Goal: Task Accomplishment & Management: Use online tool/utility

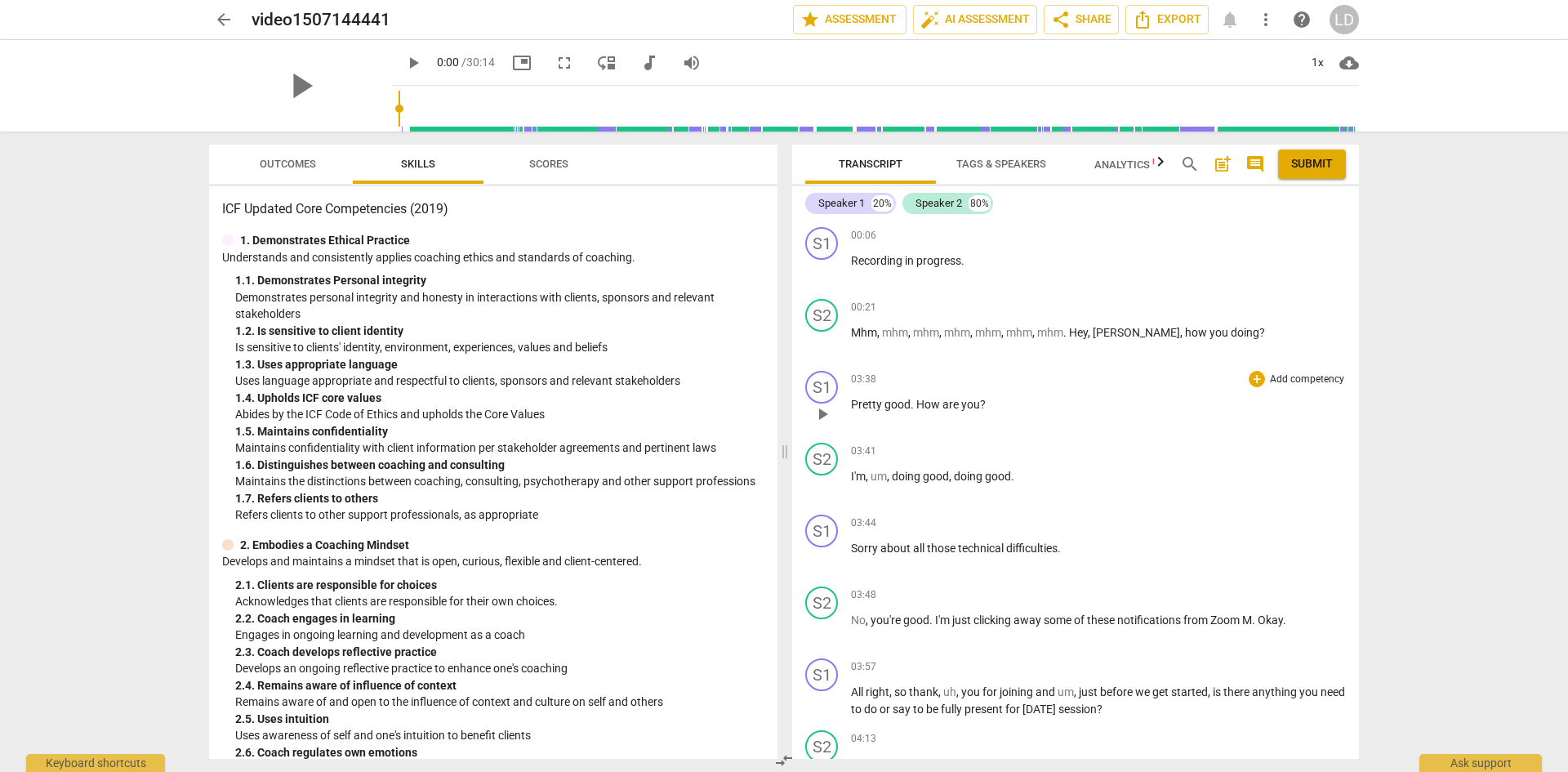
click at [820, 414] on span "play_arrow" at bounding box center [822, 414] width 20 height 20
click at [826, 699] on span "pause" at bounding box center [822, 701] width 20 height 20
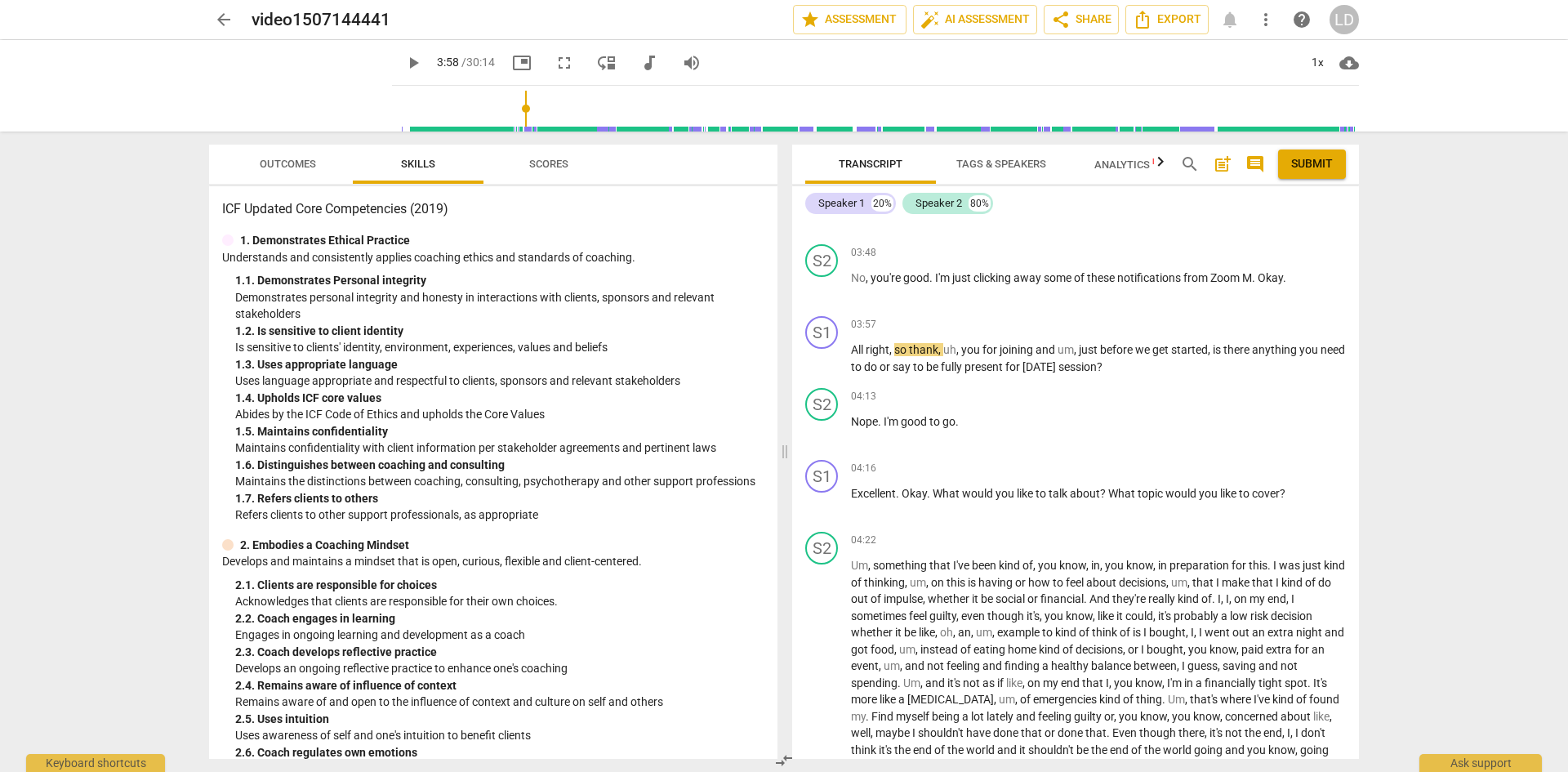
scroll to position [352, 0]
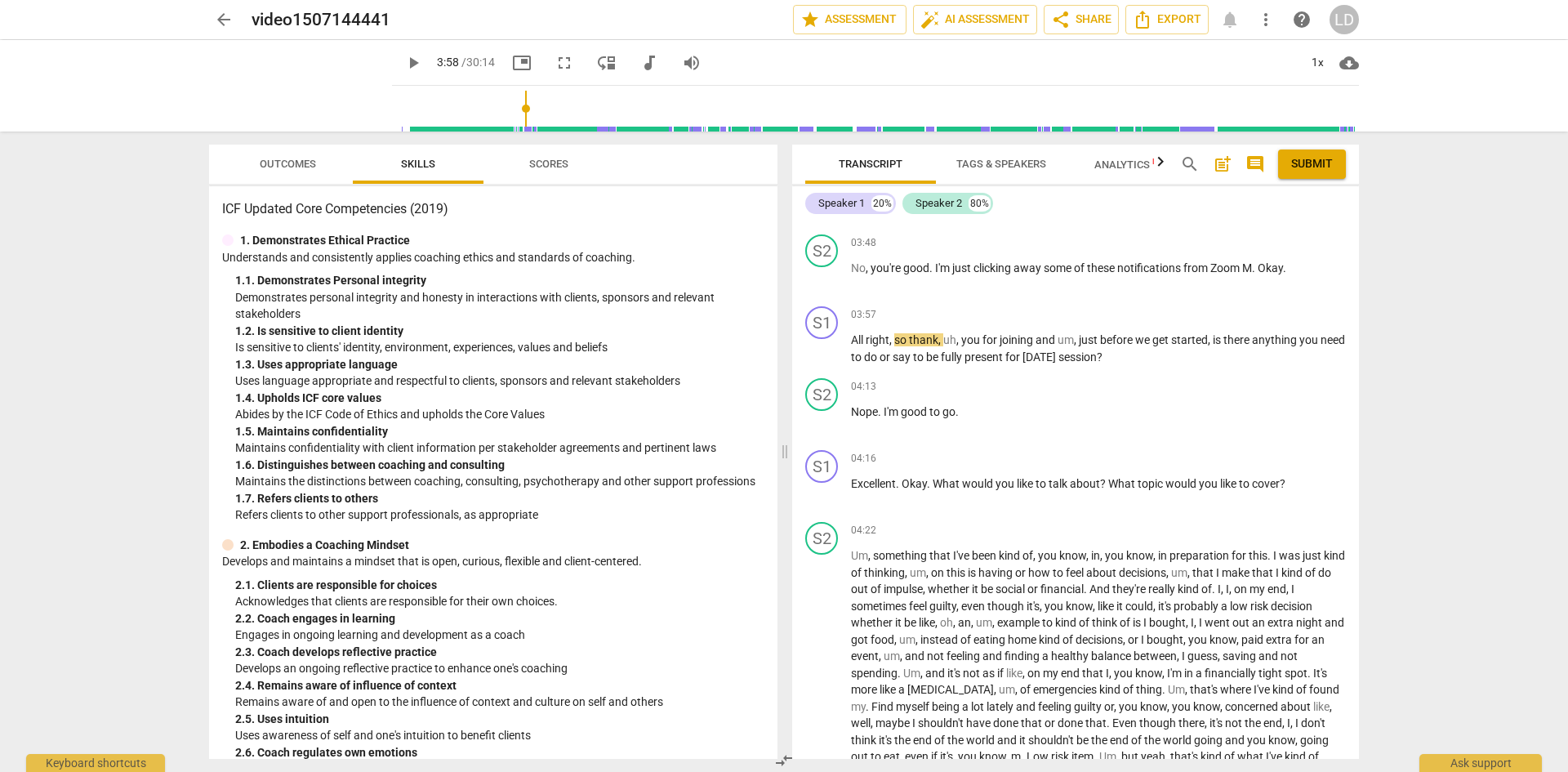
click at [403, 57] on span "play_arrow" at bounding box center [413, 63] width 20 height 20
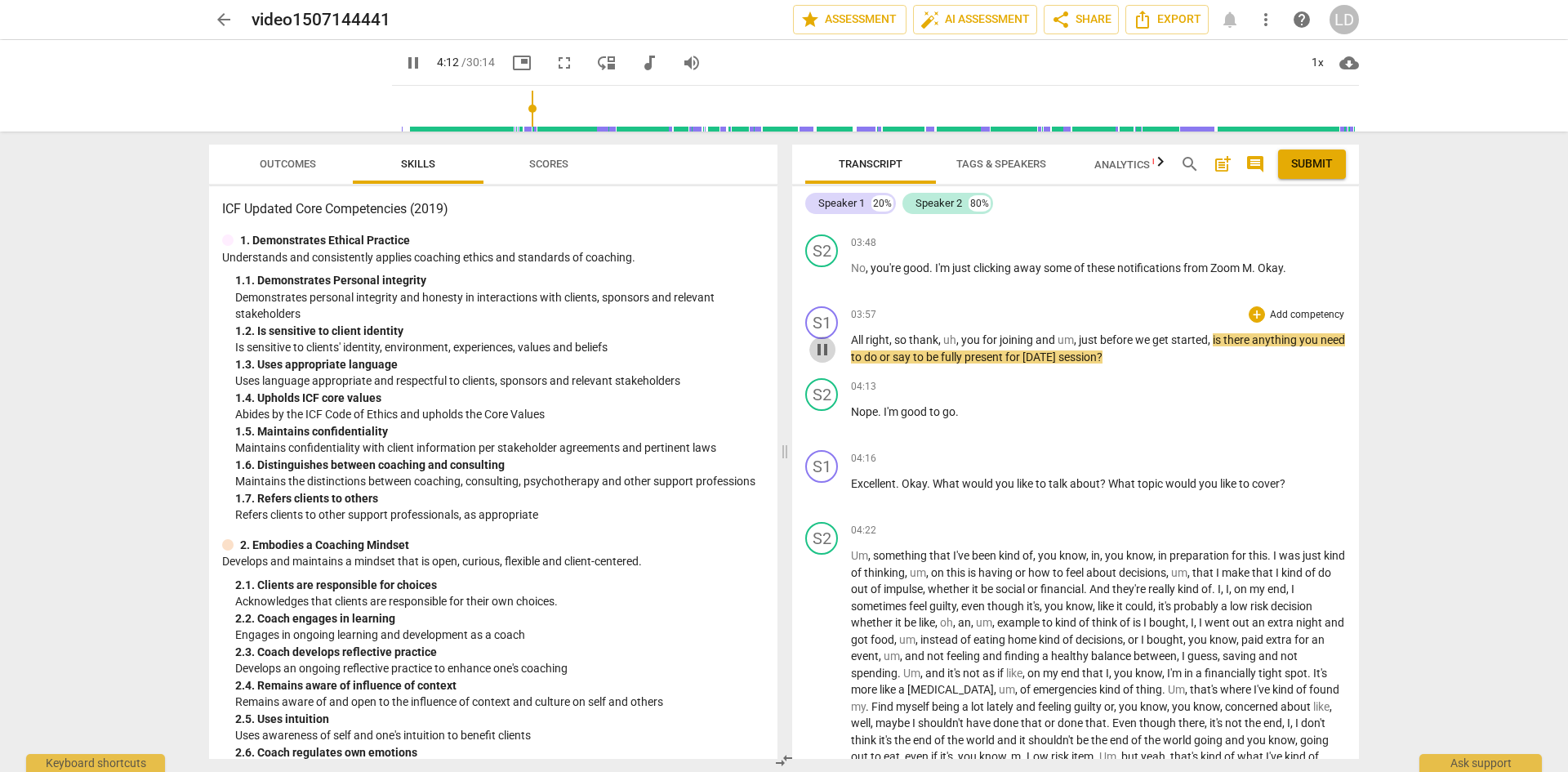
click at [823, 353] on span "pause" at bounding box center [822, 349] width 20 height 20
type input "253"
drag, startPoint x: 1214, startPoint y: 338, endPoint x: 1220, endPoint y: 355, distance: 18.0
click at [1220, 355] on p "All right , so thank , uh , you for joining and um , just before we get started…" at bounding box center [1099, 349] width 495 height 34
click at [1252, 318] on div "+" at bounding box center [1257, 314] width 16 height 16
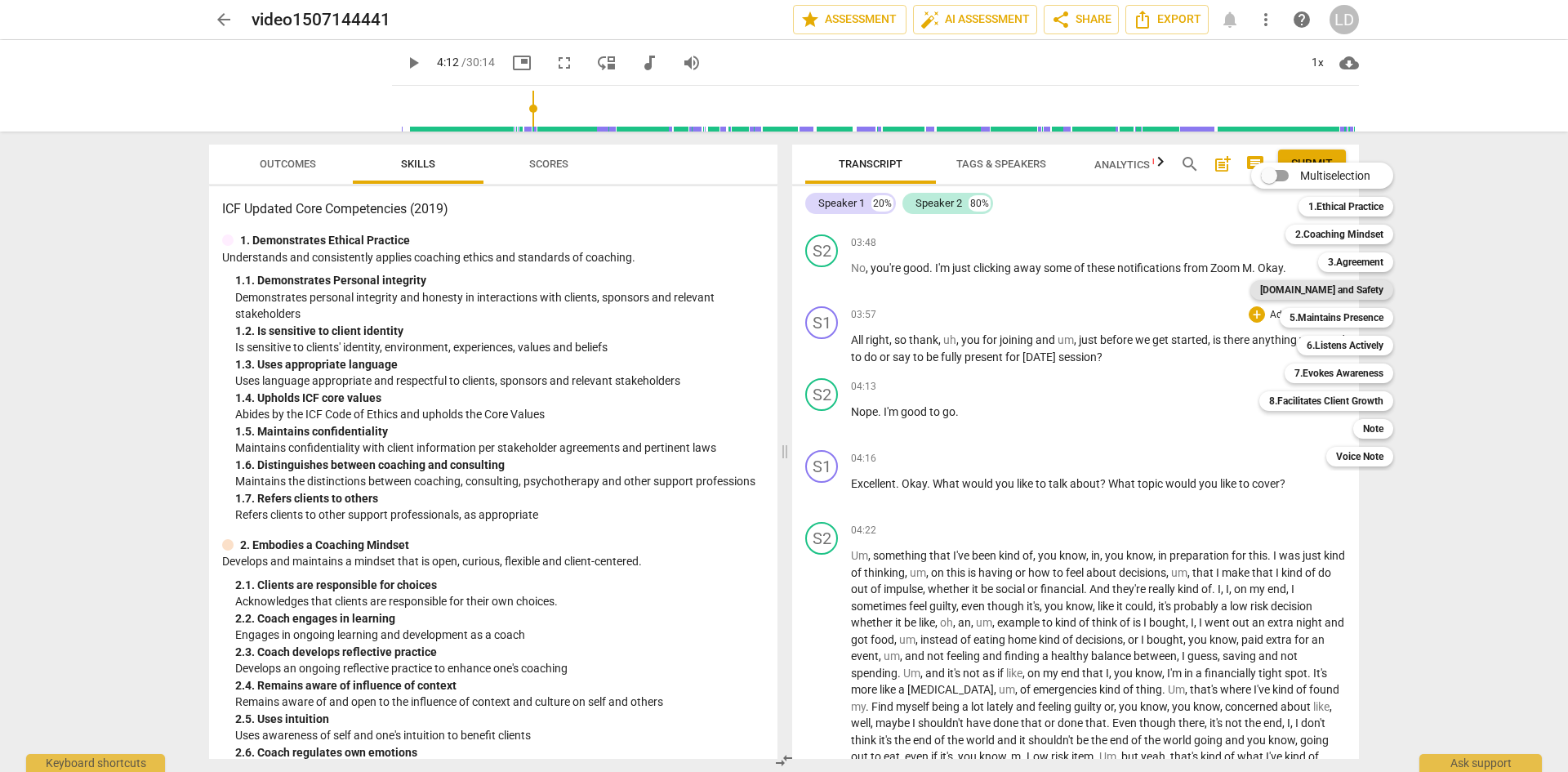
click at [1356, 285] on b "[DOMAIN_NAME] and Safety" at bounding box center [1321, 290] width 123 height 20
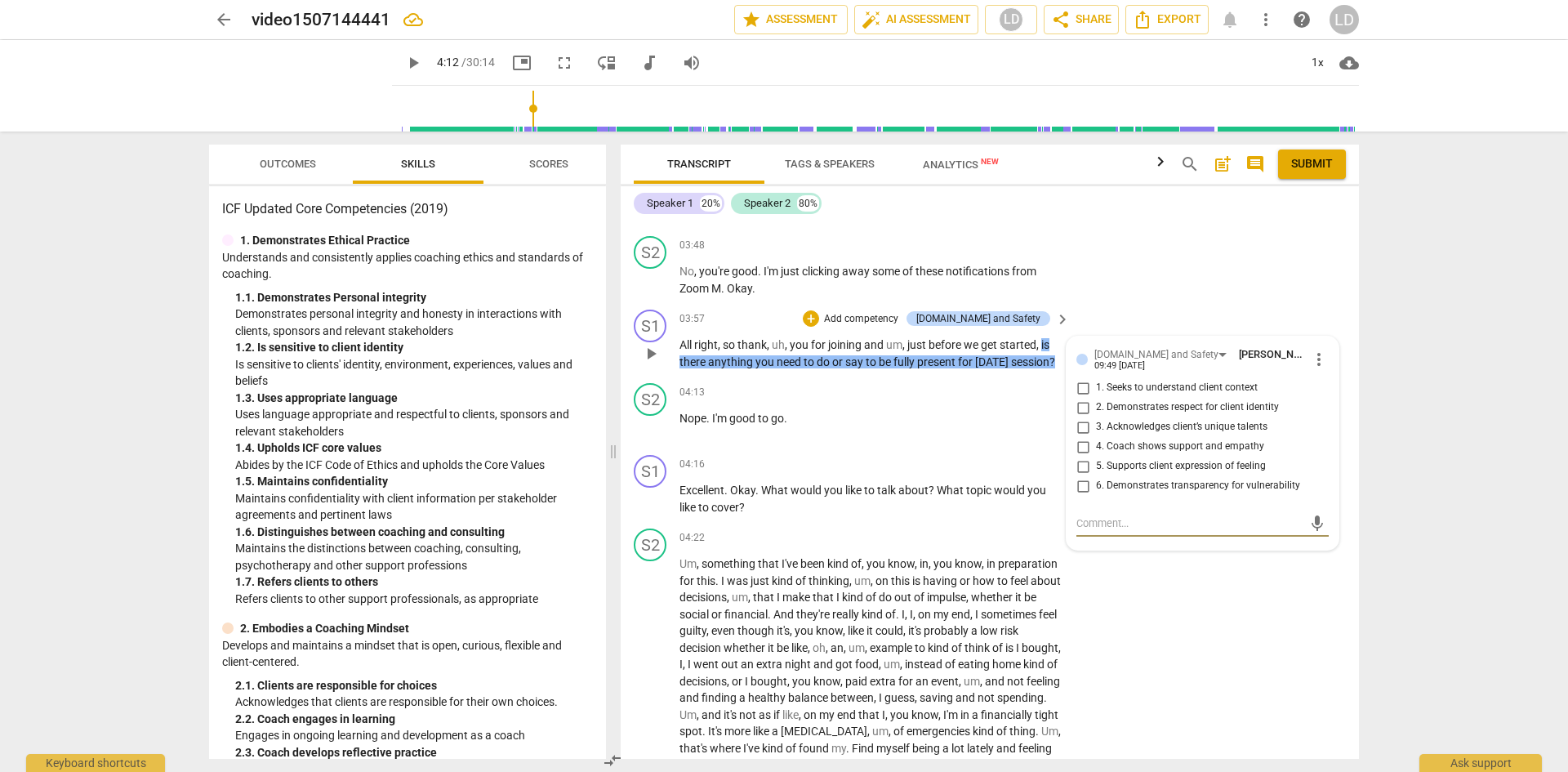
click at [1310, 355] on span "more_vert" at bounding box center [1319, 359] width 20 height 20
click at [1318, 383] on li "Delete" at bounding box center [1332, 388] width 57 height 31
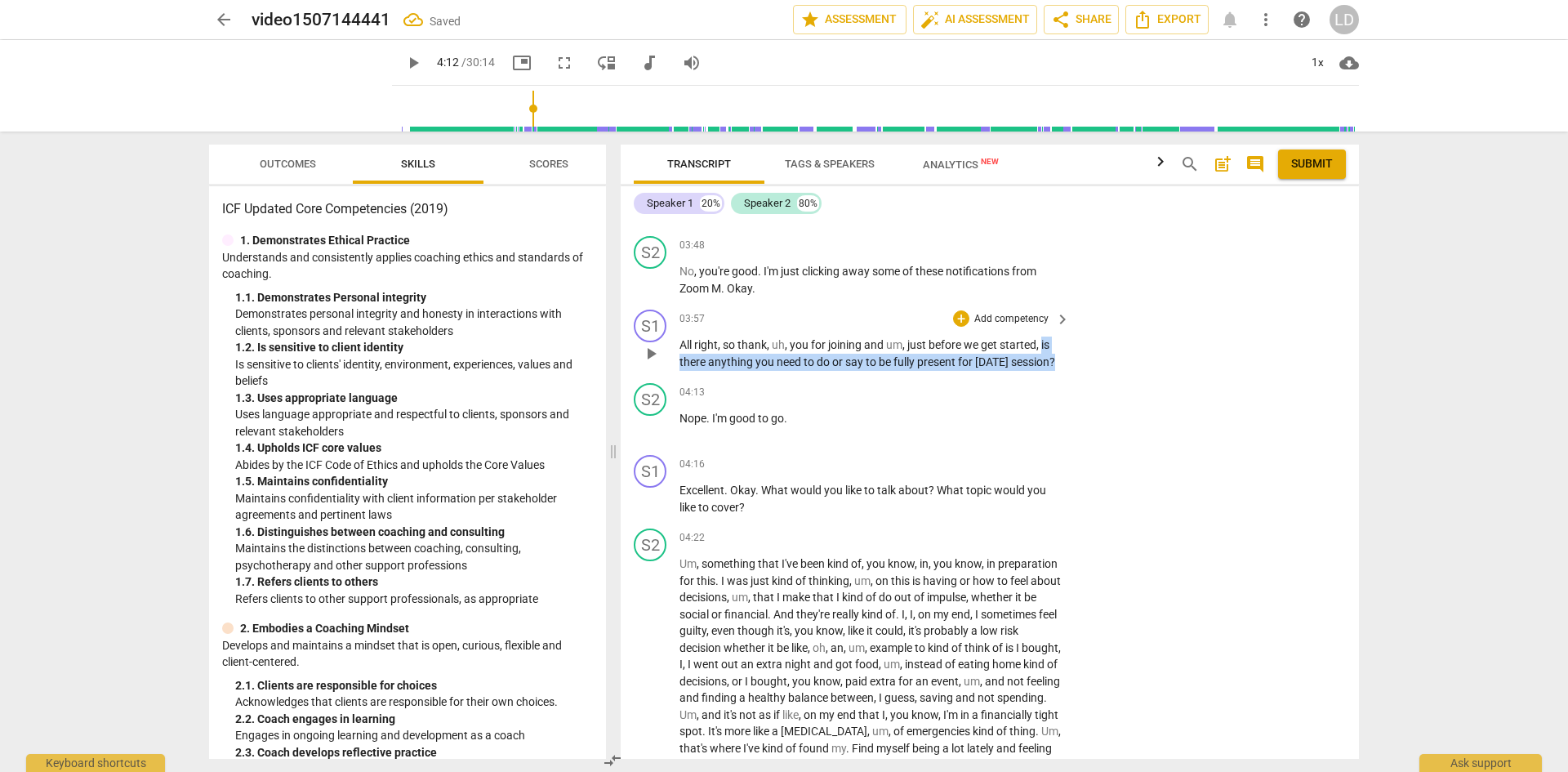
drag, startPoint x: 1043, startPoint y: 347, endPoint x: 1016, endPoint y: 373, distance: 37.5
click at [1016, 370] on p "All right , so thank , uh , you for joining and um , just before we get started…" at bounding box center [870, 353] width 382 height 34
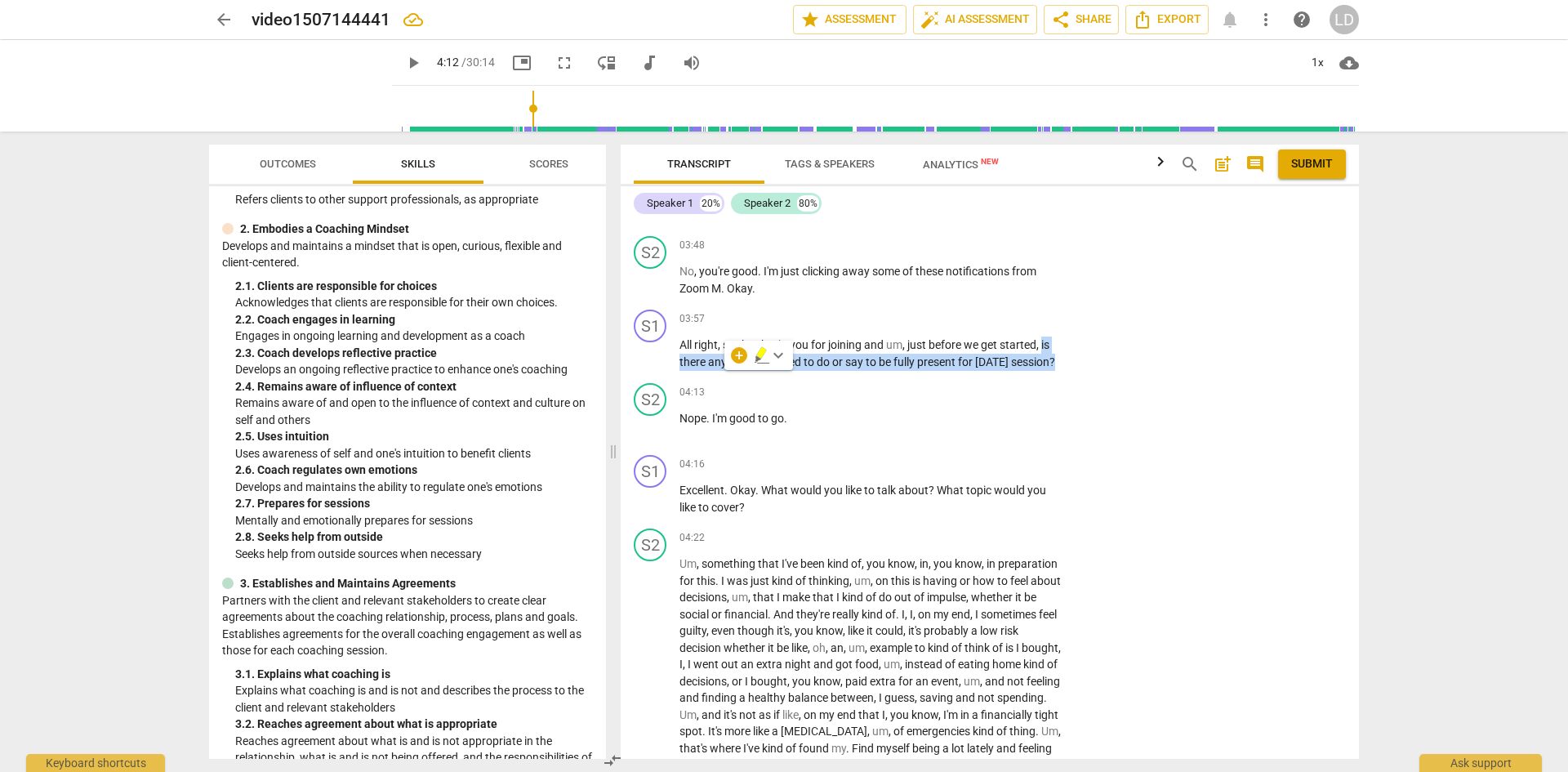
scroll to position [420, 0]
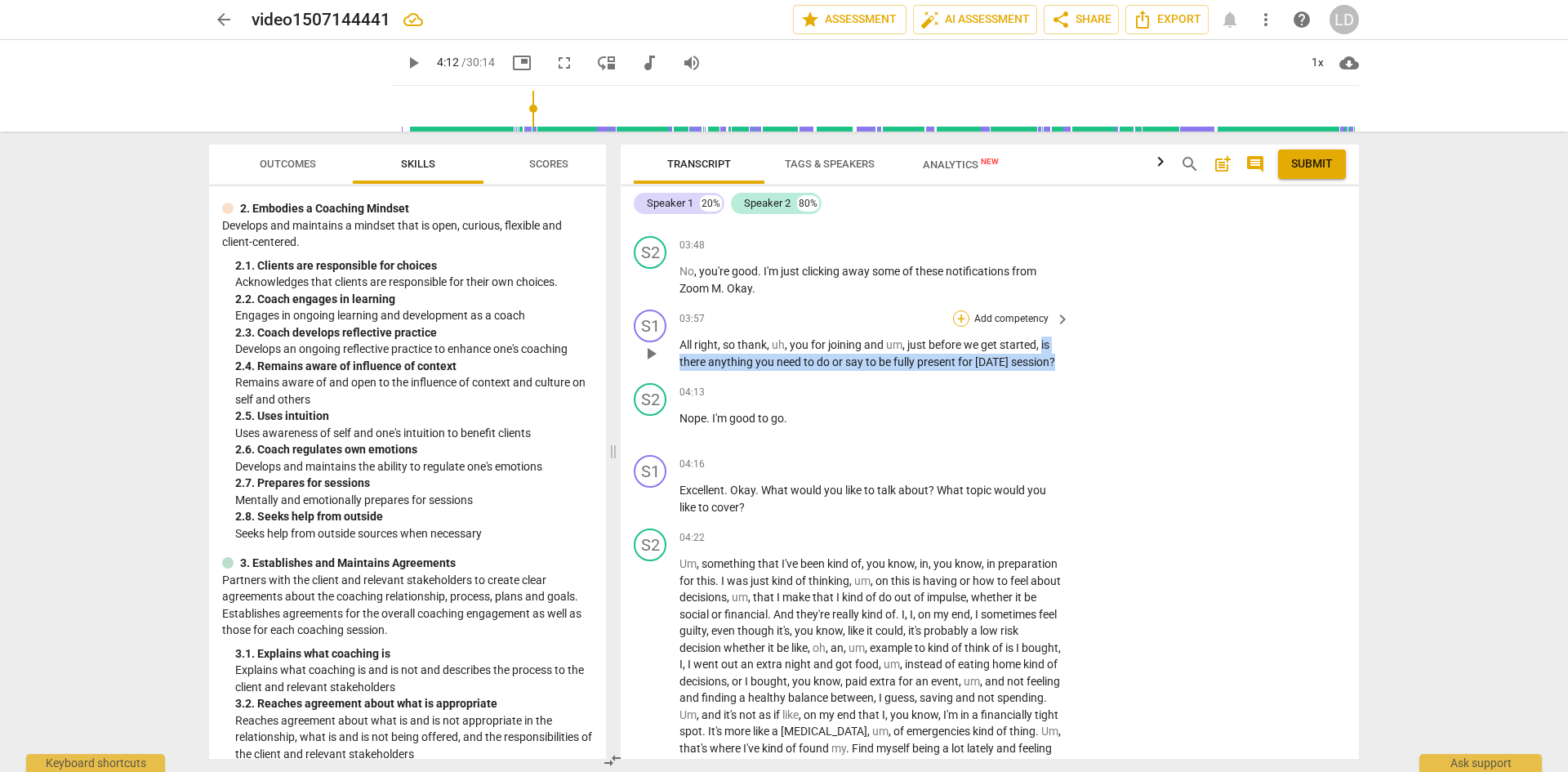
click at [960, 317] on div "+" at bounding box center [961, 318] width 16 height 16
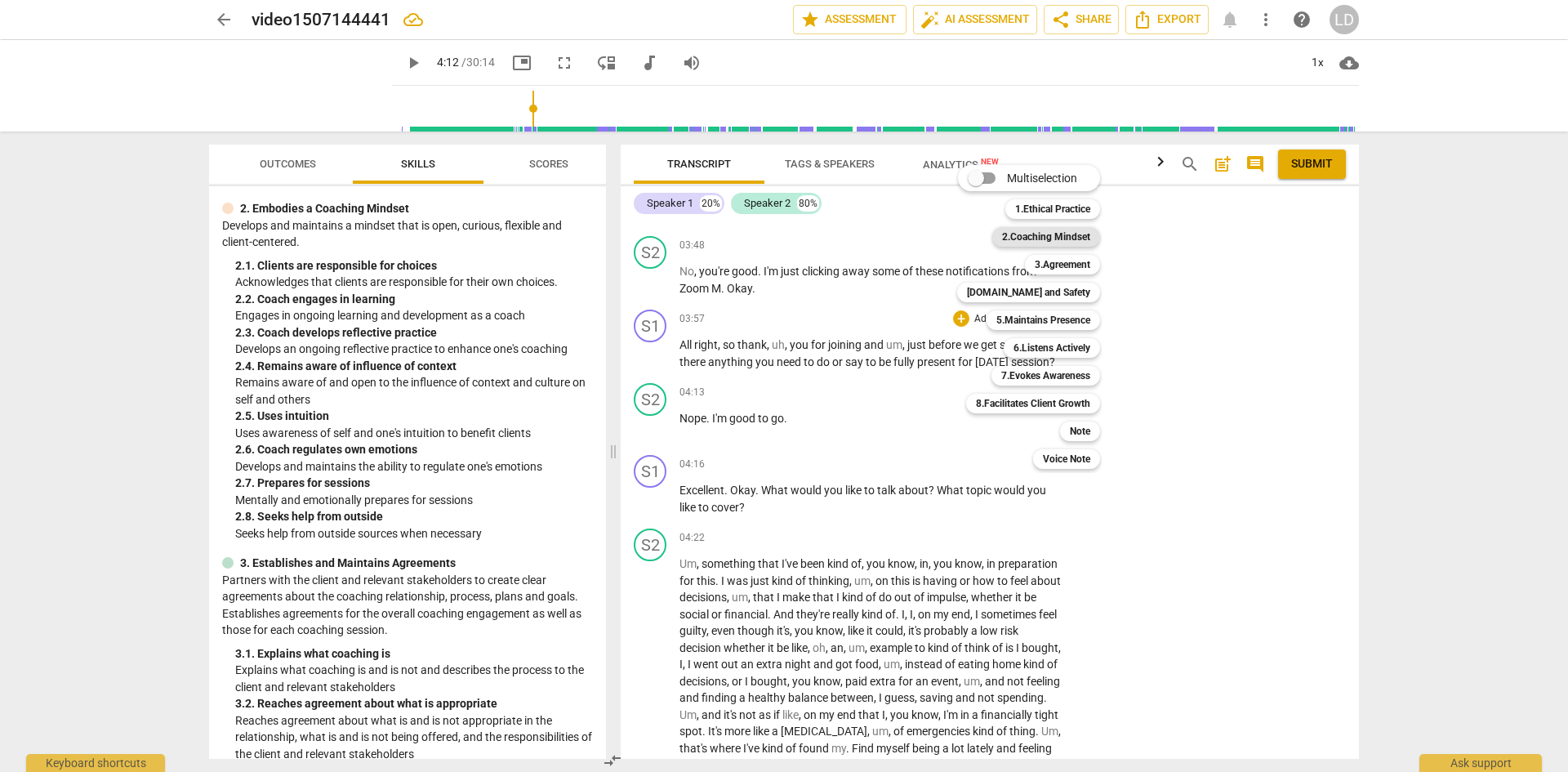
click at [1068, 241] on b "2.Coaching Mindset" at bounding box center [1046, 237] width 89 height 20
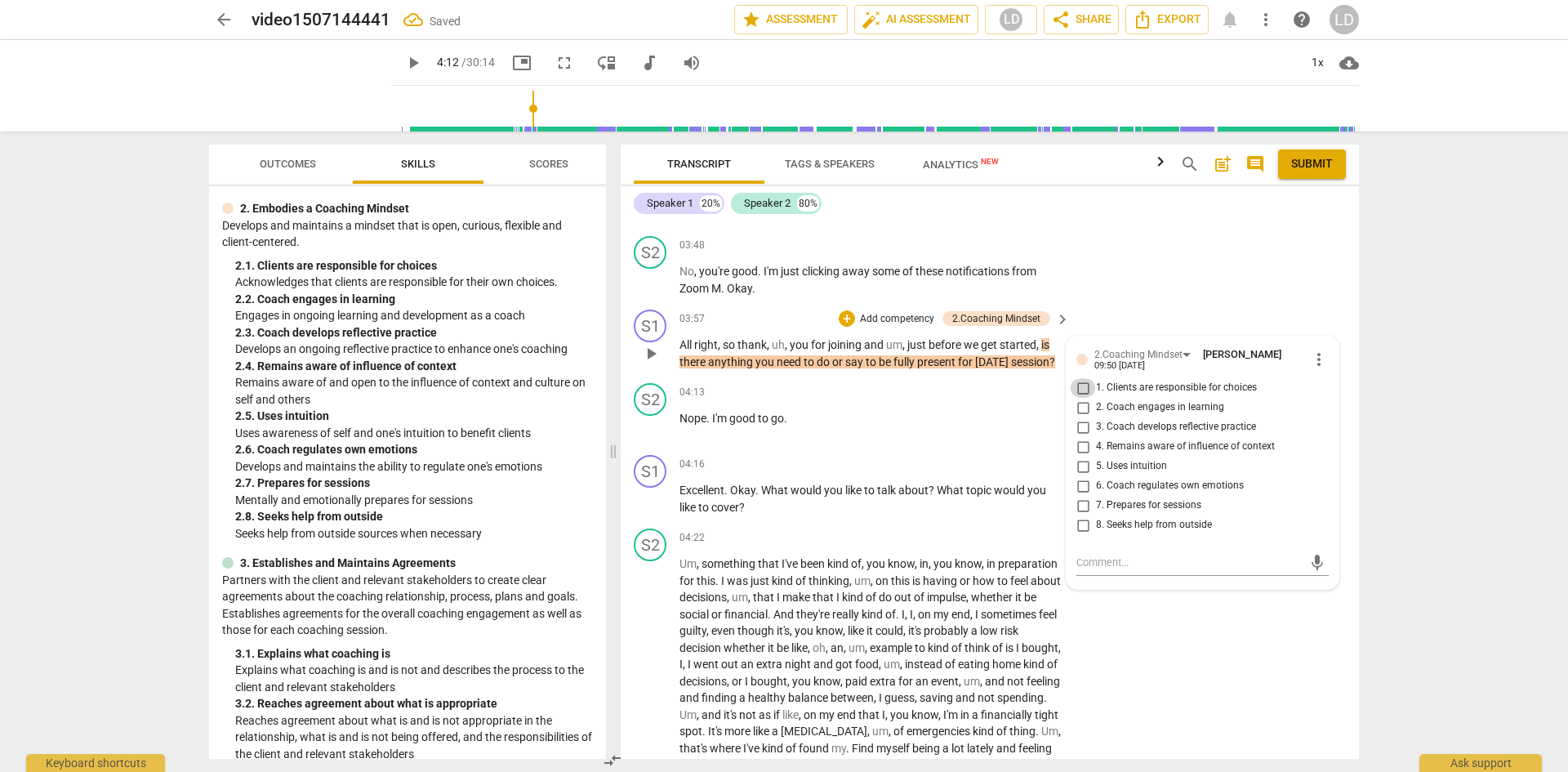
click at [1079, 383] on input "1. Clients are responsible for choices" at bounding box center [1083, 388] width 26 height 20
checkbox input "true"
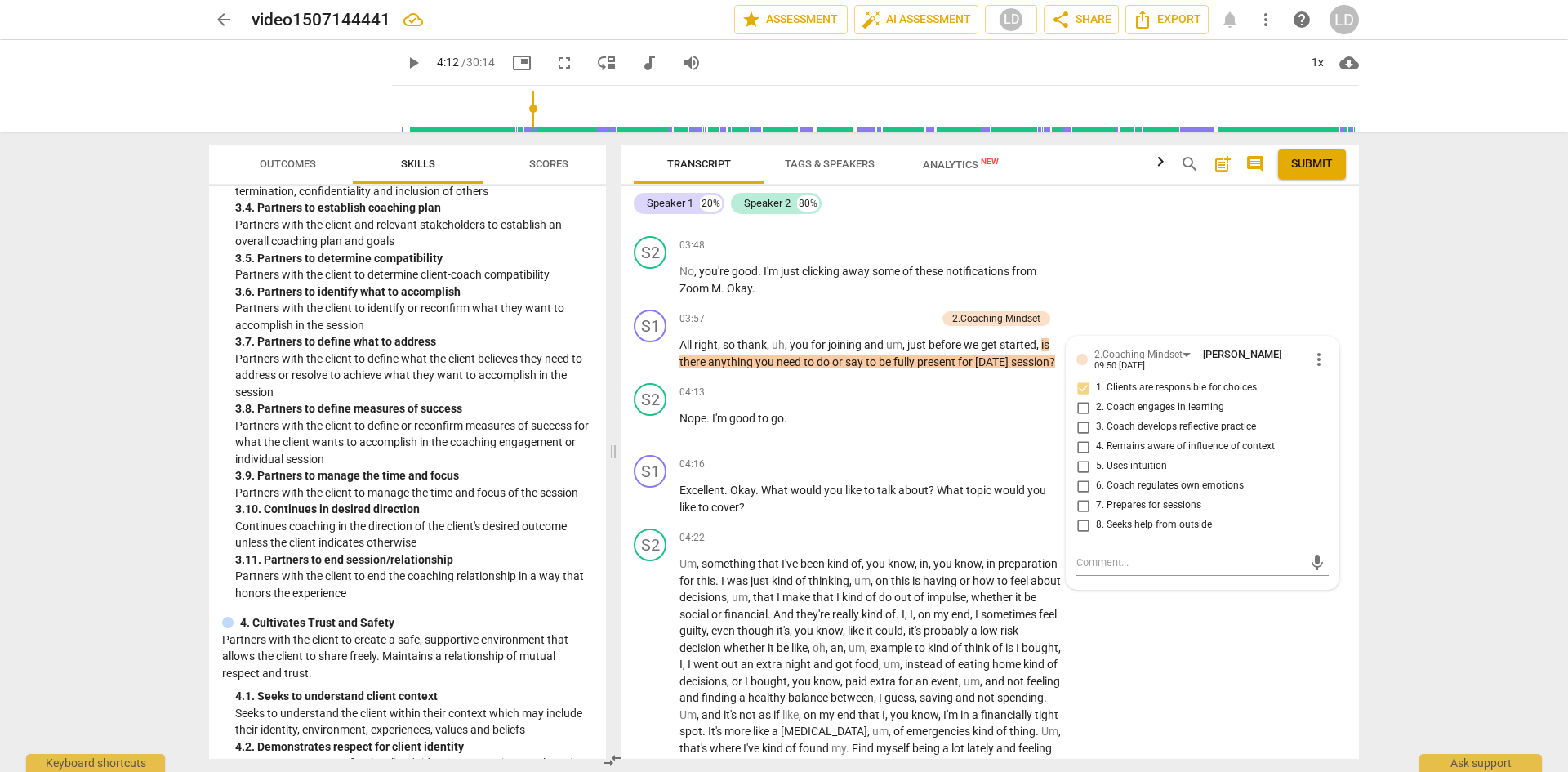
scroll to position [1065, 0]
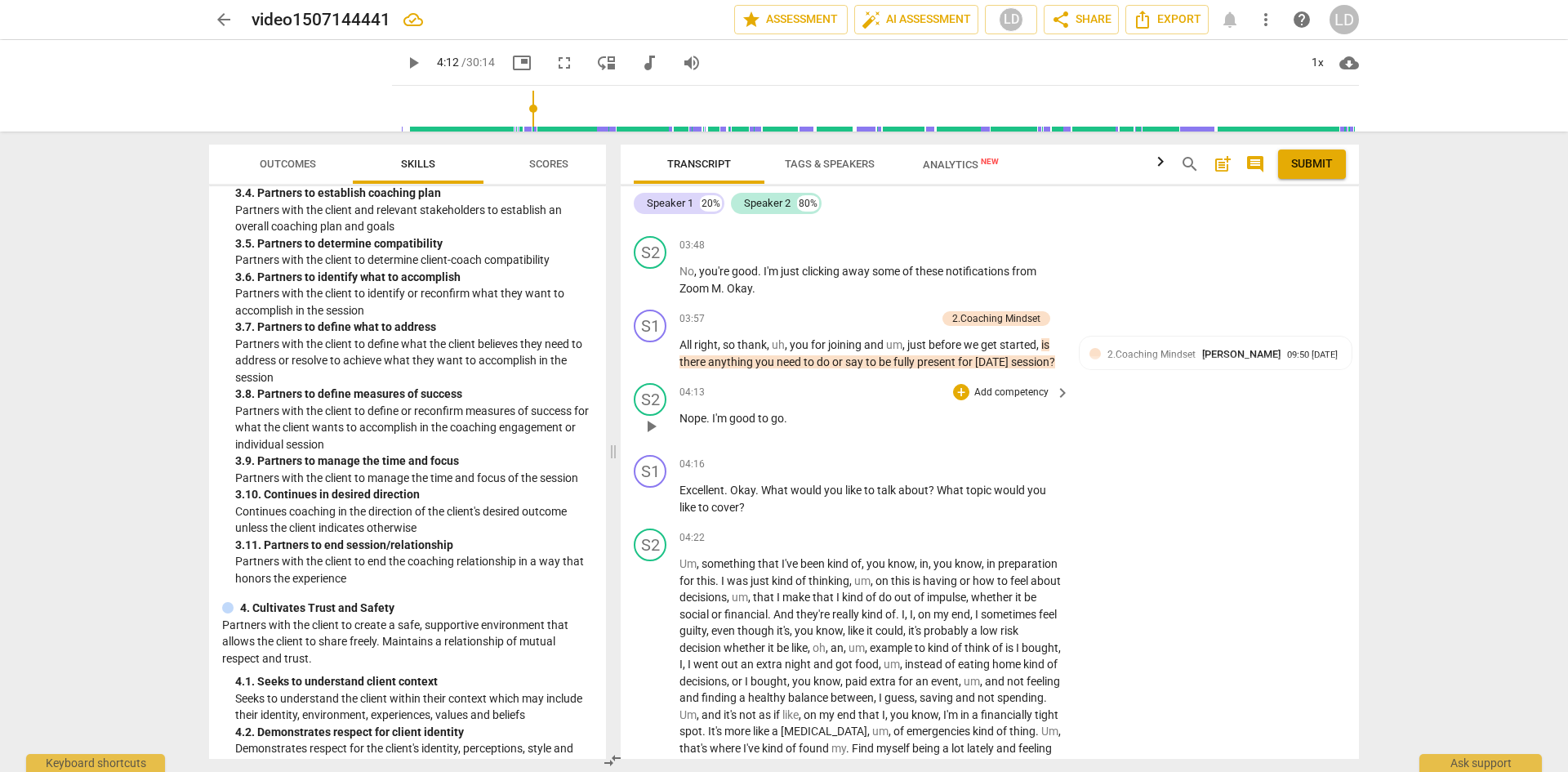
click at [656, 436] on span "play_arrow" at bounding box center [651, 426] width 20 height 20
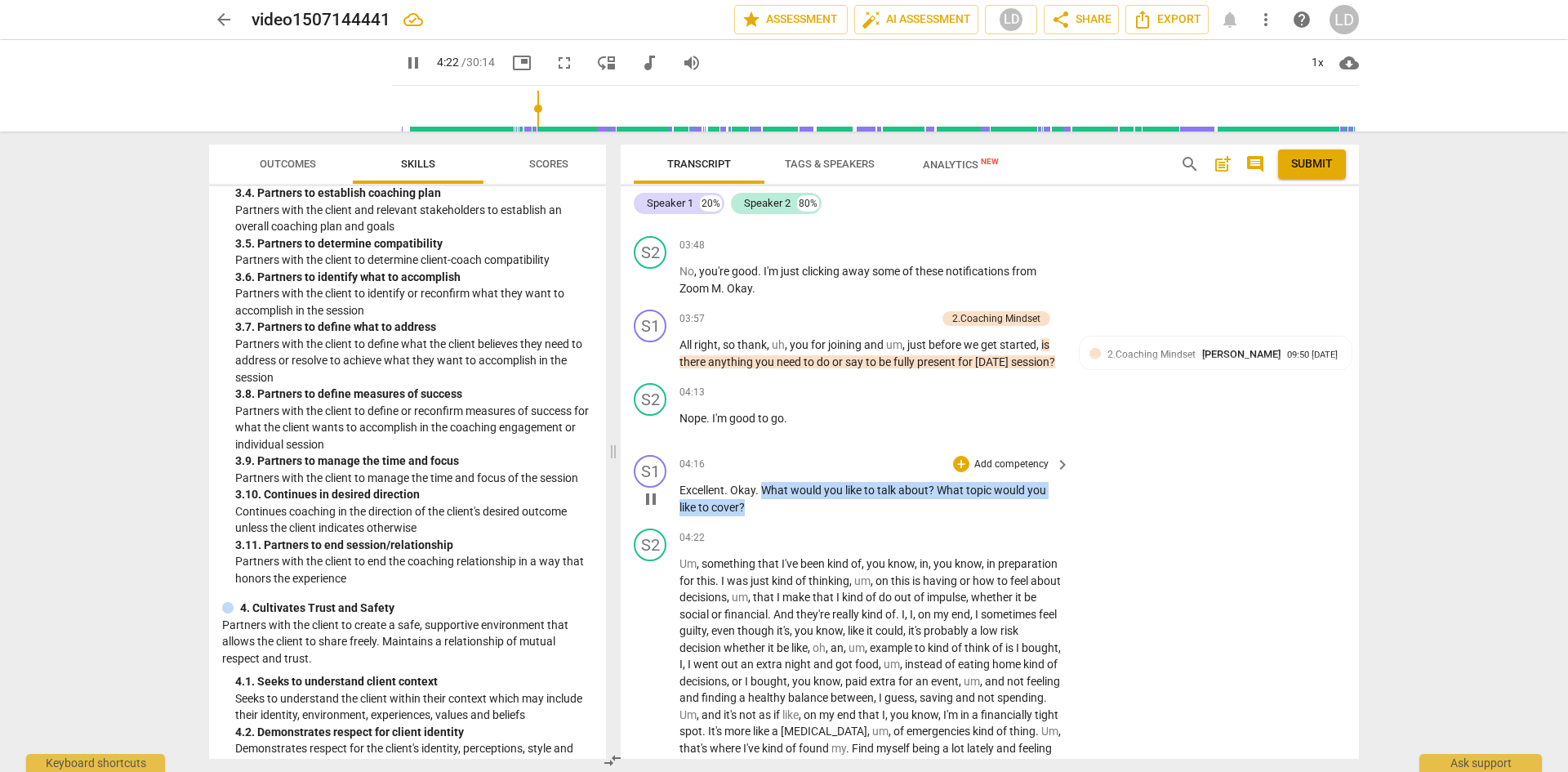
drag, startPoint x: 762, startPoint y: 504, endPoint x: 784, endPoint y: 522, distance: 28.4
click at [784, 516] on p "Excellent . Okay . What would you like to talk about ? What topic would you lik…" at bounding box center [870, 498] width 382 height 34
click at [962, 472] on div "+" at bounding box center [961, 464] width 16 height 16
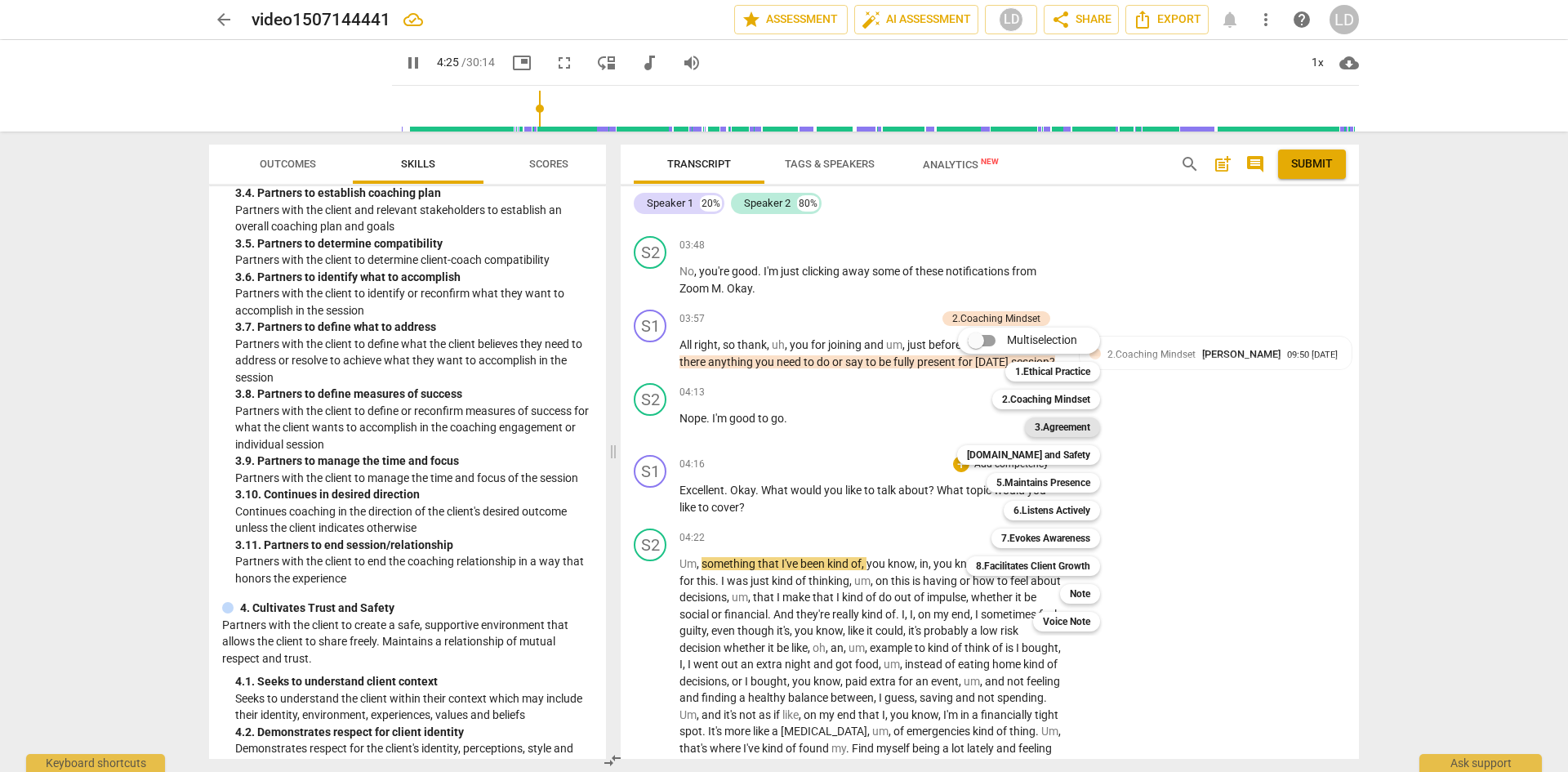
click at [1050, 432] on b "3.Agreement" at bounding box center [1062, 427] width 56 height 20
type input "265"
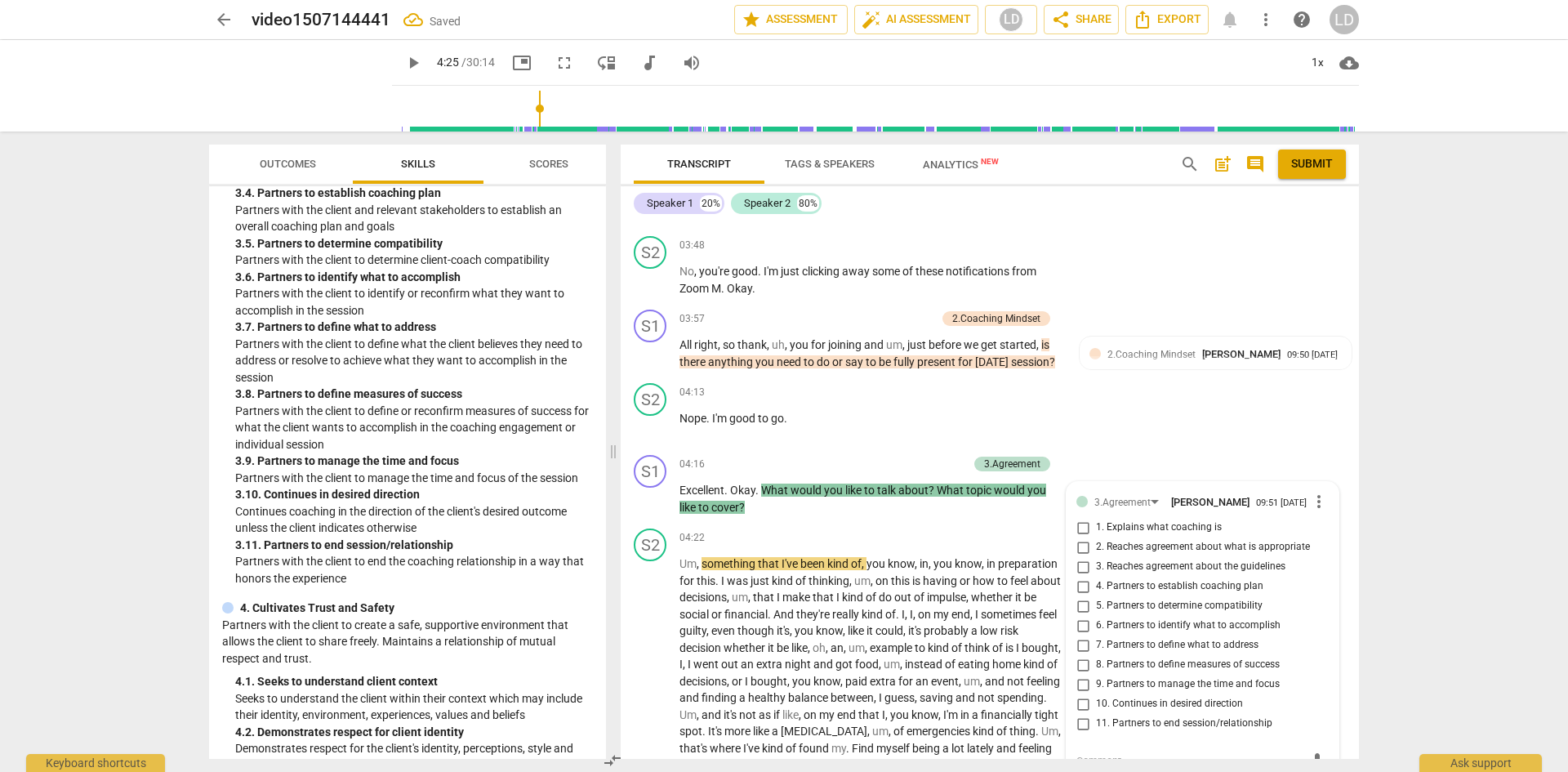
scroll to position [645, 0]
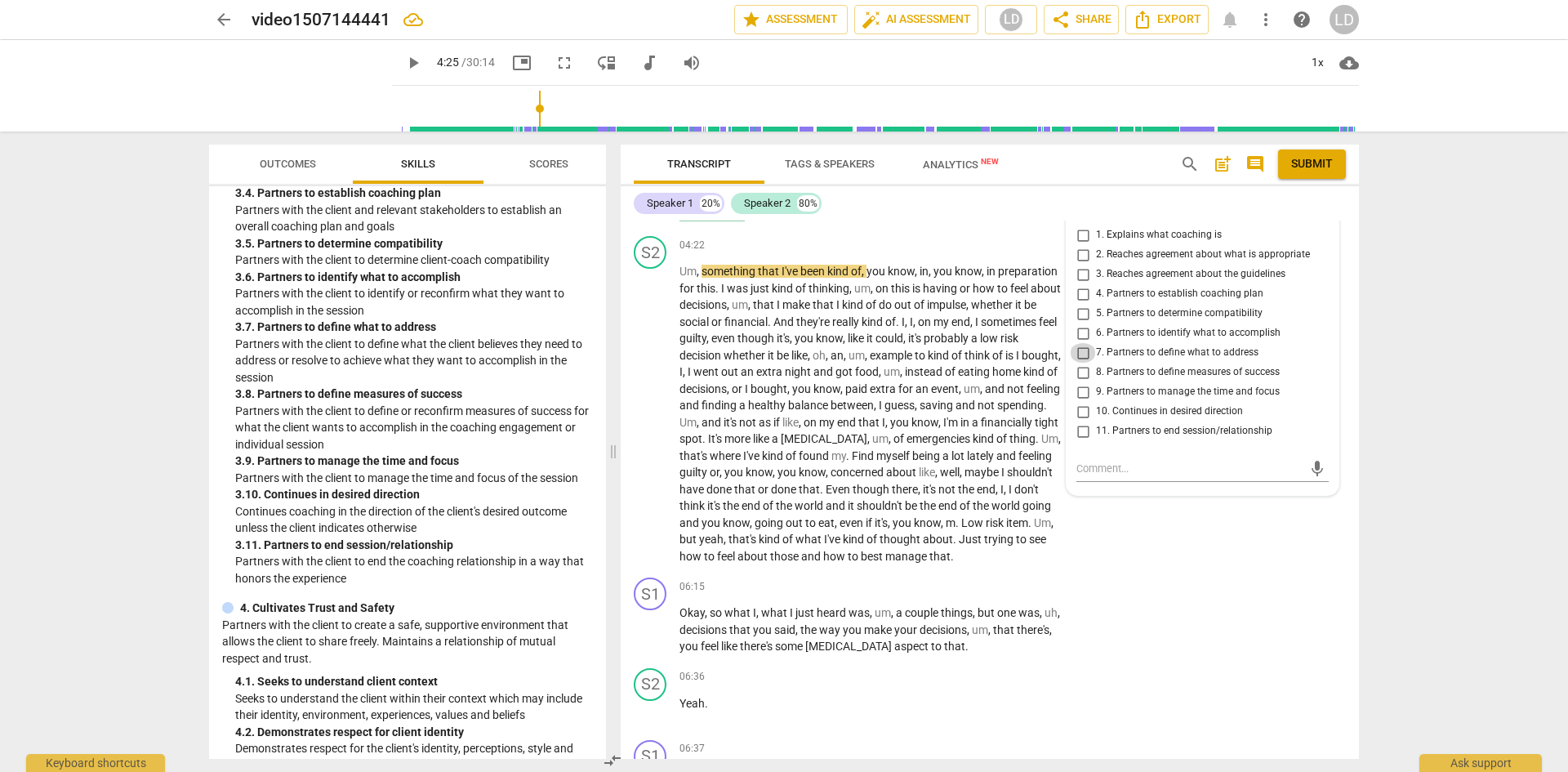
click at [1082, 363] on input "7. Partners to define what to address" at bounding box center [1083, 353] width 26 height 20
checkbox input "true"
click at [1399, 423] on div "arrow_back video1507144441 Saved edit star Assessment auto_fix_high AI Assessme…" at bounding box center [784, 386] width 1568 height 772
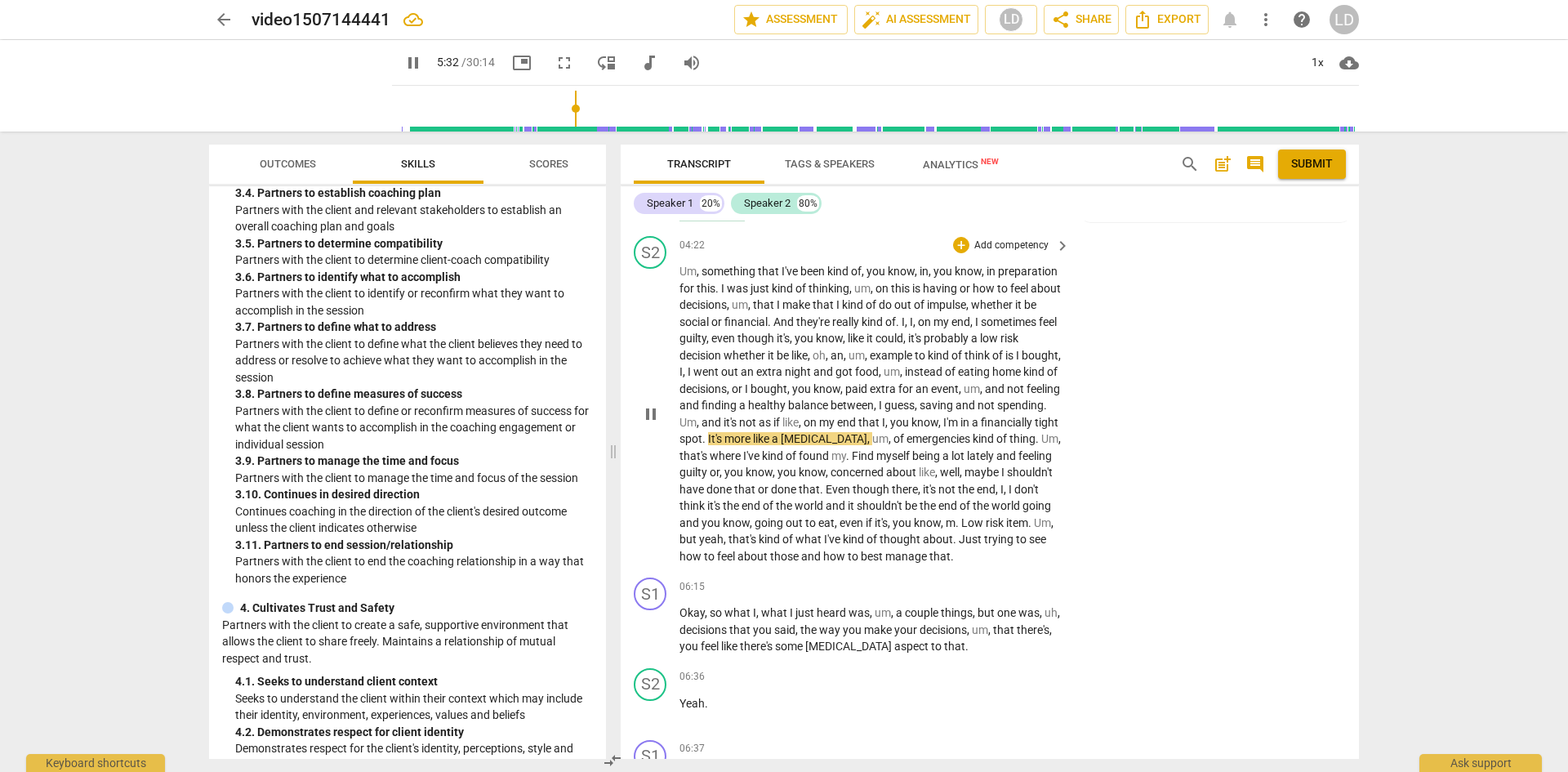
click at [653, 424] on span "pause" at bounding box center [651, 414] width 20 height 20
click at [657, 424] on span "play_arrow" at bounding box center [651, 414] width 20 height 20
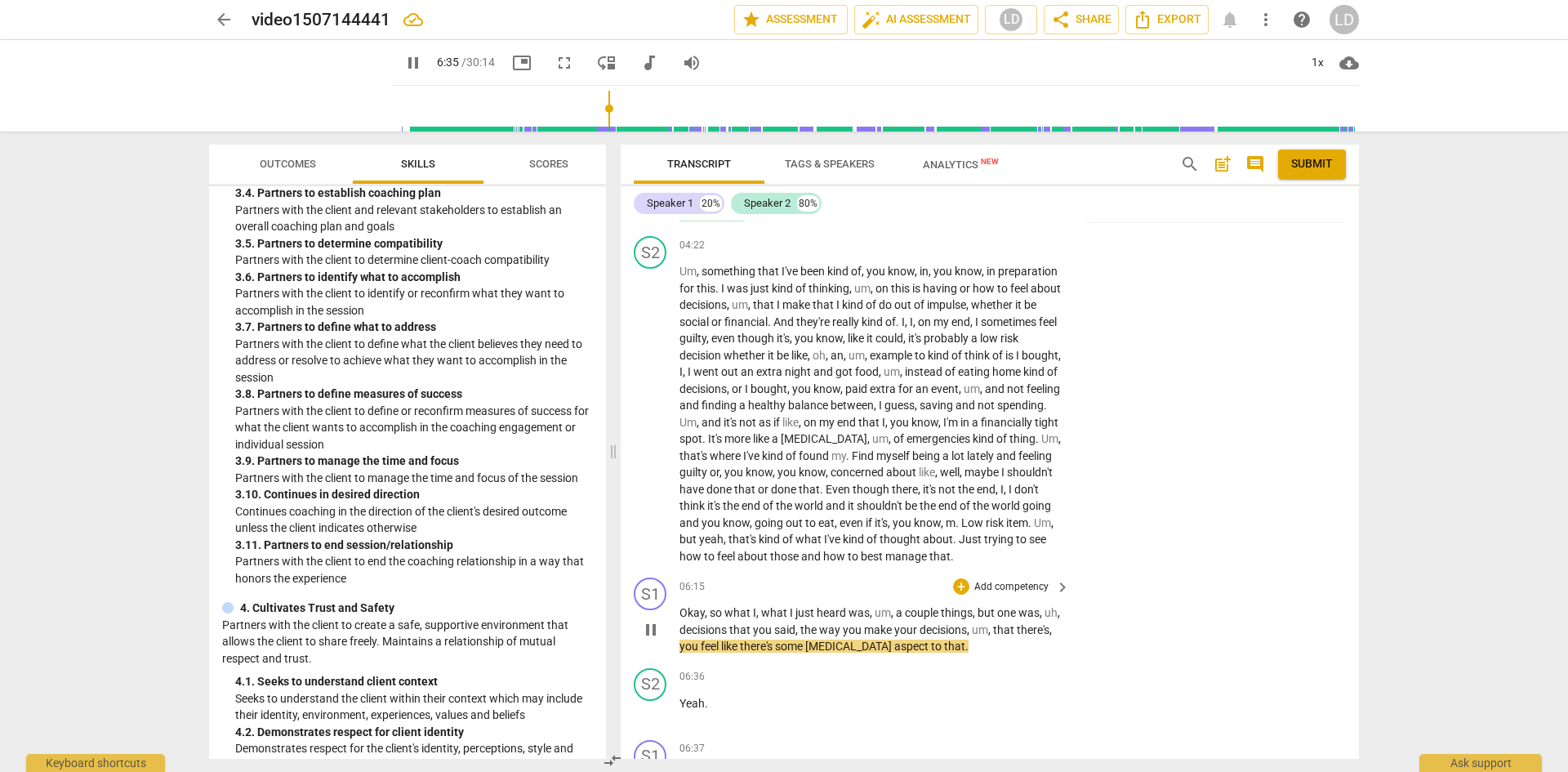
click at [658, 640] on span "pause" at bounding box center [651, 630] width 20 height 20
type input "396"
click at [960, 595] on div "+" at bounding box center [961, 586] width 16 height 16
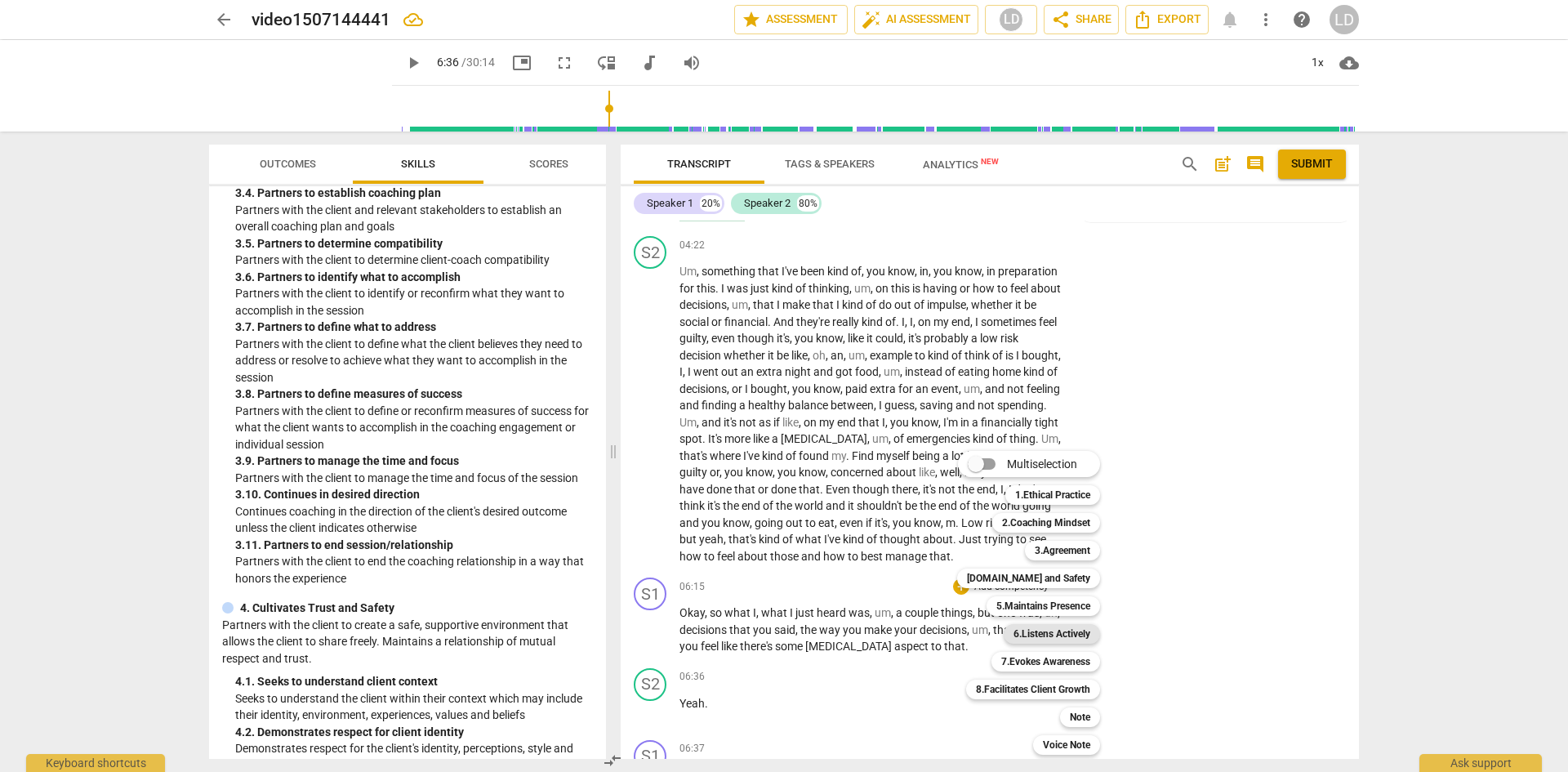
click at [1042, 628] on b "6.Listens Actively" at bounding box center [1052, 634] width 77 height 20
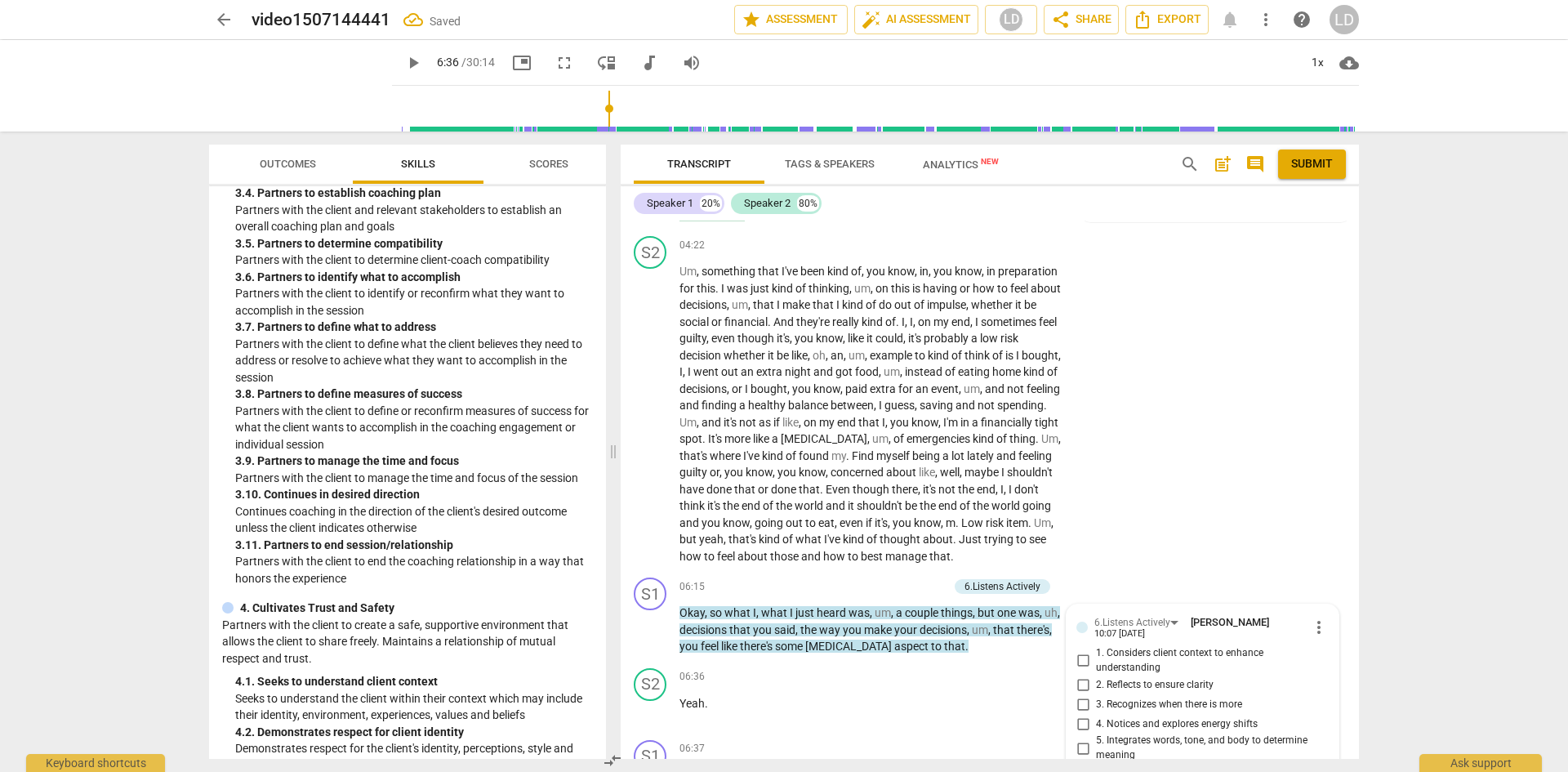
scroll to position [997, 0]
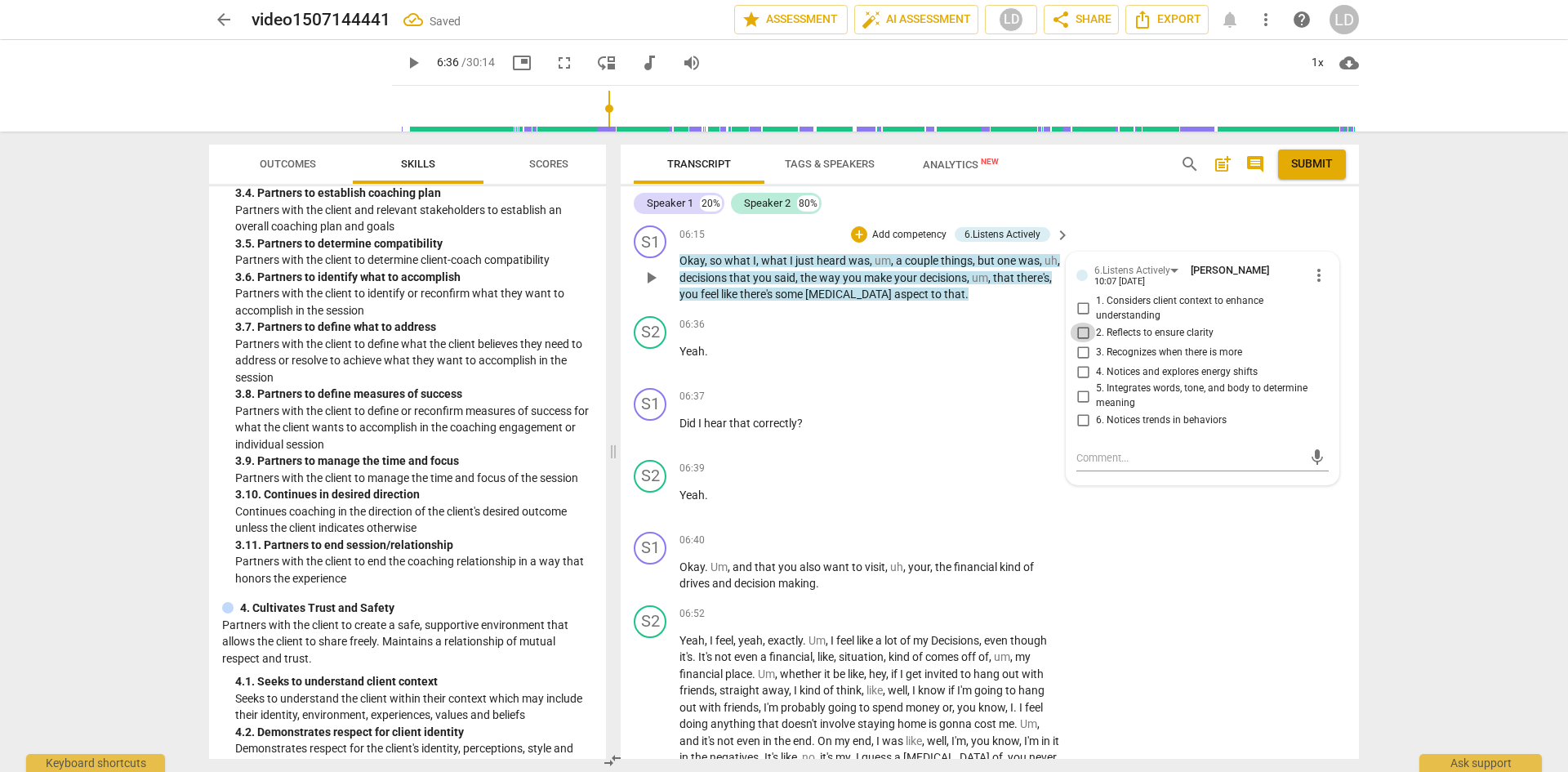
click at [1081, 343] on input "2. Reflects to ensure clarity" at bounding box center [1083, 332] width 26 height 20
checkbox input "true"
click at [403, 56] on span "play_arrow" at bounding box center [413, 63] width 20 height 20
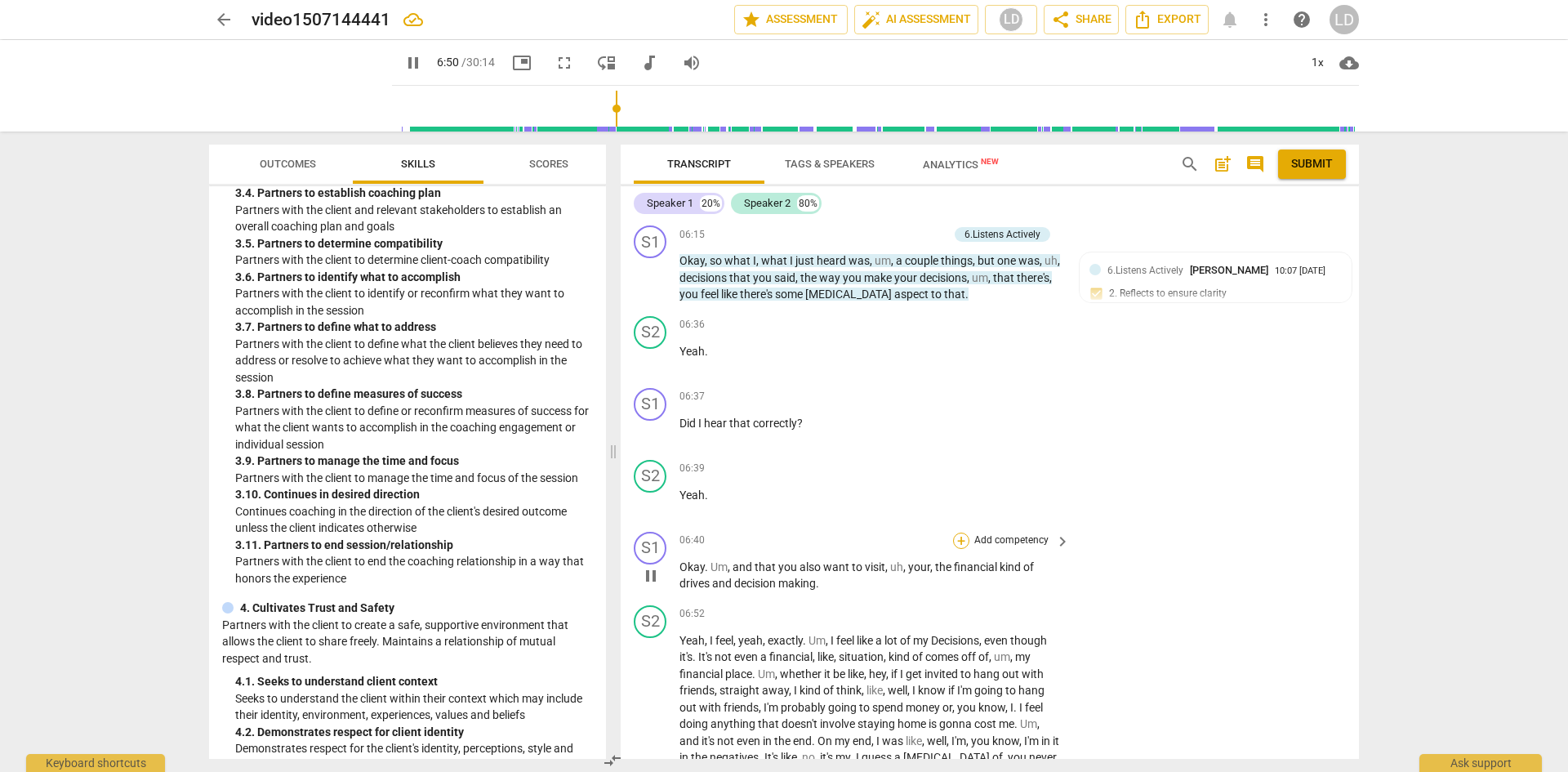
click at [964, 549] on div "+" at bounding box center [961, 540] width 16 height 16
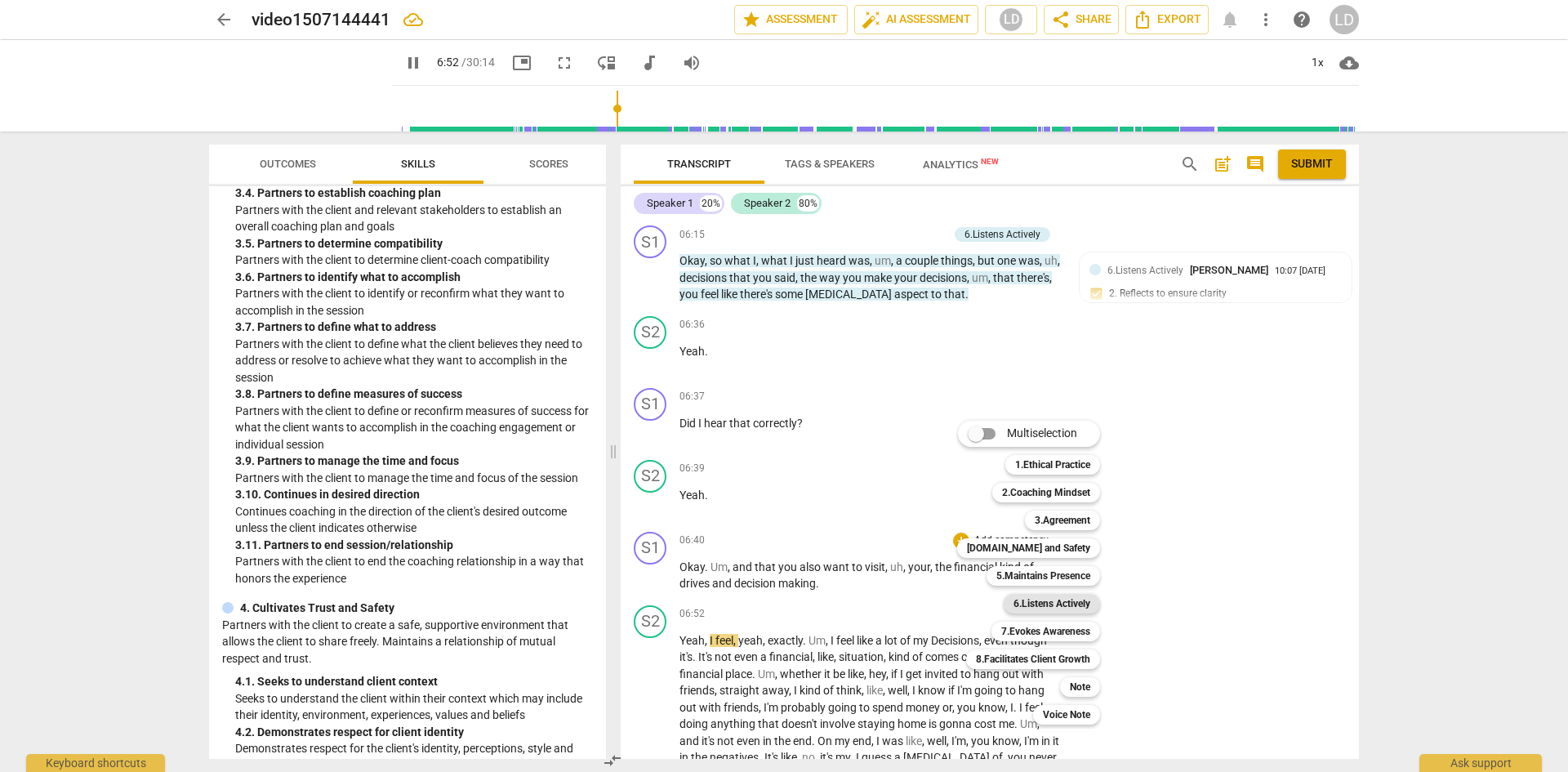
click at [1055, 601] on b "6.Listens Actively" at bounding box center [1052, 603] width 77 height 20
type input "413"
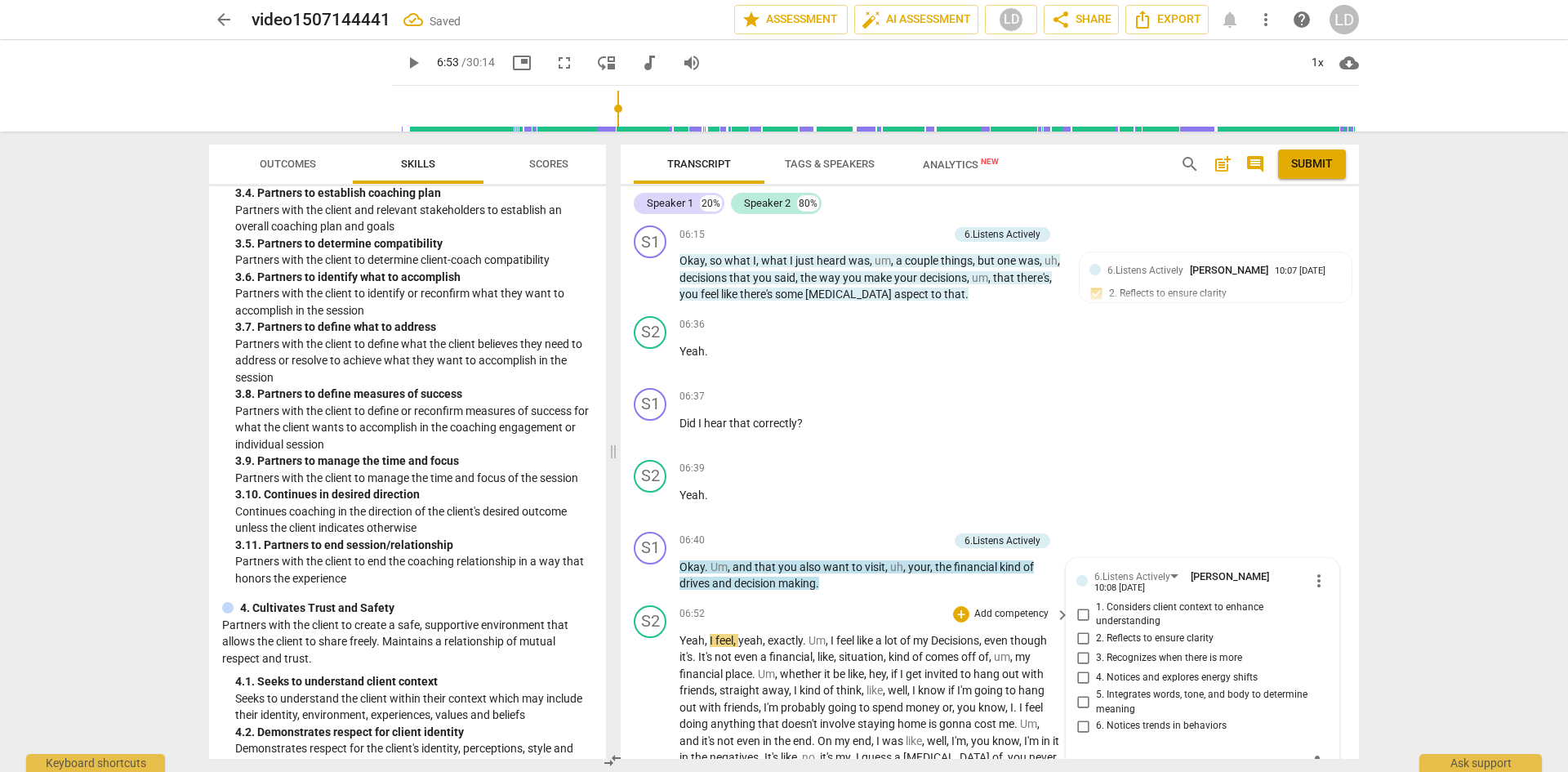
scroll to position [1304, 0]
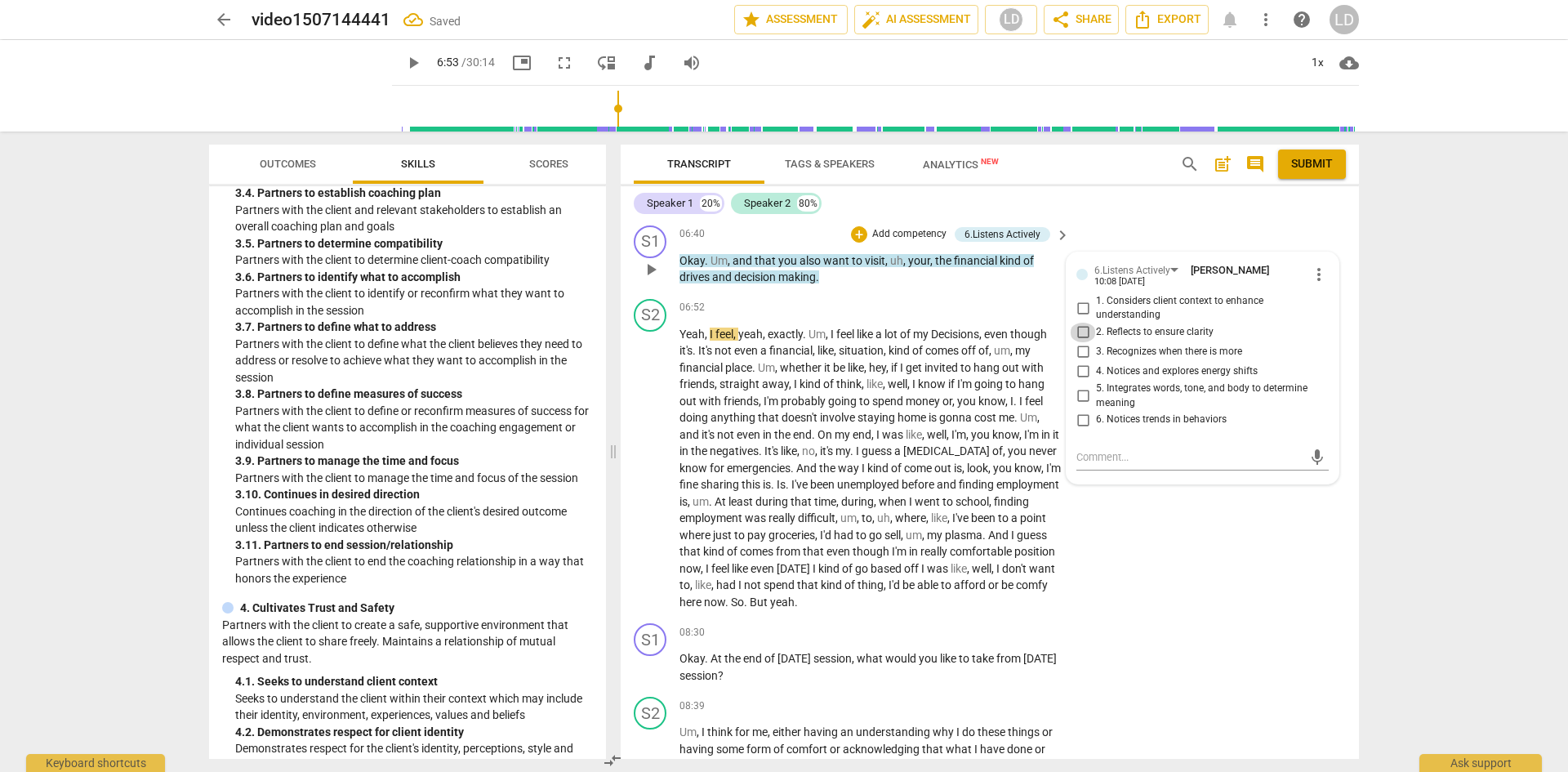
click at [1082, 343] on input "2. Reflects to ensure clarity" at bounding box center [1083, 332] width 26 height 20
checkbox input "true"
click at [403, 61] on span "play_arrow" at bounding box center [413, 63] width 20 height 20
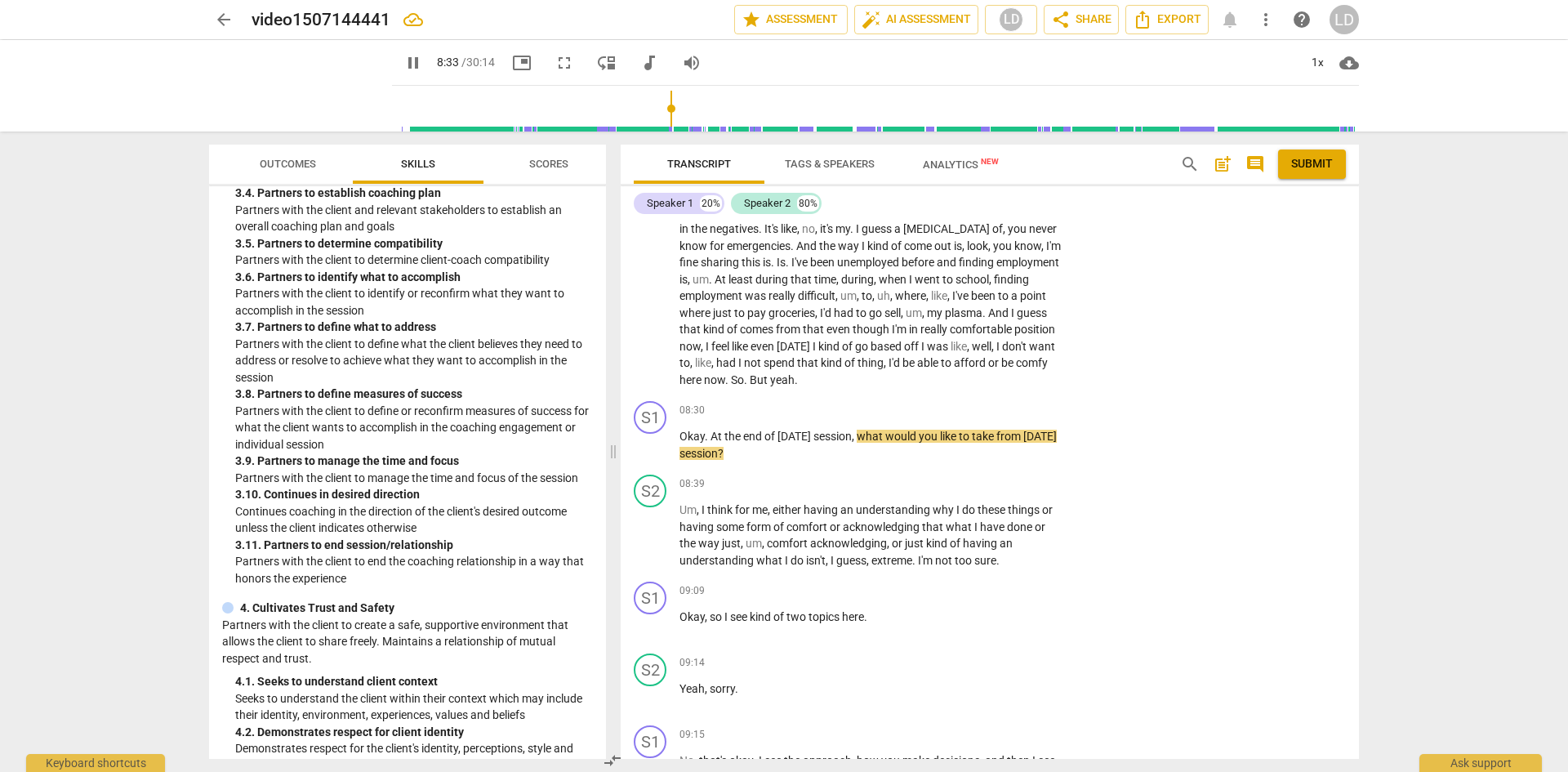
scroll to position [1547, 0]
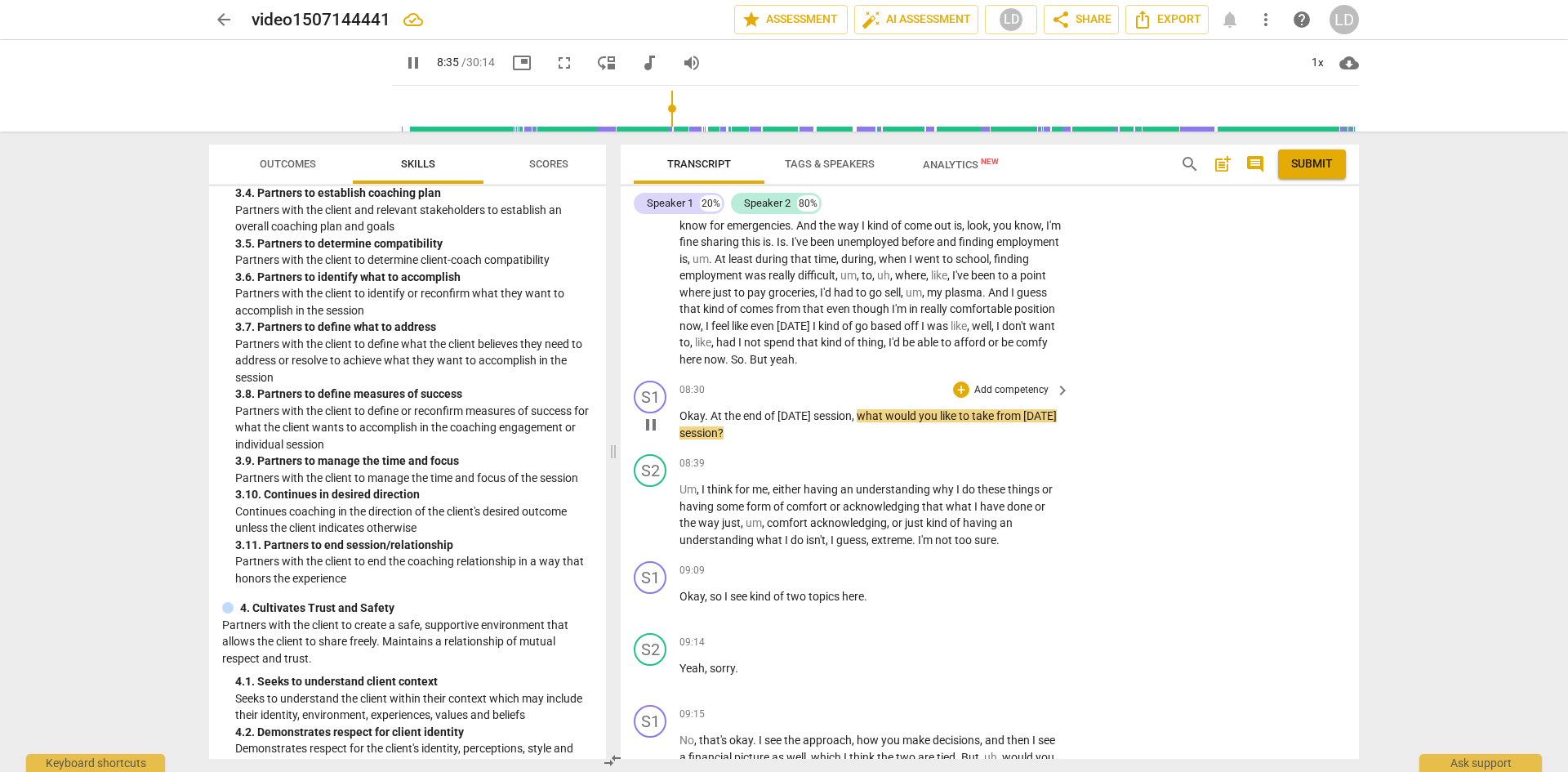
click at [876, 448] on div "S1 play_arrow pause 08:30 + Add competency keyboard_arrow_right Okay . At the e…" at bounding box center [990, 411] width 739 height 73
click at [857, 423] on span "," at bounding box center [855, 416] width 5 height 13
drag, startPoint x: 860, startPoint y: 447, endPoint x: 872, endPoint y: 461, distance: 18.4
click at [872, 442] on p "Okay . At the end of [DATE] session , what would you like to take from [DATE] s…" at bounding box center [870, 424] width 382 height 34
click at [959, 398] on div "+" at bounding box center [961, 390] width 16 height 16
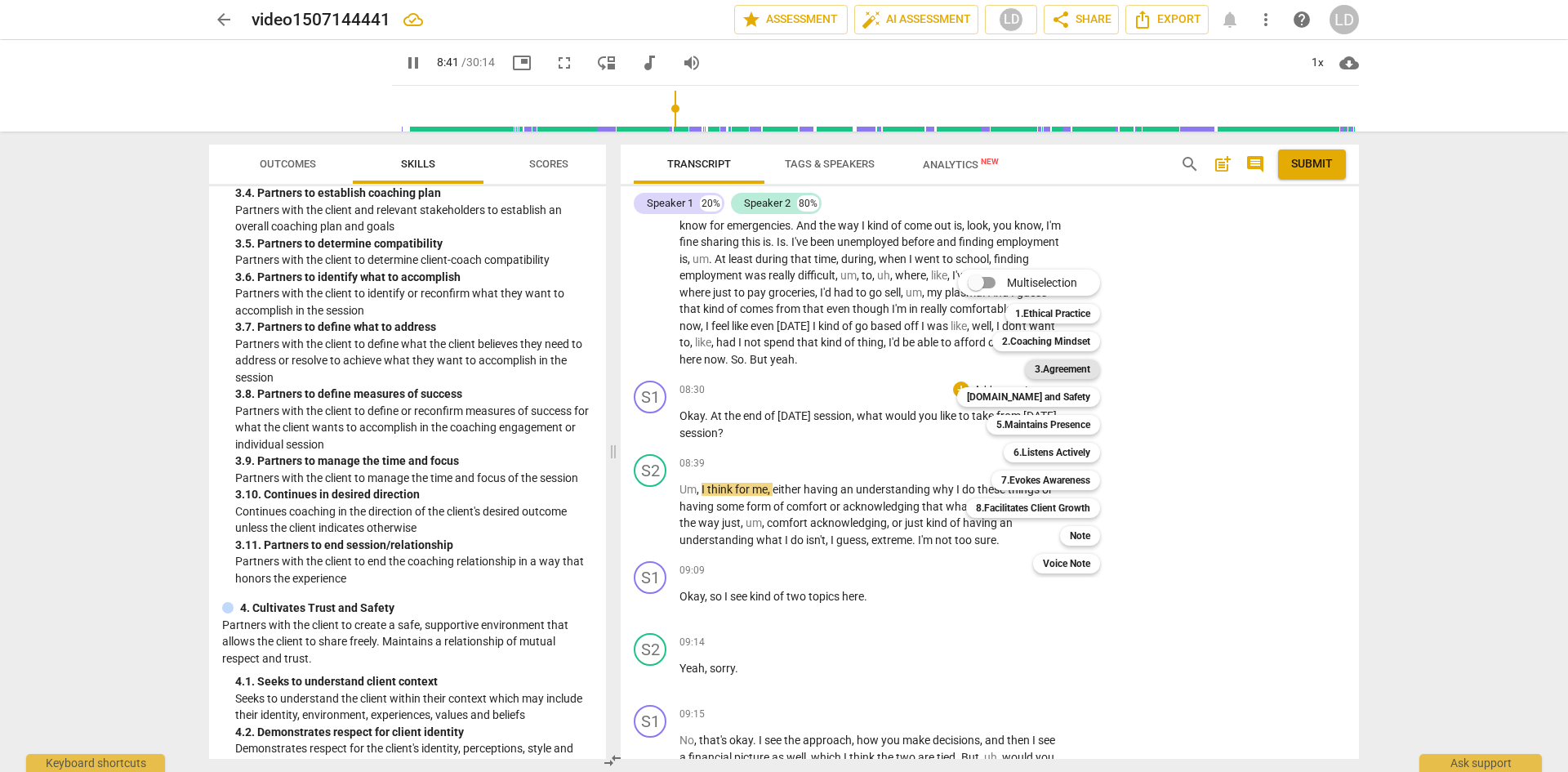
click at [1072, 374] on b "3.Agreement" at bounding box center [1062, 369] width 56 height 20
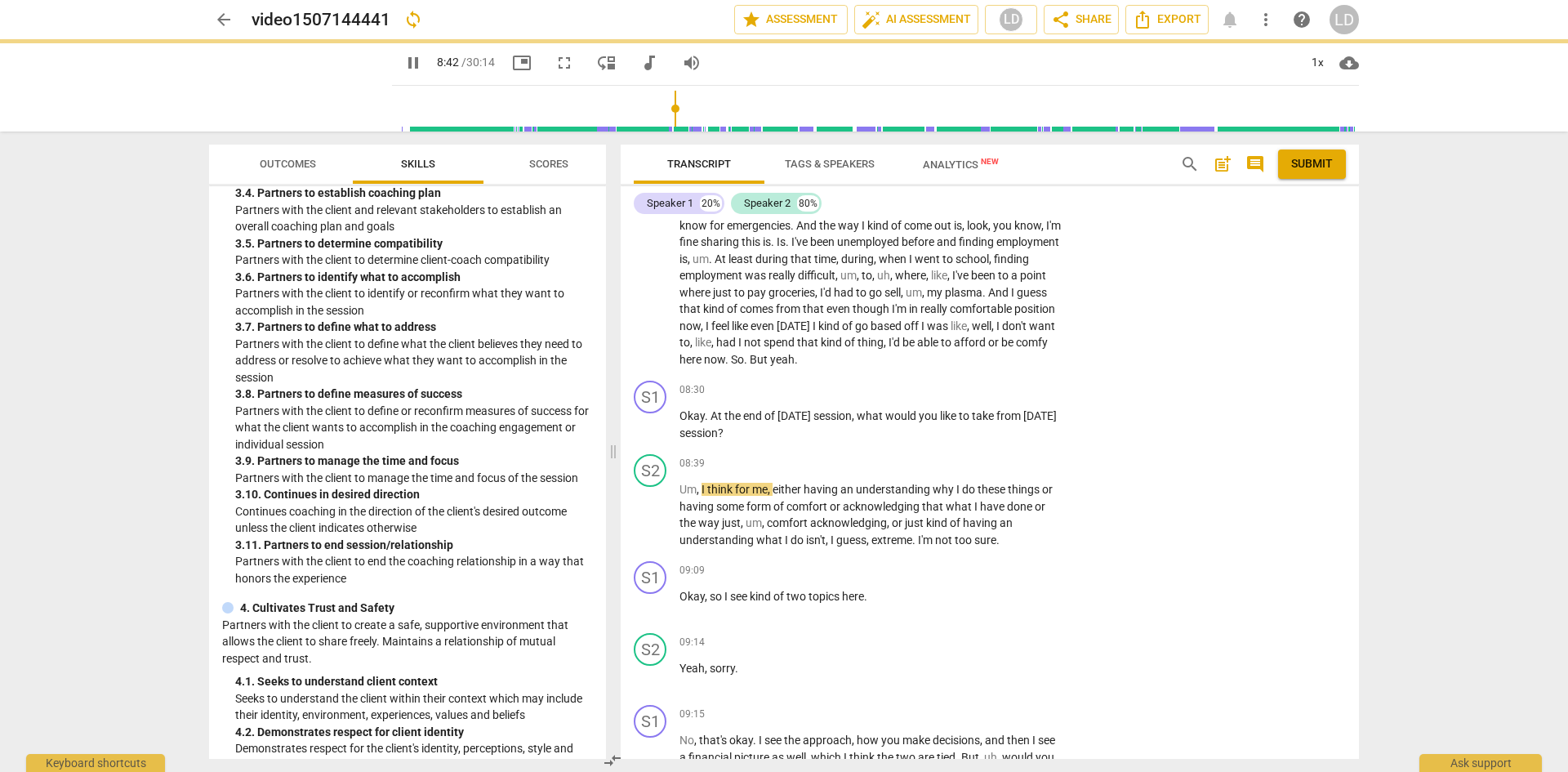
type input "522"
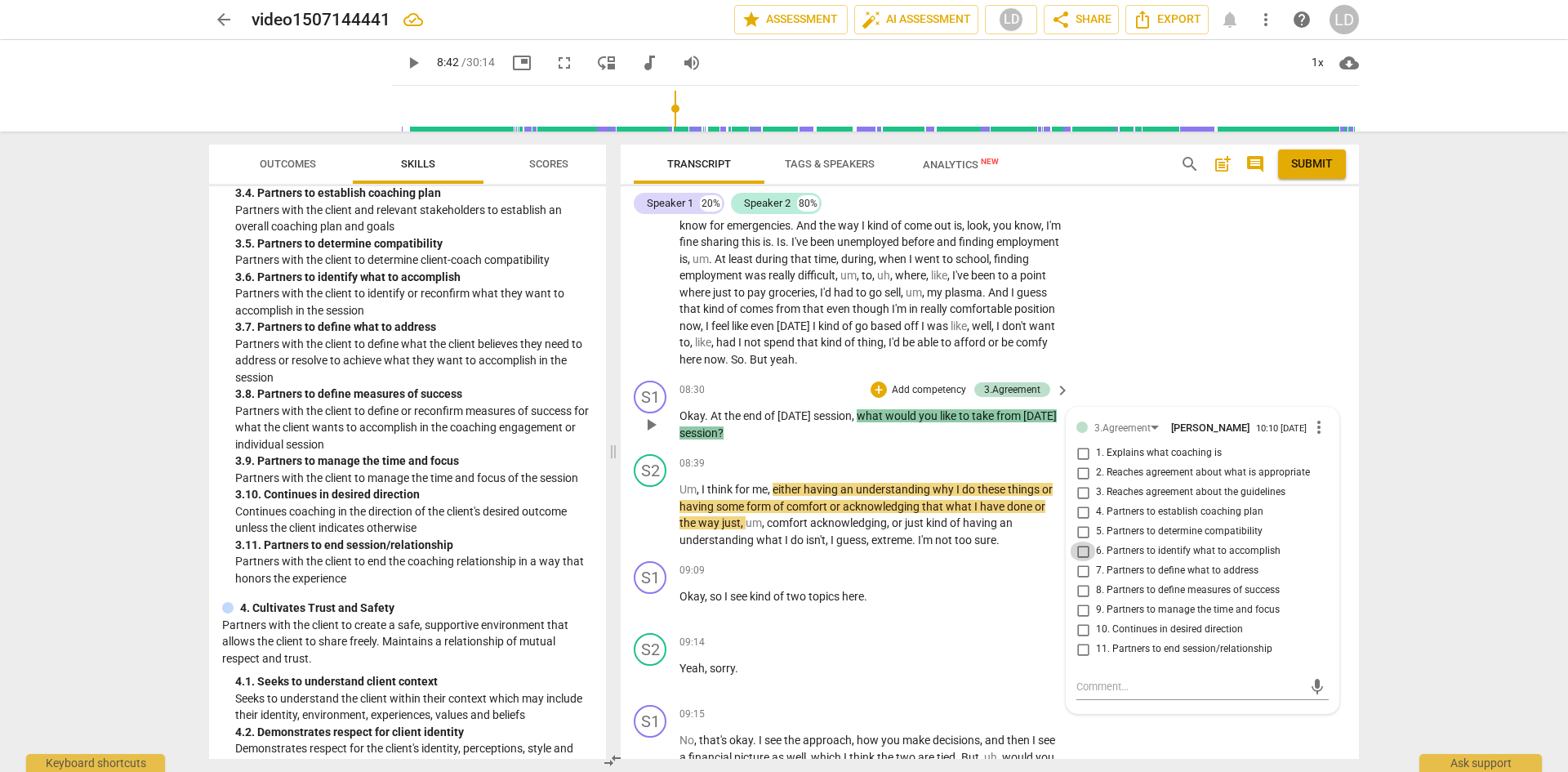
click at [1080, 561] on input "6. Partners to identify what to accomplish" at bounding box center [1083, 552] width 26 height 20
checkbox input "true"
click at [1448, 551] on div "arrow_back video1507144441 edit star Assessment auto_fix_high AI Assessment LD …" at bounding box center [784, 386] width 1568 height 772
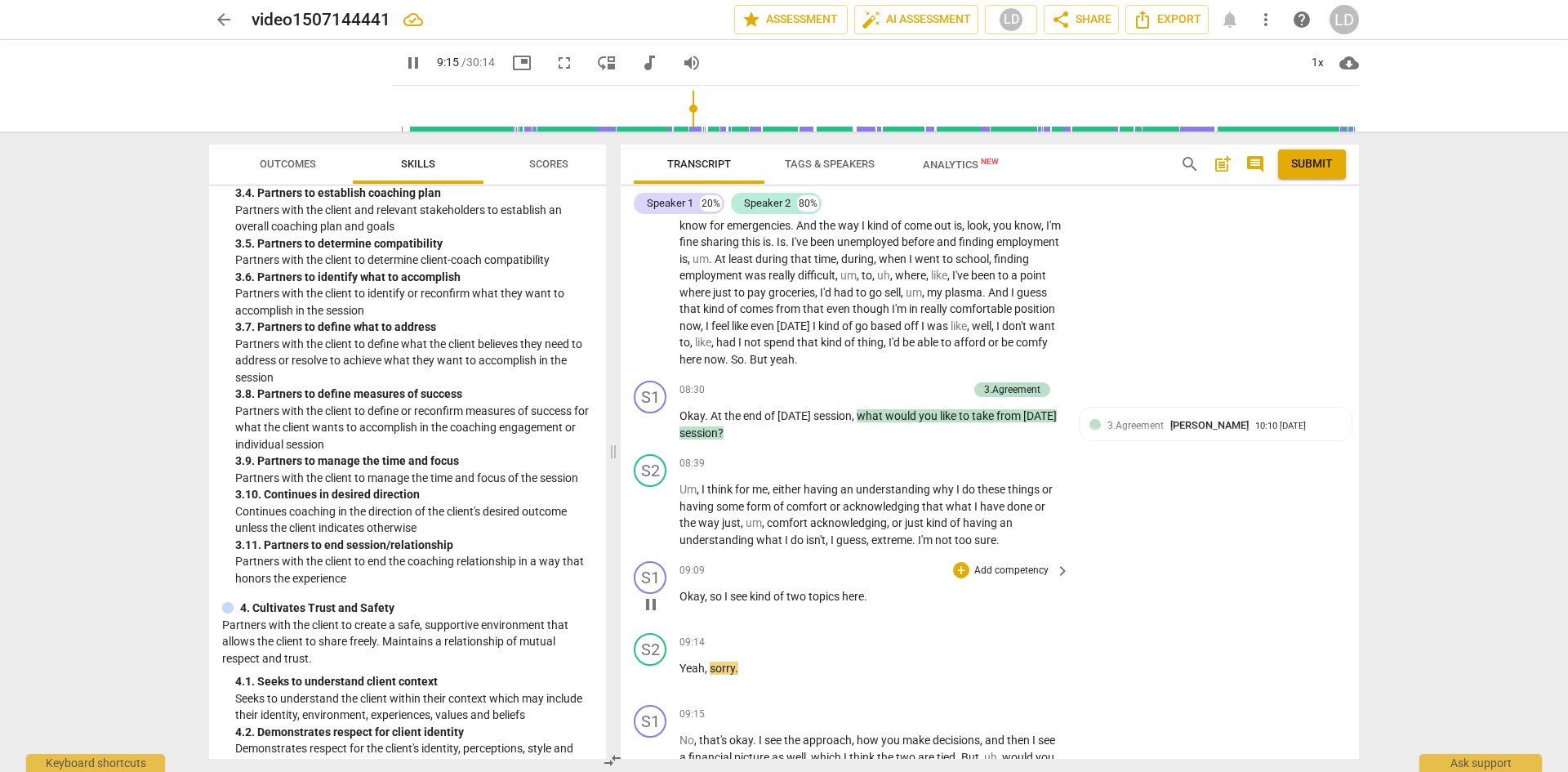
scroll to position [1955, 0]
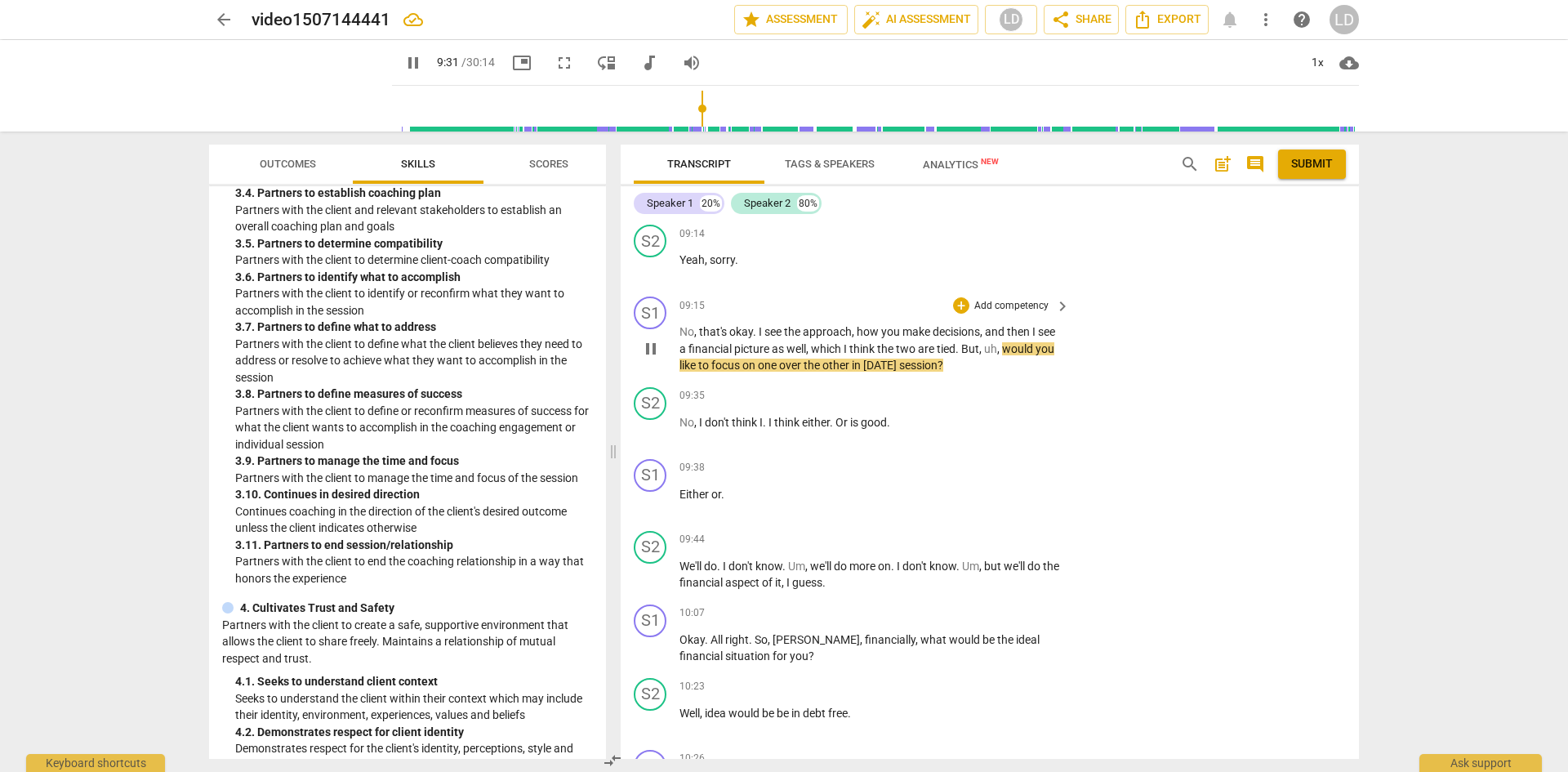
click at [1027, 355] on span "would" at bounding box center [1018, 349] width 34 height 13
drag, startPoint x: 1027, startPoint y: 378, endPoint x: 1015, endPoint y: 394, distance: 20.0
click at [1015, 374] on p "No , that's okay . I see the approach , how you make decisions , and then I see…" at bounding box center [870, 349] width 382 height 51
click at [964, 314] on div "+" at bounding box center [961, 306] width 16 height 16
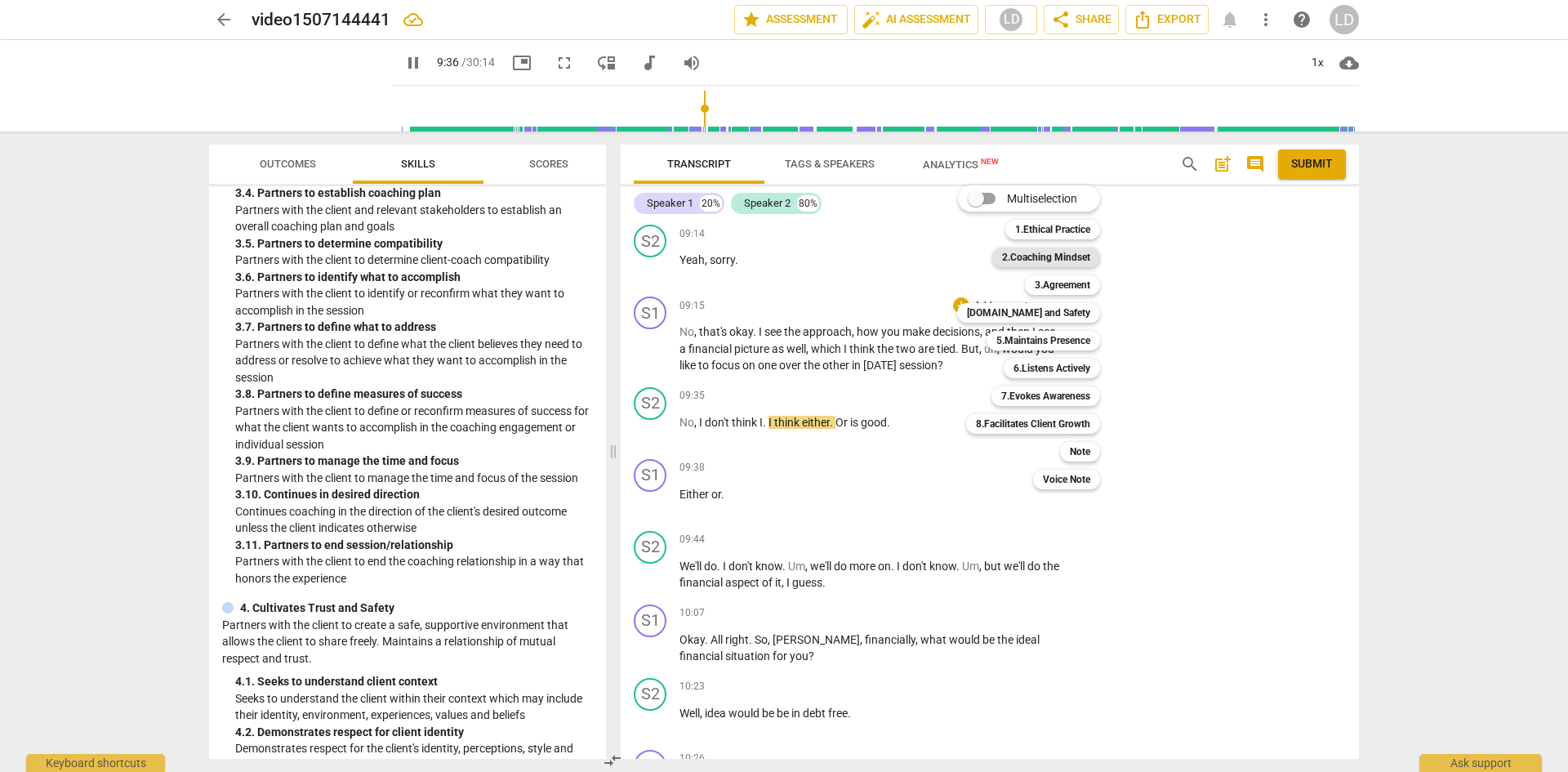
click at [1030, 256] on b "2.Coaching Mindset" at bounding box center [1046, 257] width 89 height 20
type input "577"
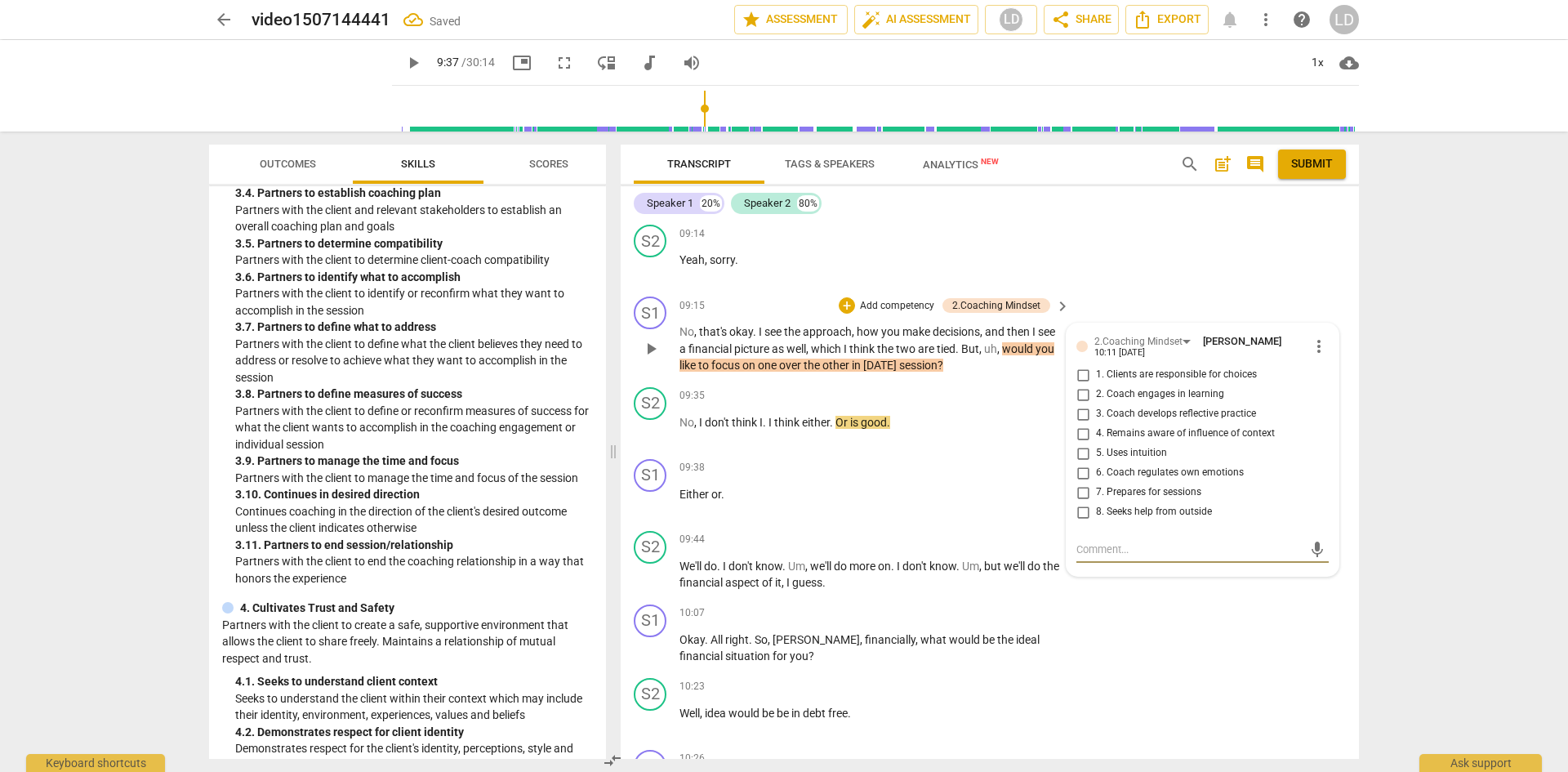
click at [1076, 385] on input "1. Clients are responsible for choices" at bounding box center [1083, 375] width 26 height 20
checkbox input "true"
click at [847, 314] on div "+" at bounding box center [846, 306] width 16 height 16
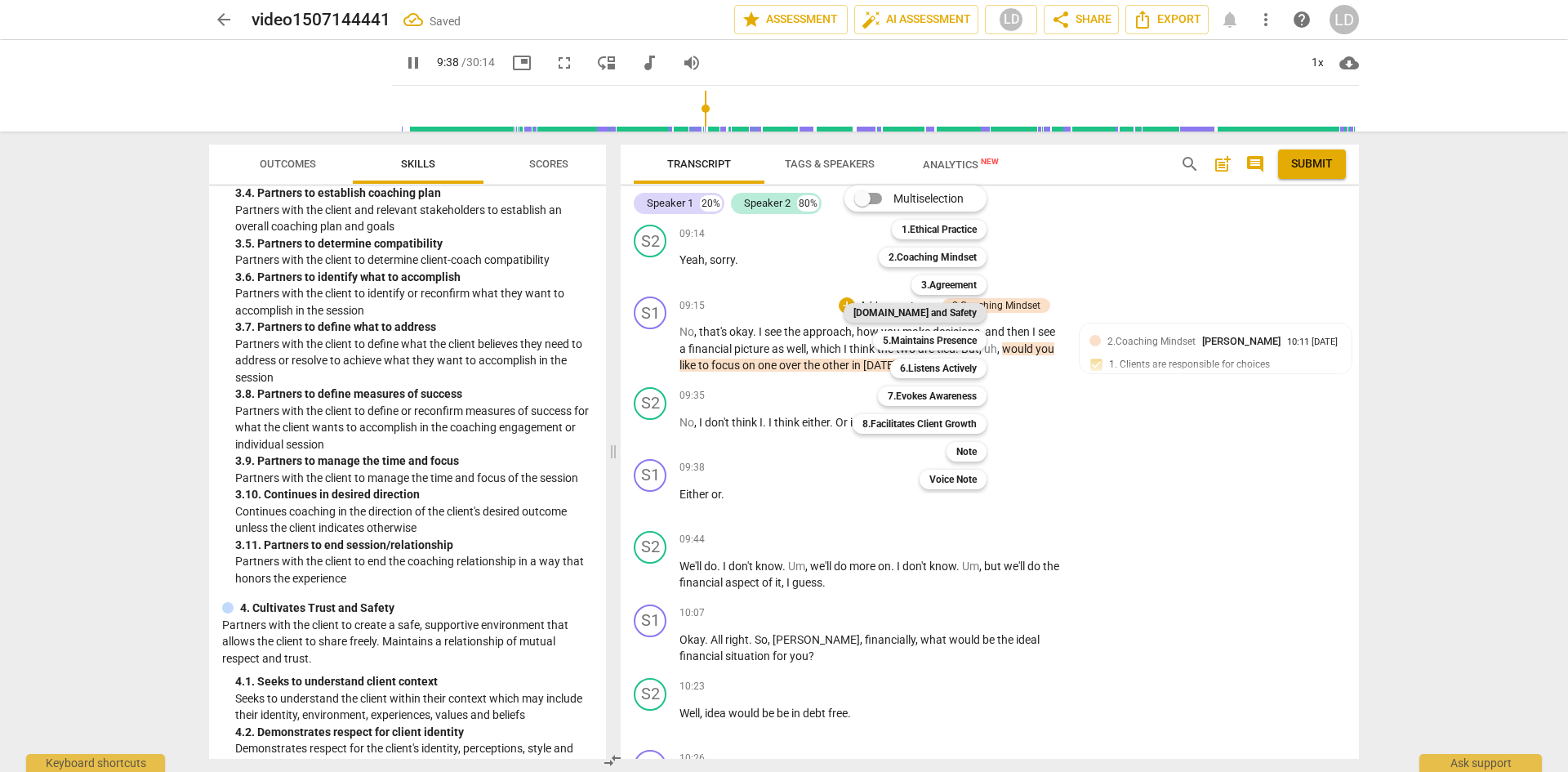
click at [927, 313] on b "[DOMAIN_NAME] and Safety" at bounding box center [914, 312] width 123 height 20
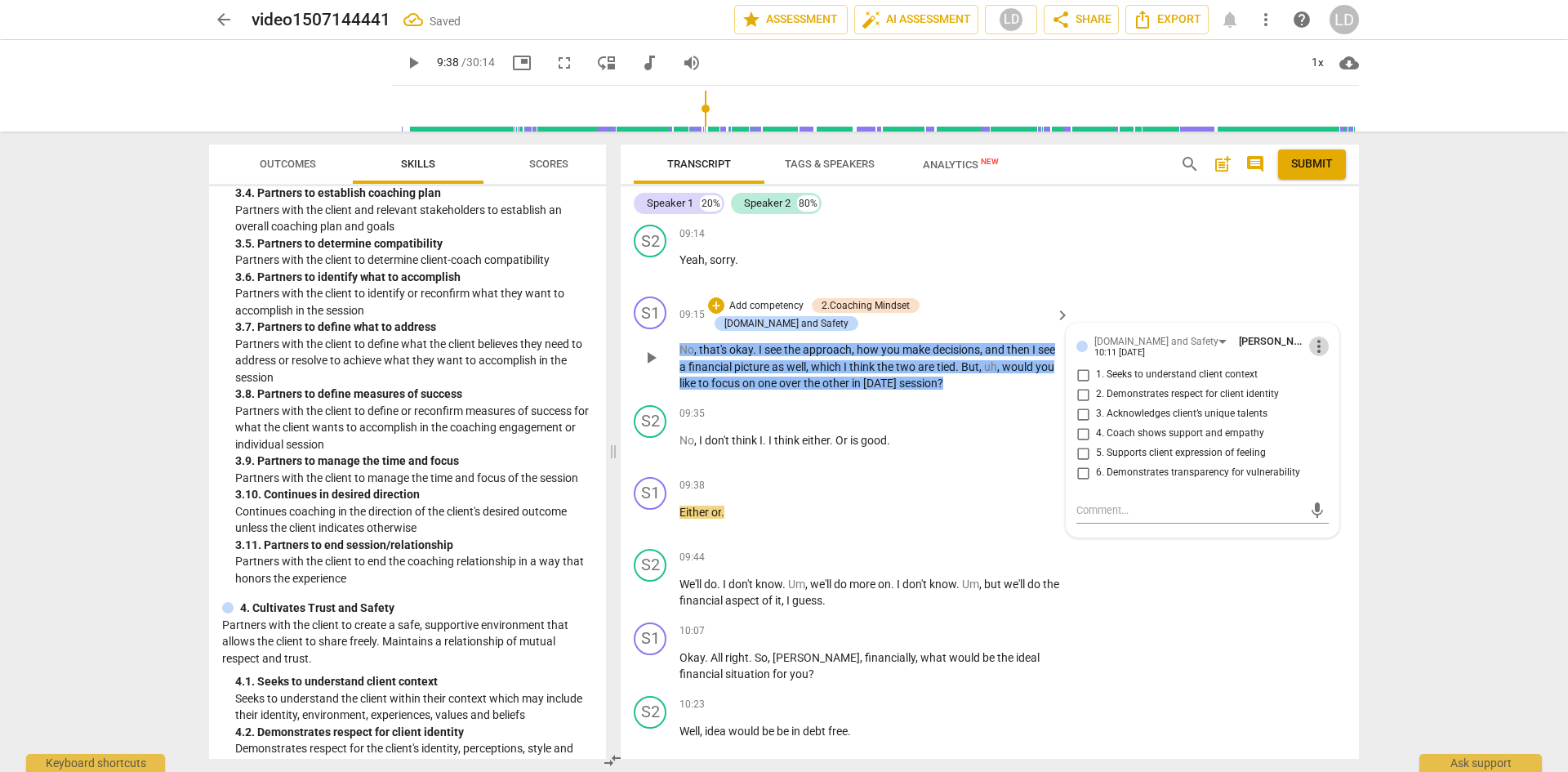
click at [1310, 356] on span "more_vert" at bounding box center [1319, 346] width 20 height 20
click at [1323, 413] on li "Delete" at bounding box center [1332, 409] width 57 height 31
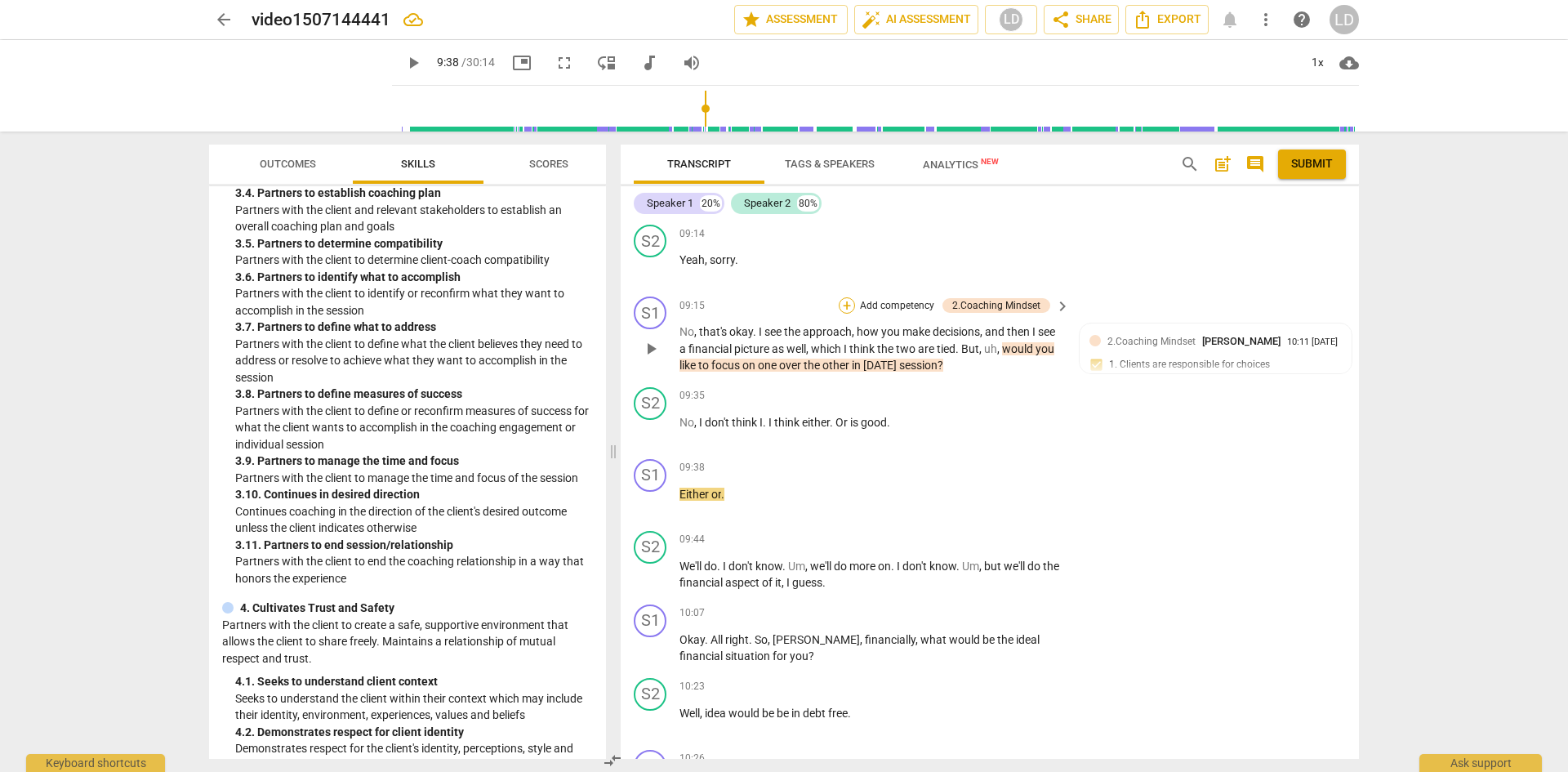
click at [849, 314] on div "+" at bounding box center [846, 306] width 16 height 16
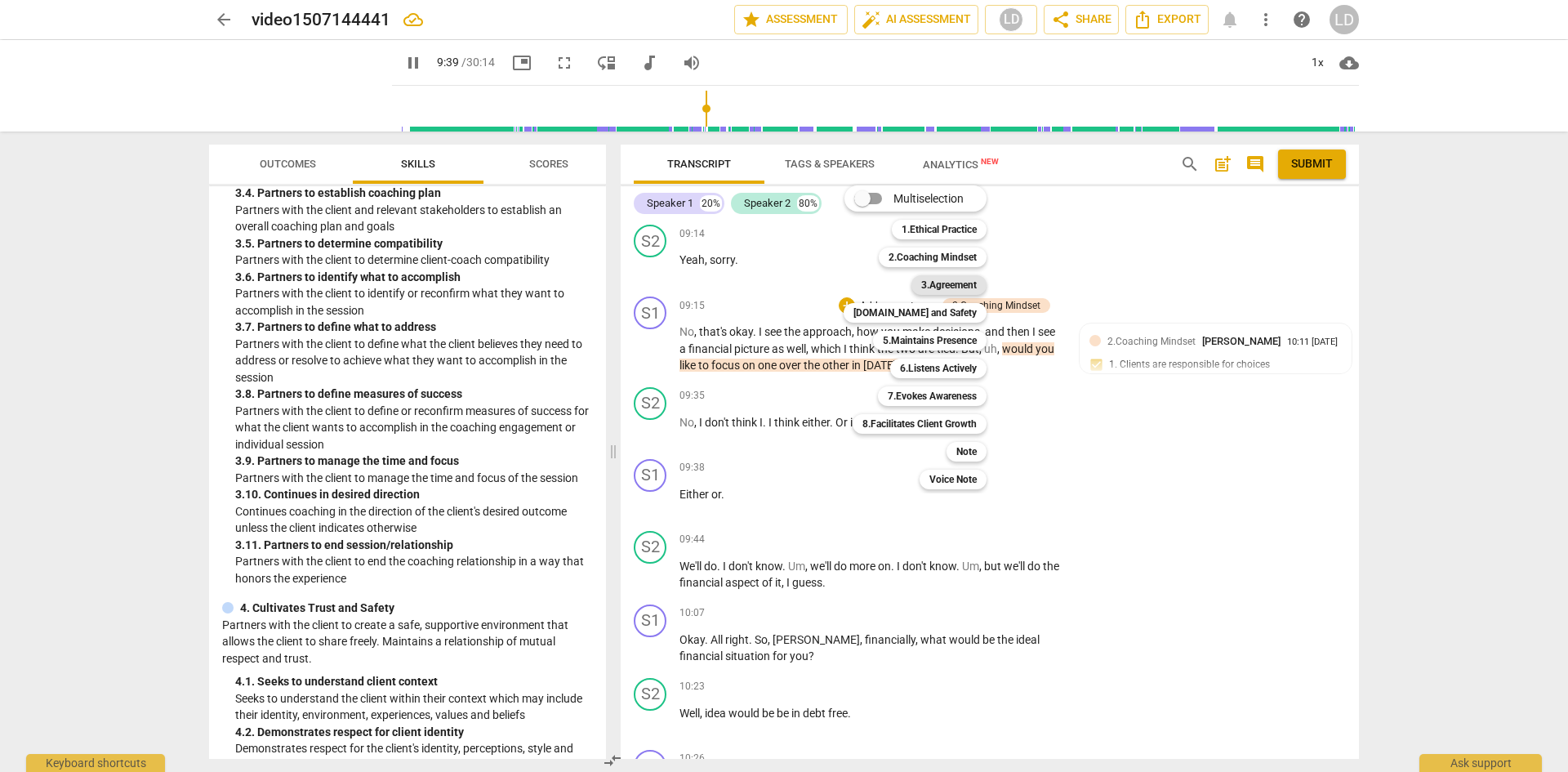
click at [944, 290] on b "3.Agreement" at bounding box center [949, 285] width 56 height 20
type input "580"
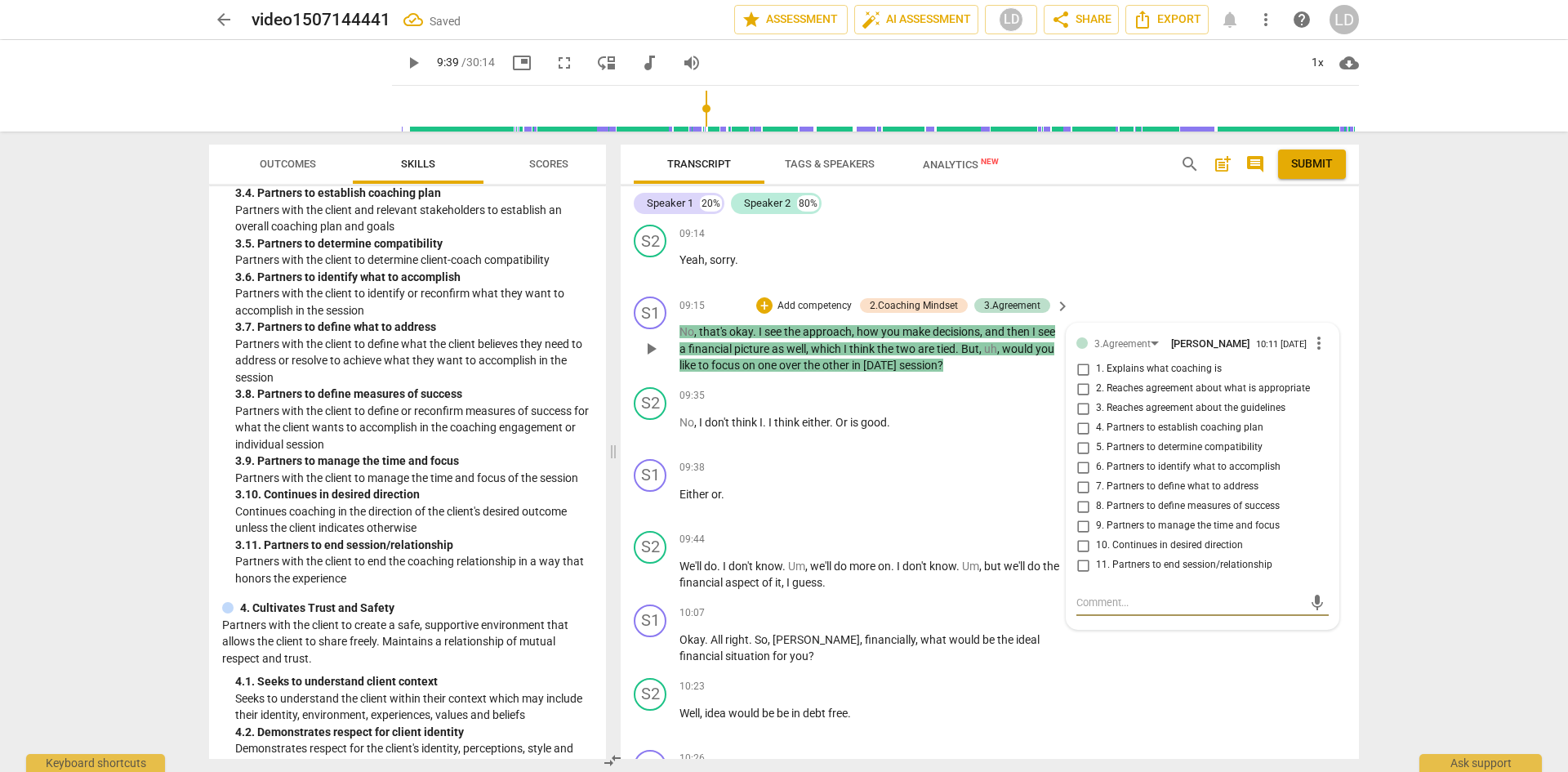
click at [1081, 497] on input "7. Partners to define what to address" at bounding box center [1083, 487] width 26 height 20
checkbox input "true"
click at [403, 64] on span "play_arrow" at bounding box center [413, 63] width 20 height 20
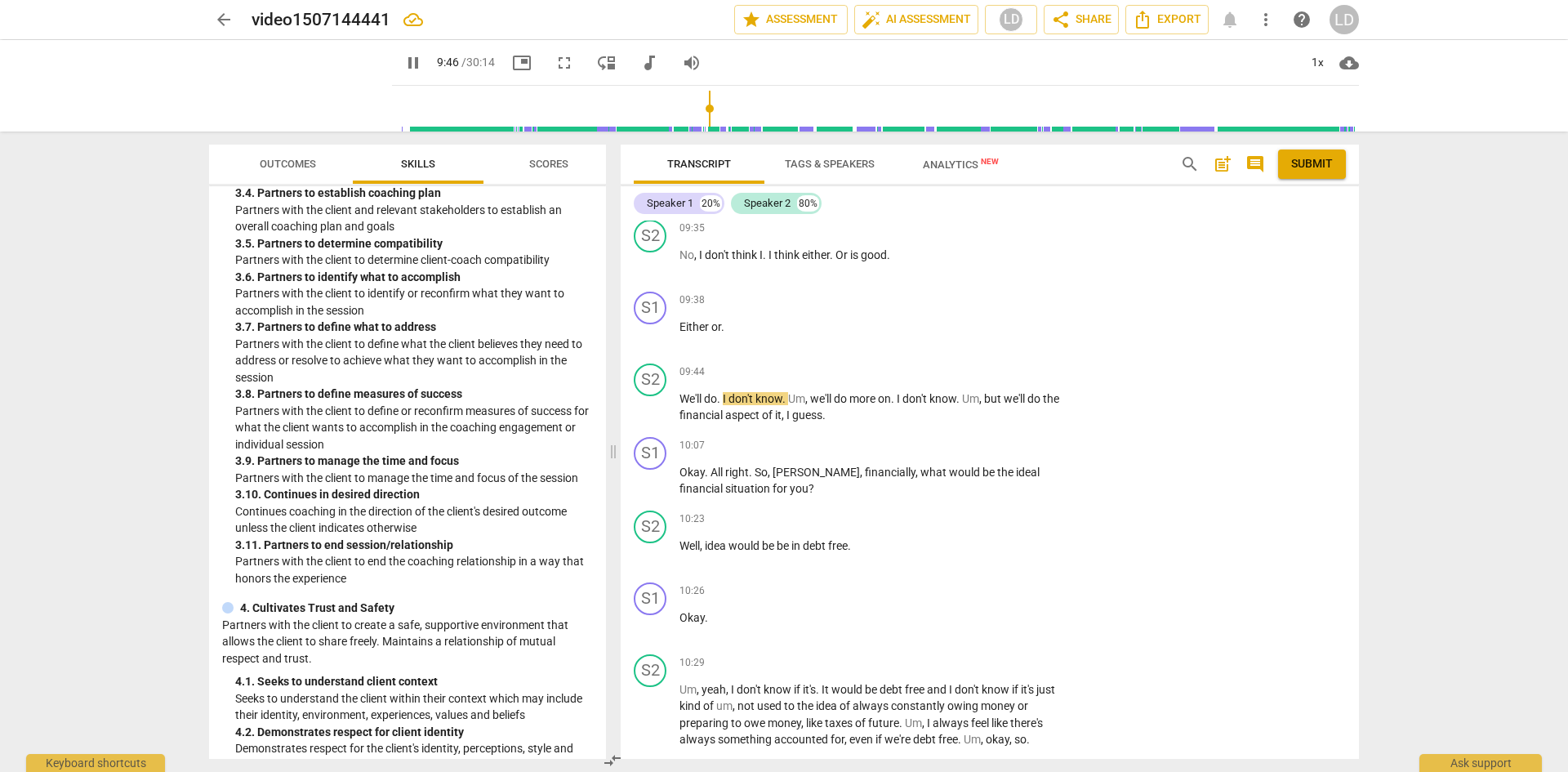
scroll to position [2176, 0]
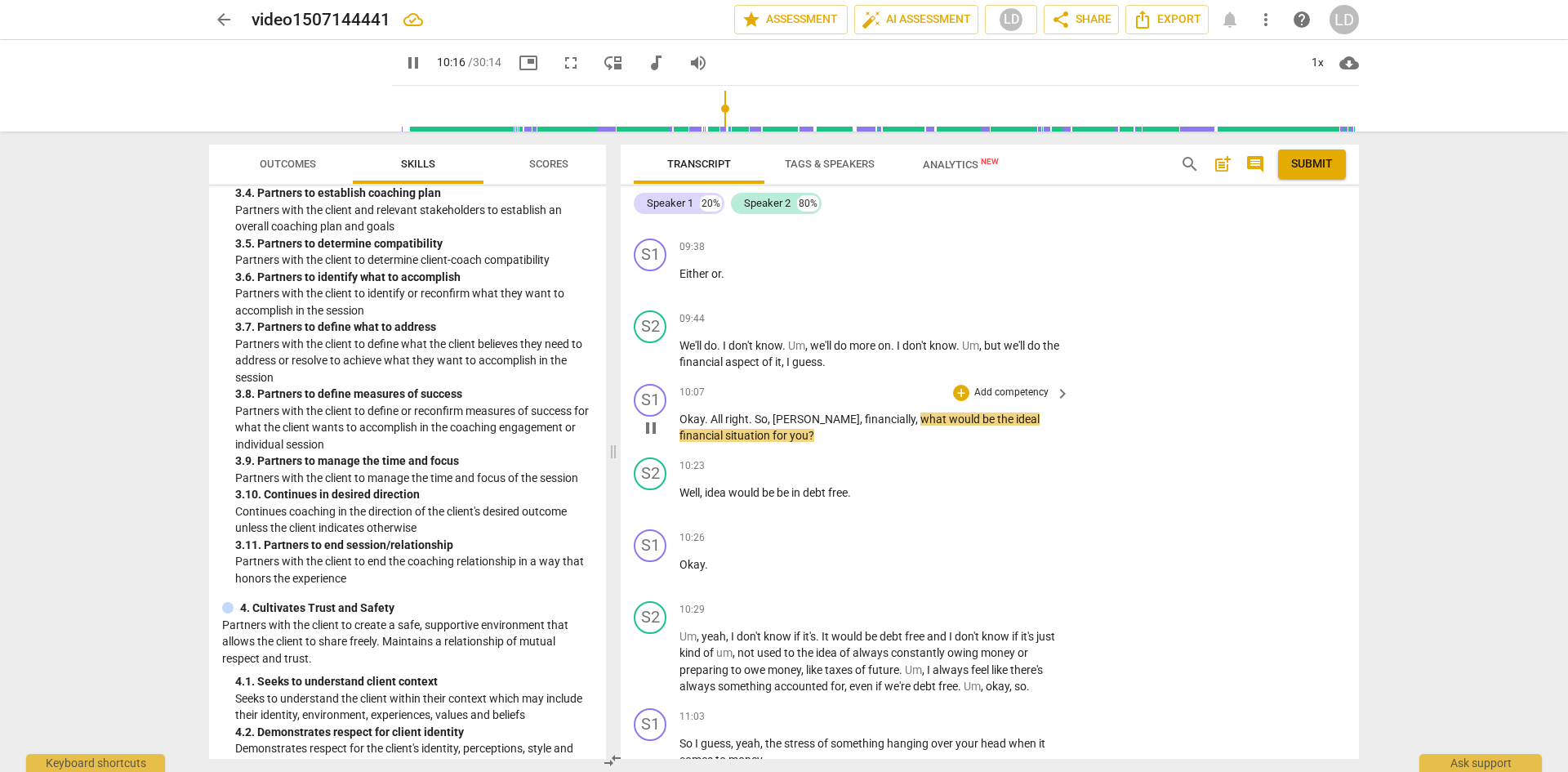
click at [916, 426] on span "," at bounding box center [919, 419] width 5 height 13
drag, startPoint x: 862, startPoint y: 451, endPoint x: 862, endPoint y: 472, distance: 21.0
click at [862, 445] on p "Okay . All right . So , [PERSON_NAME] , financially , what would be the ideal f…" at bounding box center [870, 428] width 382 height 34
click at [963, 401] on div "+" at bounding box center [961, 392] width 16 height 16
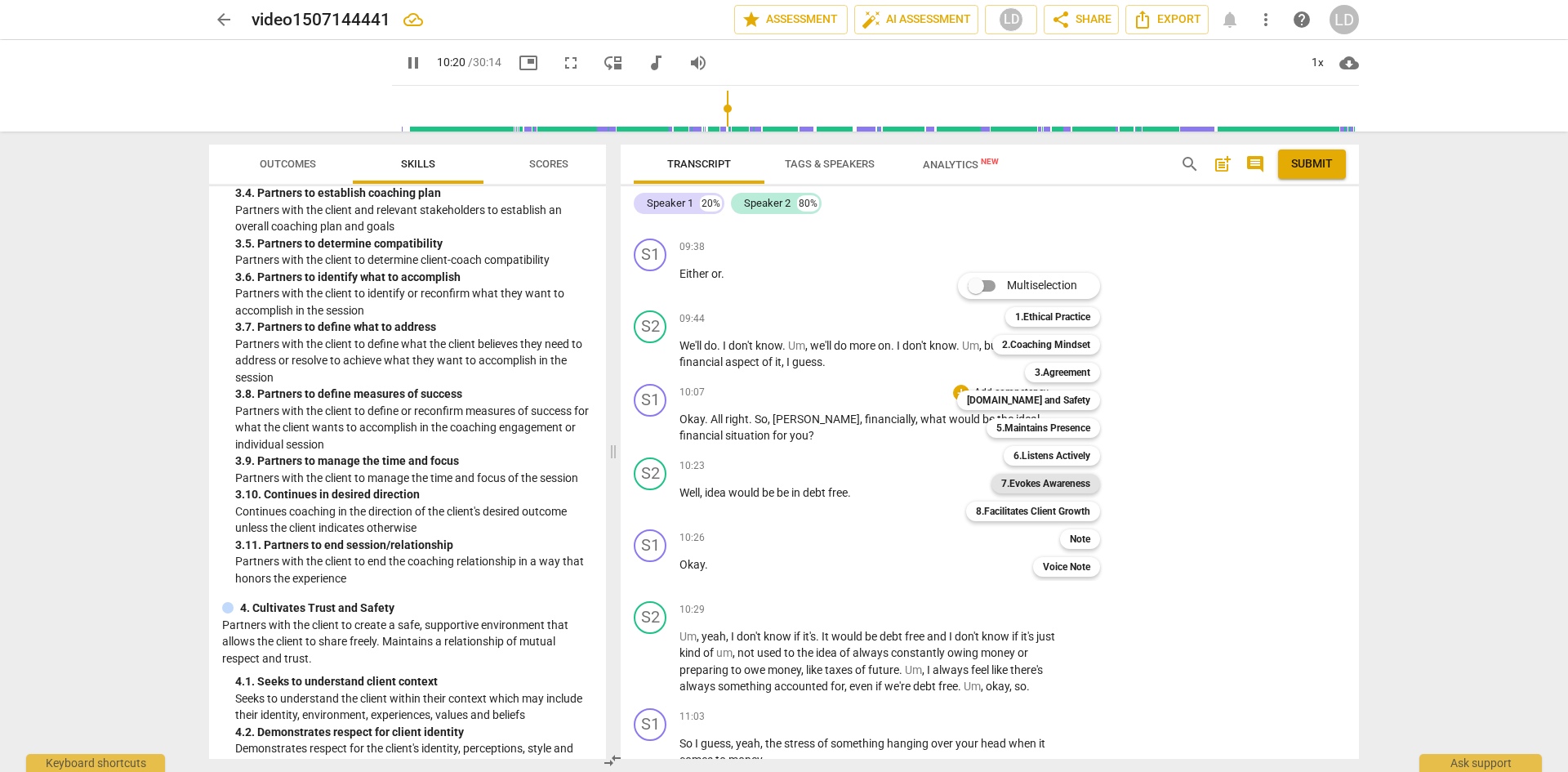
click at [1045, 489] on b "7.Evokes Awareness" at bounding box center [1046, 484] width 89 height 20
type input "621"
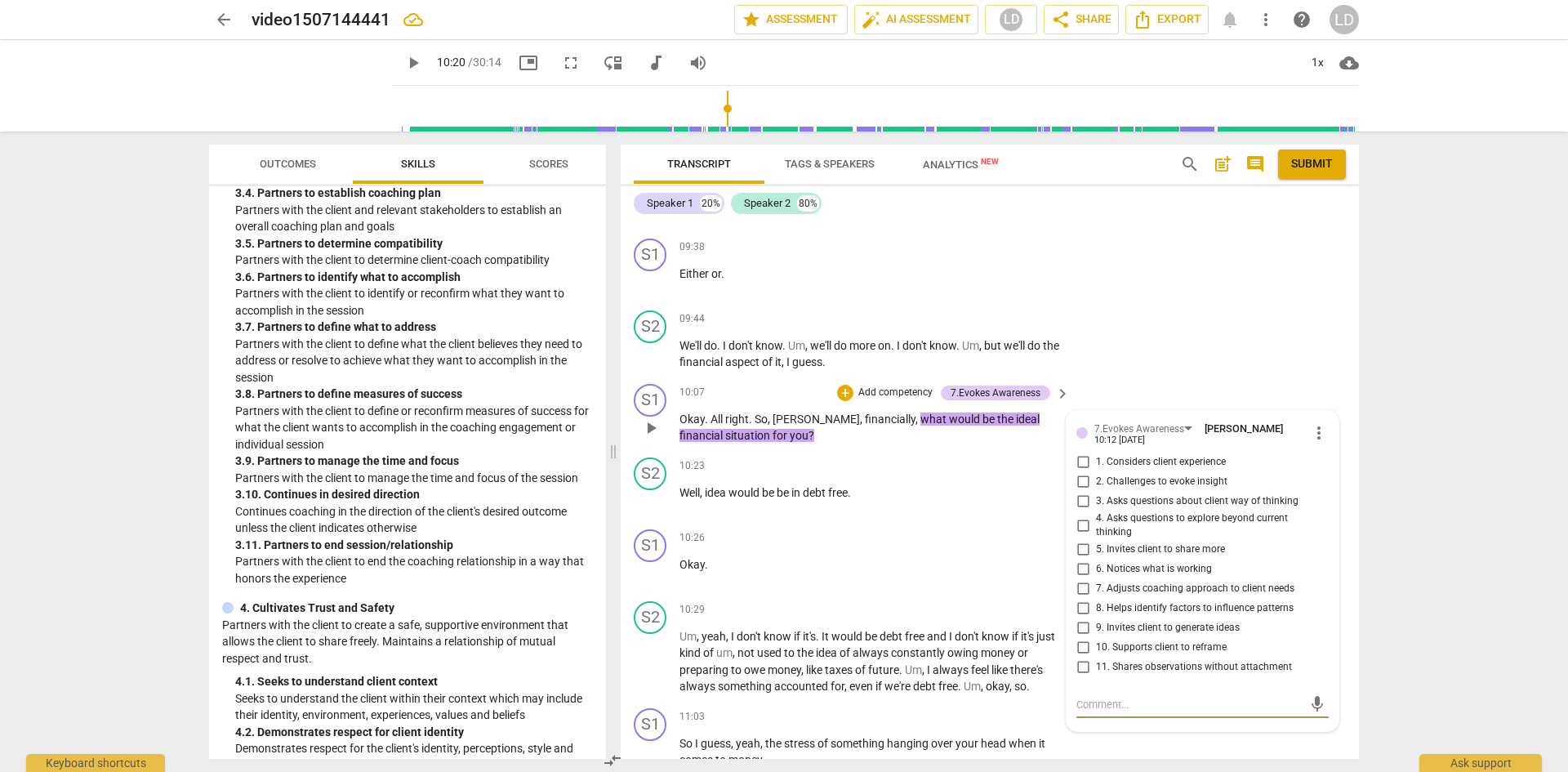
click at [1084, 512] on input "3. Asks questions about client way of thinking" at bounding box center [1083, 502] width 26 height 20
checkbox input "true"
click at [403, 56] on span "play_arrow" at bounding box center [413, 63] width 20 height 20
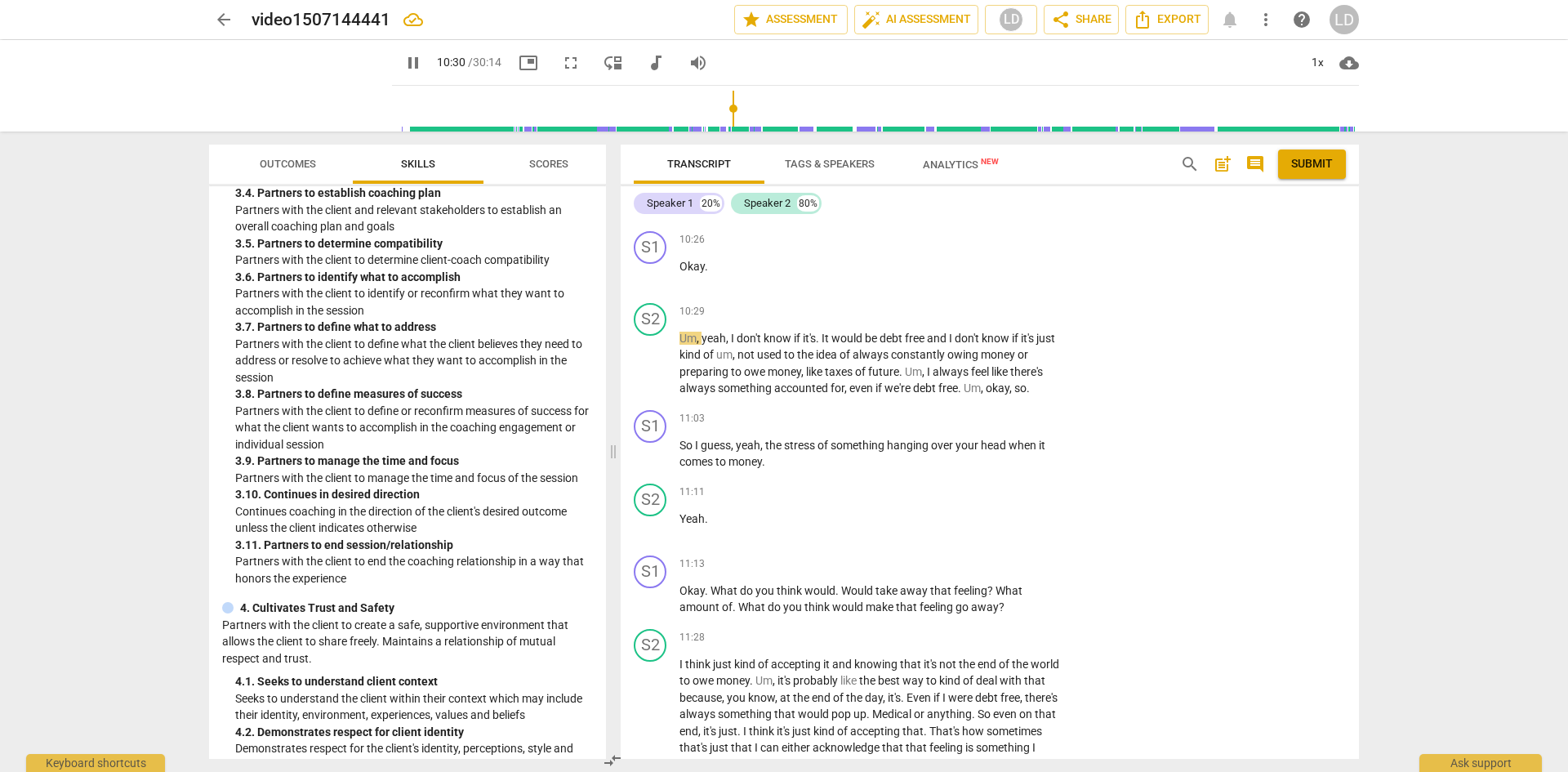
scroll to position [2528, 0]
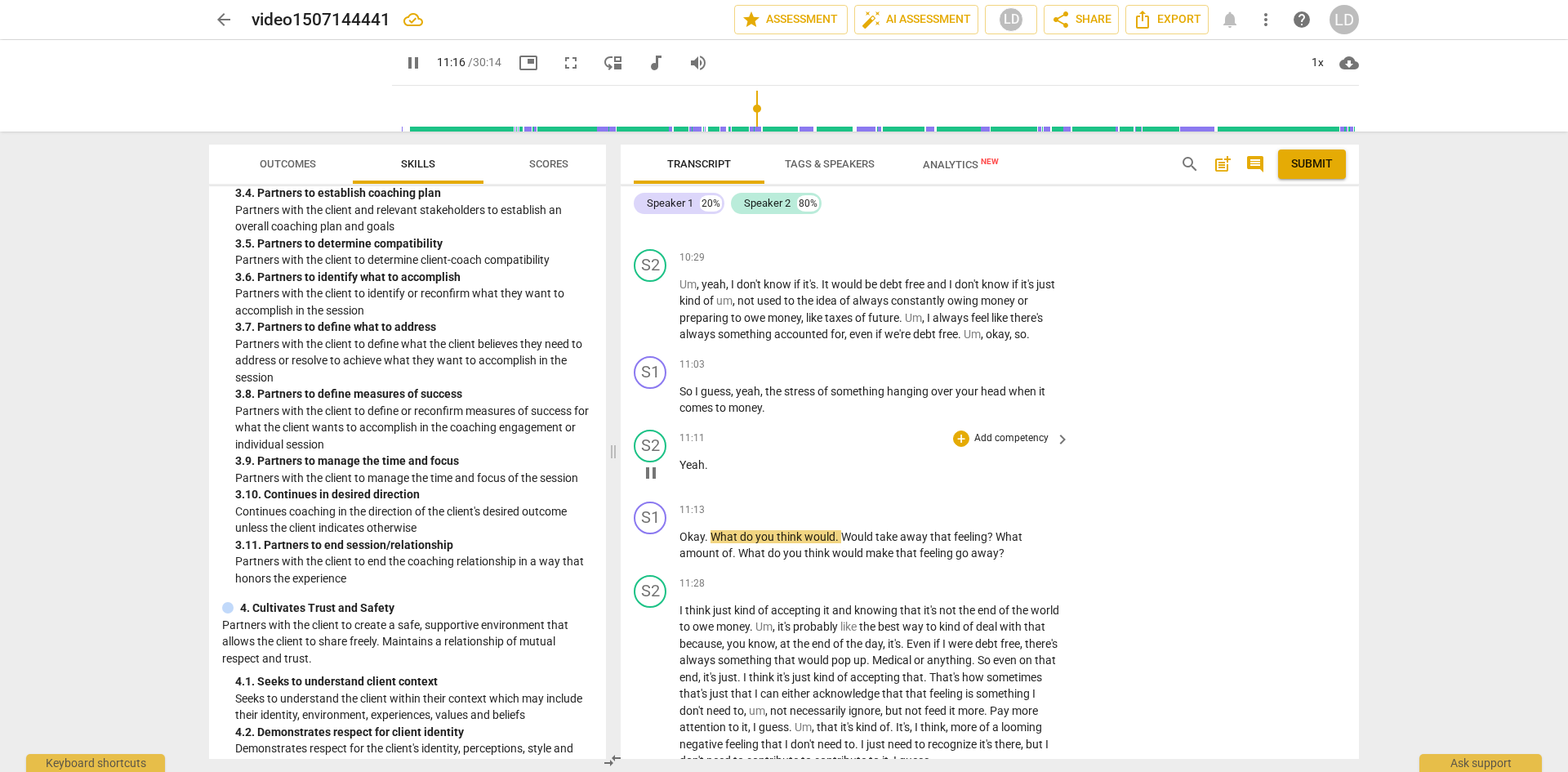
click at [649, 483] on span "pause" at bounding box center [651, 472] width 20 height 20
type input "677"
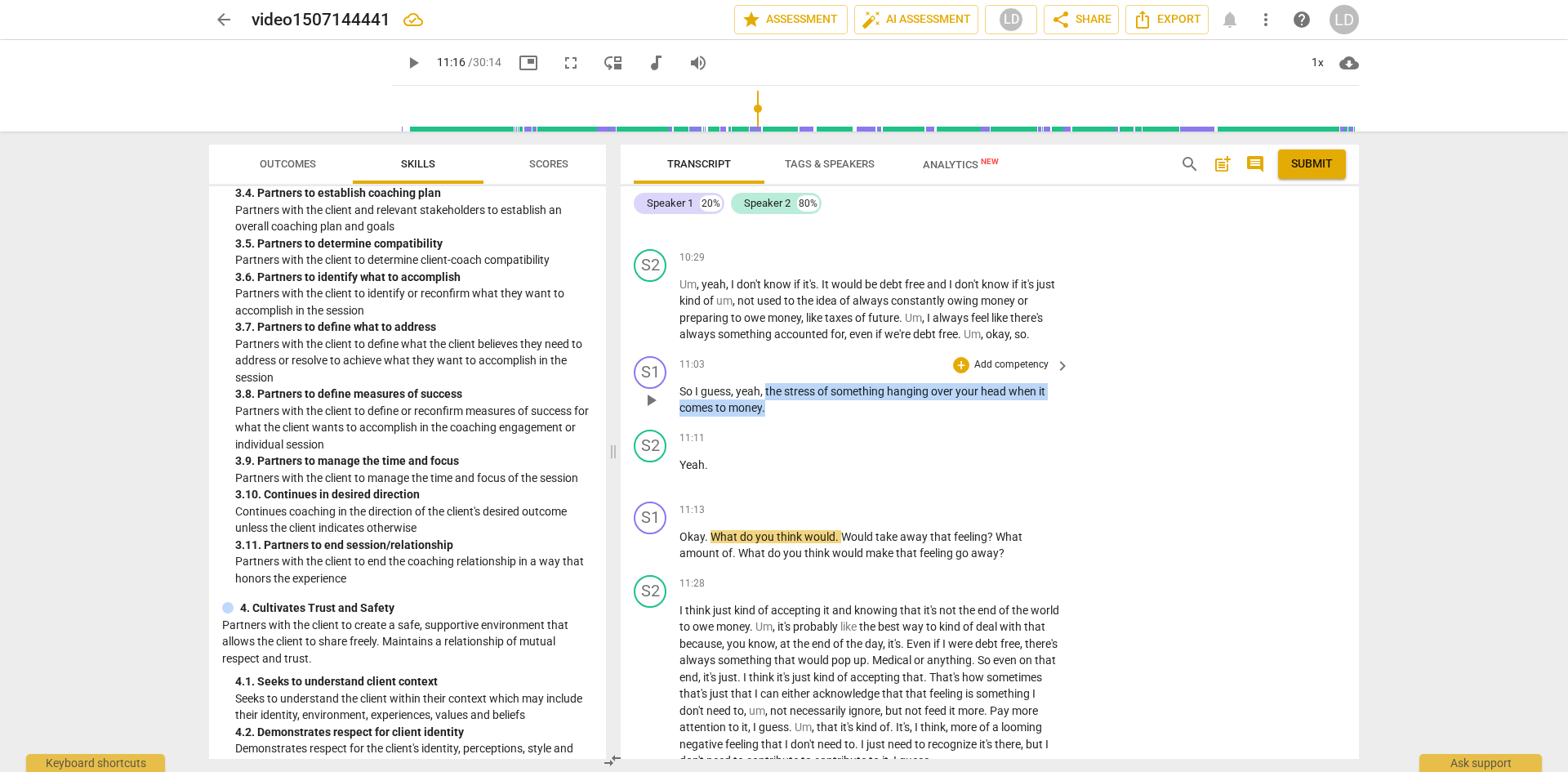
drag, startPoint x: 767, startPoint y: 424, endPoint x: 807, endPoint y: 439, distance: 42.7
click at [785, 417] on p "So I guess , yeah , the stress of something hanging over your head when it come…" at bounding box center [870, 399] width 382 height 34
click at [960, 374] on div "+" at bounding box center [961, 365] width 16 height 16
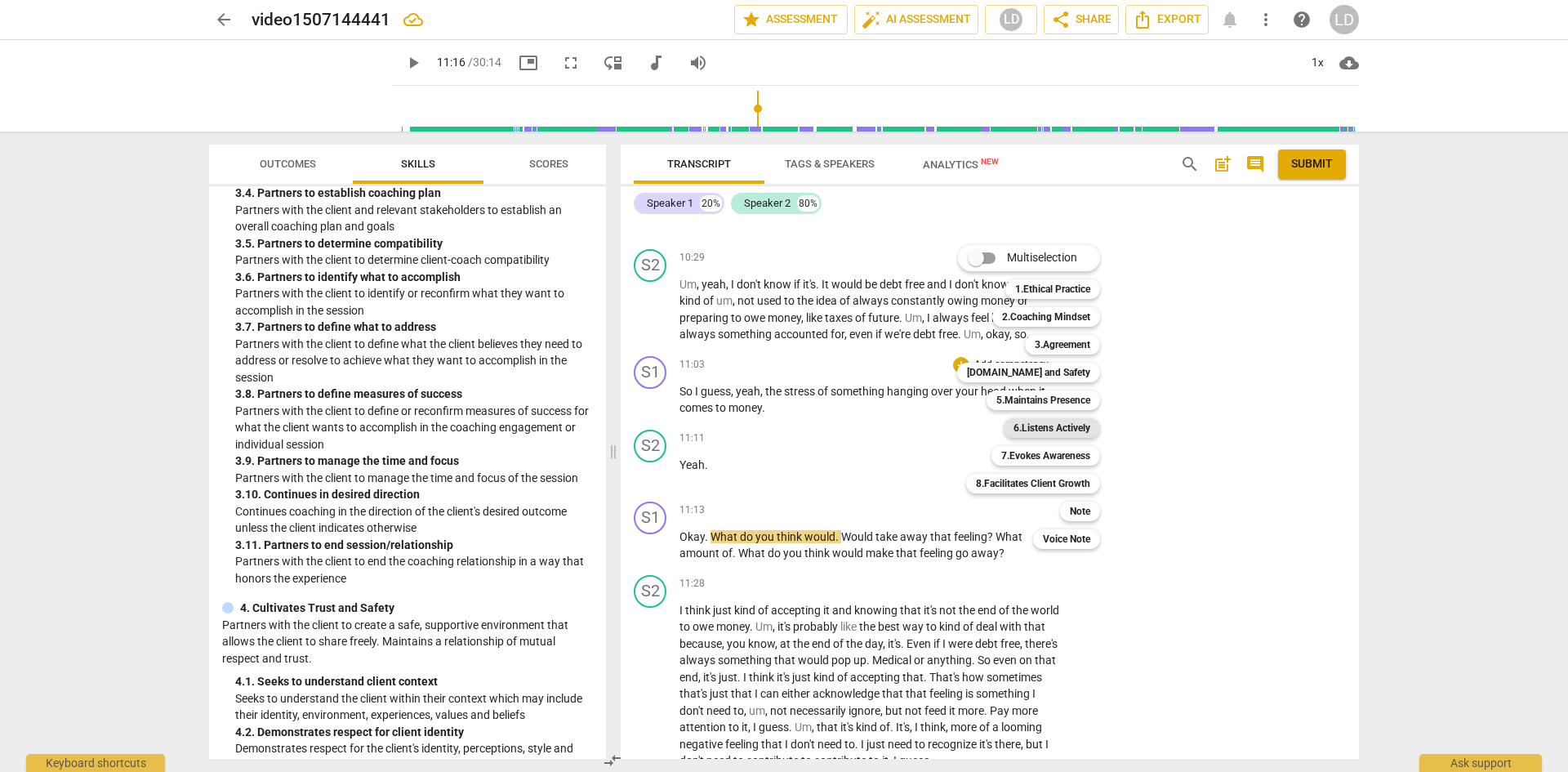
click at [1067, 426] on b "6.Listens Actively" at bounding box center [1052, 428] width 77 height 20
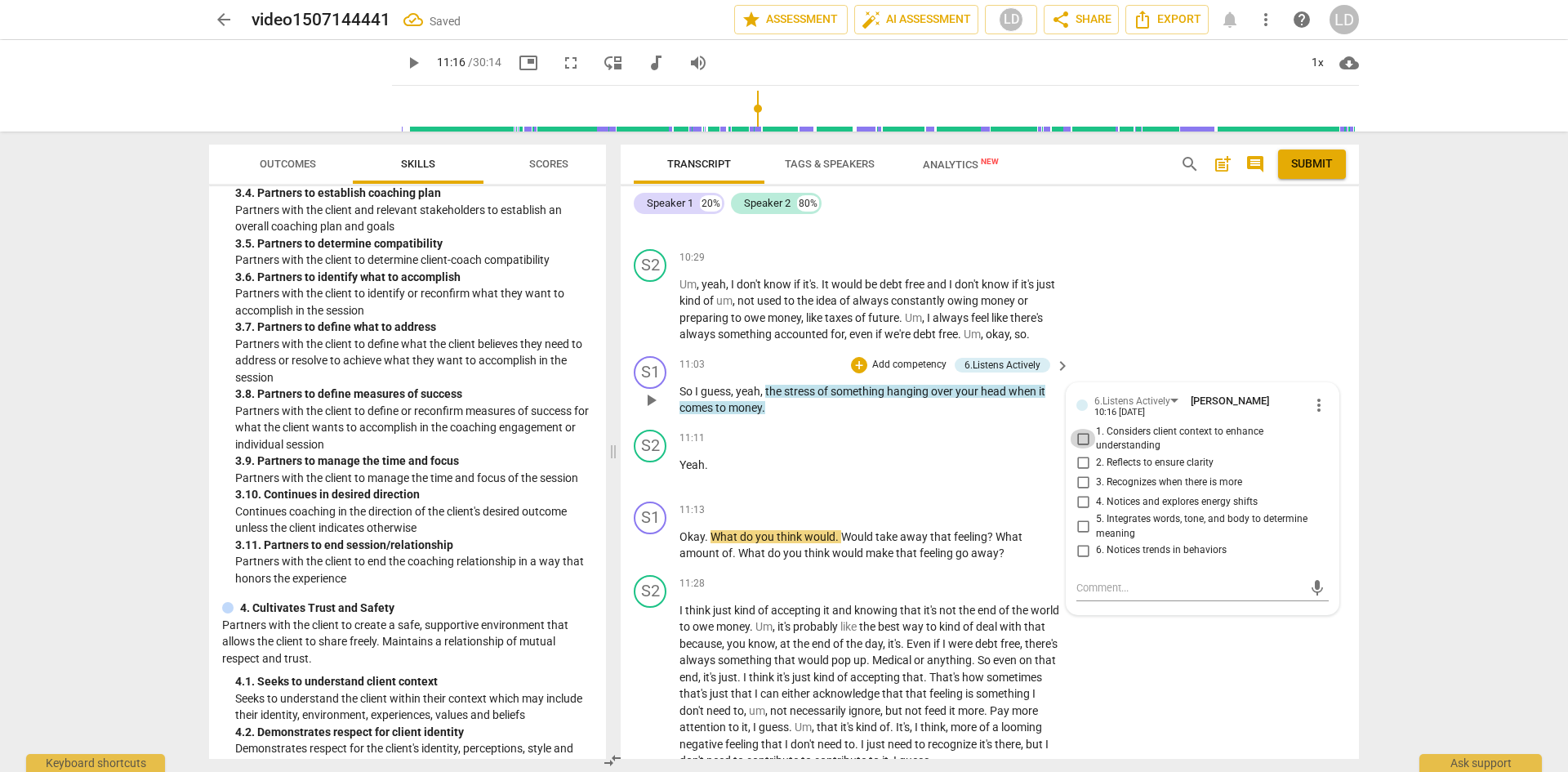
click at [1079, 448] on input "1. Considers client context to enhance understanding" at bounding box center [1083, 439] width 26 height 20
checkbox input "true"
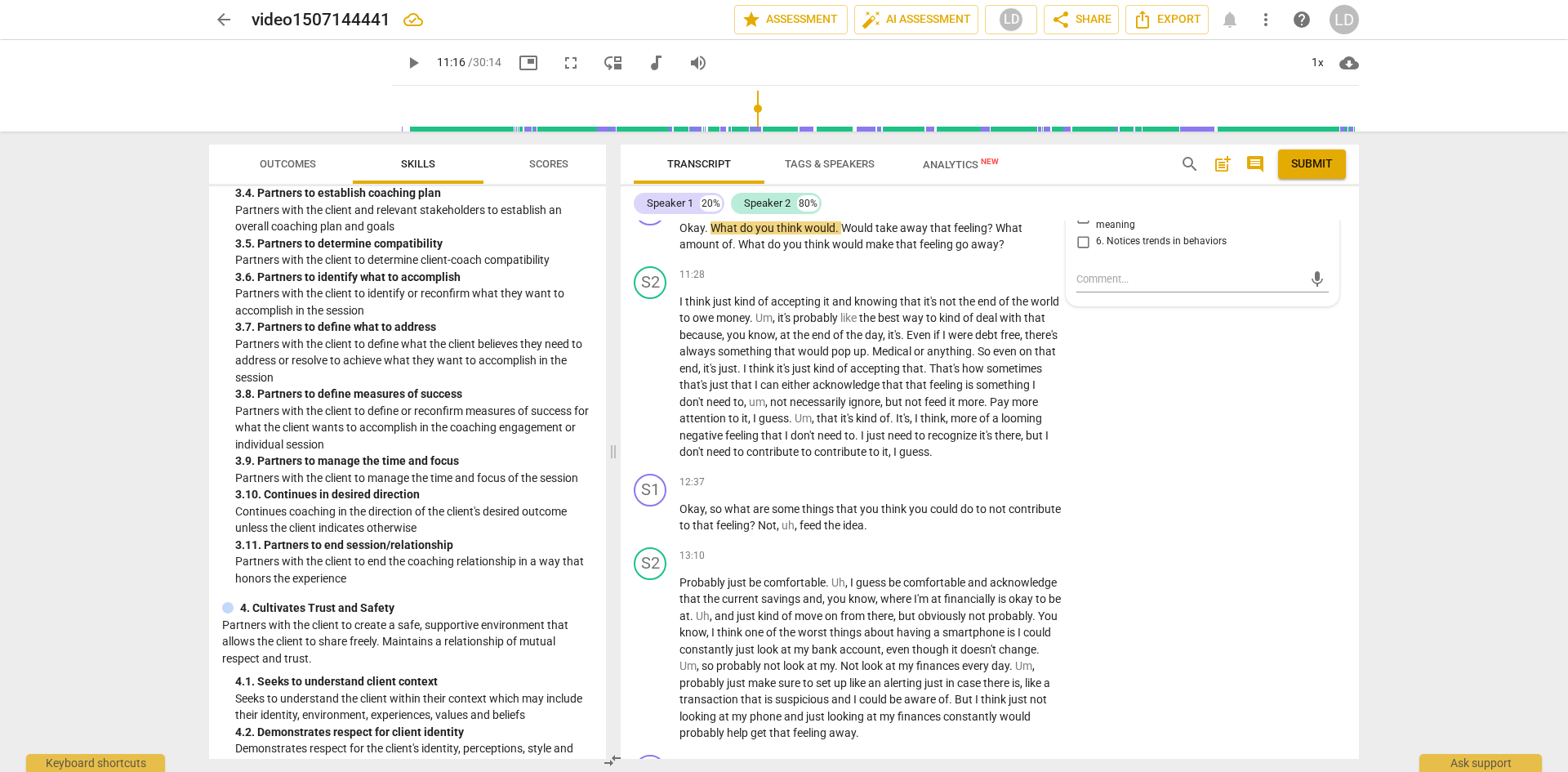
scroll to position [2848, 0]
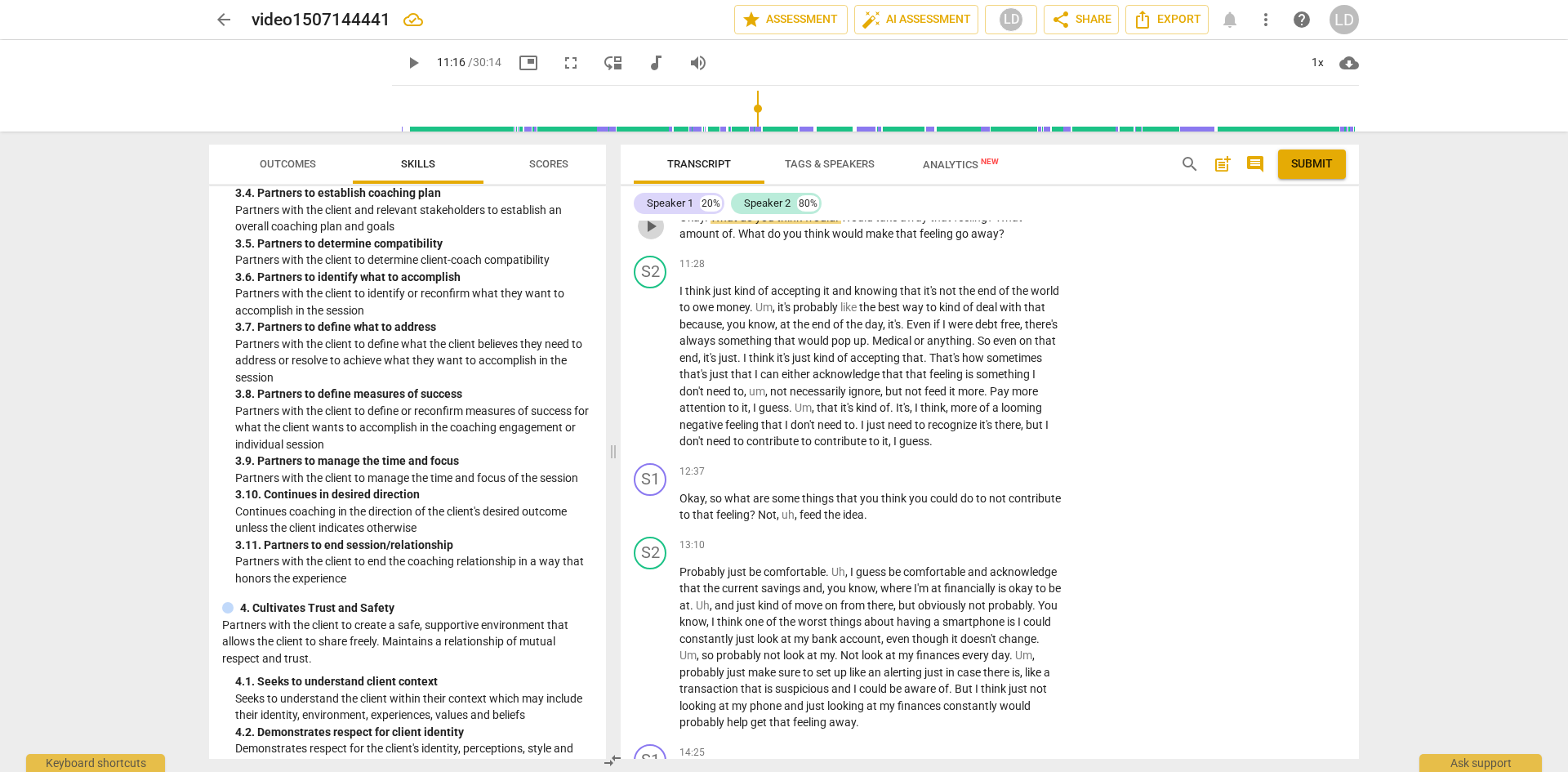
click at [653, 236] on span "play_arrow" at bounding box center [651, 226] width 20 height 20
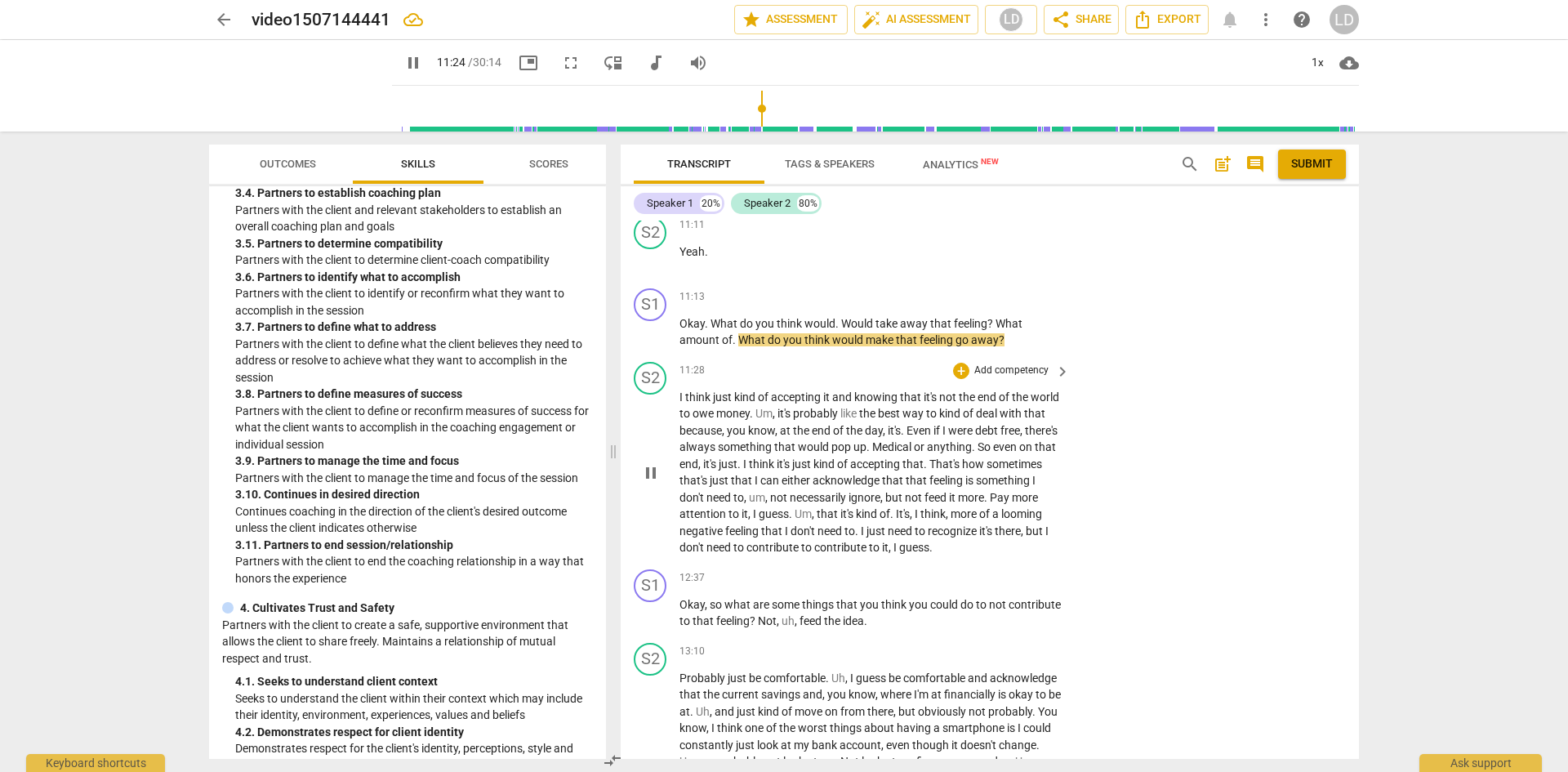
scroll to position [2731, 0]
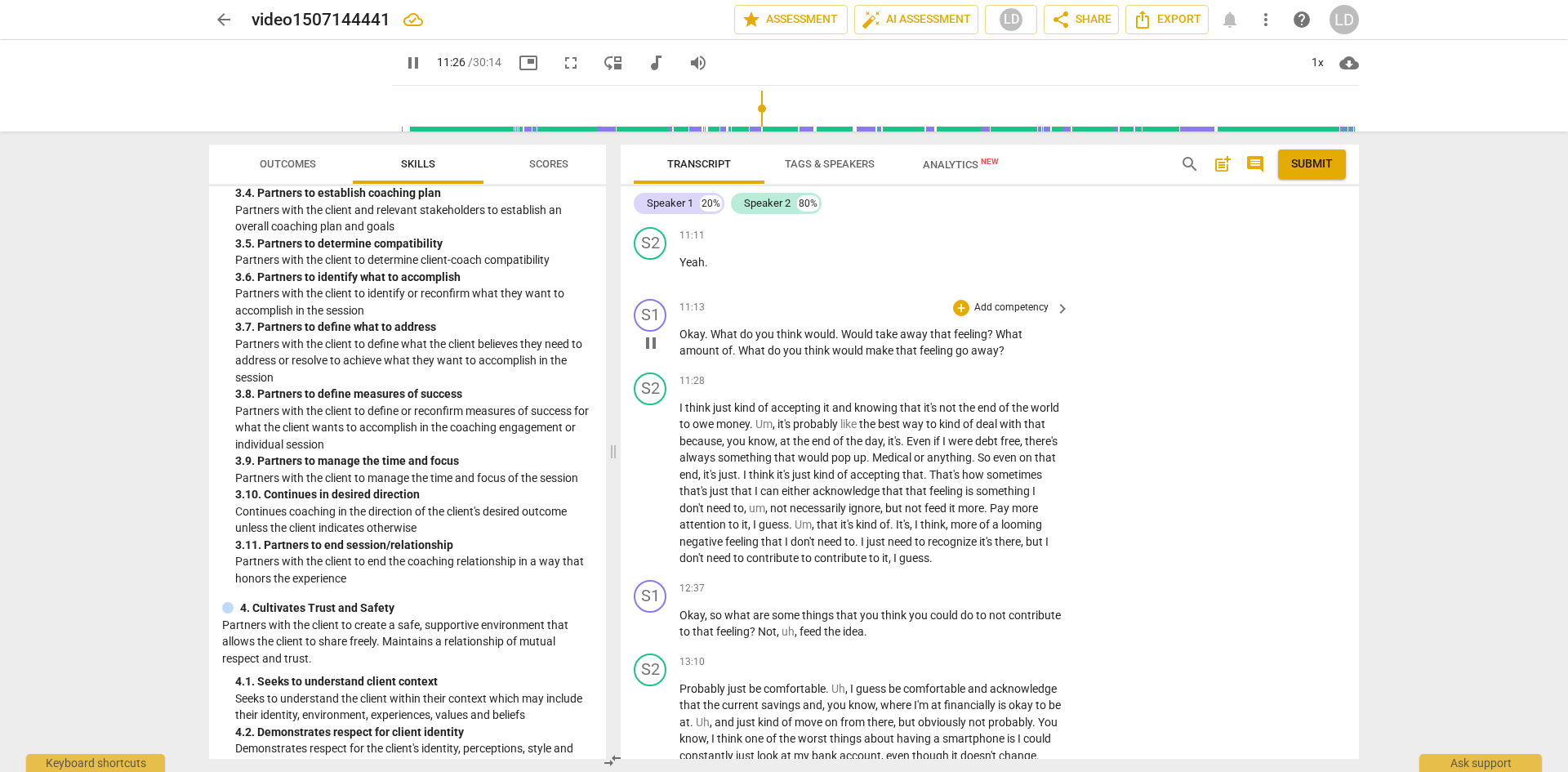
click at [646, 353] on span "pause" at bounding box center [651, 343] width 20 height 20
type input "686"
drag, startPoint x: 993, startPoint y: 365, endPoint x: 1015, endPoint y: 381, distance: 27.2
click at [1015, 360] on p "Okay . What do you think would . Would take away that feeling ? What amount of …" at bounding box center [870, 343] width 382 height 34
click at [739, 357] on span "What" at bounding box center [753, 350] width 29 height 13
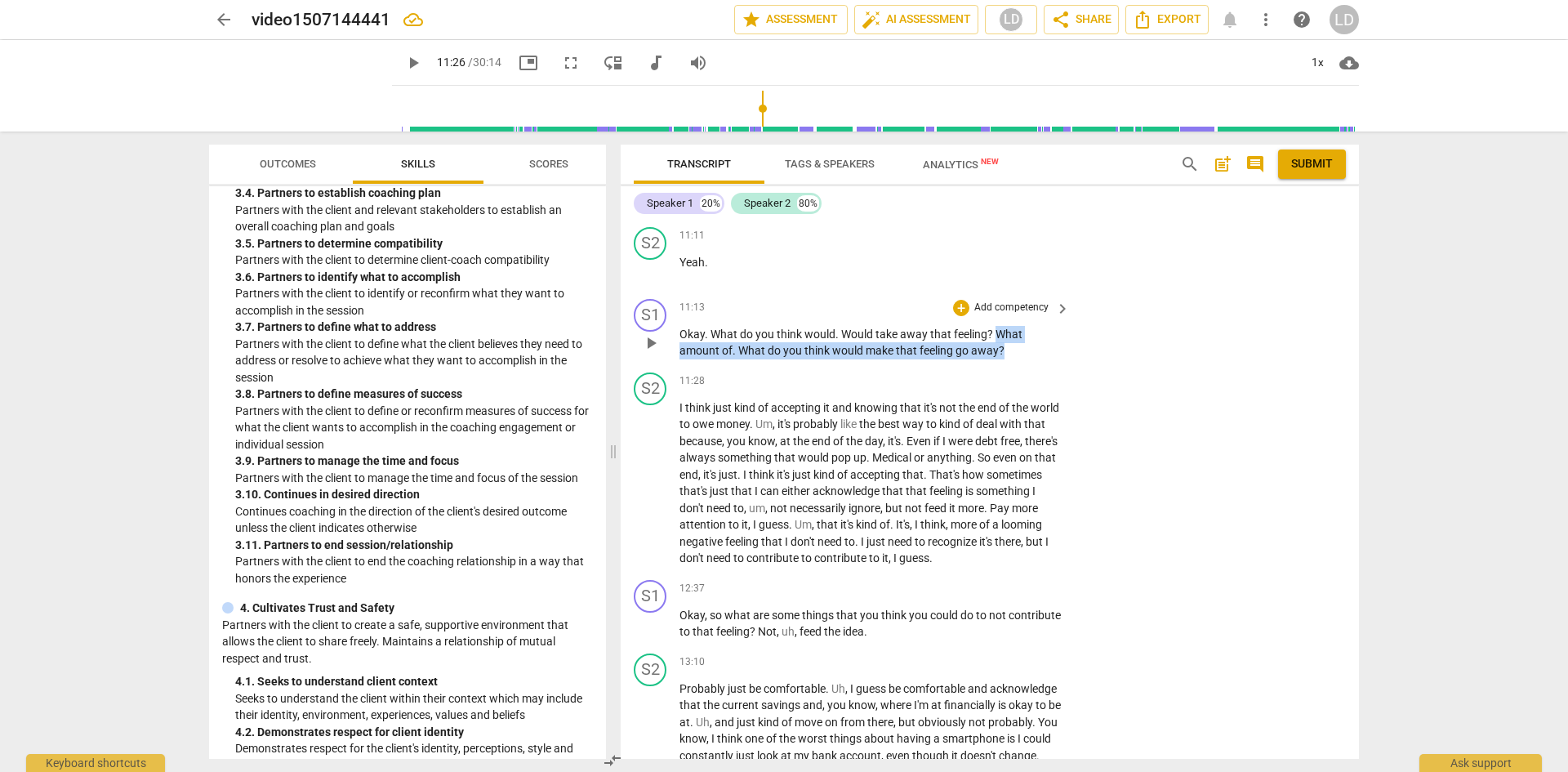
click at [739, 357] on span "What" at bounding box center [753, 350] width 29 height 13
drag, startPoint x: 739, startPoint y: 380, endPoint x: 1005, endPoint y: 383, distance: 266.0
click at [1005, 360] on p "Okay . What do you think would . Would take away that feeling ? What amount of …" at bounding box center [870, 343] width 382 height 34
click at [961, 317] on div "+" at bounding box center [961, 308] width 16 height 16
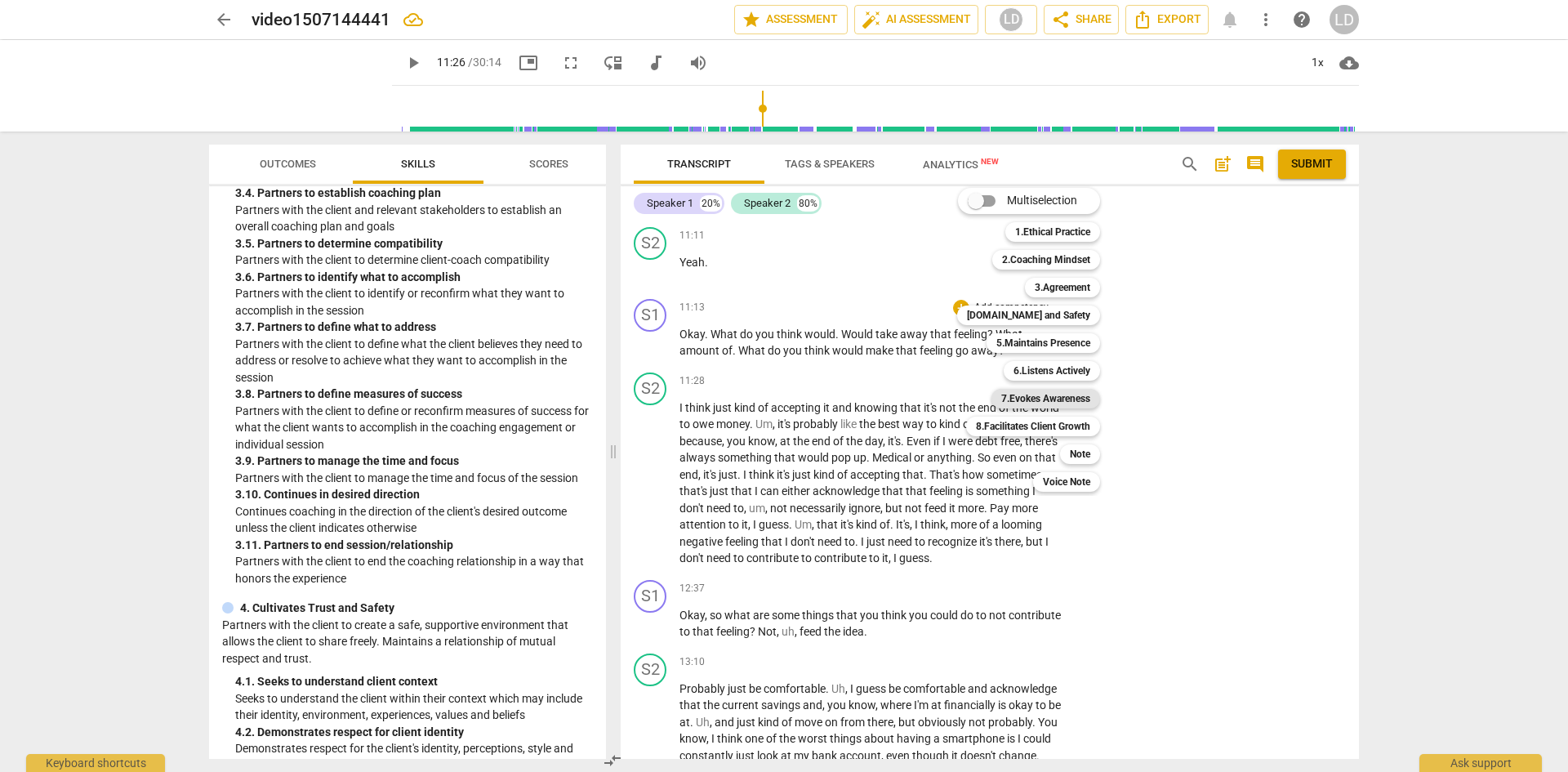
click at [1062, 397] on b "7.Evokes Awareness" at bounding box center [1046, 398] width 89 height 20
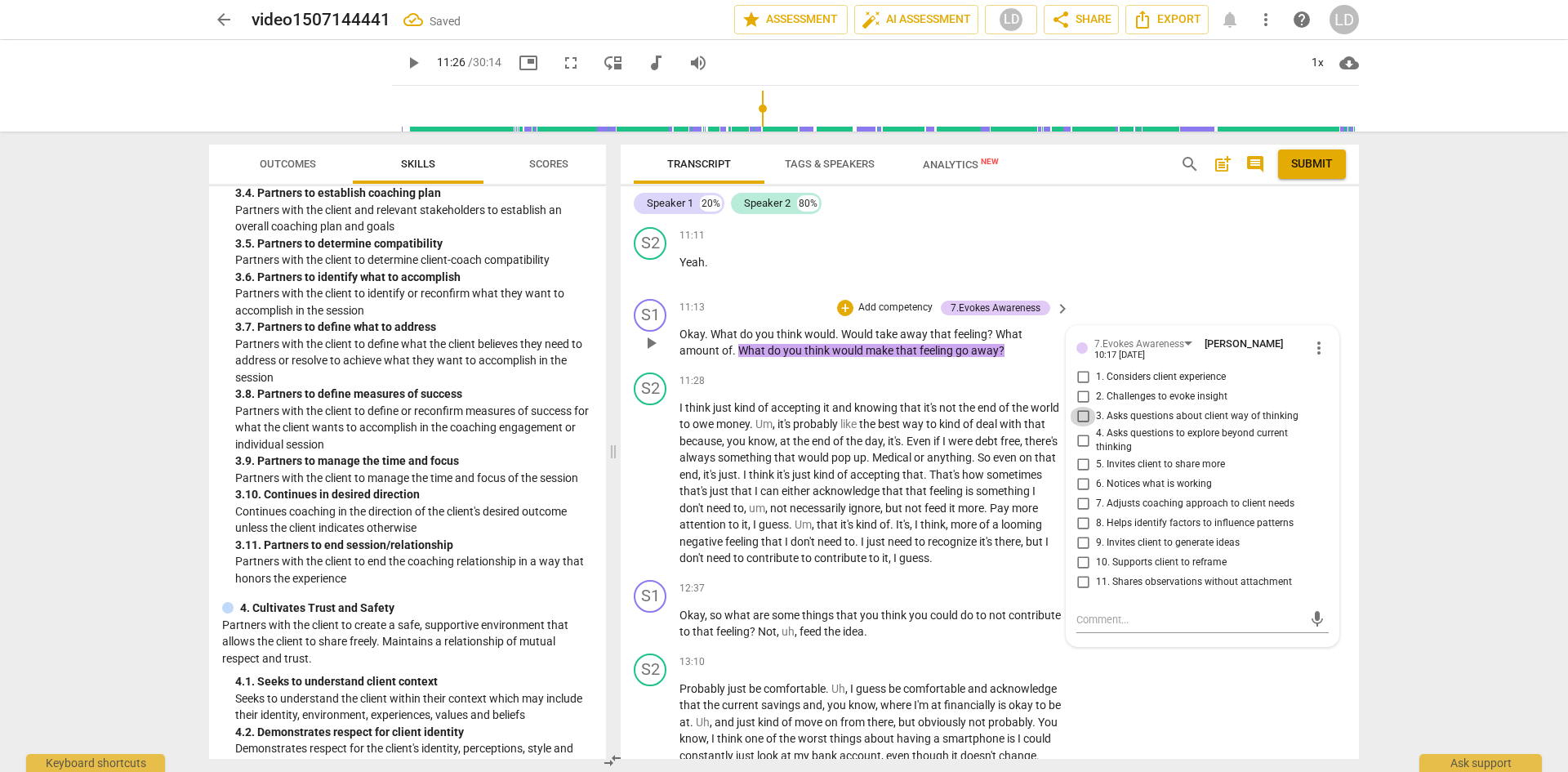
click at [1079, 427] on input "3. Asks questions about client way of thinking" at bounding box center [1083, 417] width 26 height 20
checkbox input "true"
click at [403, 71] on span "play_arrow" at bounding box center [413, 63] width 20 height 20
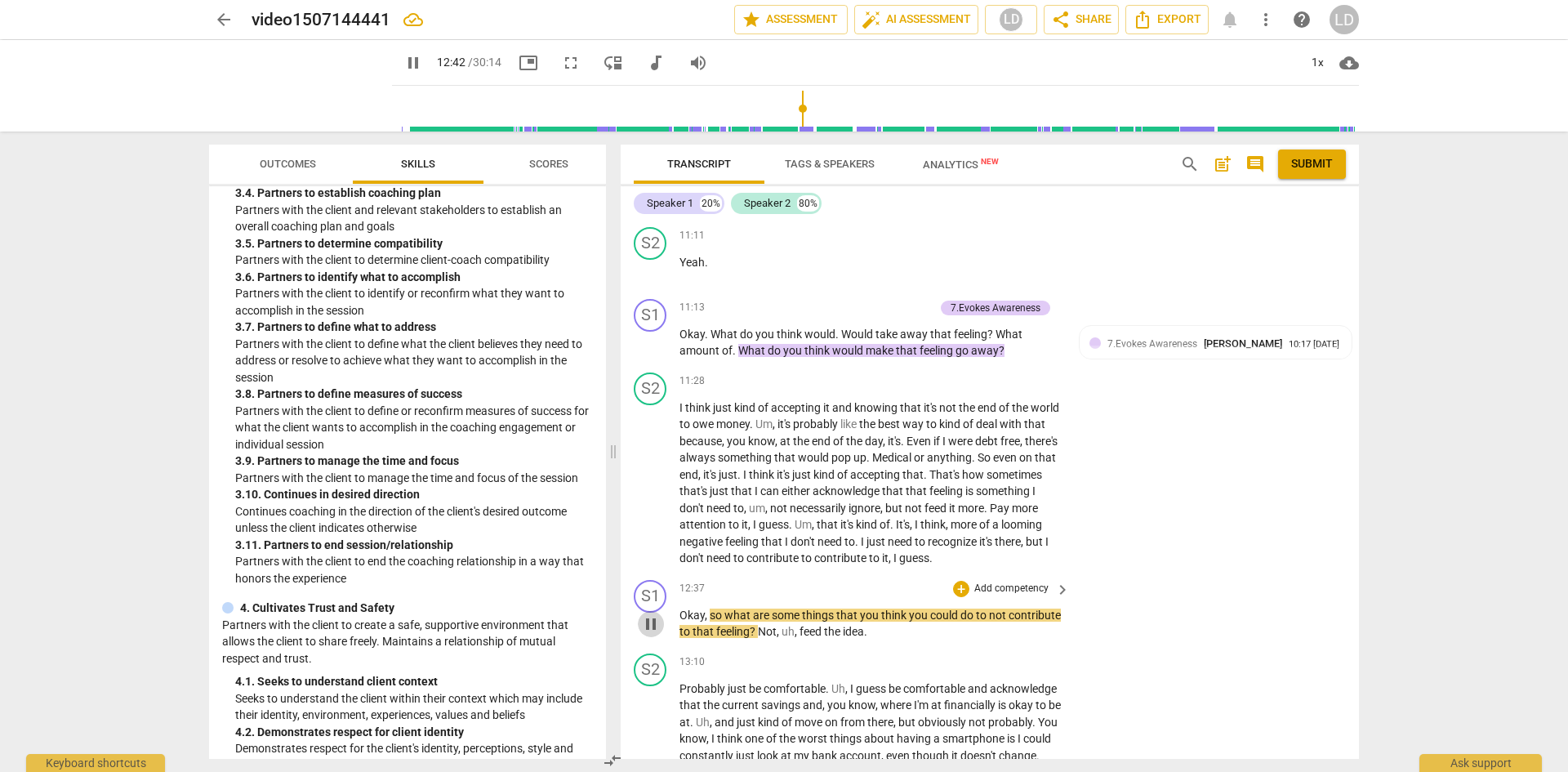
click at [656, 634] on span "pause" at bounding box center [651, 624] width 20 height 20
type input "763"
drag, startPoint x: 726, startPoint y: 650, endPoint x: 806, endPoint y: 664, distance: 81.2
click at [806, 641] on p "Okay , so what are some things that you think you could do to not contribute to…" at bounding box center [870, 624] width 382 height 34
click at [956, 597] on div "+" at bounding box center [961, 589] width 16 height 16
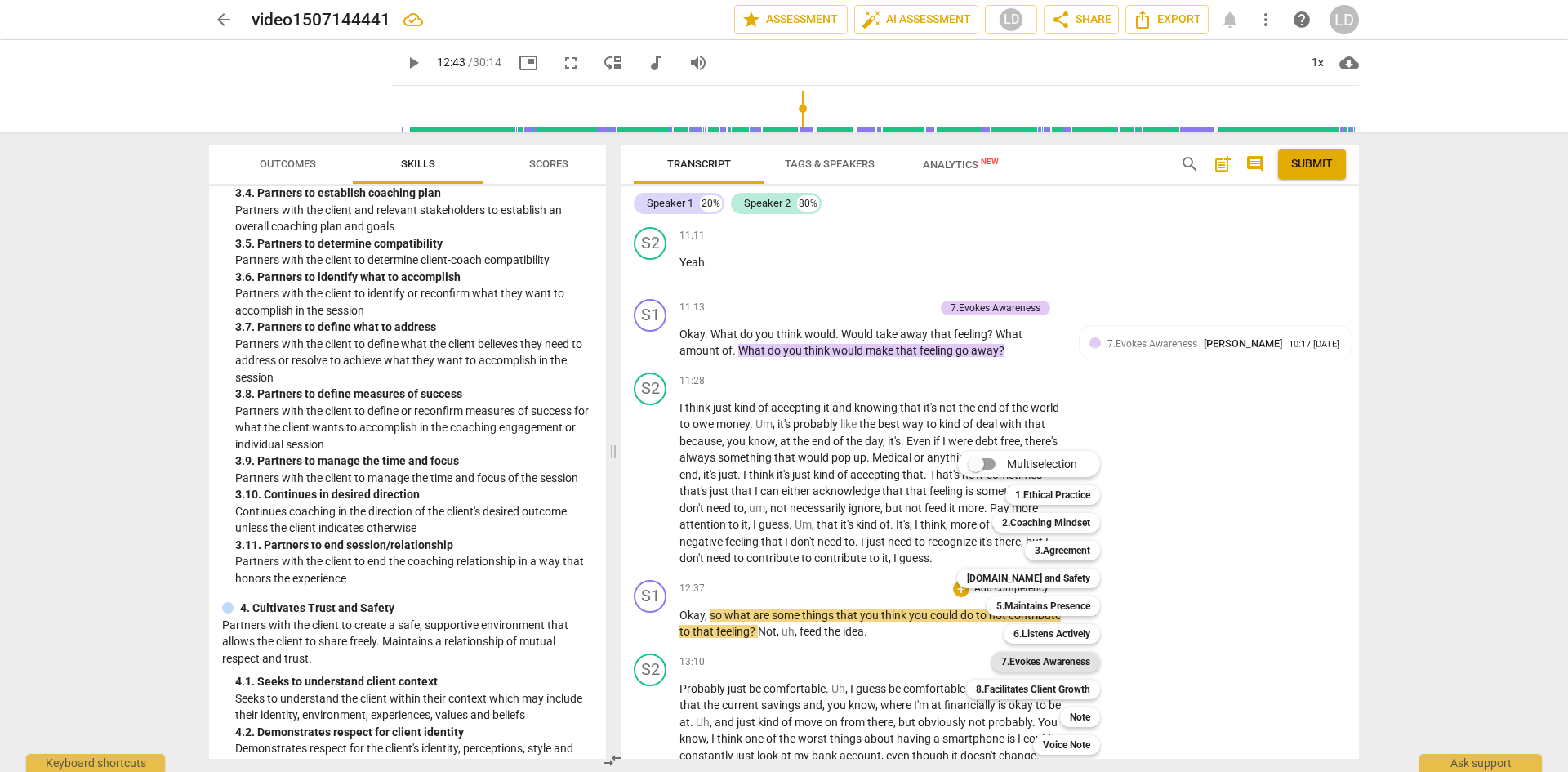
click at [1048, 658] on b "7.Evokes Awareness" at bounding box center [1046, 662] width 89 height 20
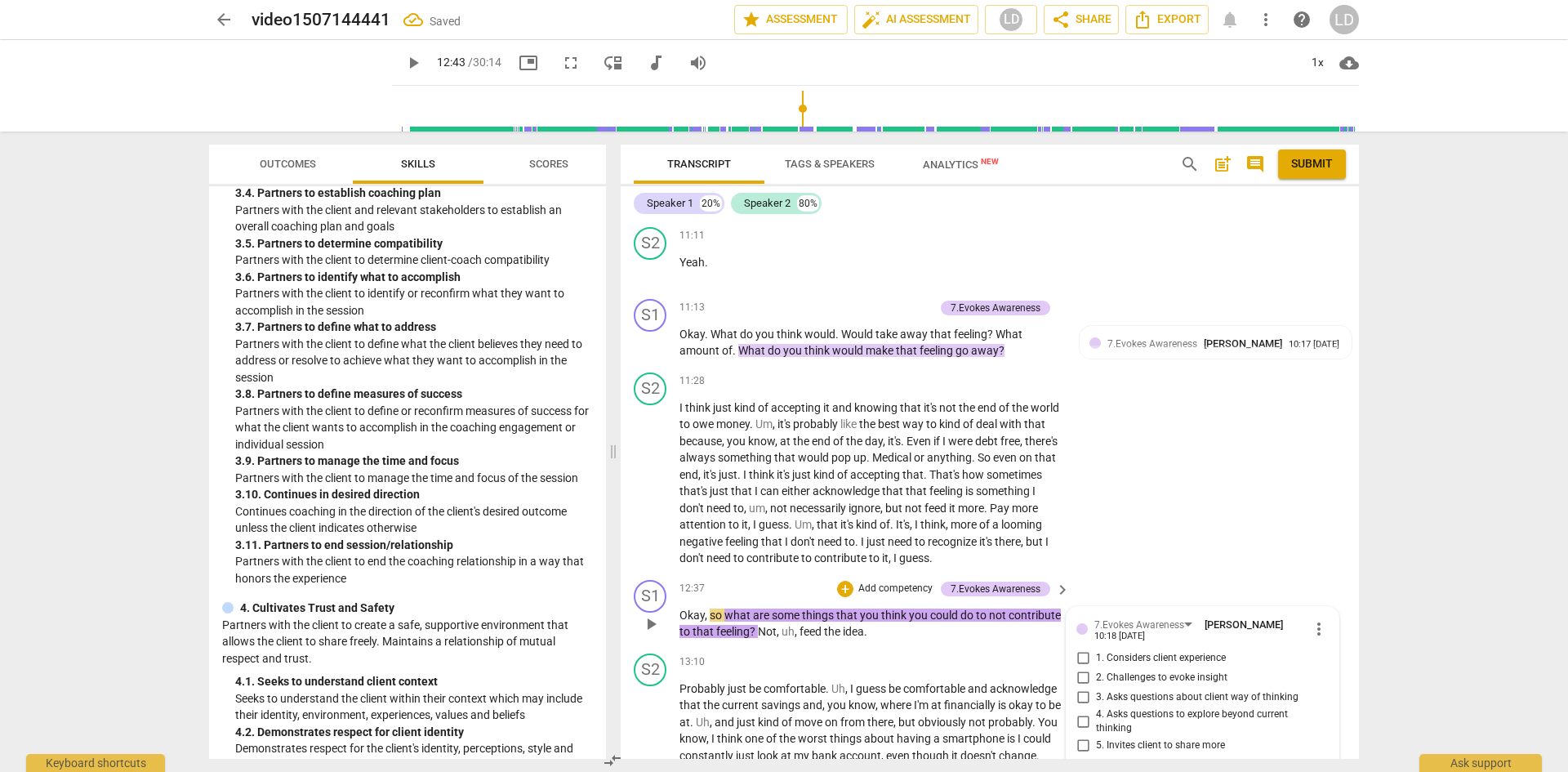
scroll to position [3174, 0]
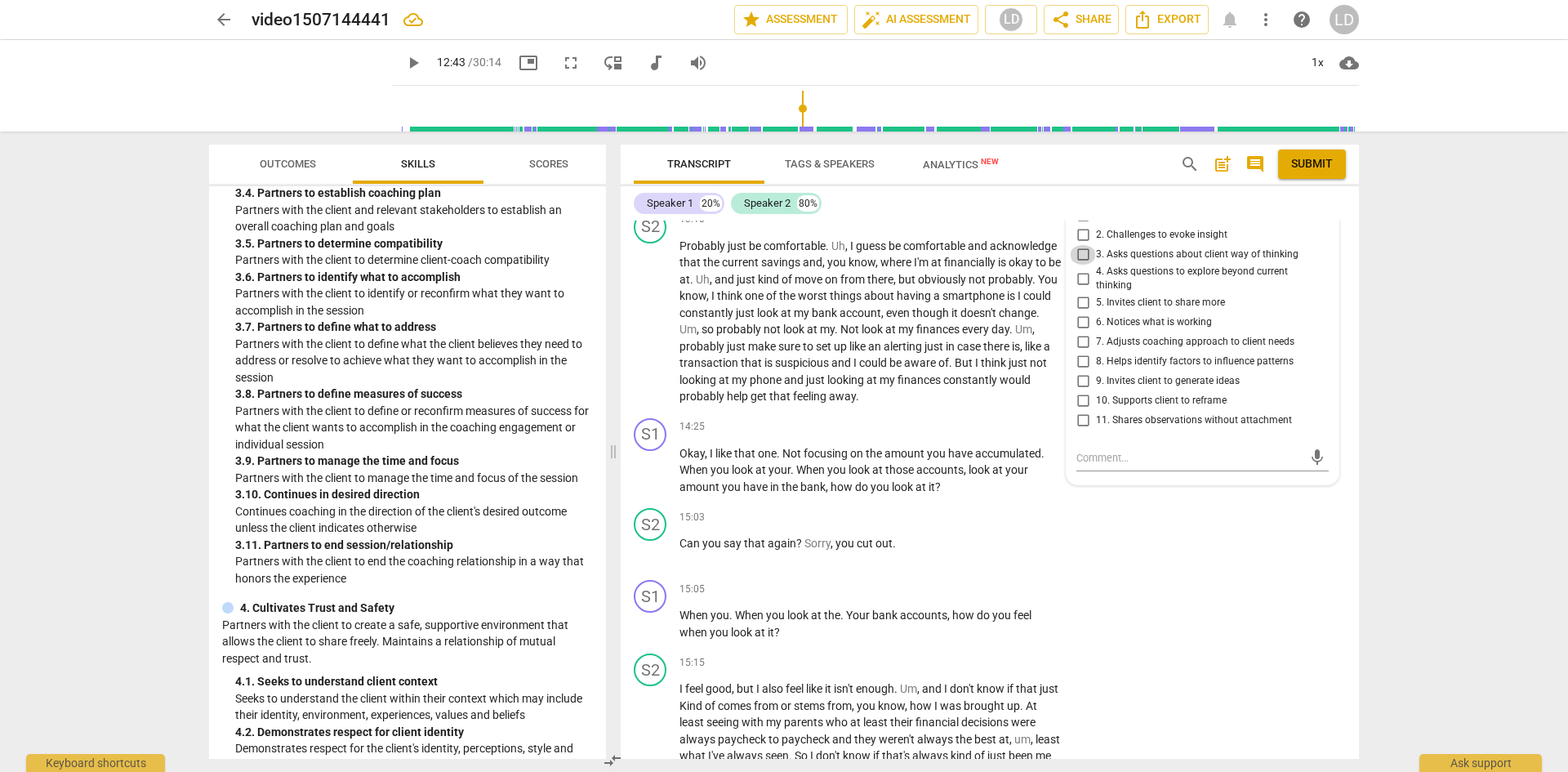
click at [1082, 265] on input "3. Asks questions about client way of thinking" at bounding box center [1083, 255] width 26 height 20
checkbox input "true"
click at [1112, 466] on textarea at bounding box center [1190, 458] width 226 height 15
type textarea "C"
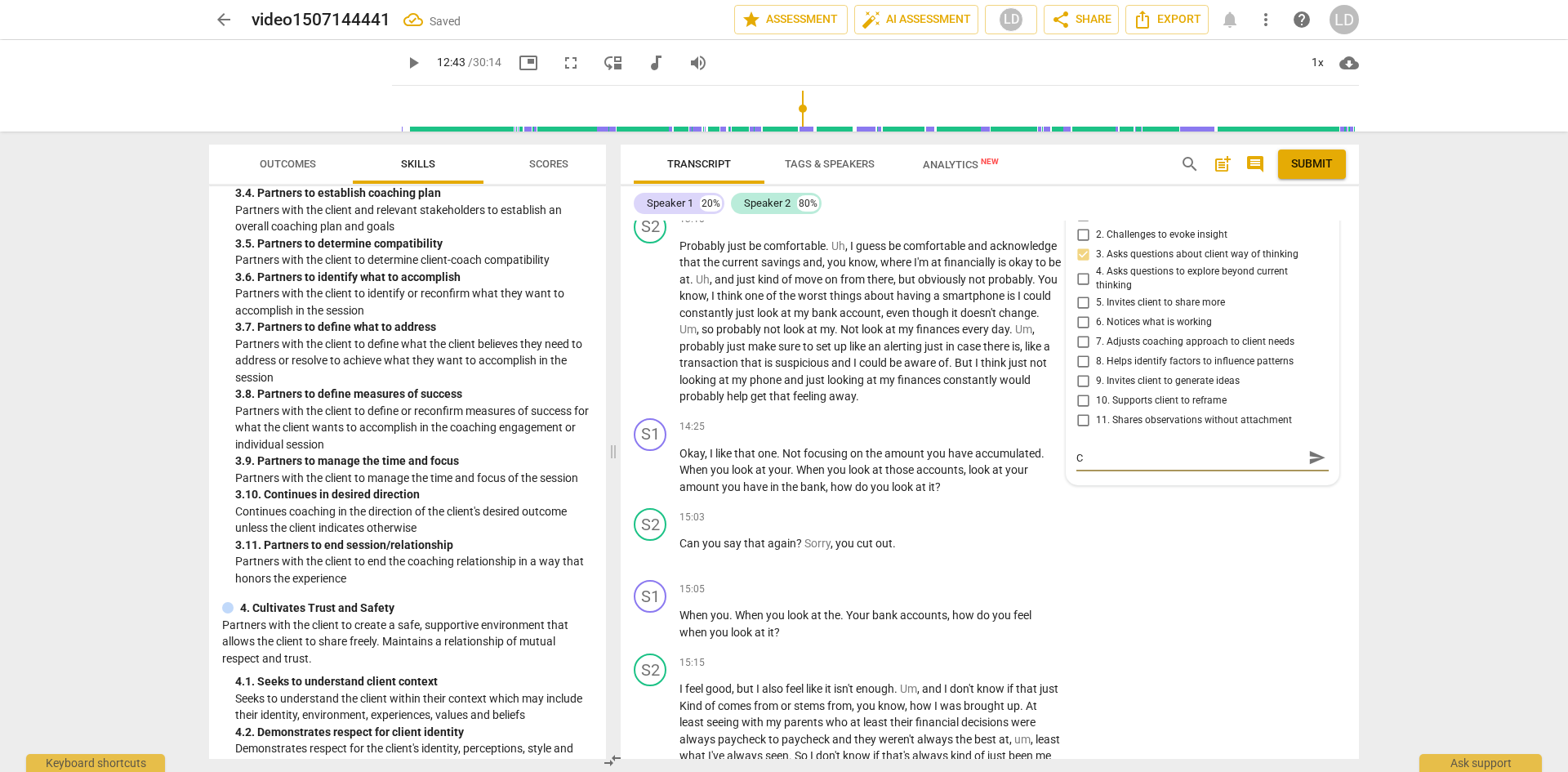
type textarea "Ch"
type textarea "Cho"
type textarea "[PERSON_NAME]"
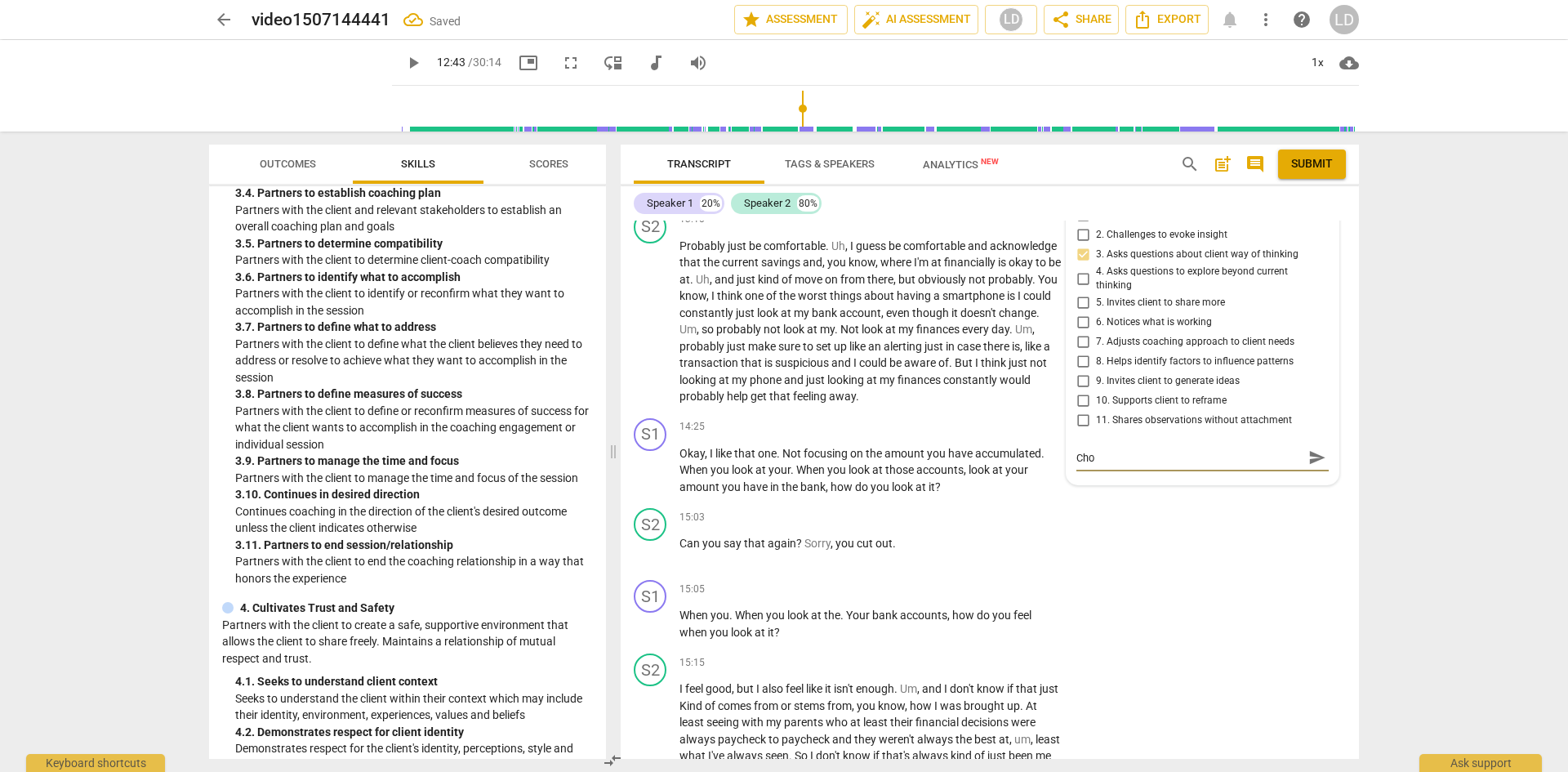
type textarea "[PERSON_NAME]"
type textarea "Choic"
type textarea "Choice"
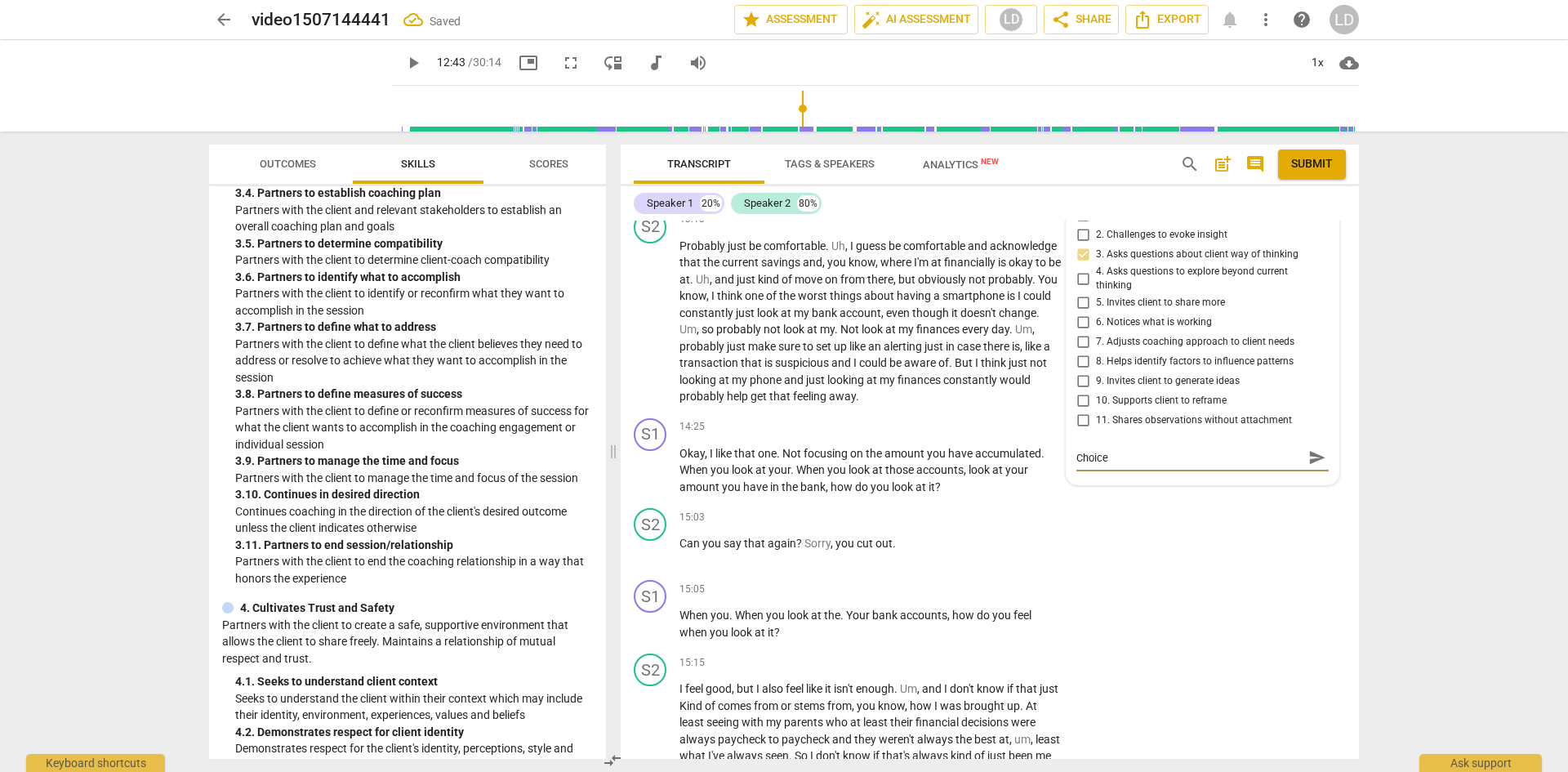
type textarea "Choice"
type textarea "Choice P"
type textarea "Choice Po"
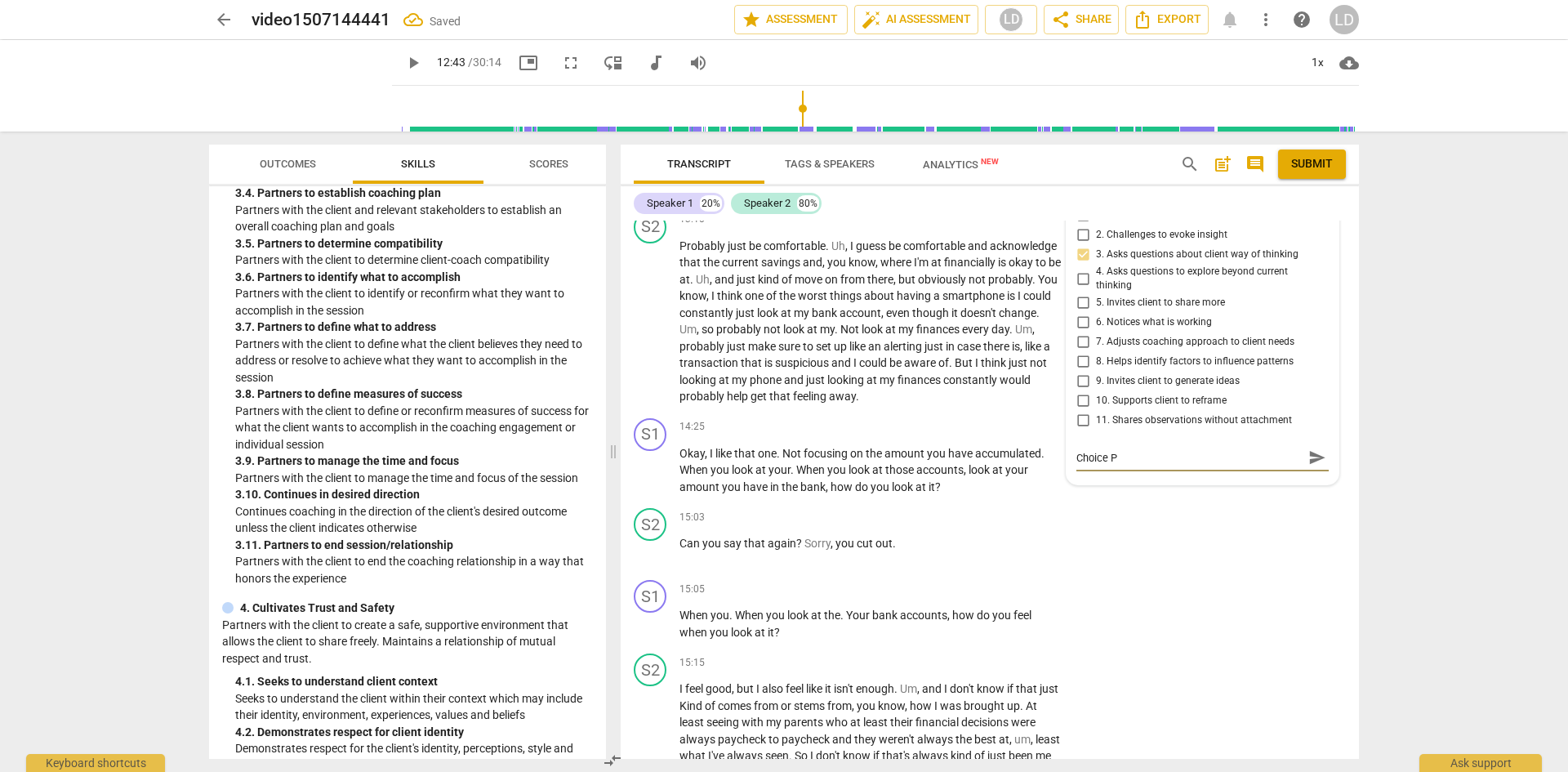
type textarea "Choice Po"
type textarea "Choice Poi"
type textarea "Choice Poin"
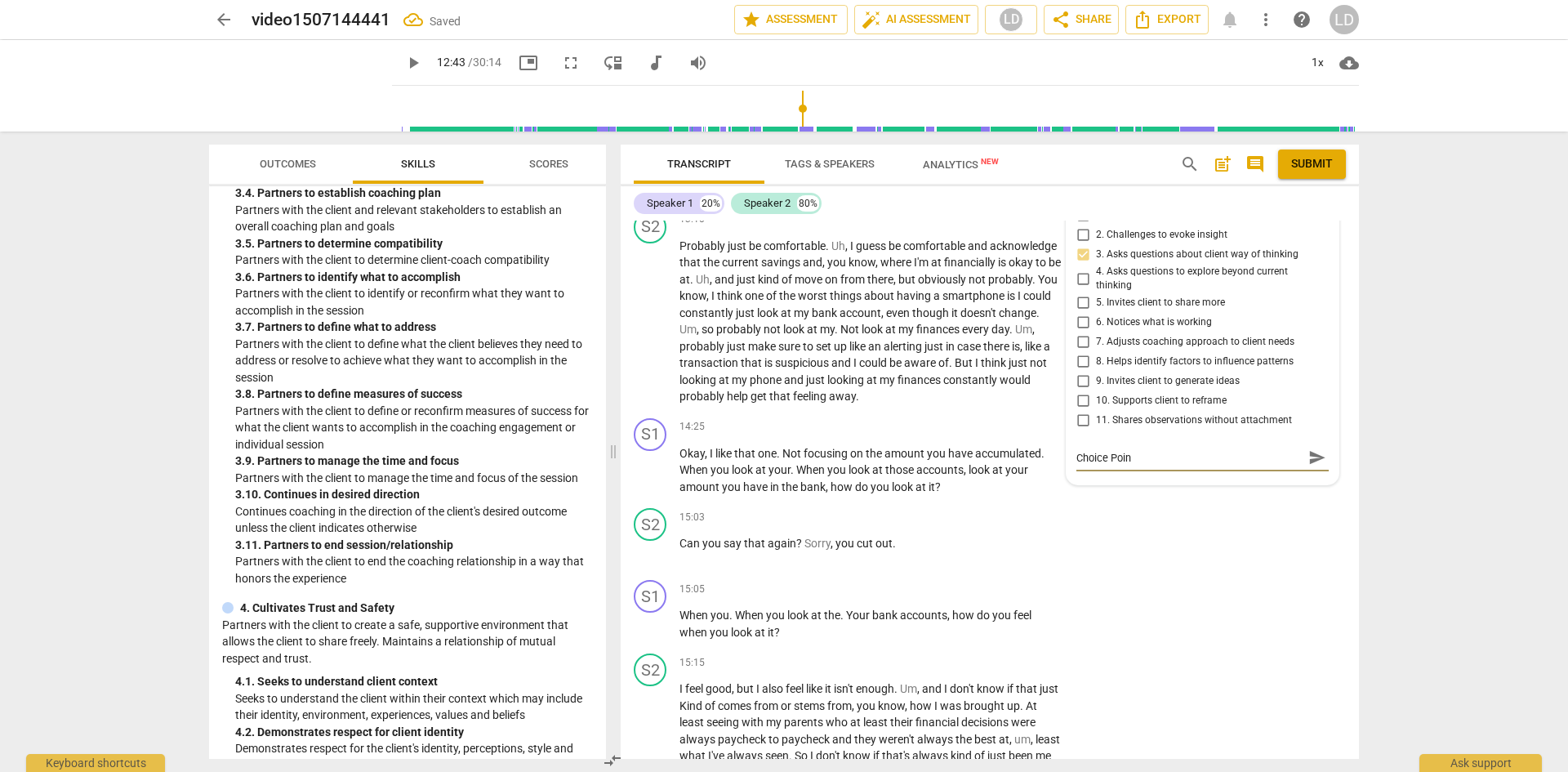
type textarea "Choice Point"
type textarea "Choice PointL"
type textarea "Choice Point"
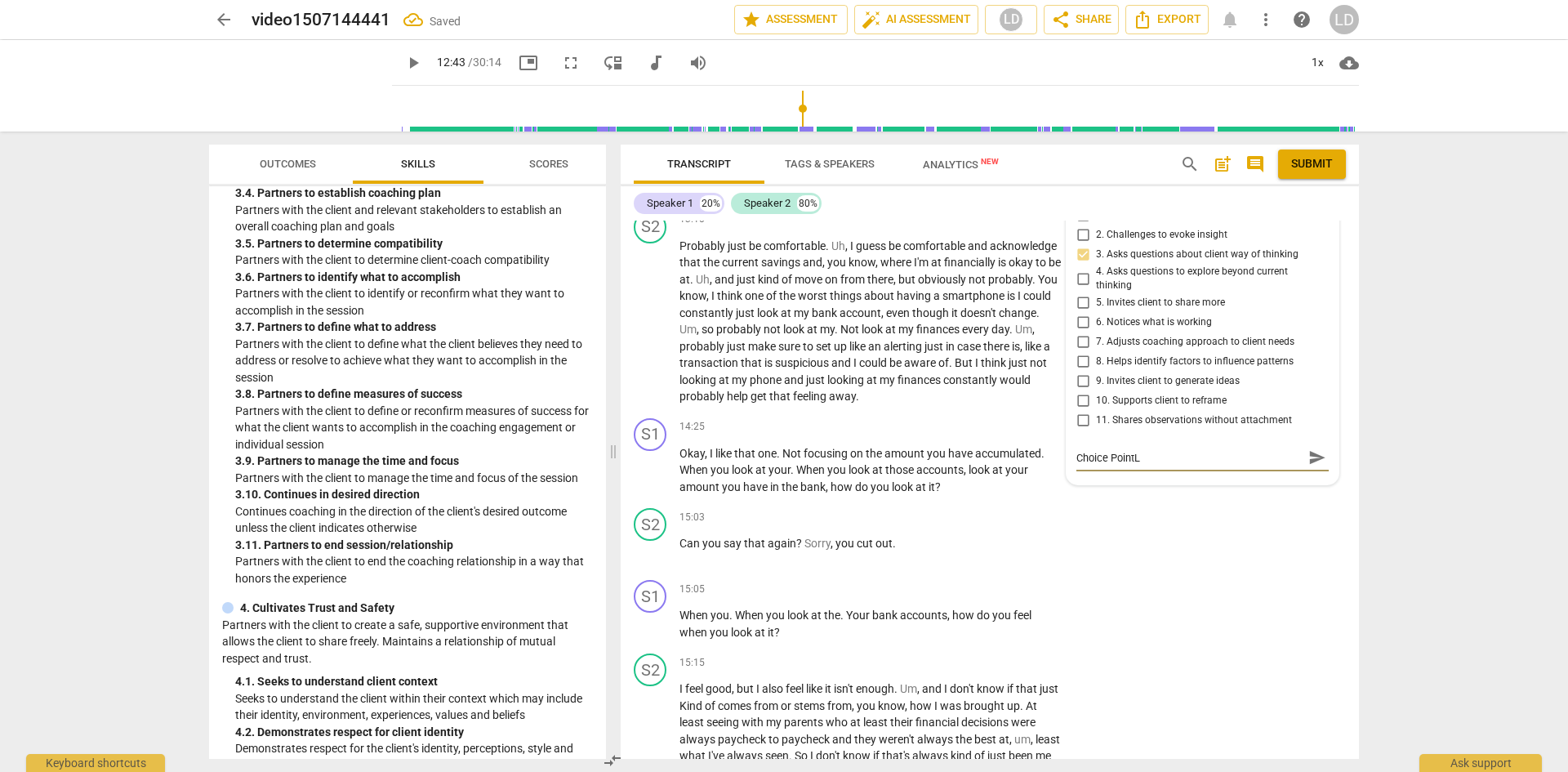
type textarea "Choice Point"
type textarea "Choice Point:"
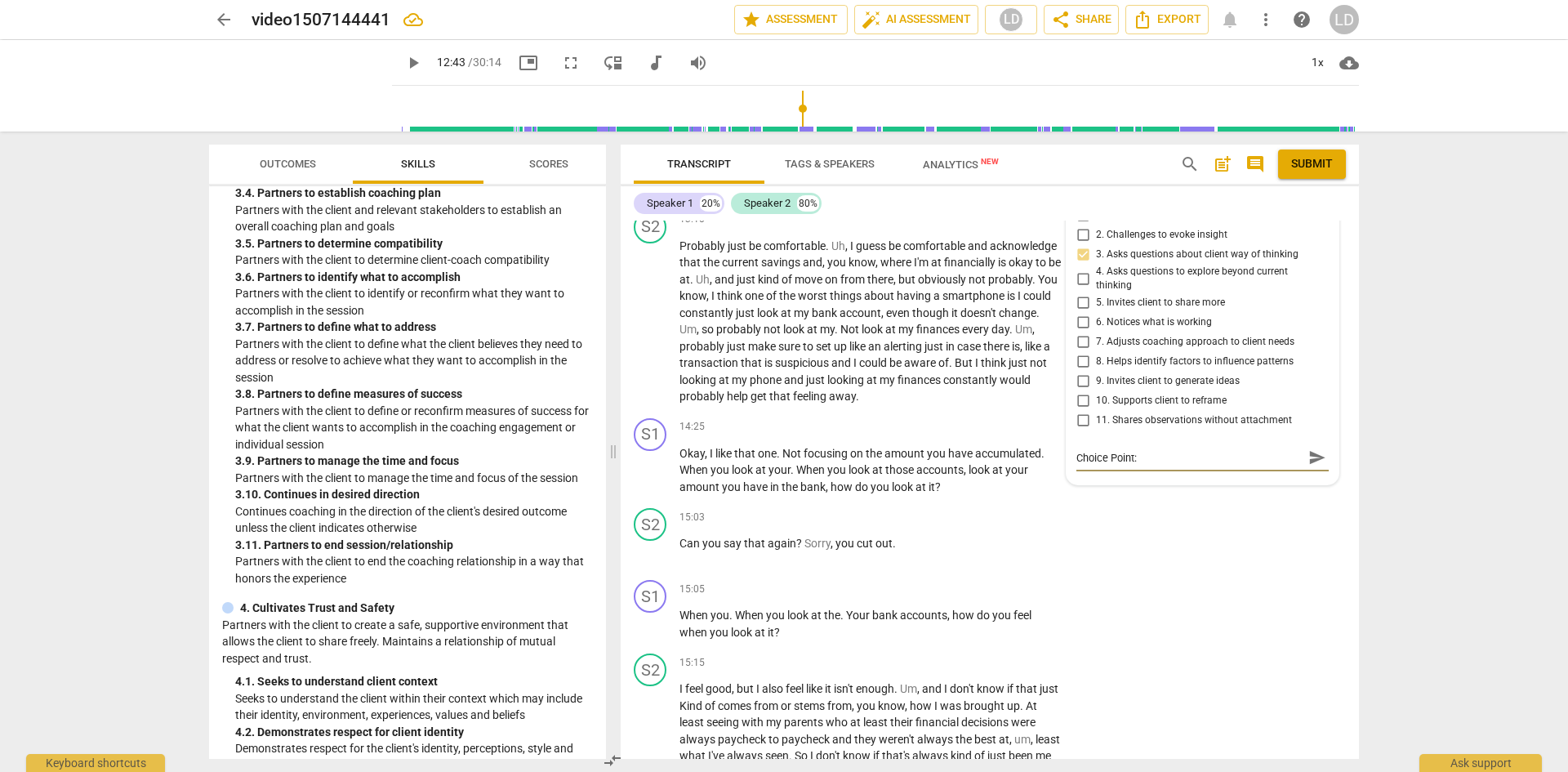
type textarea "Choice Point: w"
type textarea "Choice Point: wh"
type textarea "Choice Point: wha"
type textarea "Choice Point: what"
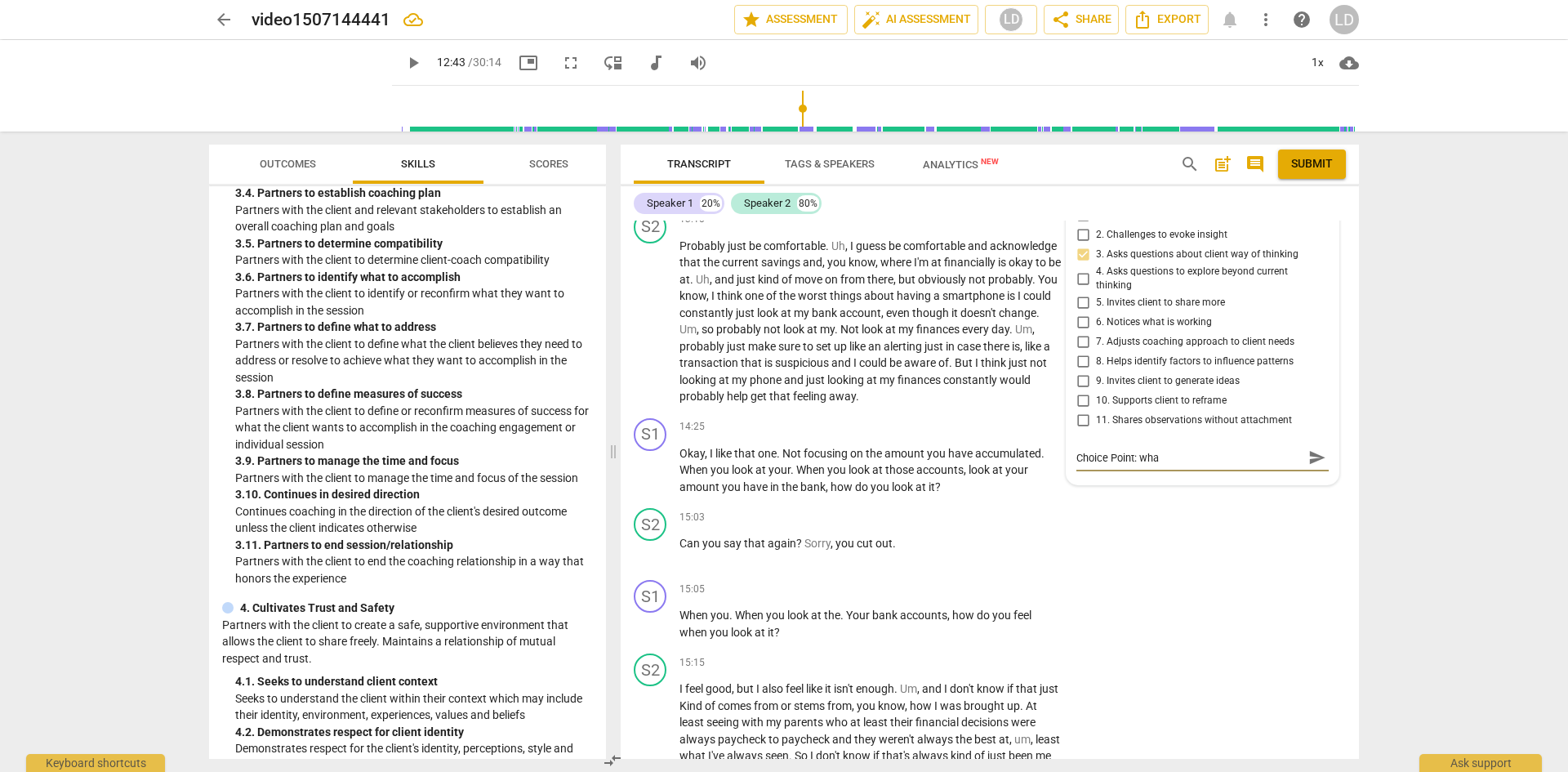
type textarea "Choice Point: what"
type textarea "Choice Point: what a"
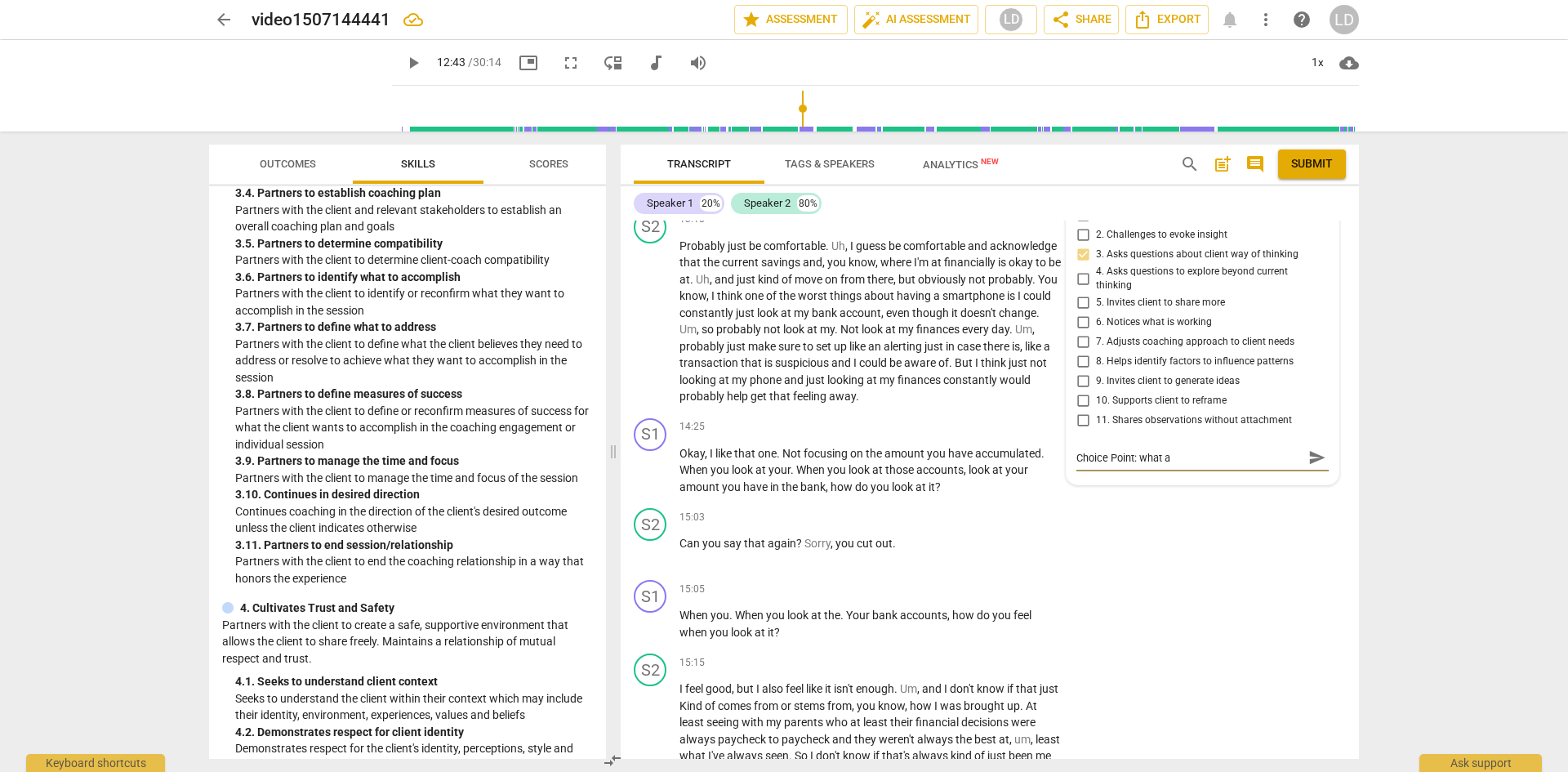
type textarea "Choice Point: what ar"
type textarea "Choice Point: what are"
type textarea "Choice Point: what are y"
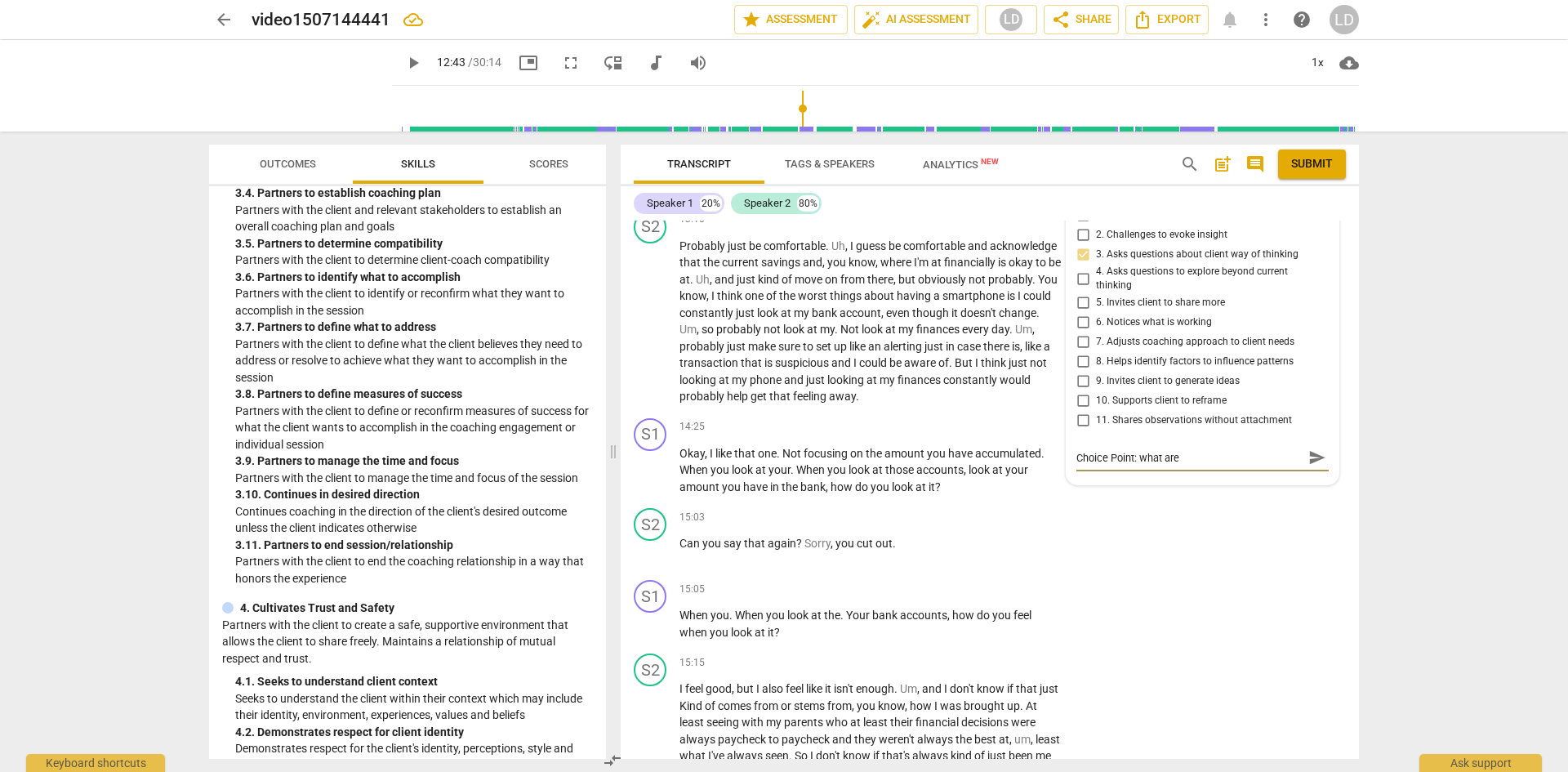
type textarea "Choice Point: what are y"
type textarea "Choice Point: what are yo"
type textarea "Choice Point: what are you"
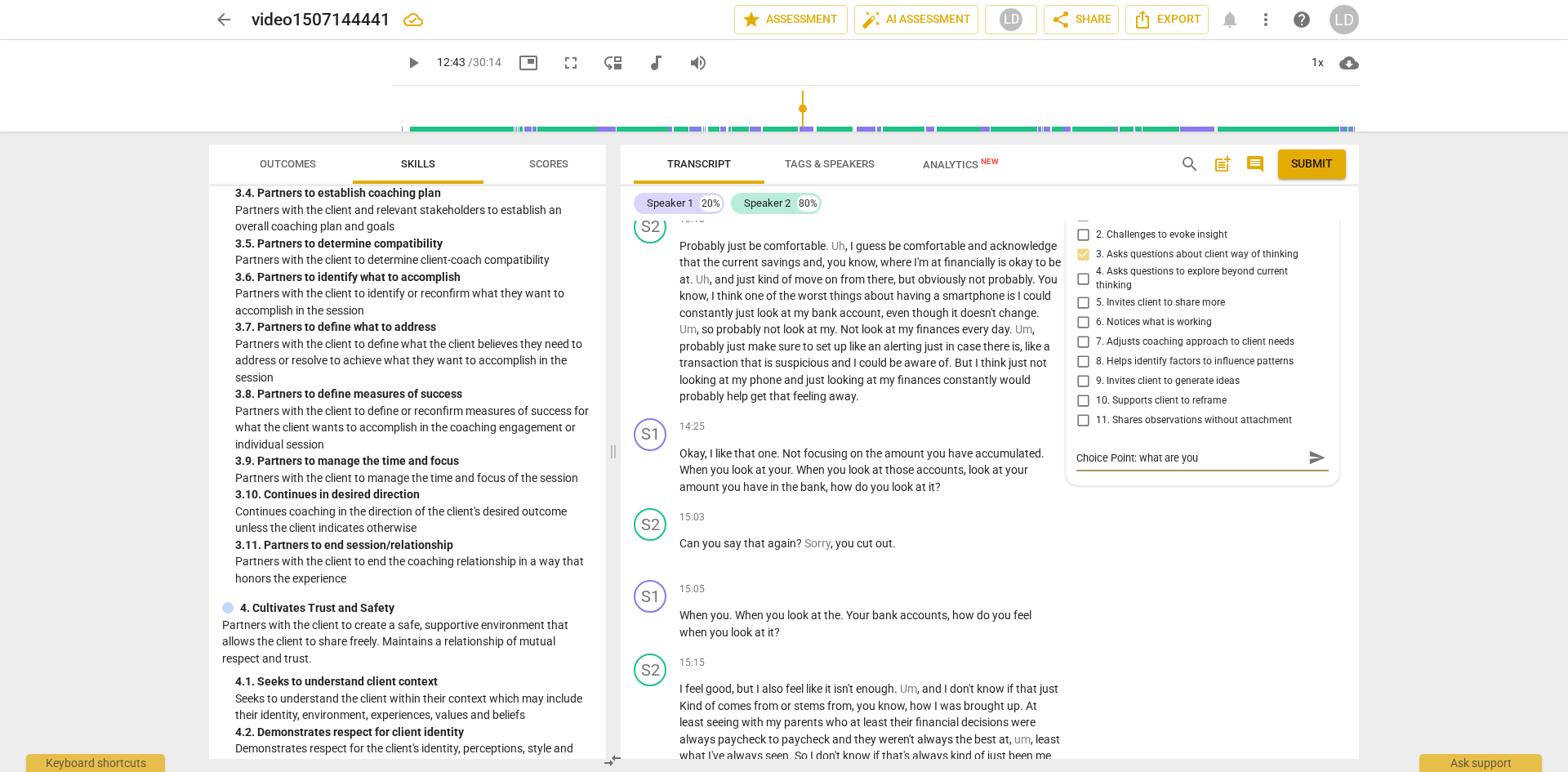
type textarea "Choice Point: what are you"
type textarea "Choice Point: what are you n"
type textarea "Choice Point: what are you no"
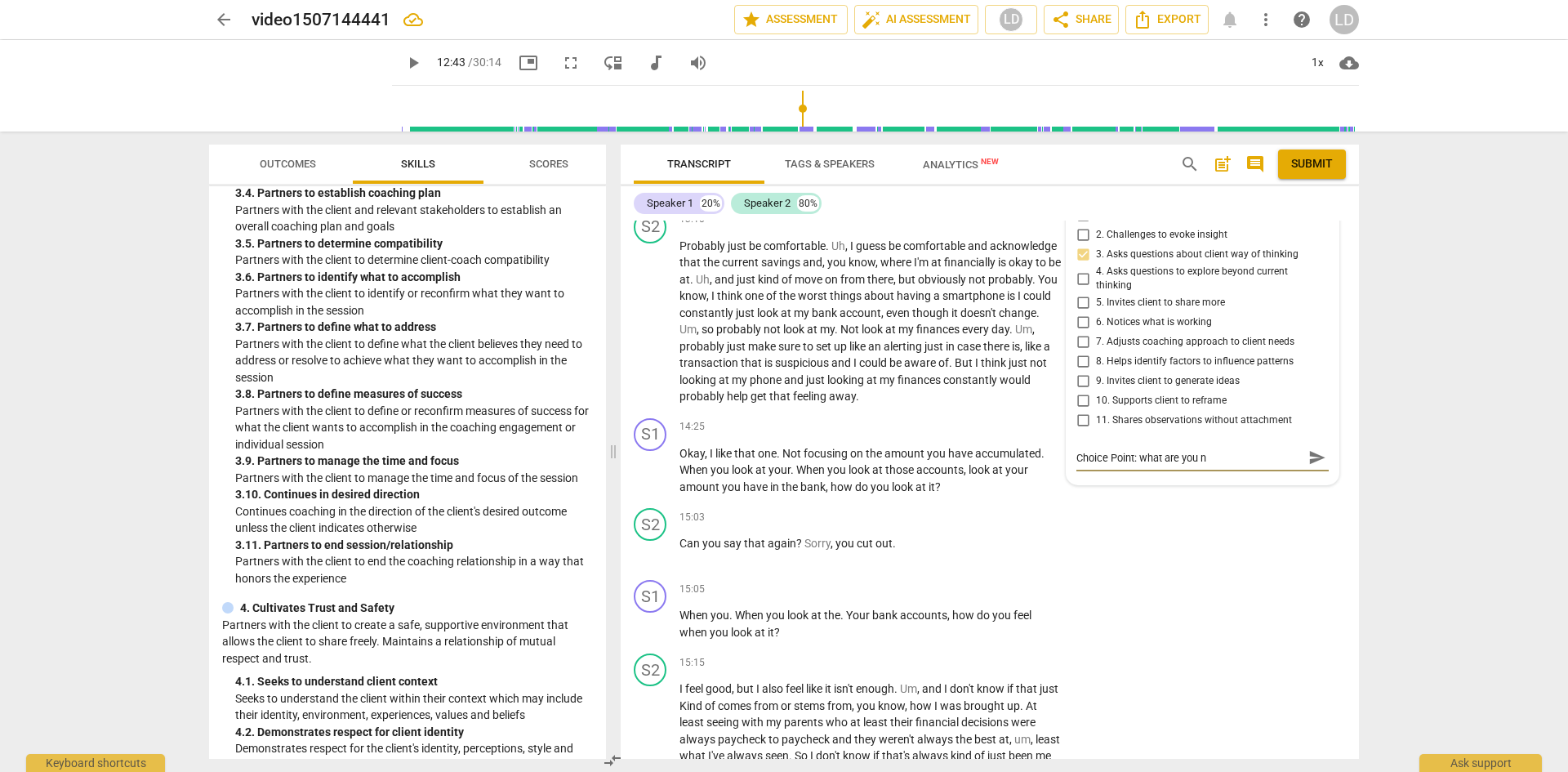
type textarea "Choice Point: what are you no"
type textarea "Choice Point: what are you not"
type textarea "Choice Point: what are you noti"
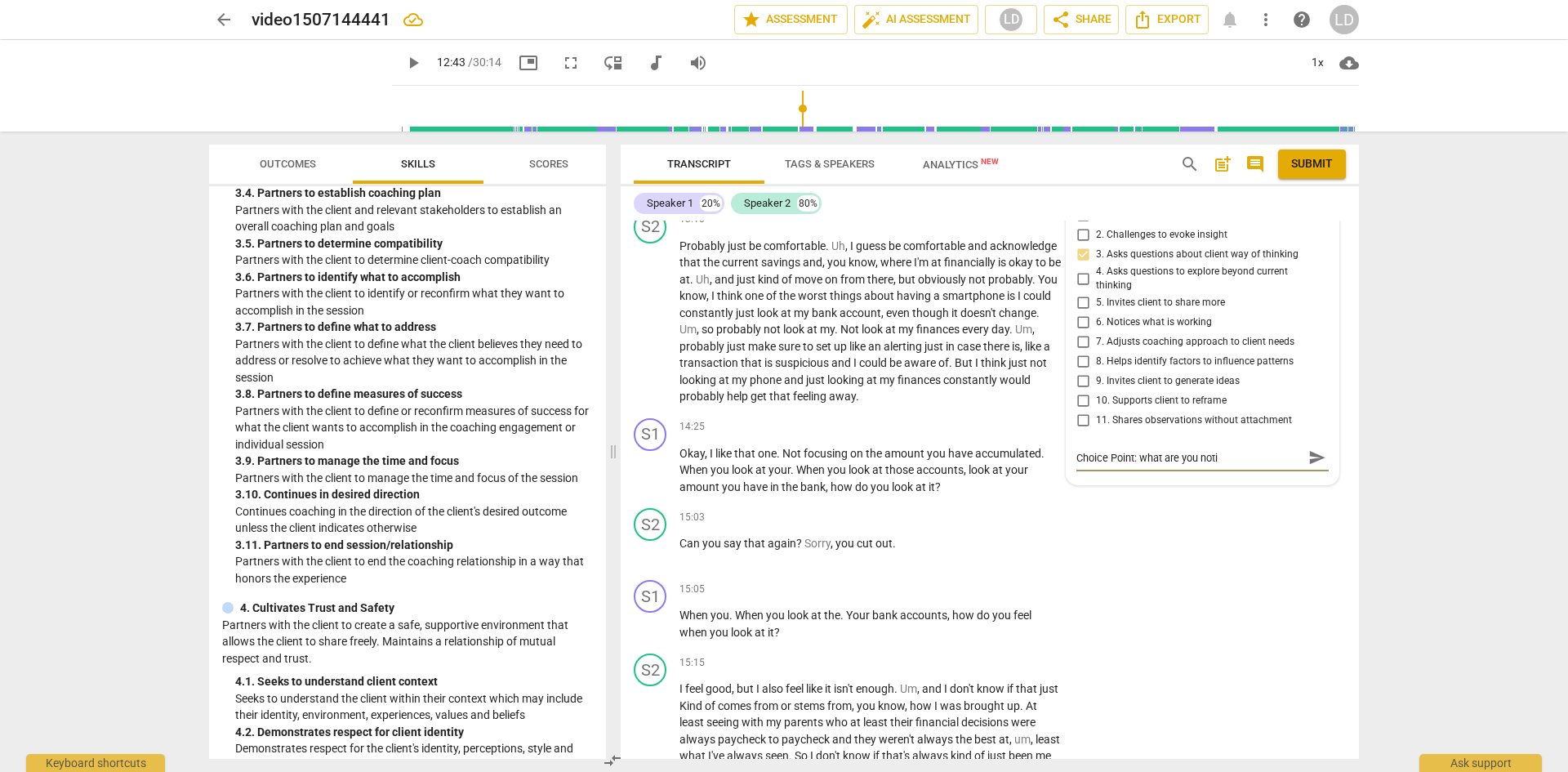
type textarea "Choice Point: what are you notic"
type textarea "Choice Point: what are you notici"
type textarea "Choice Point: what are you noticin"
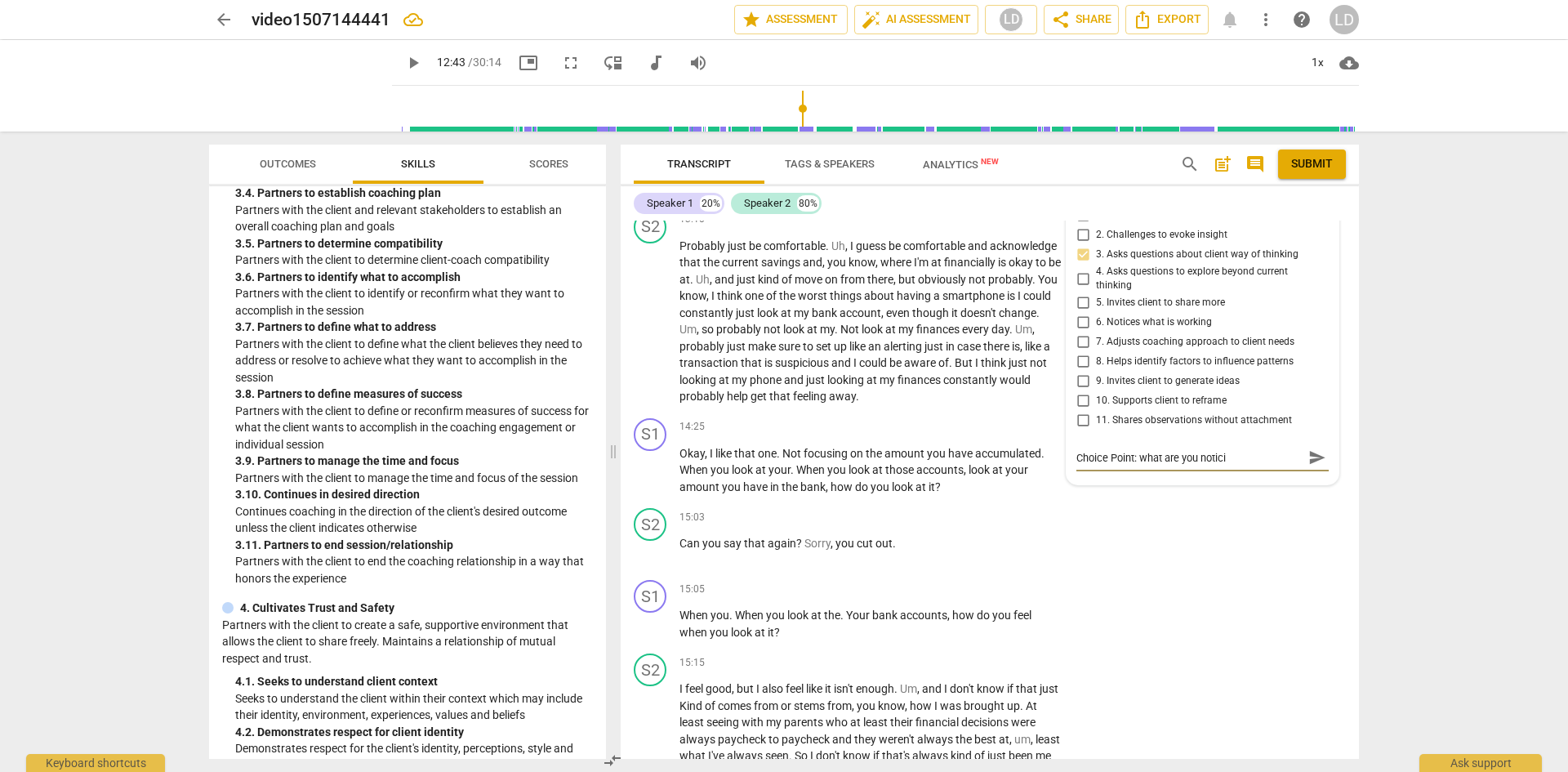
type textarea "Choice Point: what are you noticin"
type textarea "Choice Point: what are you noticing"
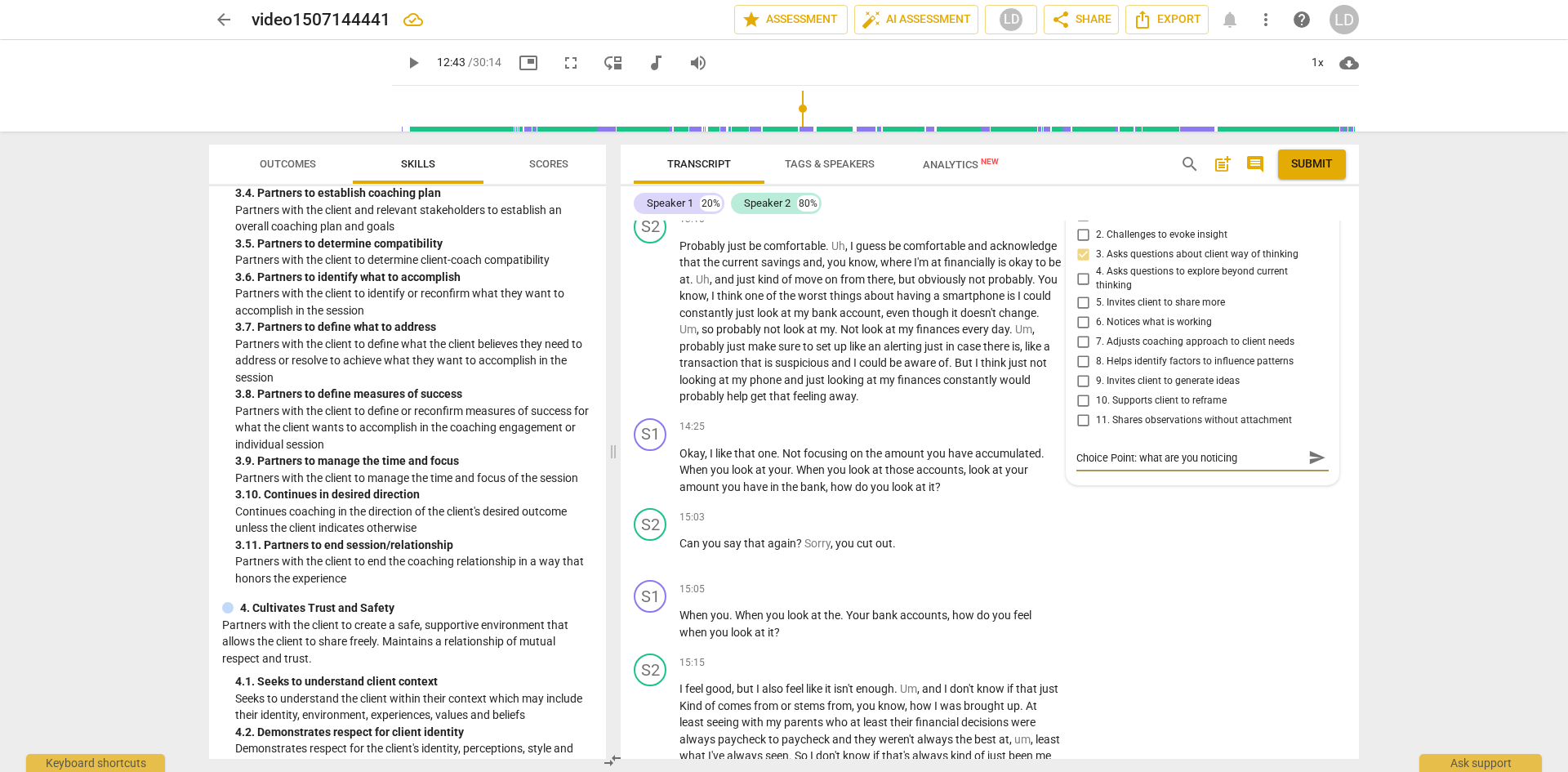
type textarea "Choice Point: what are you noticing i"
type textarea "Choice Point: what are you noticing in"
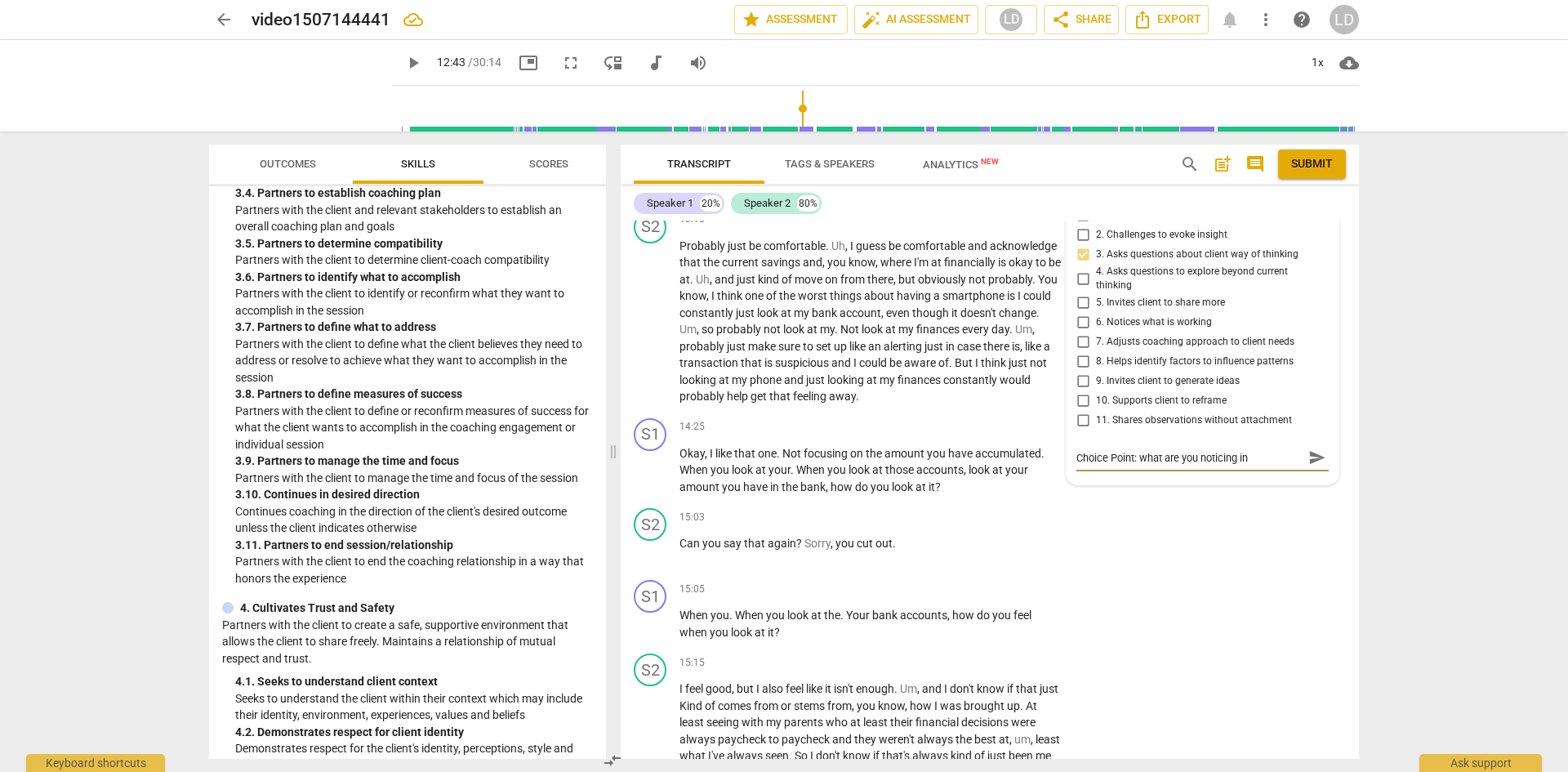
type textarea "Choice Point: what are you noticing in"
type textarea "Choice Point: what are you noticing in y"
type textarea "Choice Point: what are you noticing in yo"
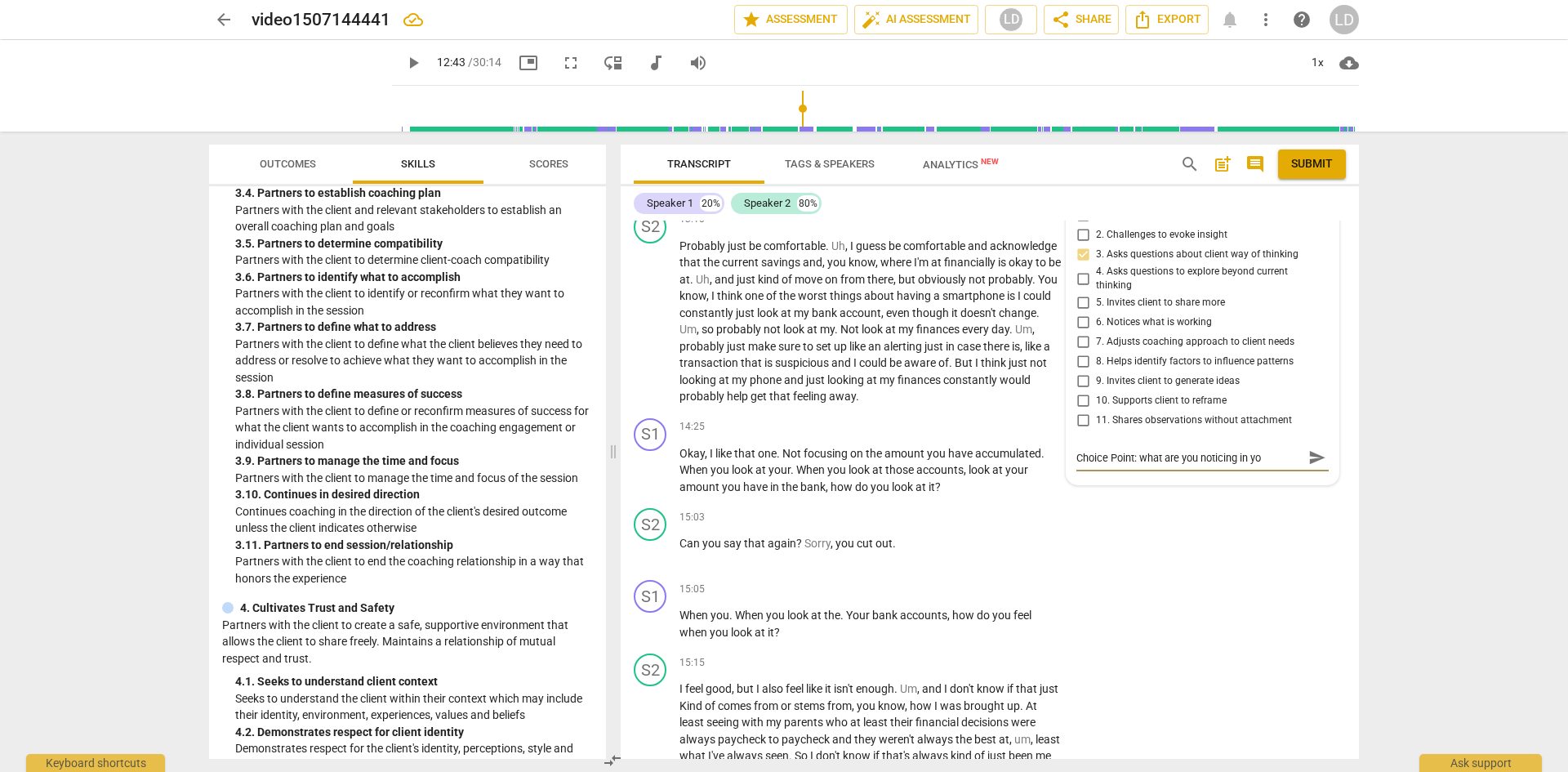
type textarea "Choice Point: what are you noticing in you"
type textarea "Choice Point: what are you noticing in your"
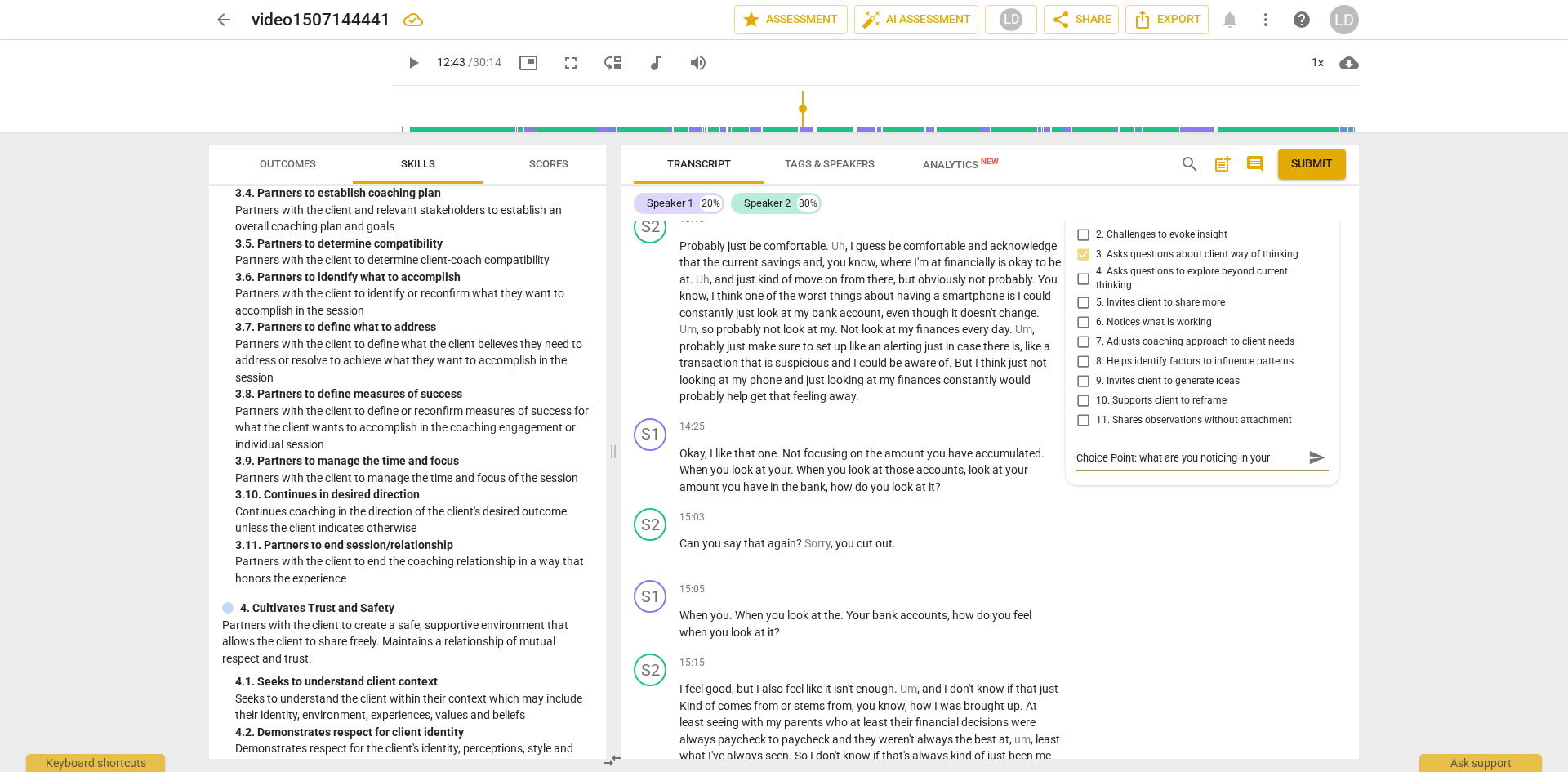
type textarea "Choice Point: what are you noticing in your"
type textarea "Choice Point: what are you noticing in your c"
type textarea "Choice Point: what are you noticing in your cl"
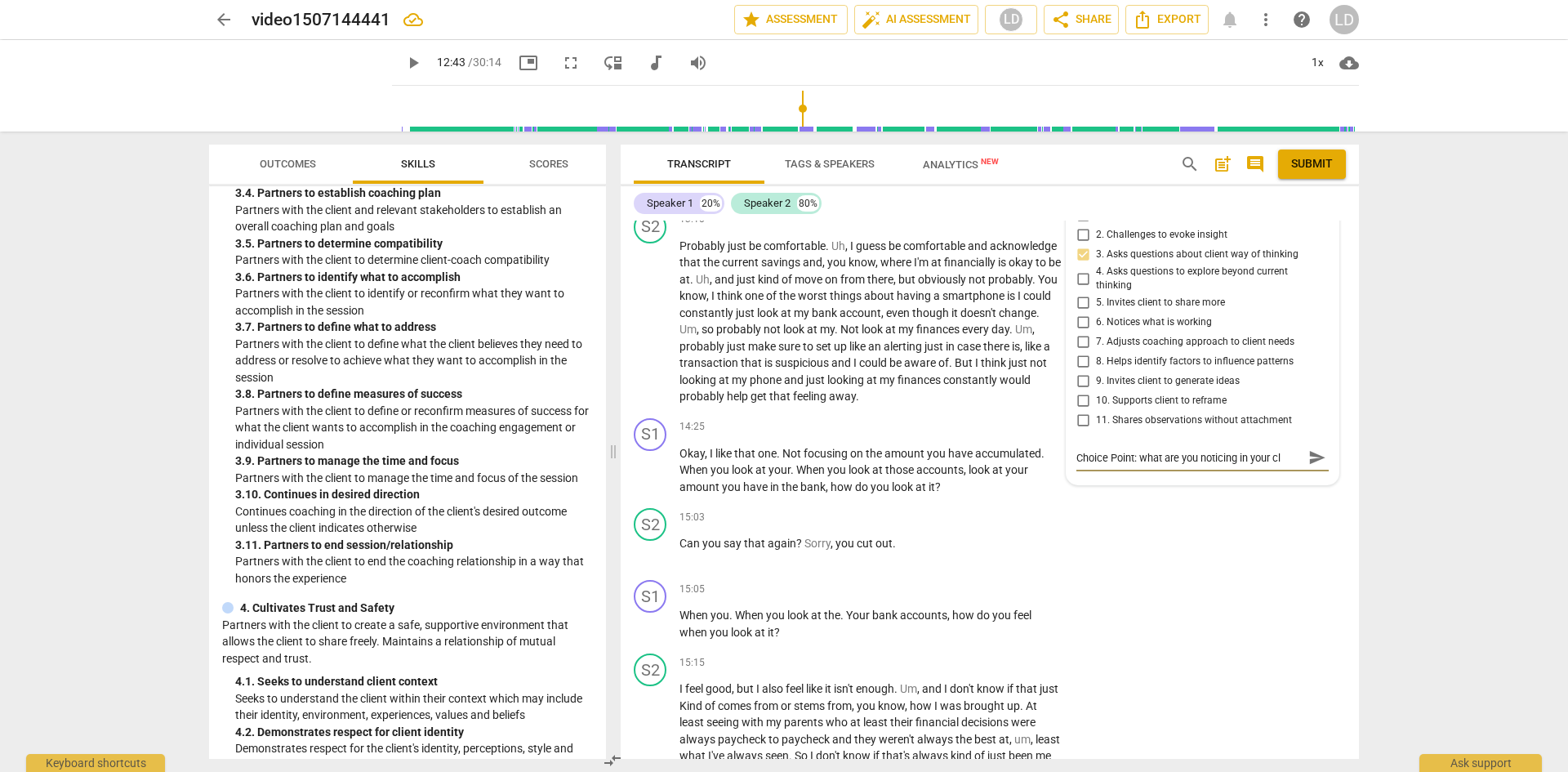
type textarea "Choice Point: what are you noticing in your cli"
type textarea "Choice Point: what are you noticing in your clie"
type textarea "Choice Point: what are you noticing in your clien"
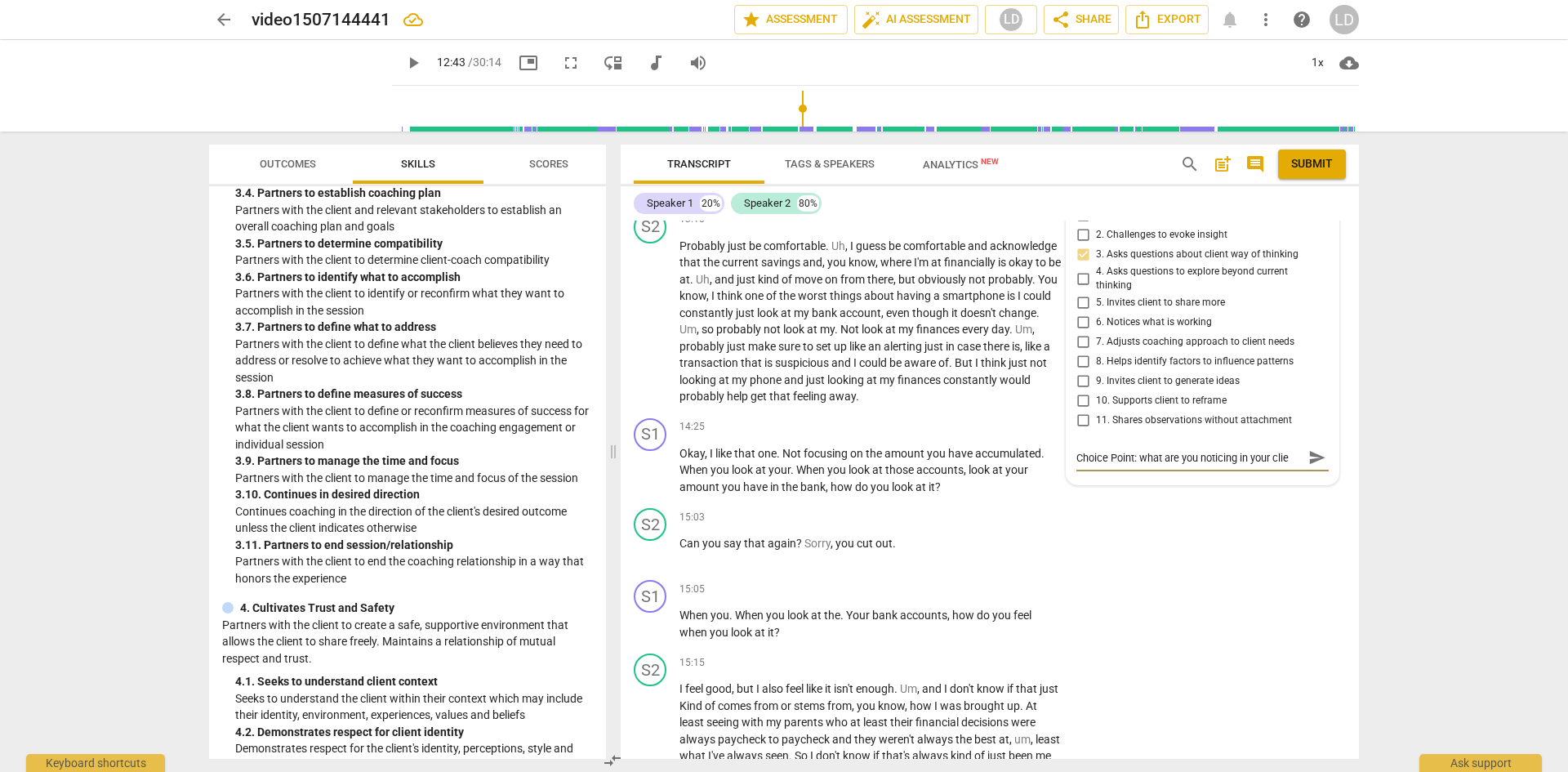
type textarea "Choice Point: what are you noticing in your clien"
type textarea "Choice Point: what are you noticing in your client"
type textarea "Choice Point: what are you noticing in your client?"
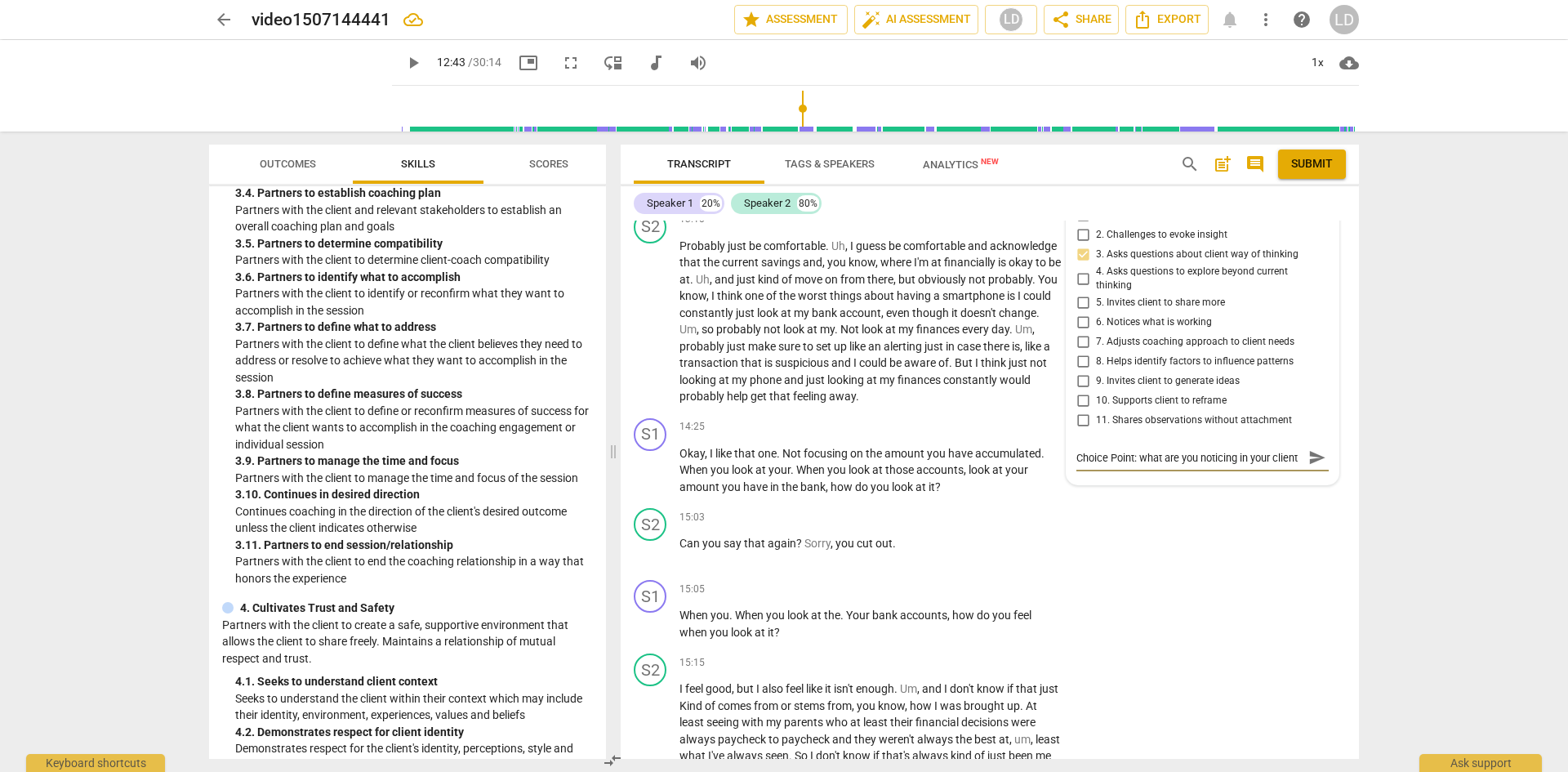
type textarea "Choice Point: what are you noticing in your client?"
type textarea "Choice Point: what are you noticing in your client? I"
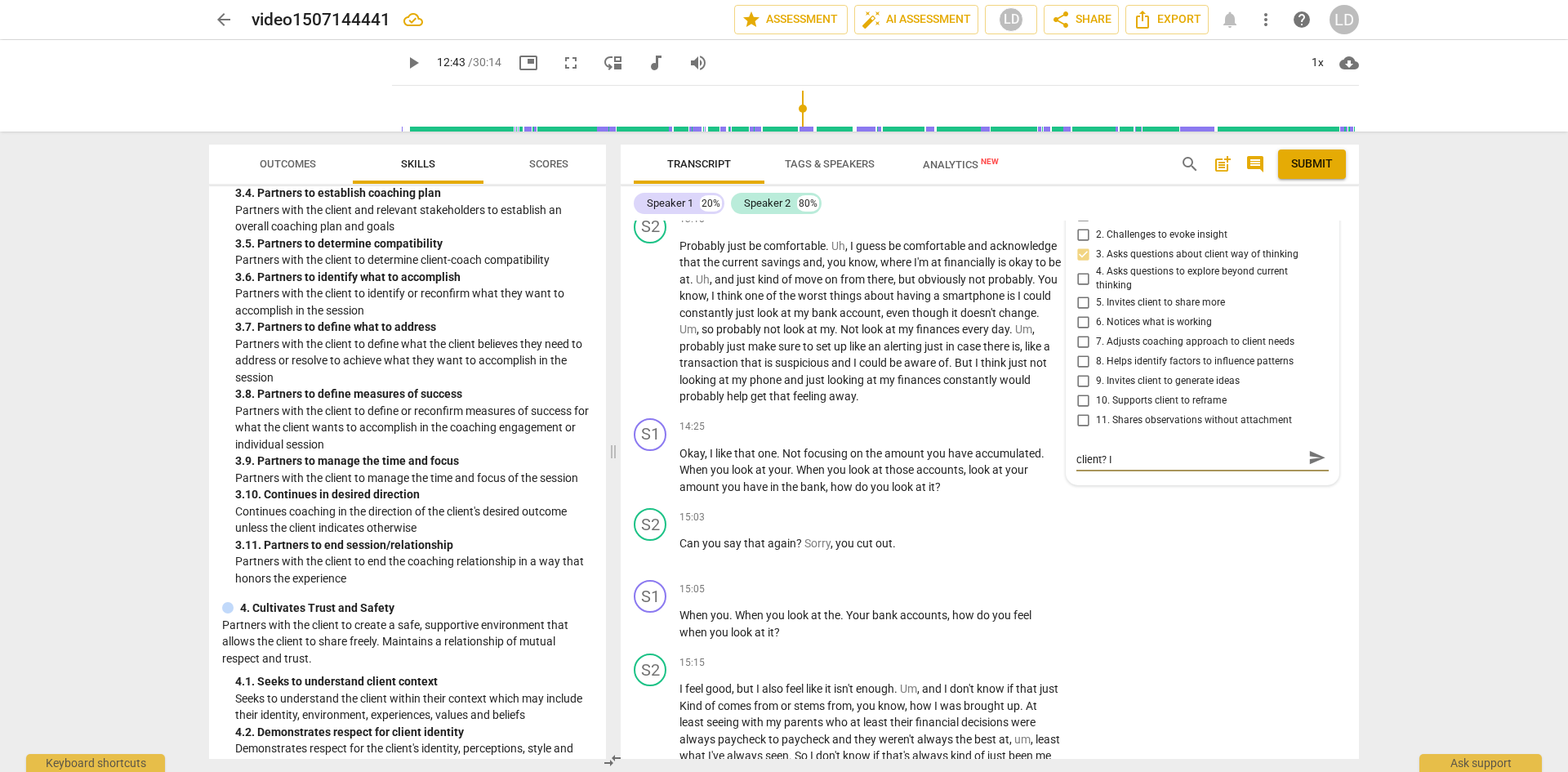
type textarea "Choice Point: what are you noticing in your client? Is"
type textarea "Choice Point: what are you noticing in your client? Is t"
type textarea "Choice Point: what are you noticing in your client? Is th"
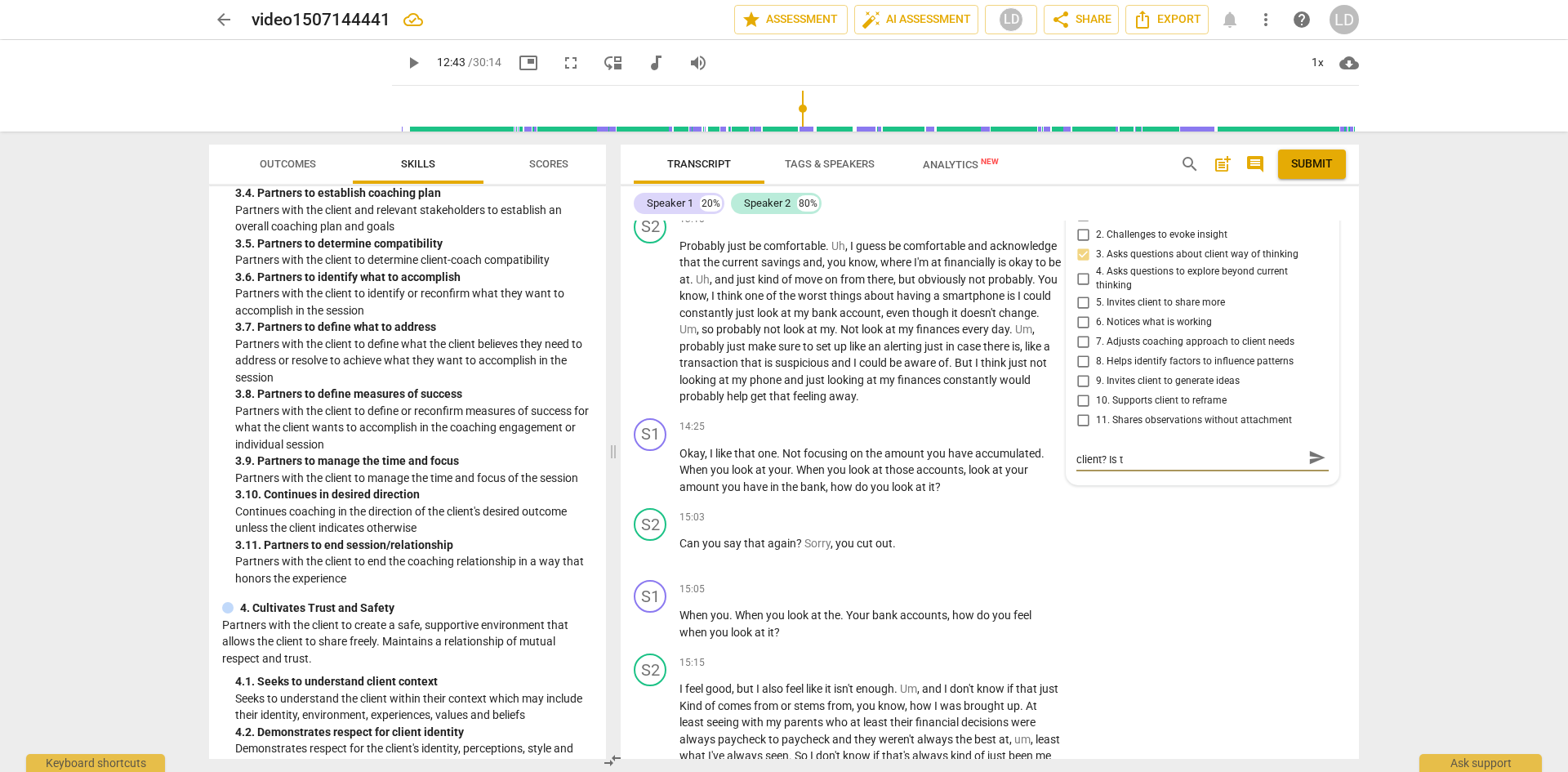
type textarea "Choice Point: what are you noticing in your client? Is th"
type textarea "Choice Point: what are you noticing in your client? Is the"
type textarea "Choice Point: what are you noticing in your client? Is ther"
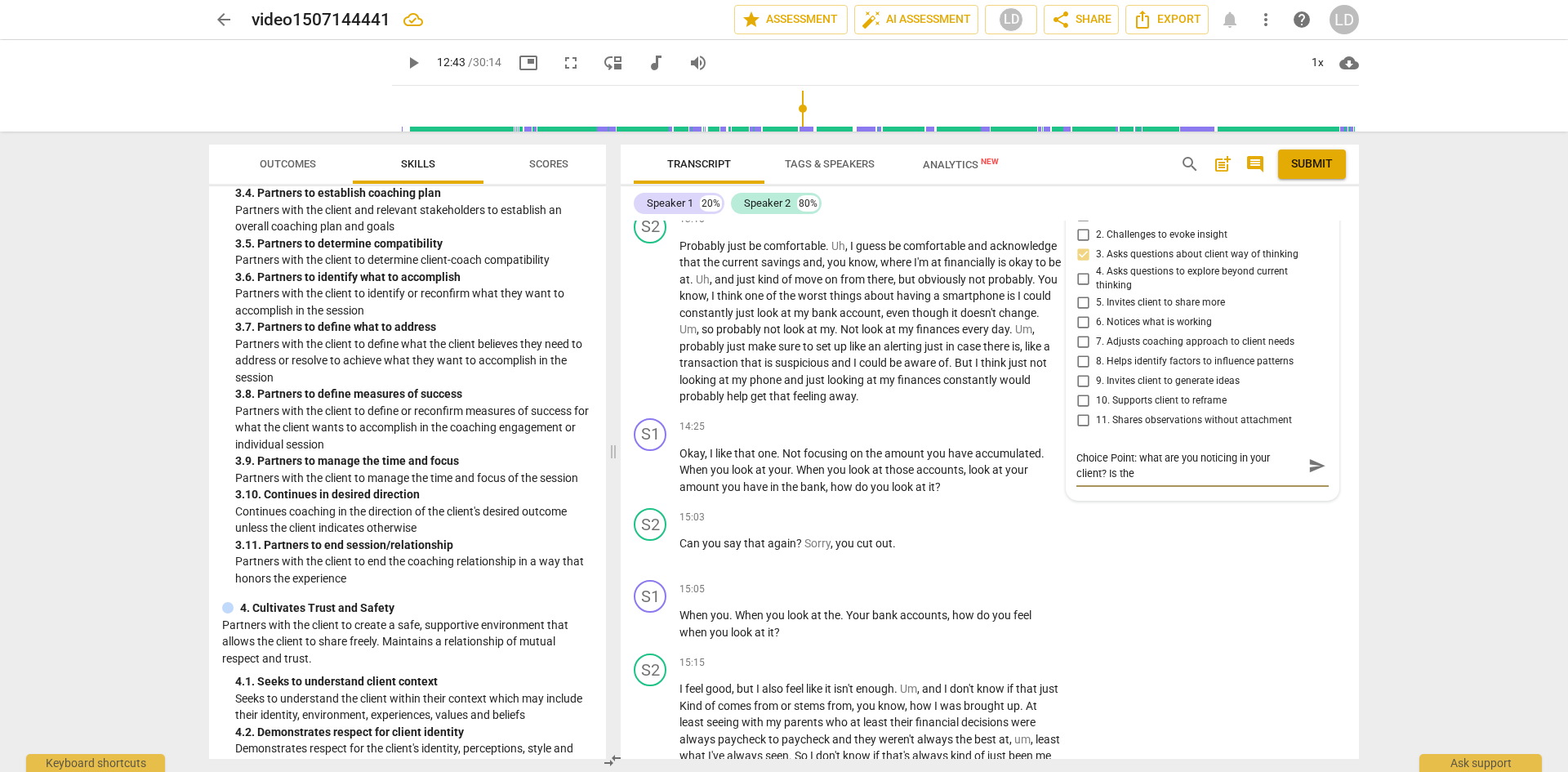
type textarea "Choice Point: what are you noticing in your client? Is ther"
type textarea "Choice Point: what are you noticing in your client? Is there"
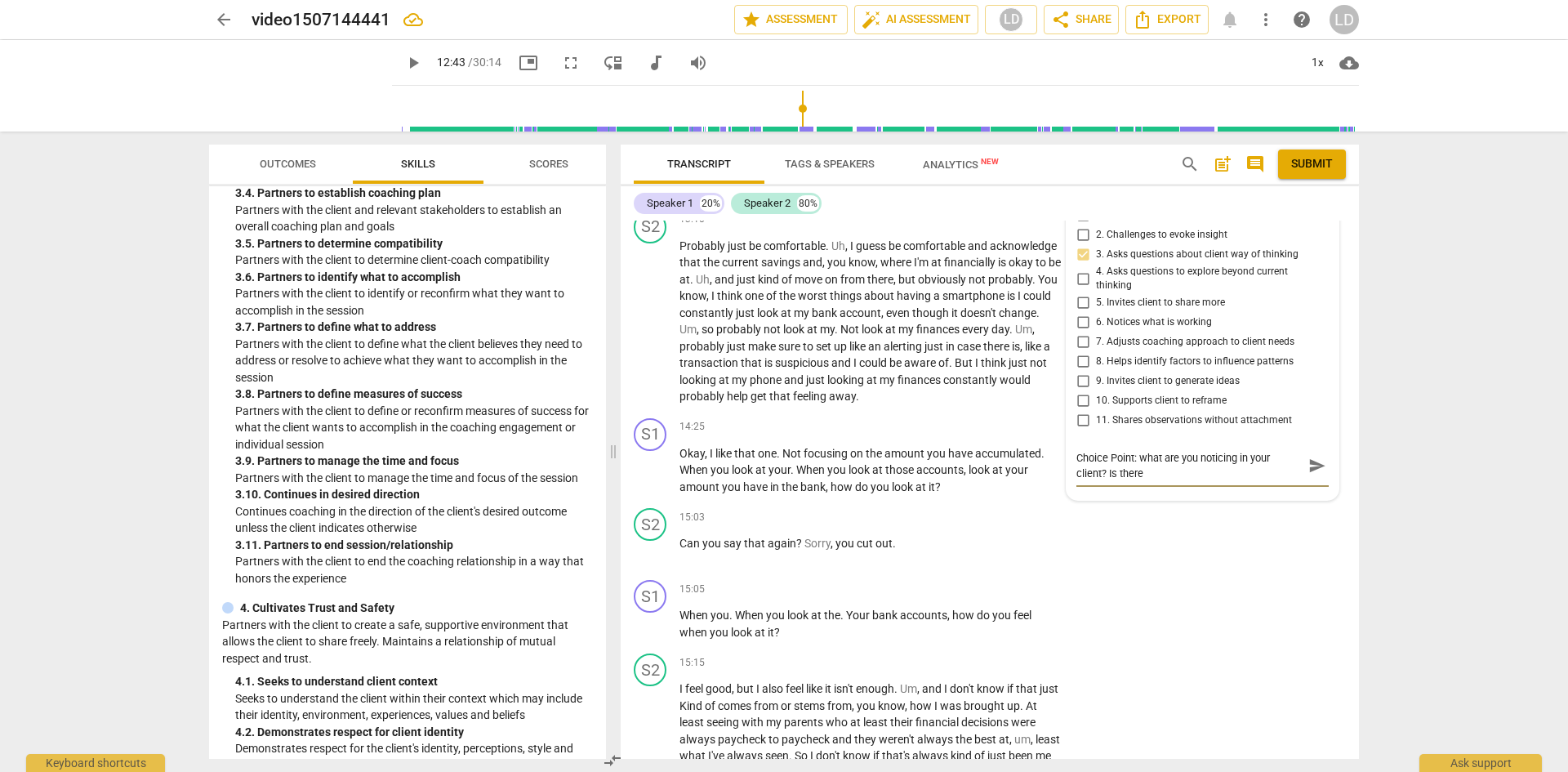
type textarea "Choice Point: what are you noticing in your client? Is there a"
type textarea "Choice Point: what are you noticing in your client? Is there an"
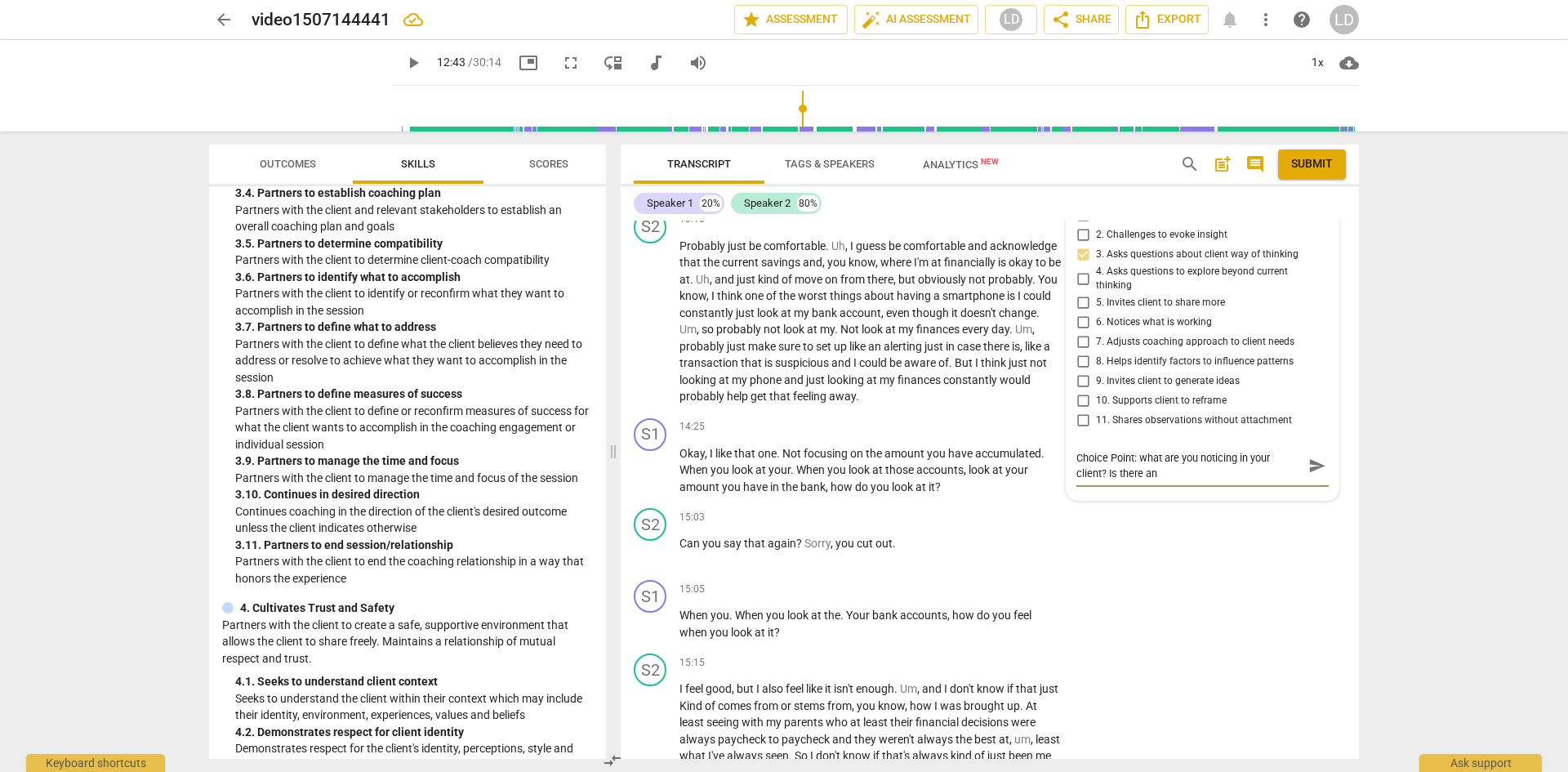
type textarea "Choice Point: what are you noticing in your client? Is there an"
type textarea "Choice Point: what are you noticing in your client? Is there an o"
type textarea "Choice Point: what are you noticing in your client? Is there an op"
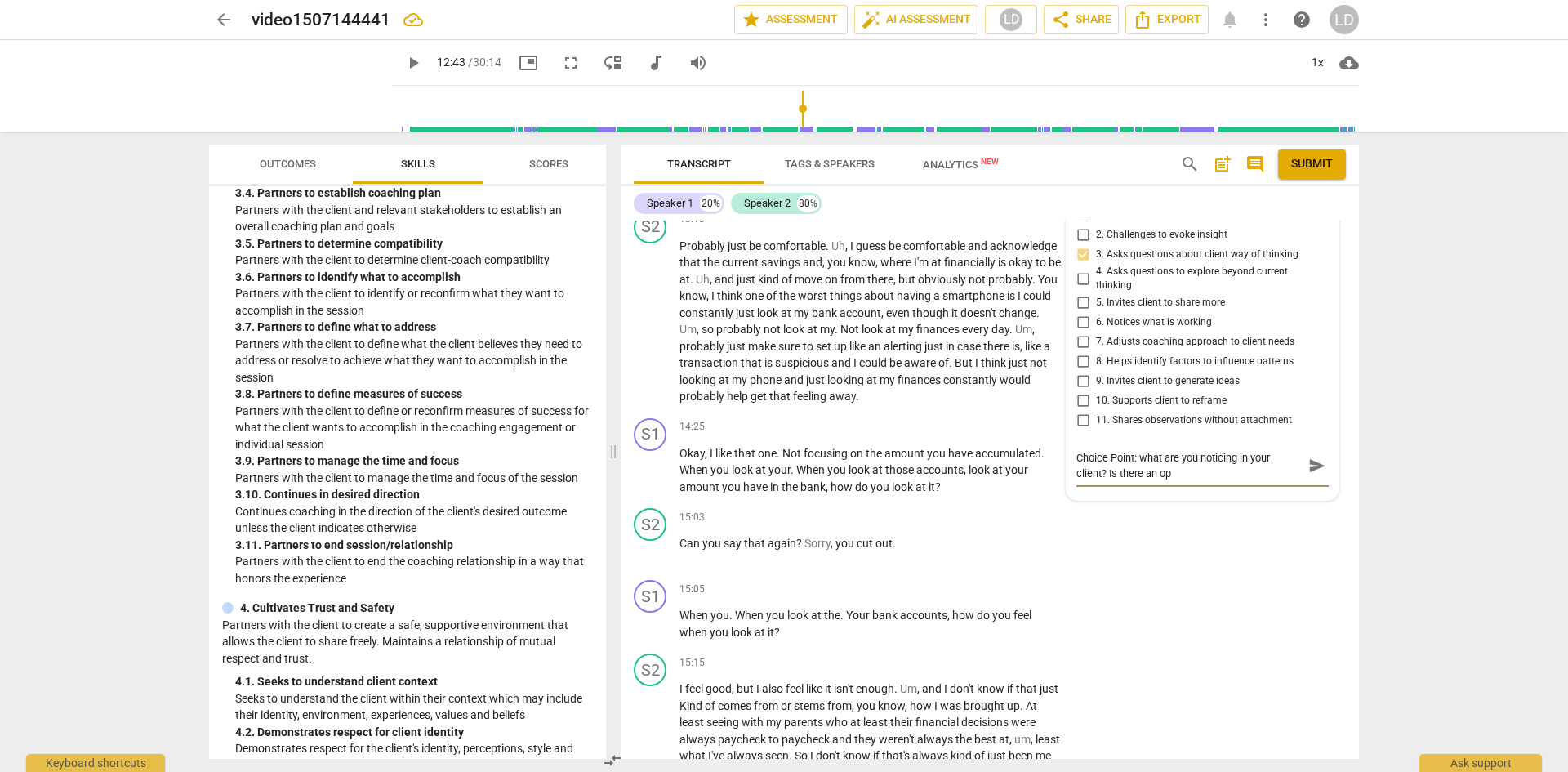
type textarea "Choice Point: what are you noticing in your client? Is there an opp"
type textarea "Choice Point: what are you noticing in your client? Is there an oppo"
type textarea "Choice Point: what are you noticing in your client? Is there an oppor"
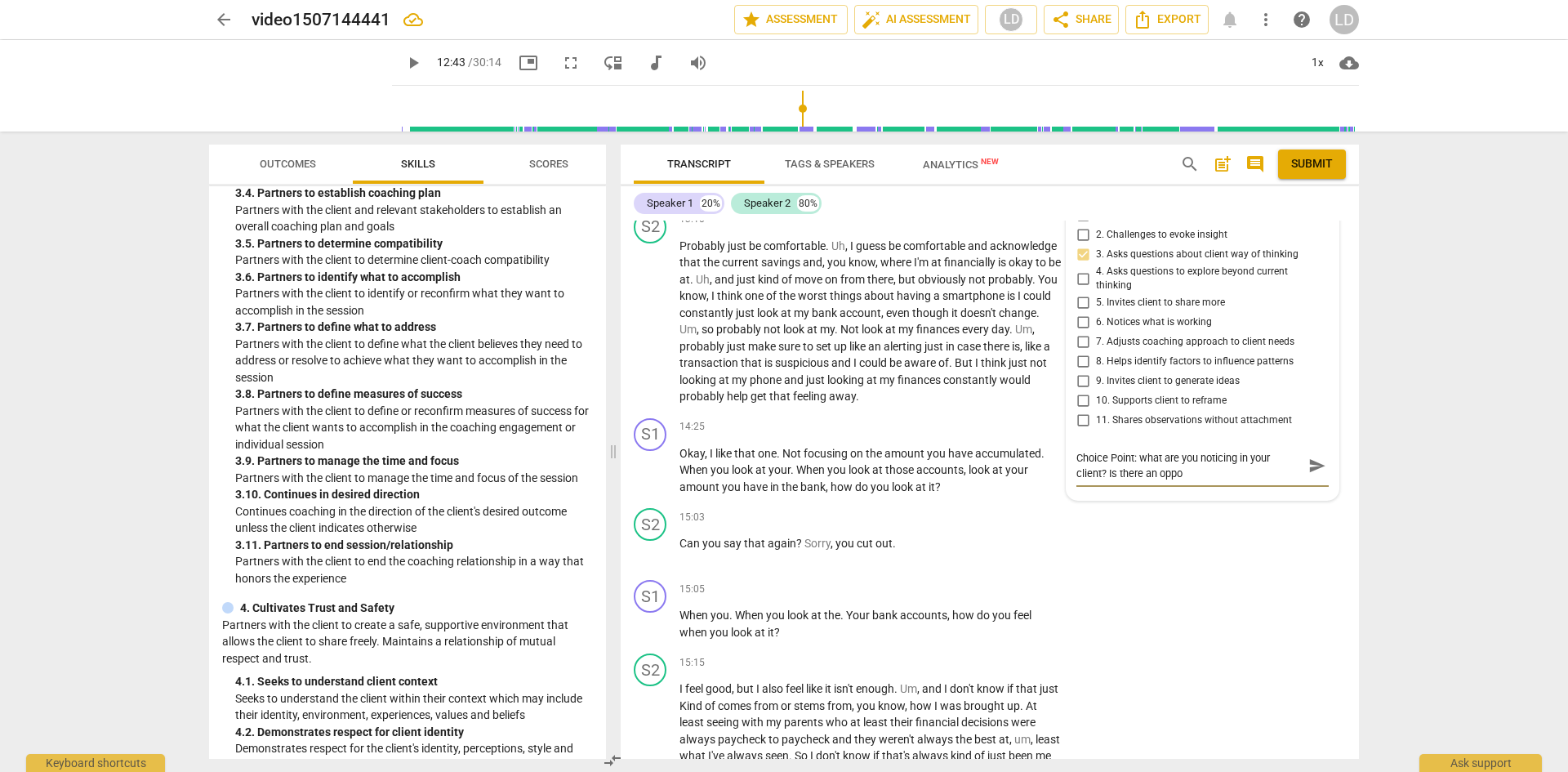
type textarea "Choice Point: what are you noticing in your client? Is there an oppor"
type textarea "Choice Point: what are you noticing in your client? Is there an opport"
type textarea "Choice Point: what are you noticing in your client? Is there an opportu"
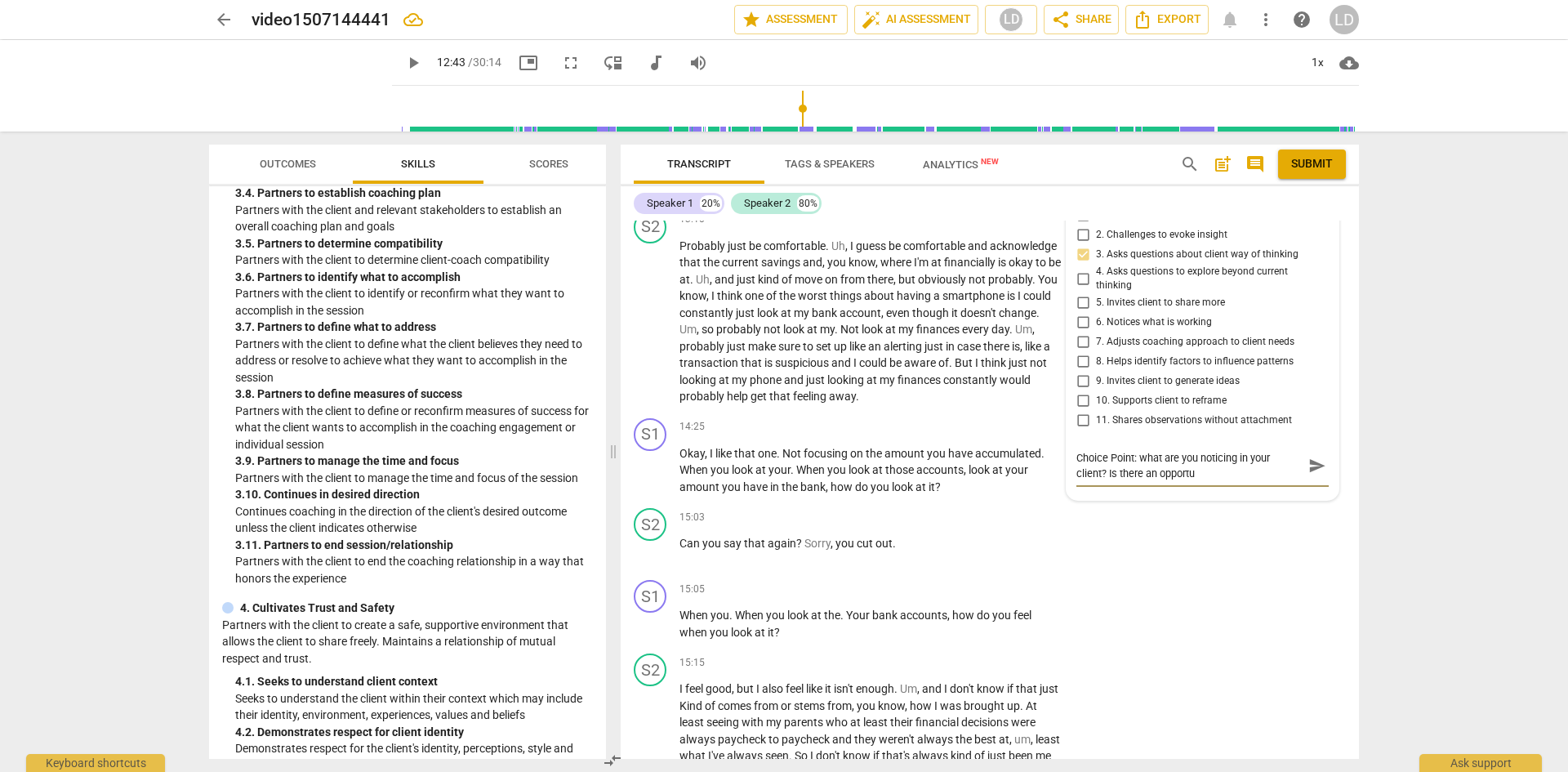
type textarea "Choice Point: what are you noticing in your client? Is there an opportun"
type textarea "Choice Point: what are you noticing in your client? Is there an opportuni"
type textarea "Choice Point: what are you noticing in your client? Is there an opportunit"
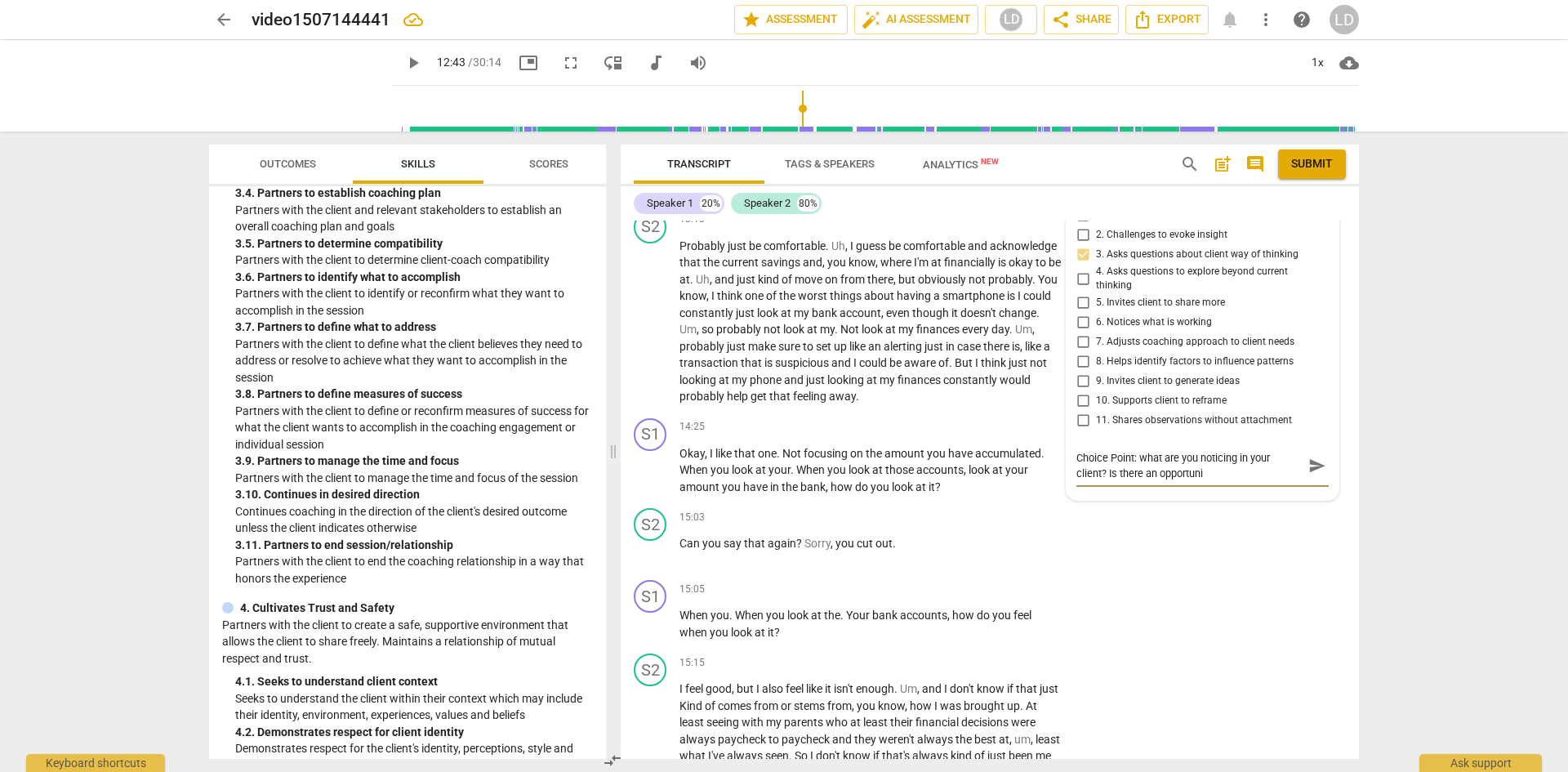
type textarea "Choice Point: what are you noticing in your client? Is there an opportunit"
type textarea "Choice Point: what are you noticing in your client? Is there an opportunity"
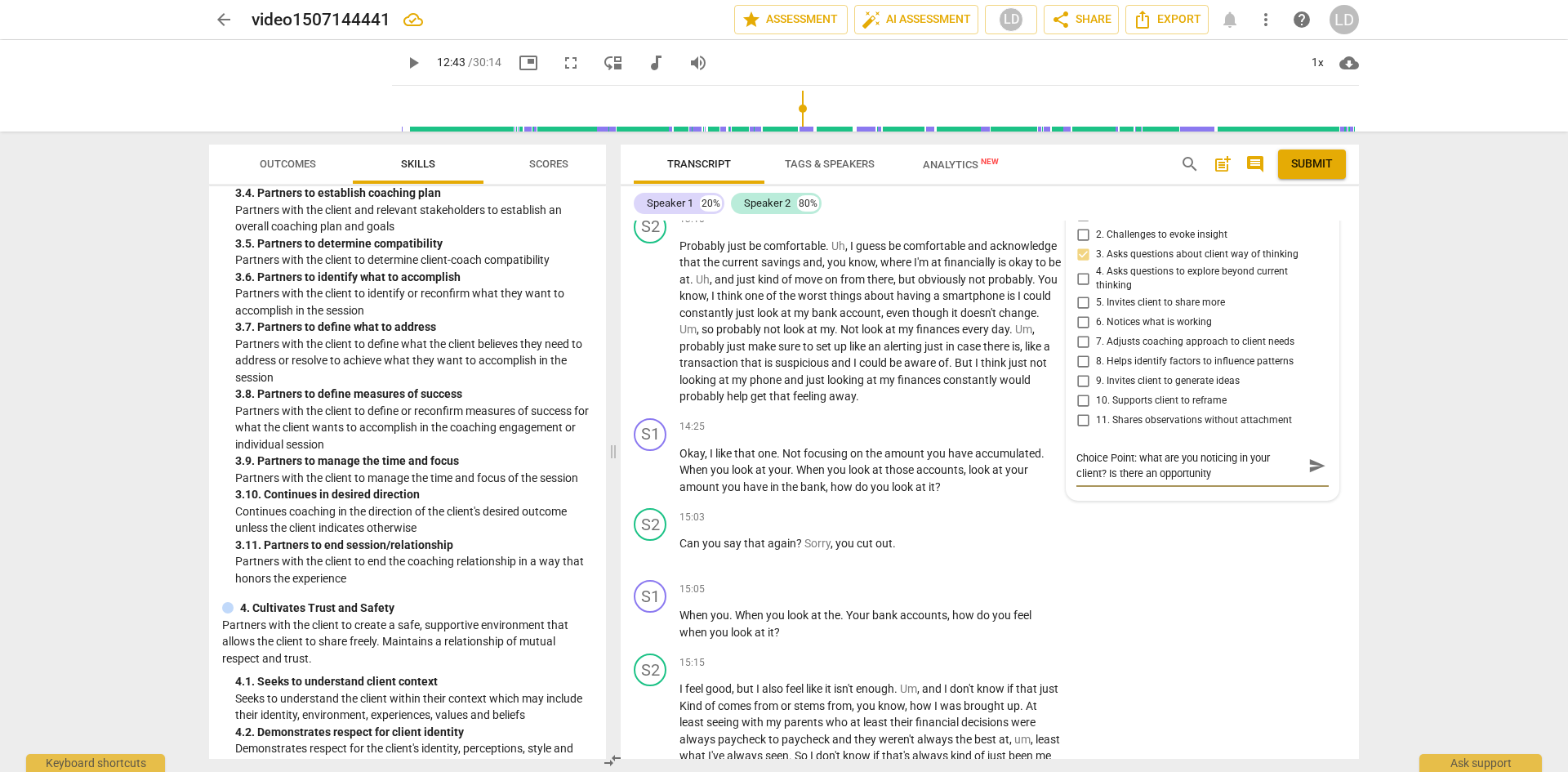
type textarea "Choice Point: what are you noticing in your client? Is there an opportunity t"
type textarea "Choice Point: what are you noticing in your client? Is there an opportunity to"
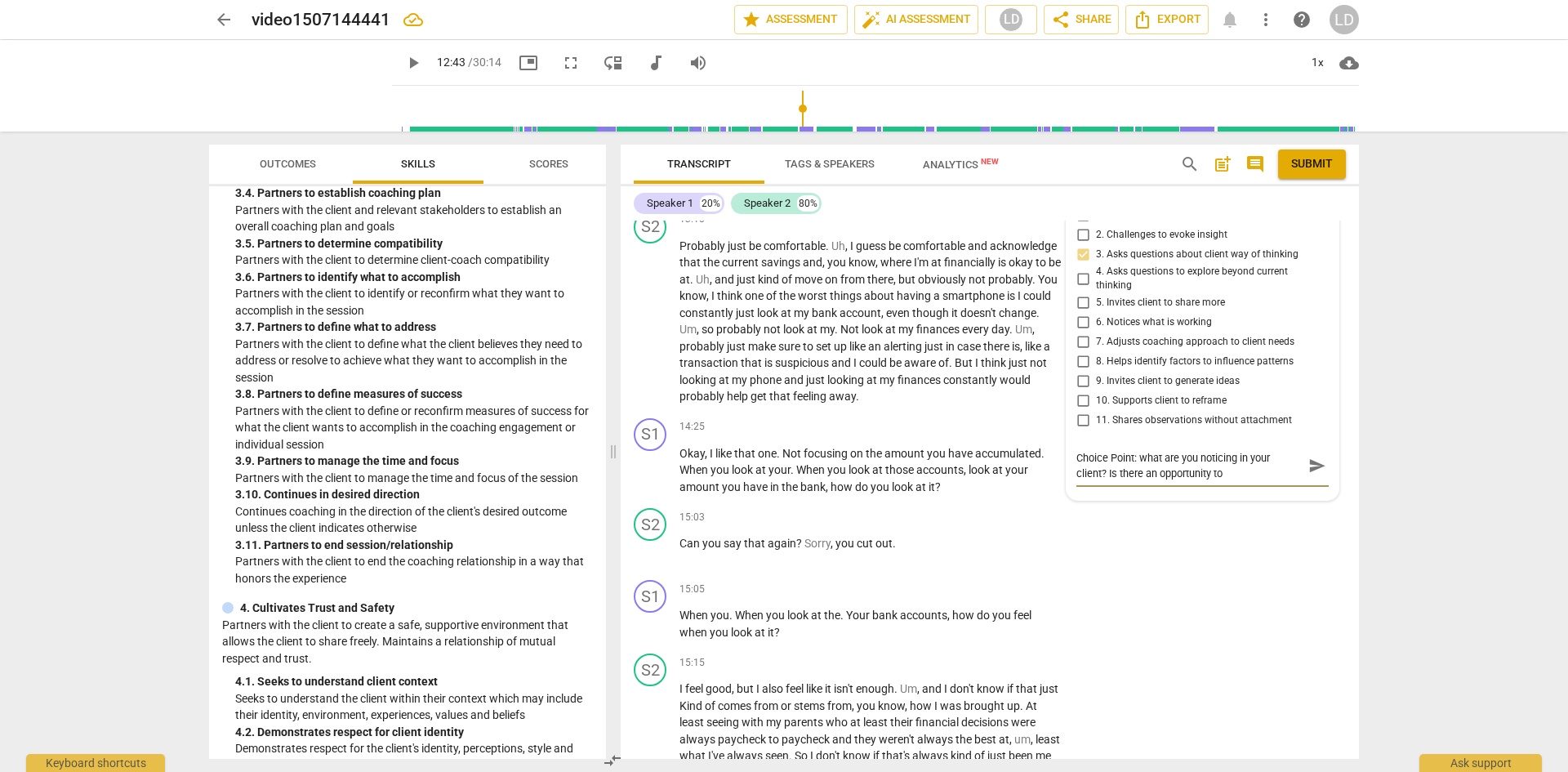
type textarea "Choice Point: what are you noticing in your client? Is there an opportunity to"
type textarea "Choice Point: what are you noticing in your client? Is there an opportunity to ""
type textarea "Choice Point: what are you noticing in your client? Is there an opportunity to …"
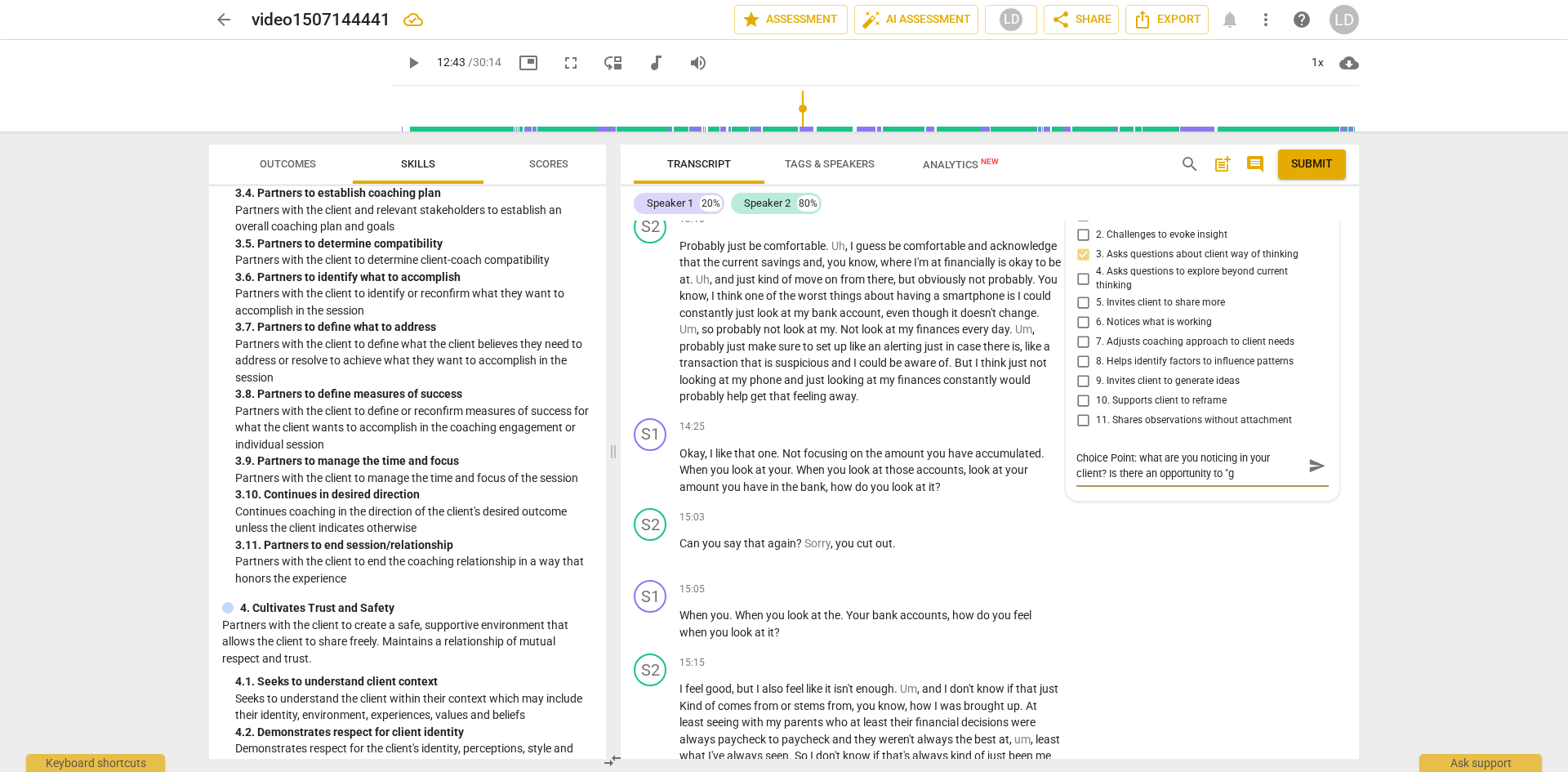
type textarea "Choice Point: what are you noticing in your client? Is there an opportunity to …"
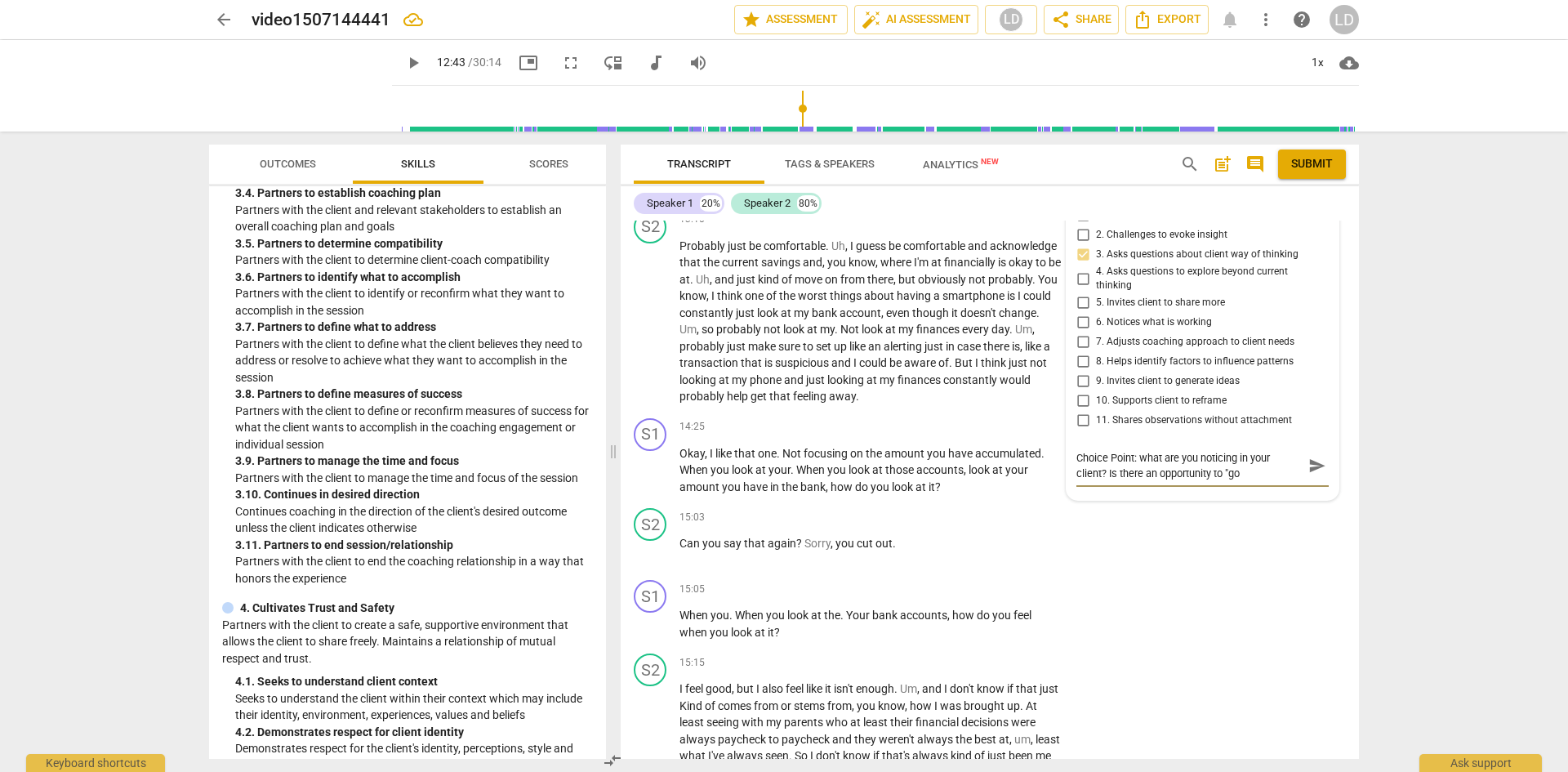
type textarea "Choice Point: what are you noticing in your client? Is there an opportunity to …"
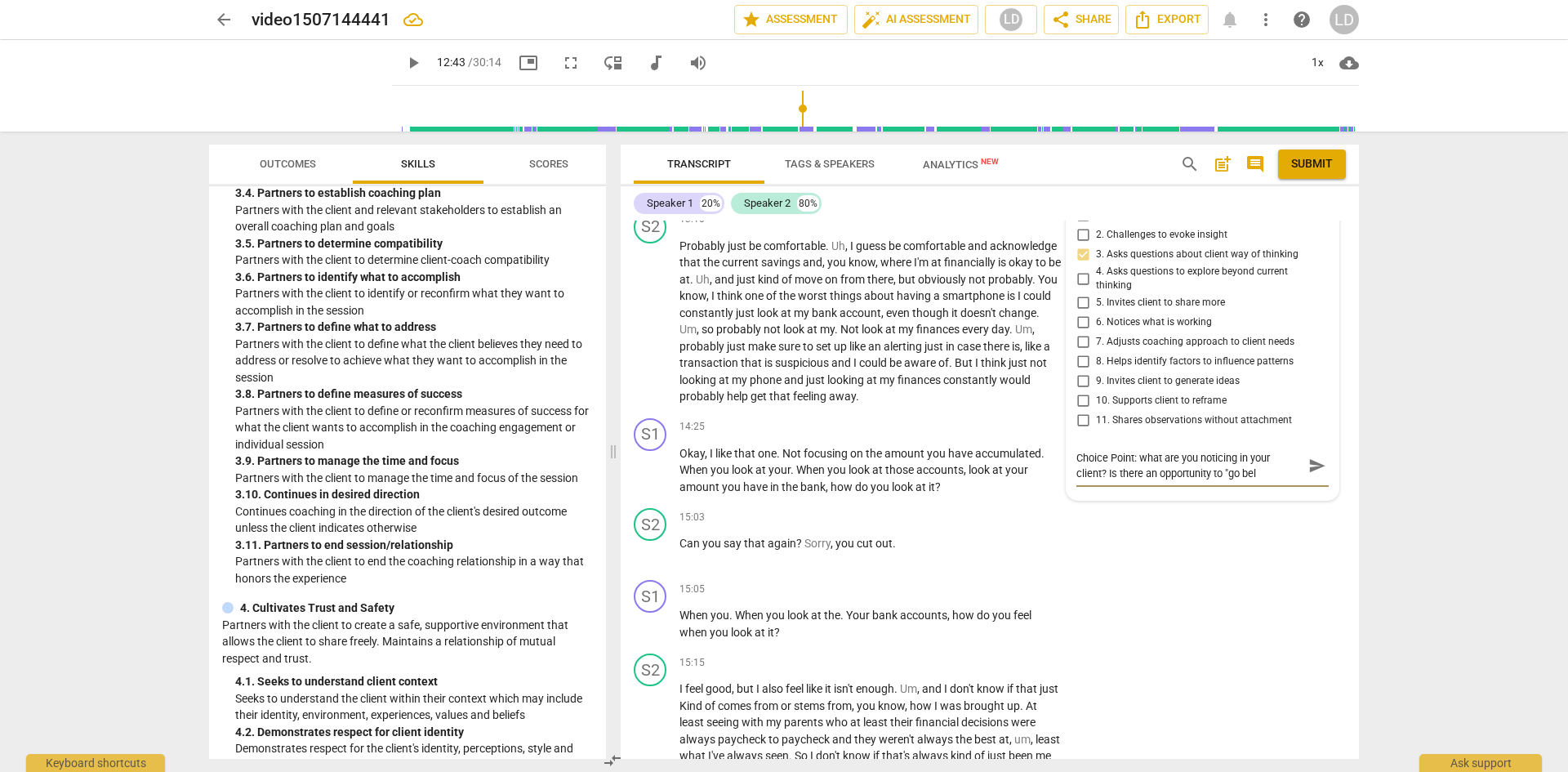
type textarea "Choice Point: what are you noticing in your client? Is there an opportunity to …"
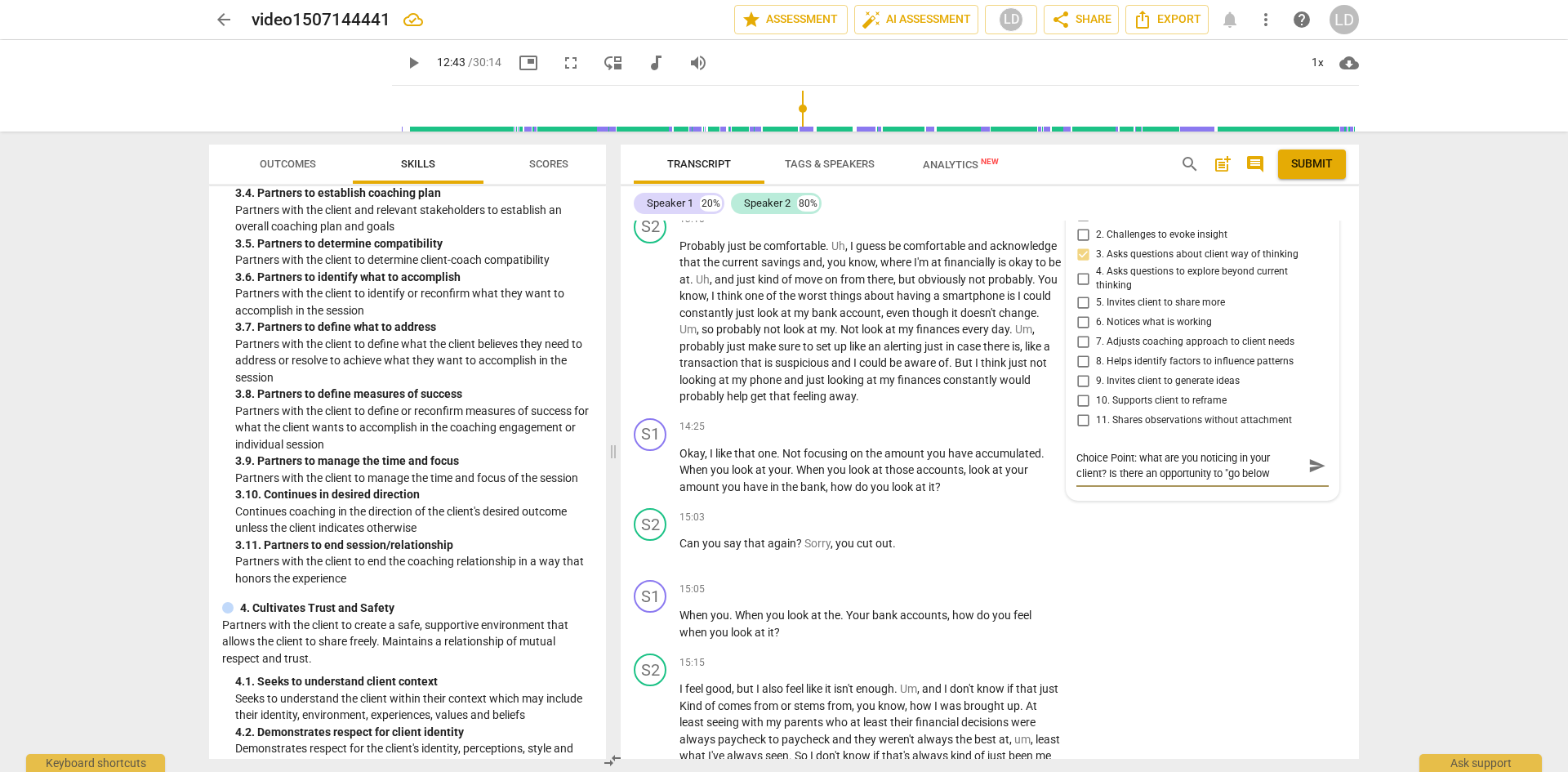
type textarea "Choice Point: what are you noticing in your client? Is there an opportunity to …"
click at [1316, 498] on span "send" at bounding box center [1317, 489] width 18 height 18
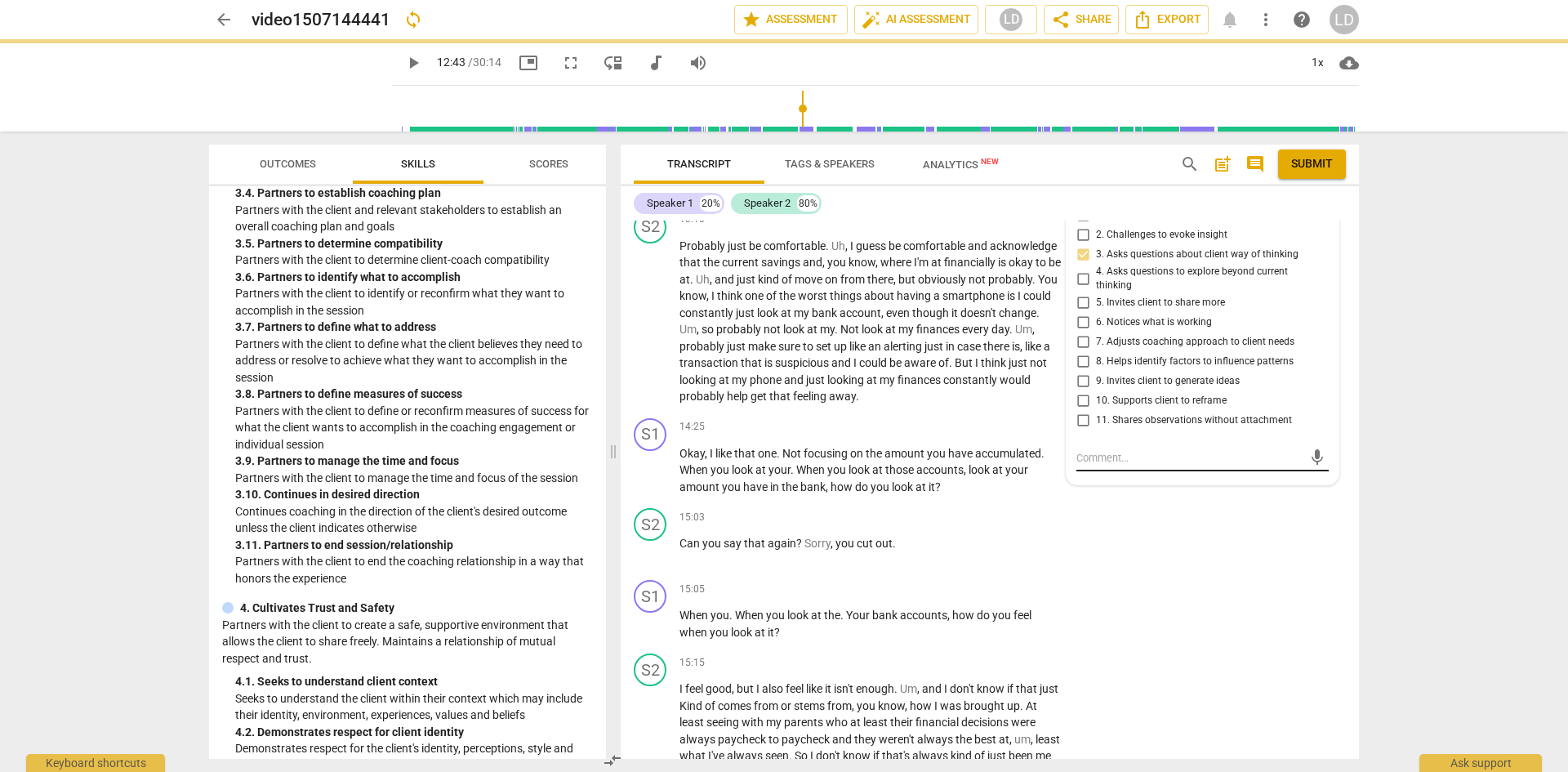
scroll to position [0, 0]
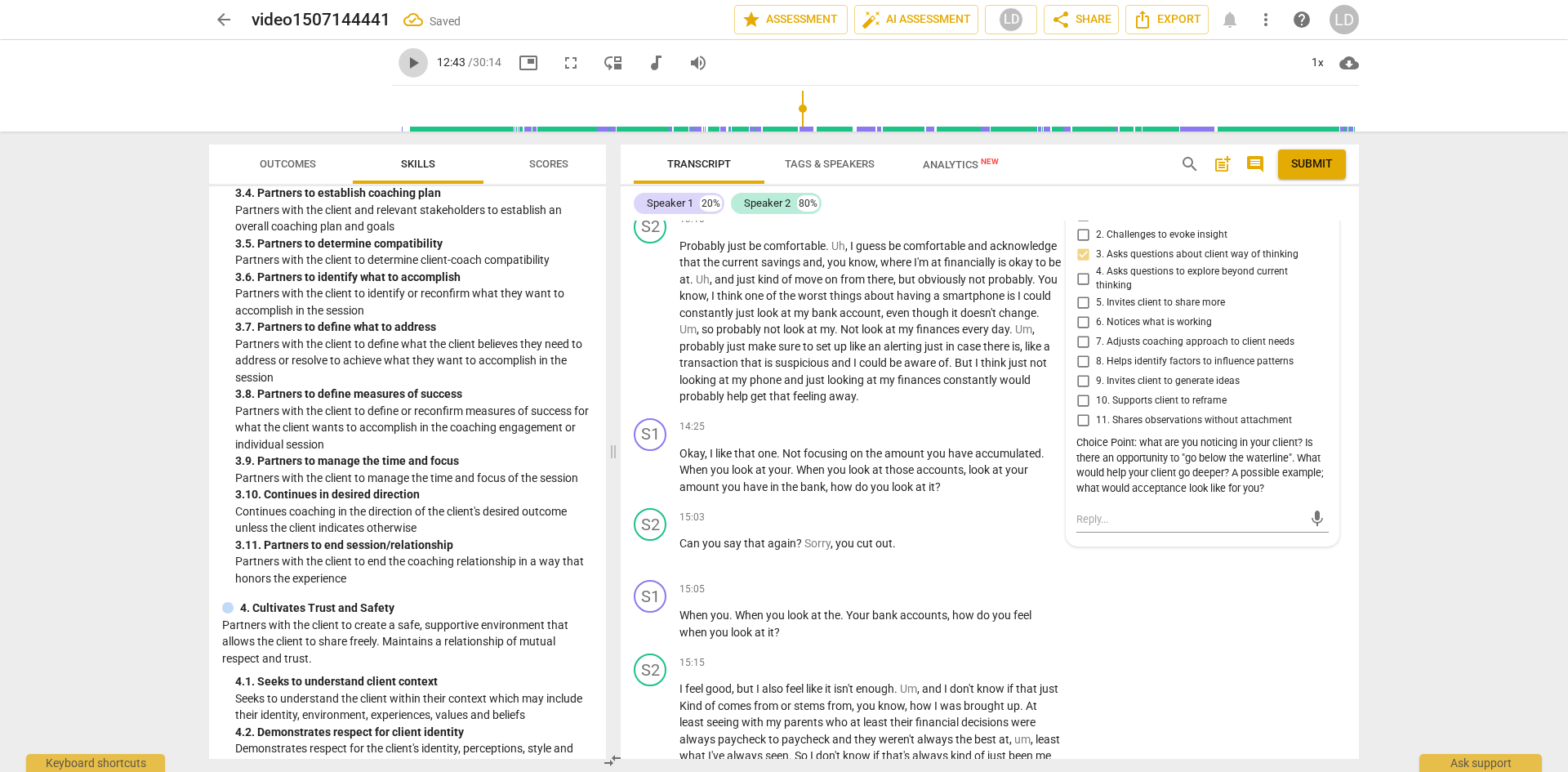
click at [403, 67] on span "play_arrow" at bounding box center [413, 63] width 20 height 20
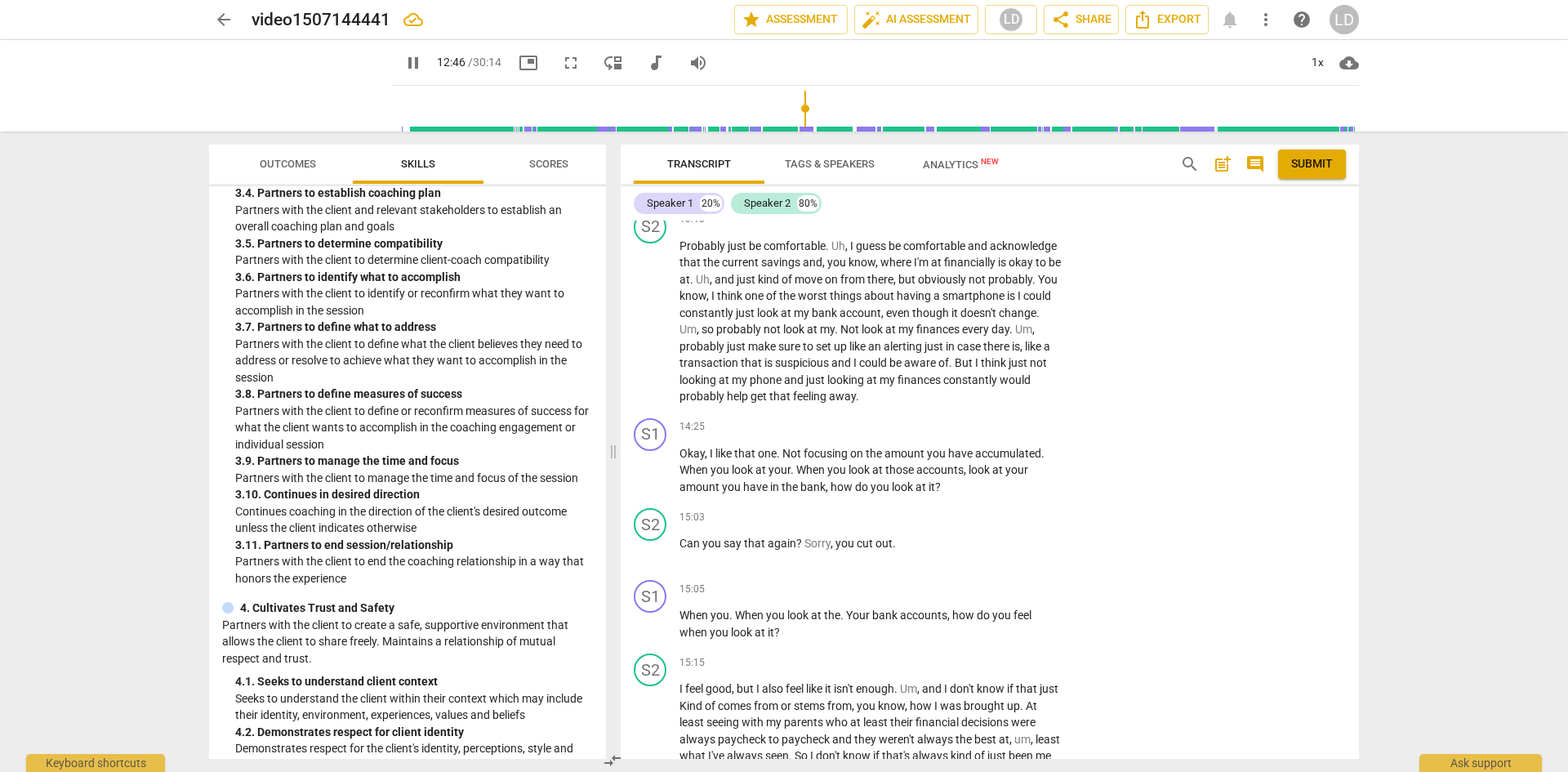
drag, startPoint x: 1353, startPoint y: 483, endPoint x: 1355, endPoint y: 466, distance: 17.1
click at [1355, 466] on div "S1 play_arrow pause 00:06 + Add competency keyboard_arrow_right Recording in pr…" at bounding box center [990, 490] width 739 height 539
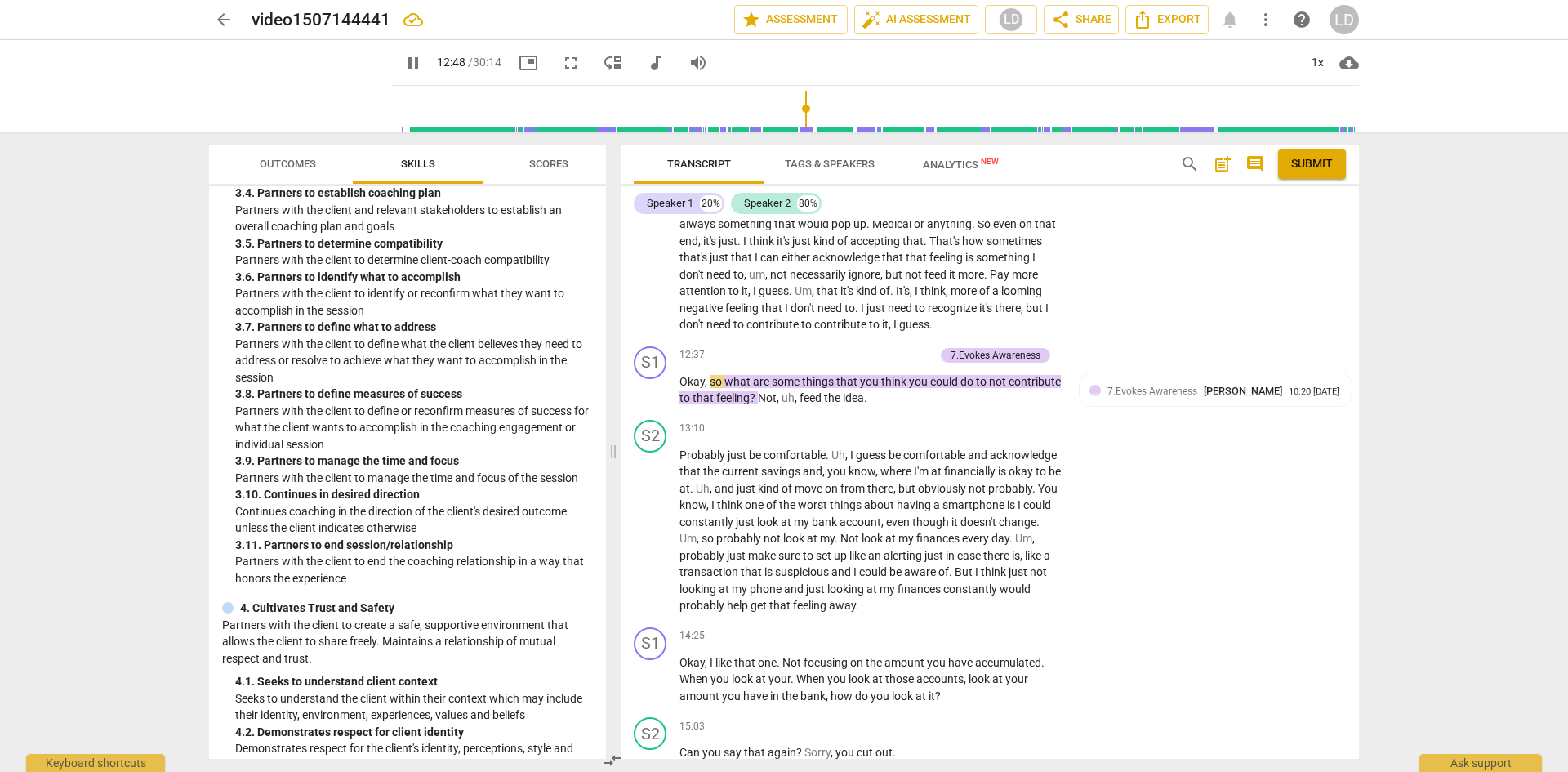
scroll to position [2965, 0]
click at [710, 669] on span "I" at bounding box center [712, 662] width 6 height 13
drag, startPoint x: 710, startPoint y: 693, endPoint x: 777, endPoint y: 694, distance: 67.0
click at [777, 694] on p "Okay , I like that one . Not focusing on the amount you have accumulated . When…" at bounding box center [870, 679] width 382 height 51
click at [953, 644] on div "+" at bounding box center [961, 635] width 16 height 16
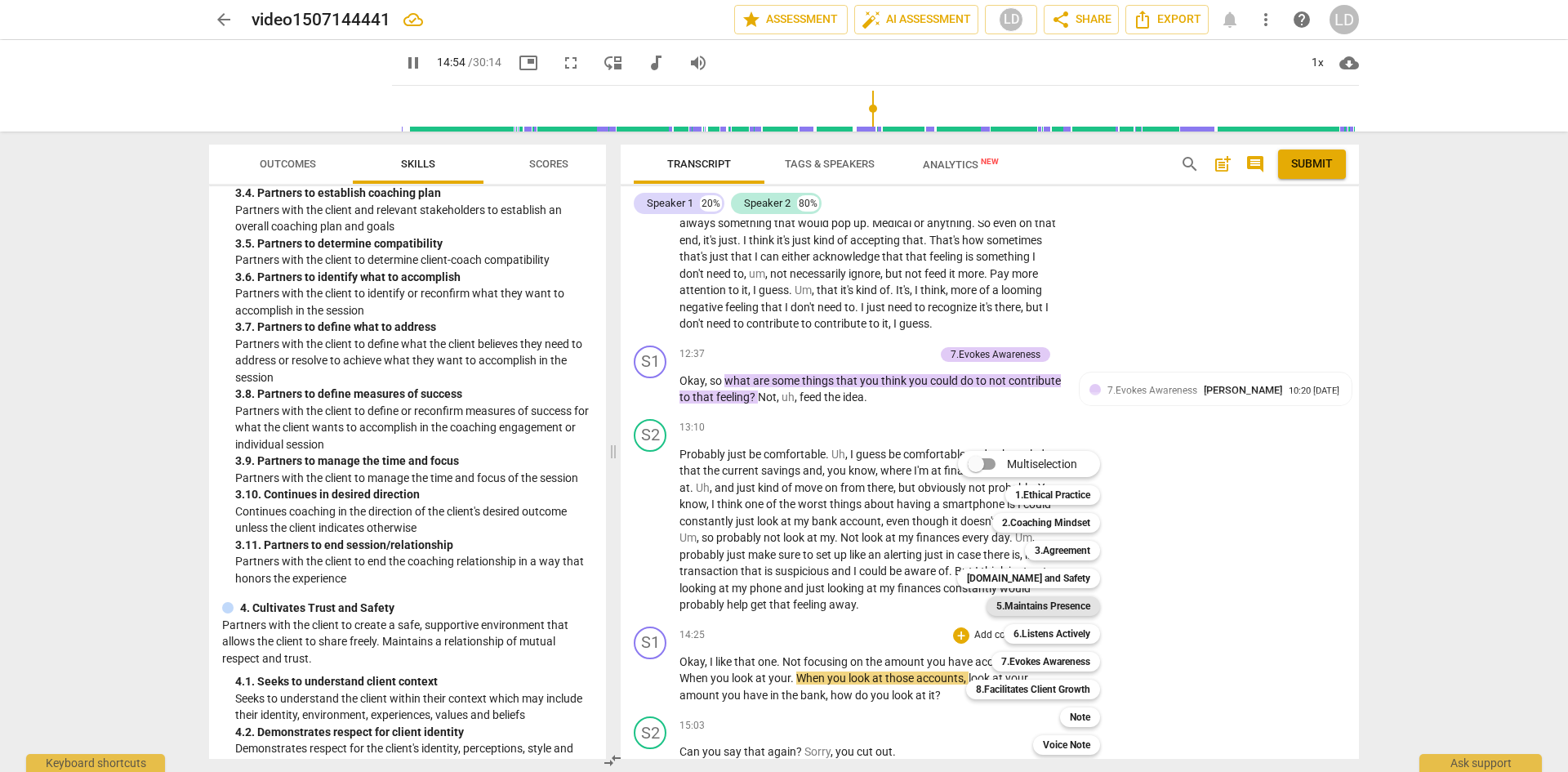
click at [1025, 608] on b "5.Maintains Presence" at bounding box center [1043, 606] width 94 height 20
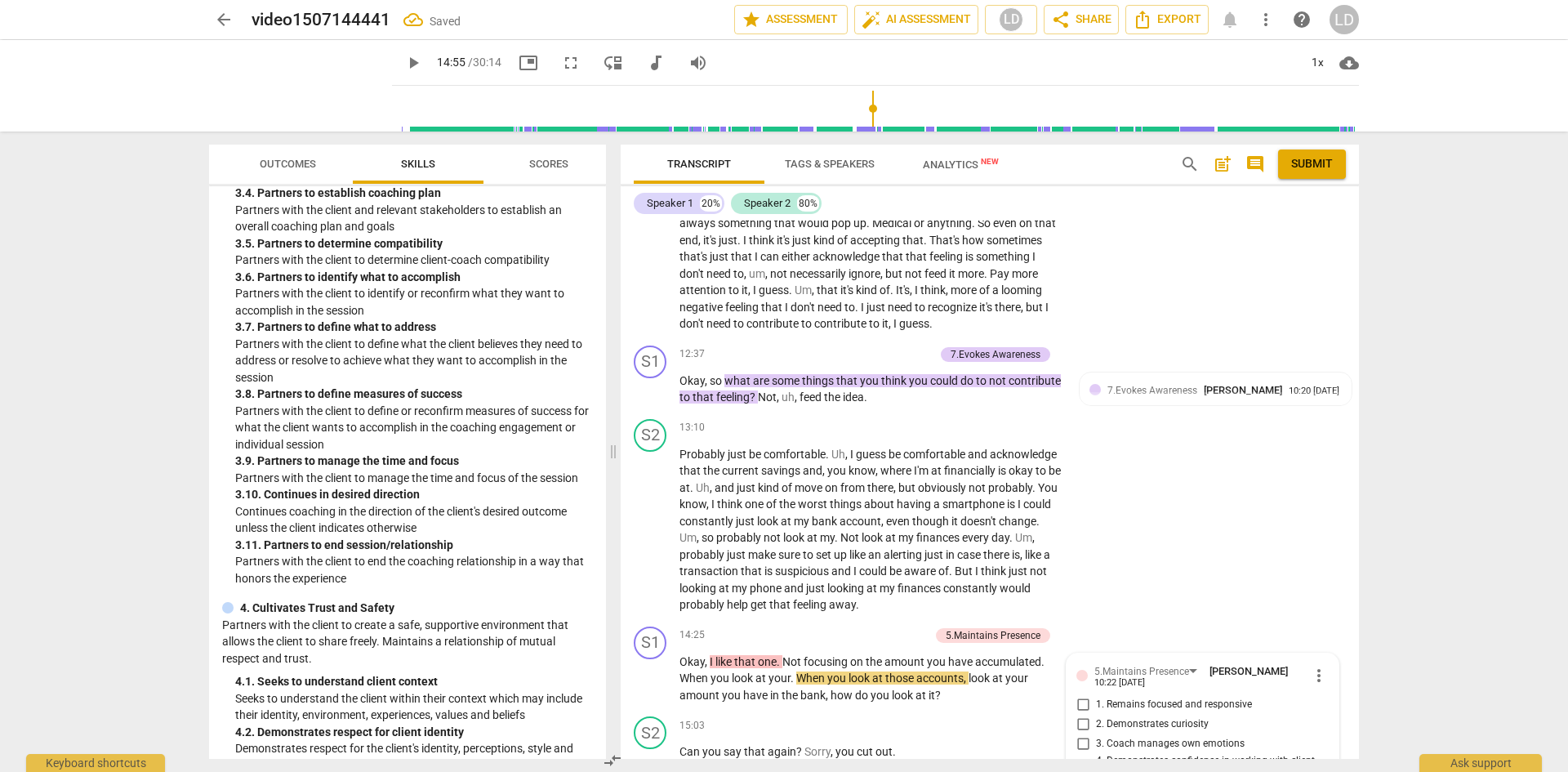
scroll to position [3357, 0]
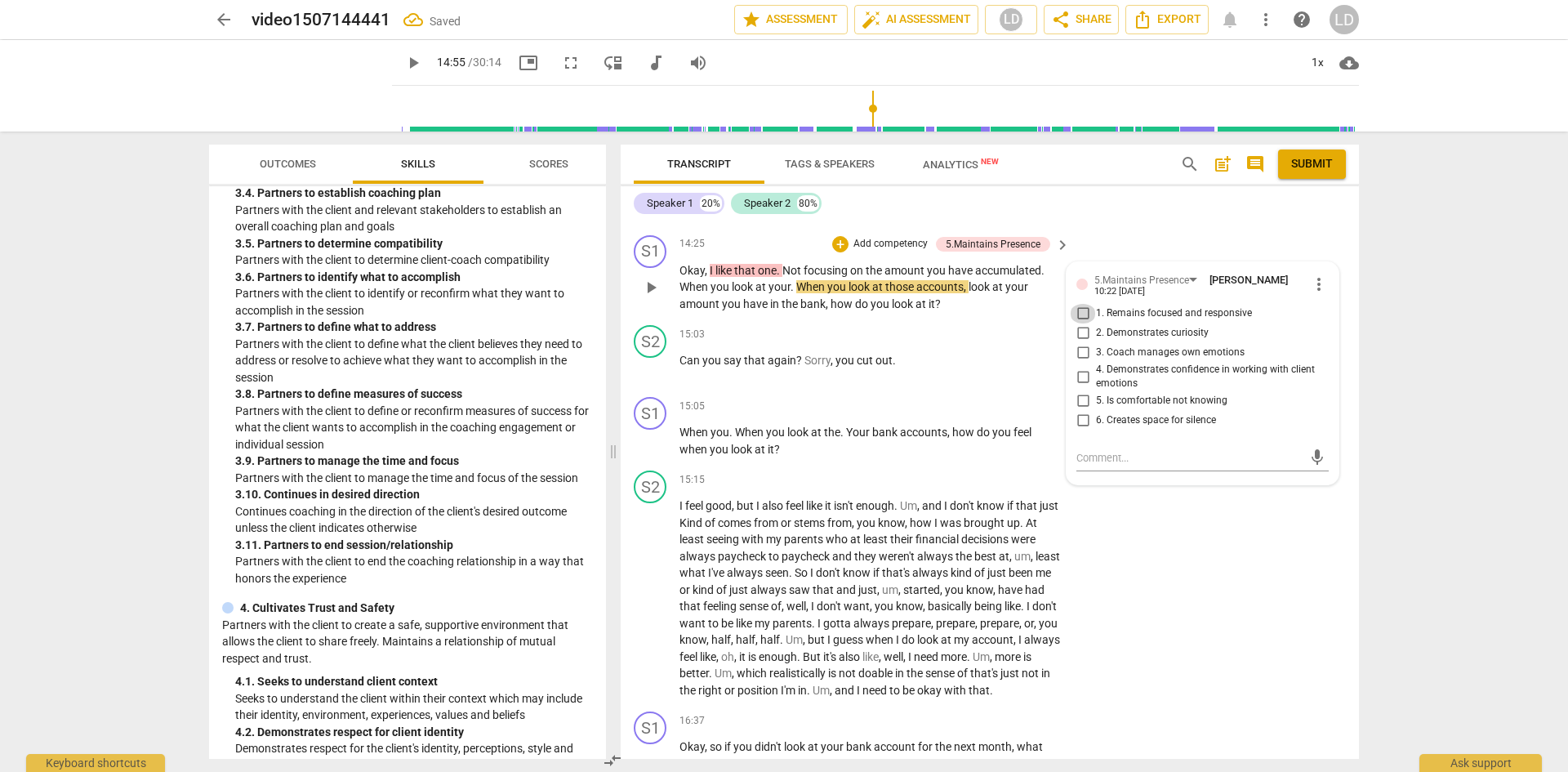
click at [1079, 324] on input "1. Remains focused and responsive" at bounding box center [1083, 313] width 26 height 20
click at [1100, 466] on textarea at bounding box center [1190, 458] width 226 height 15
click at [1141, 481] on textarea "Observation: what do you need to be present with the silence? What" at bounding box center [1190, 466] width 226 height 31
click at [1194, 481] on textarea "Observation: What do you need to be present with the silence? What" at bounding box center [1190, 466] width 226 height 31
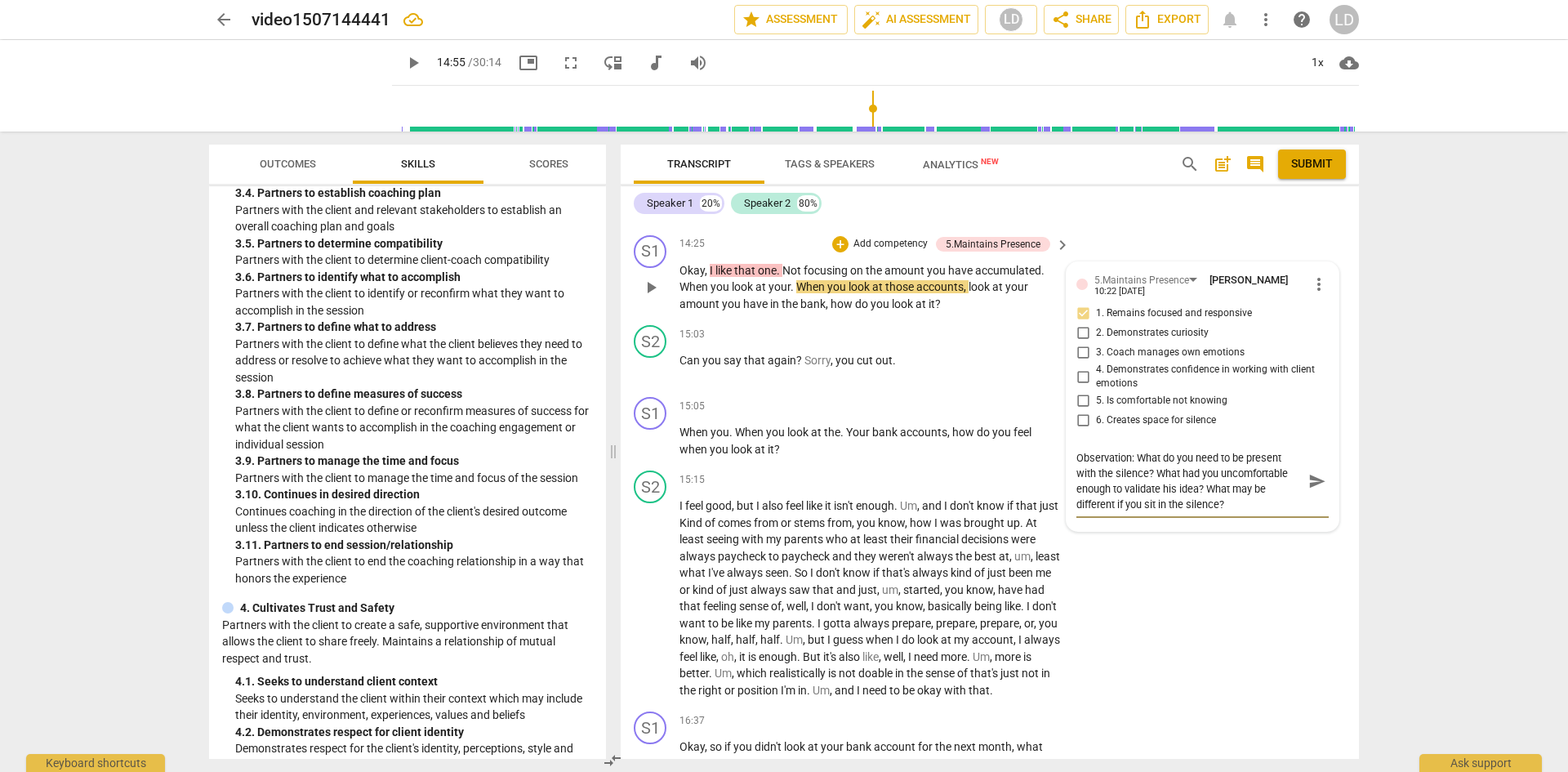
click at [1313, 491] on span "send" at bounding box center [1317, 481] width 18 height 18
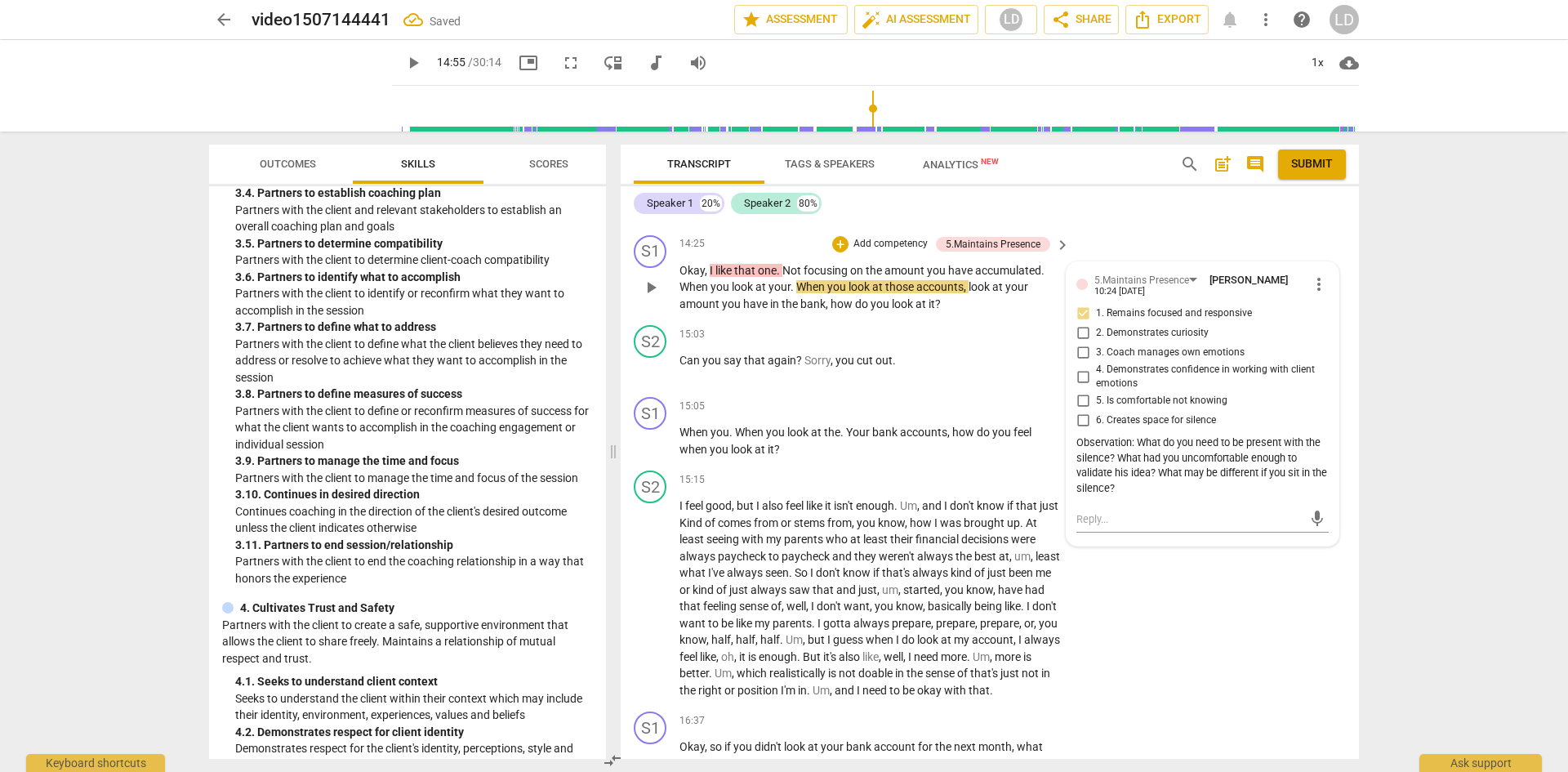
click at [661, 298] on span "play_arrow" at bounding box center [651, 287] width 26 height 20
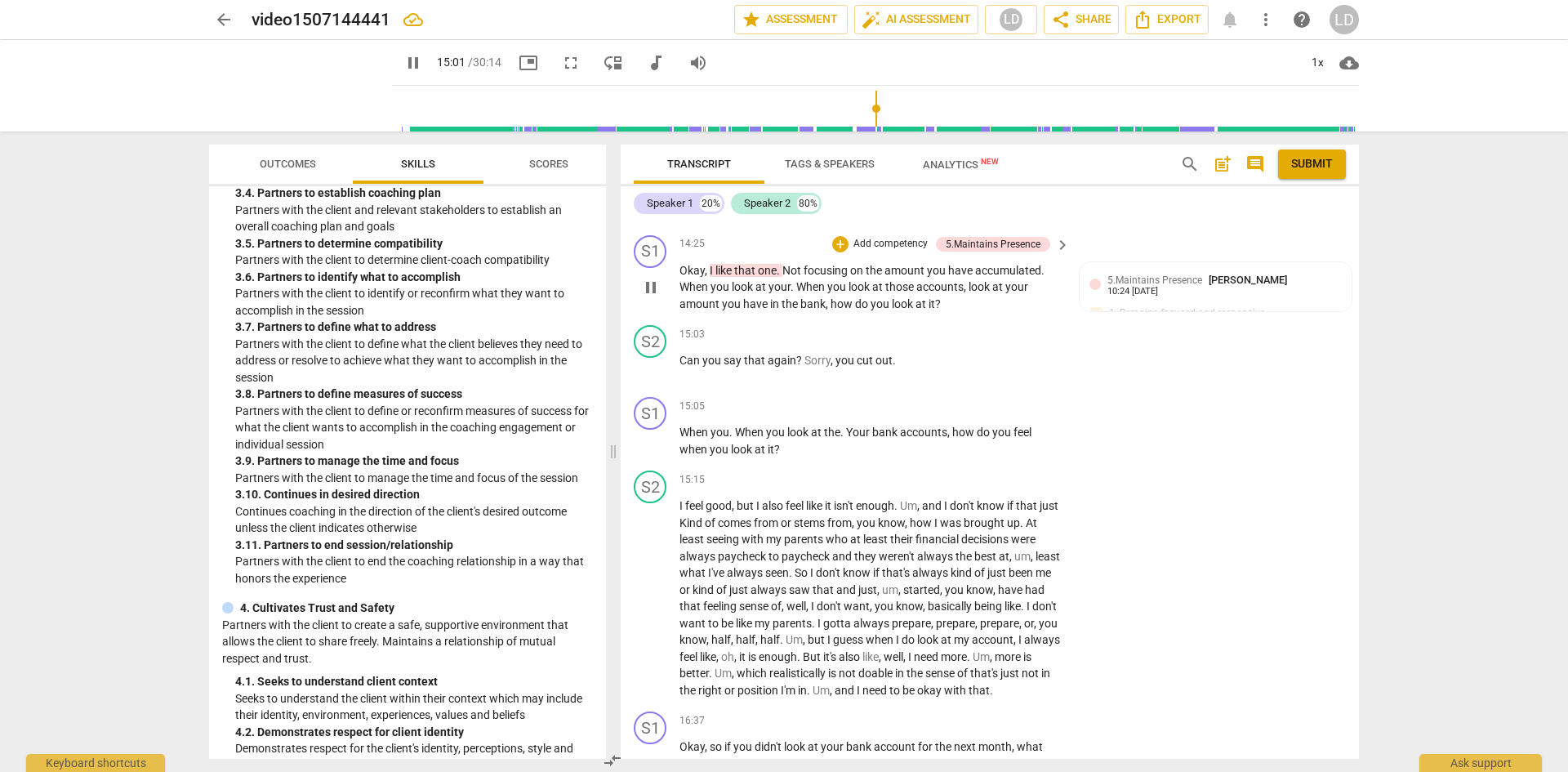
click at [831, 311] on span "how" at bounding box center [843, 304] width 24 height 13
drag, startPoint x: 830, startPoint y: 337, endPoint x: 950, endPoint y: 338, distance: 120.0
click at [950, 313] on p "Okay , I like that one . Not focusing on the amount you have accumulated . When…" at bounding box center [870, 287] width 382 height 51
click at [836, 252] on div "+" at bounding box center [840, 244] width 16 height 16
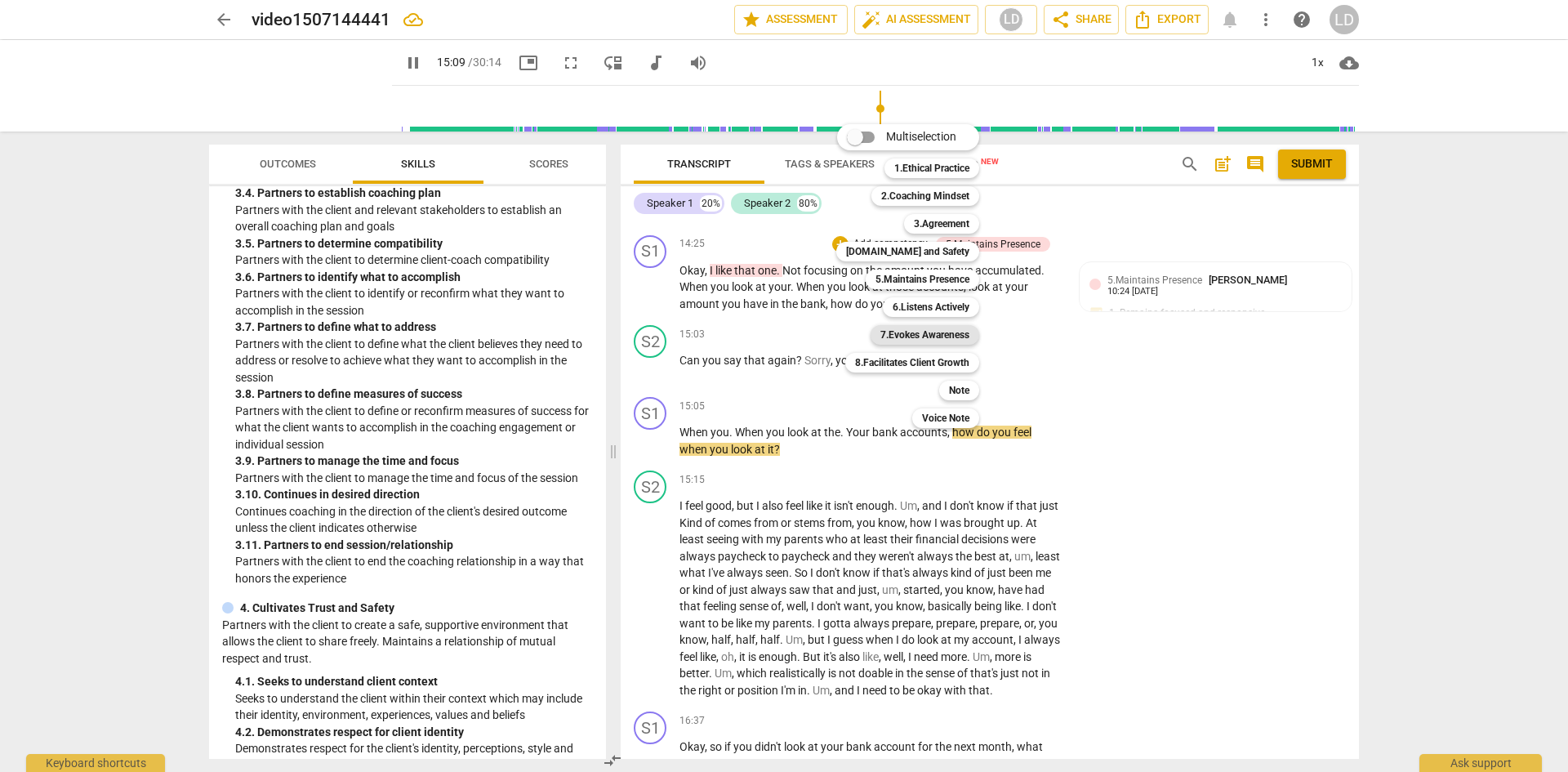
click at [889, 333] on b "7.Evokes Awareness" at bounding box center [925, 335] width 89 height 20
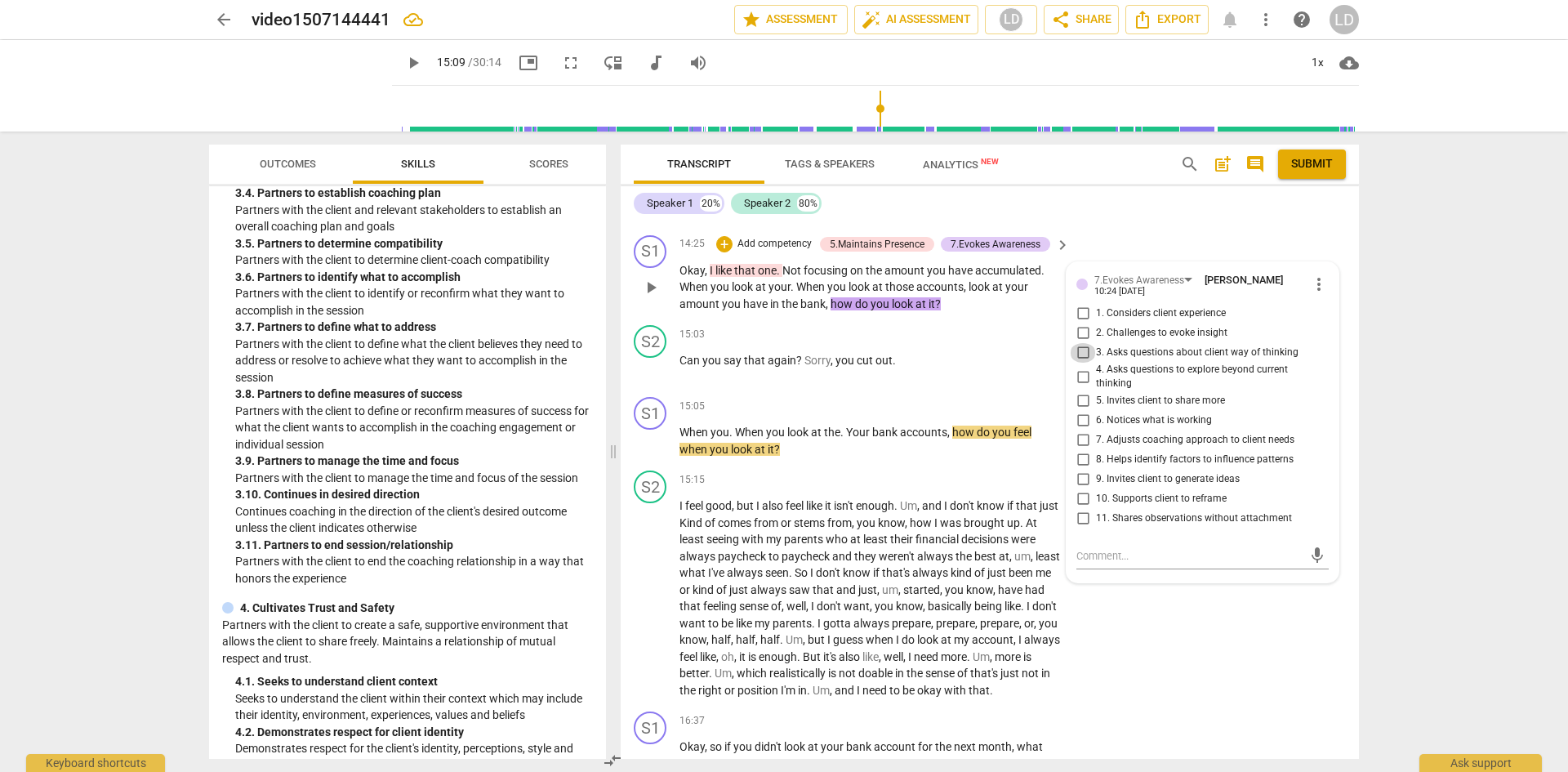
click at [1083, 363] on input "3. Asks questions about client way of thinking" at bounding box center [1083, 353] width 26 height 20
click at [1239, 644] on div "S2 play_arrow pause 15:15 + Add competency keyboard_arrow_right I feel good , b…" at bounding box center [990, 584] width 739 height 241
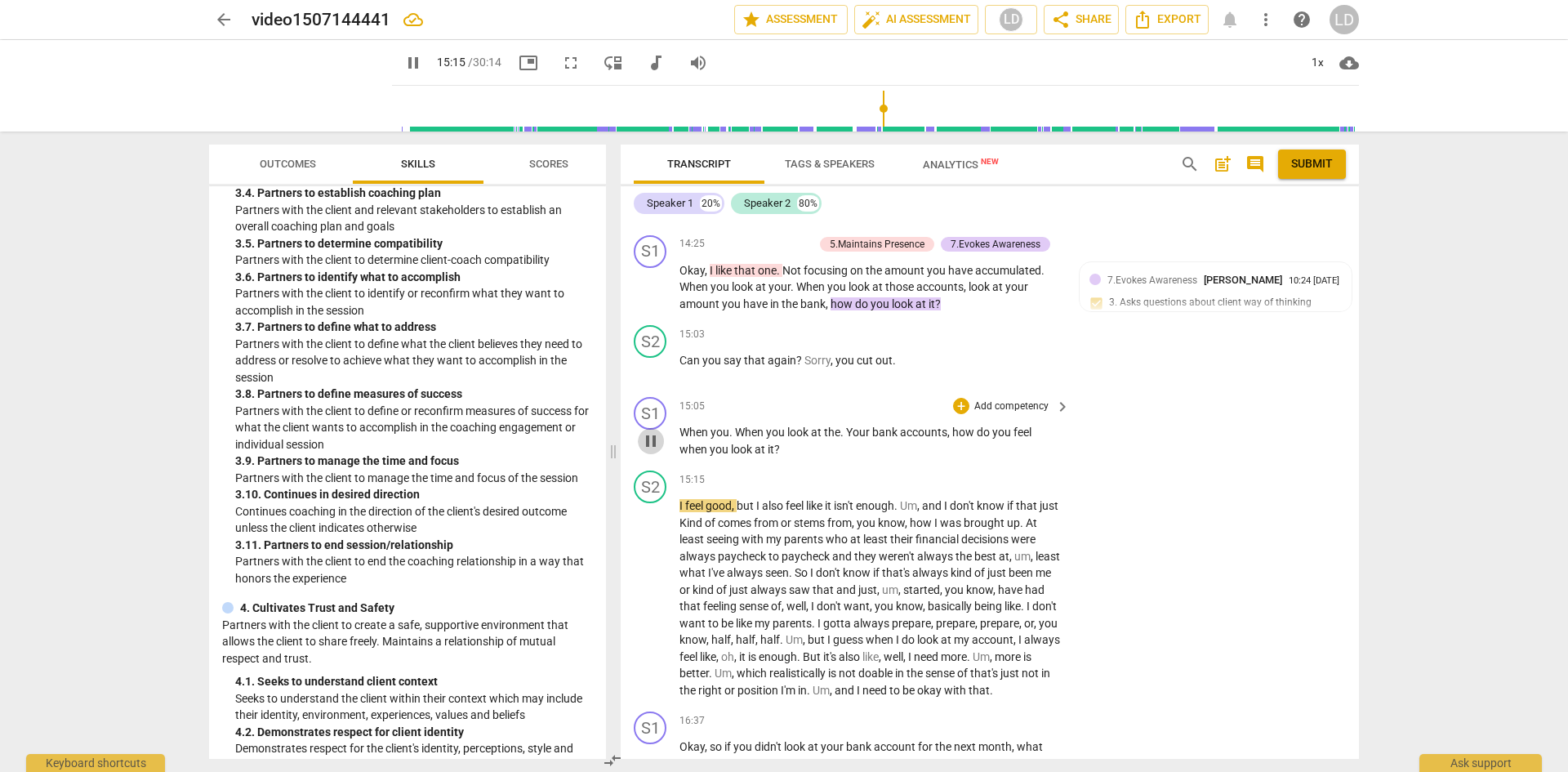
click at [658, 451] on span "pause" at bounding box center [651, 441] width 20 height 20
drag, startPoint x: 952, startPoint y: 466, endPoint x: 974, endPoint y: 479, distance: 25.6
click at [974, 458] on p "When you . When you look at the . Your bank accounts , how do you feel when you…" at bounding box center [870, 441] width 382 height 34
click at [962, 414] on div "+" at bounding box center [961, 406] width 16 height 16
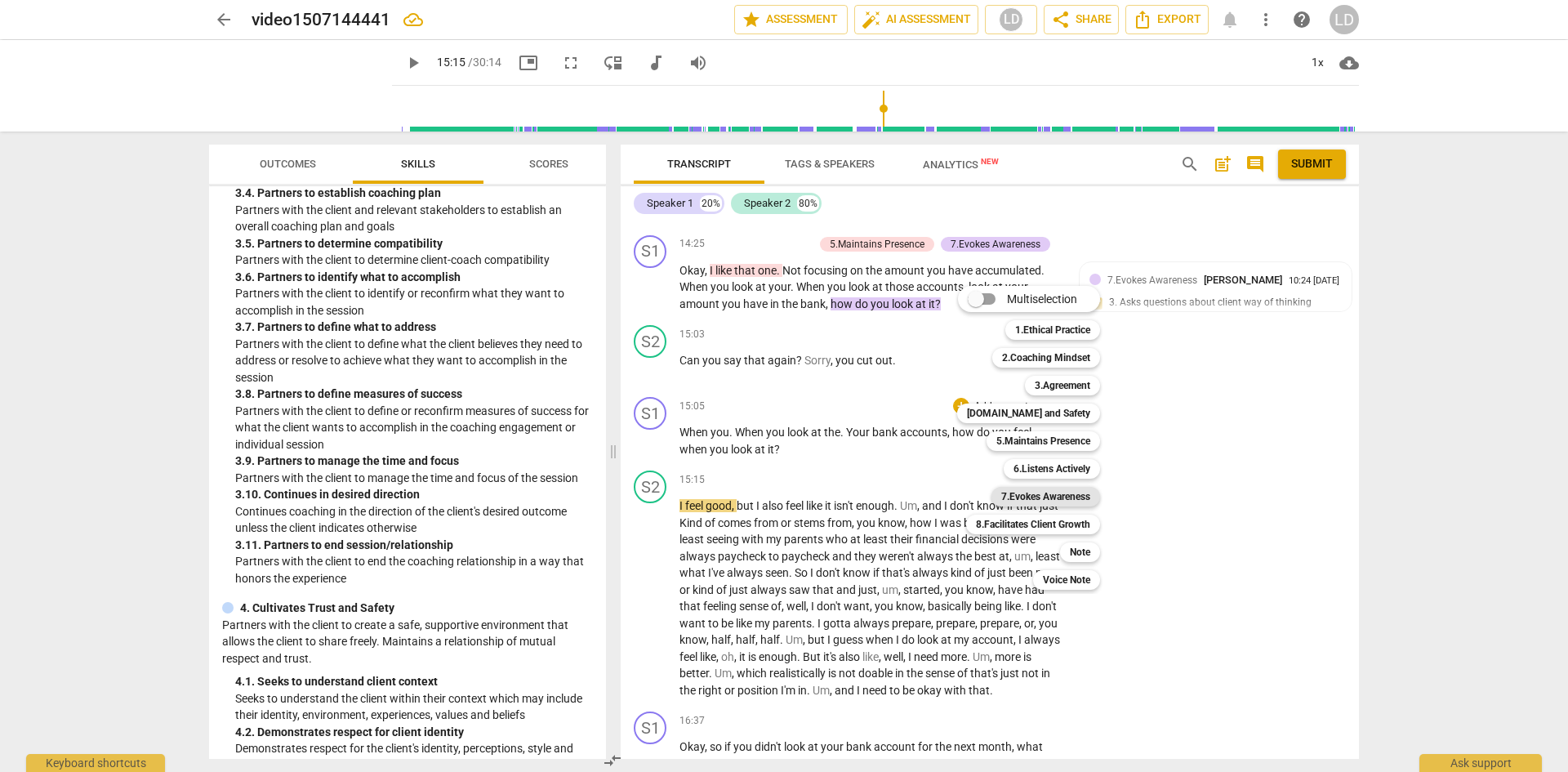
click at [1037, 496] on b "7.Evokes Awareness" at bounding box center [1046, 497] width 89 height 20
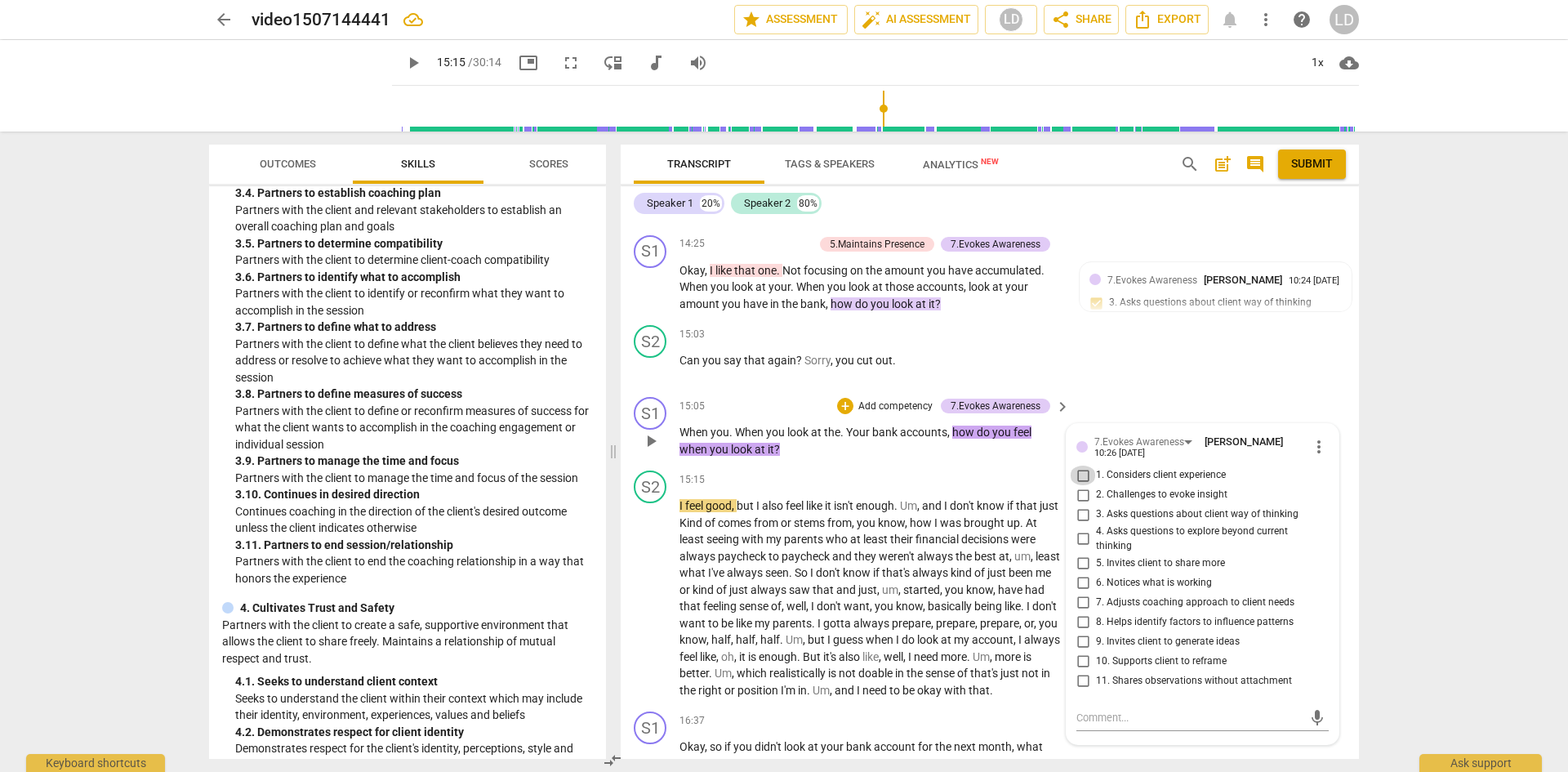
click at [1079, 485] on input "1. Considers client experience" at bounding box center [1083, 475] width 26 height 20
click at [1128, 726] on textarea at bounding box center [1190, 718] width 226 height 15
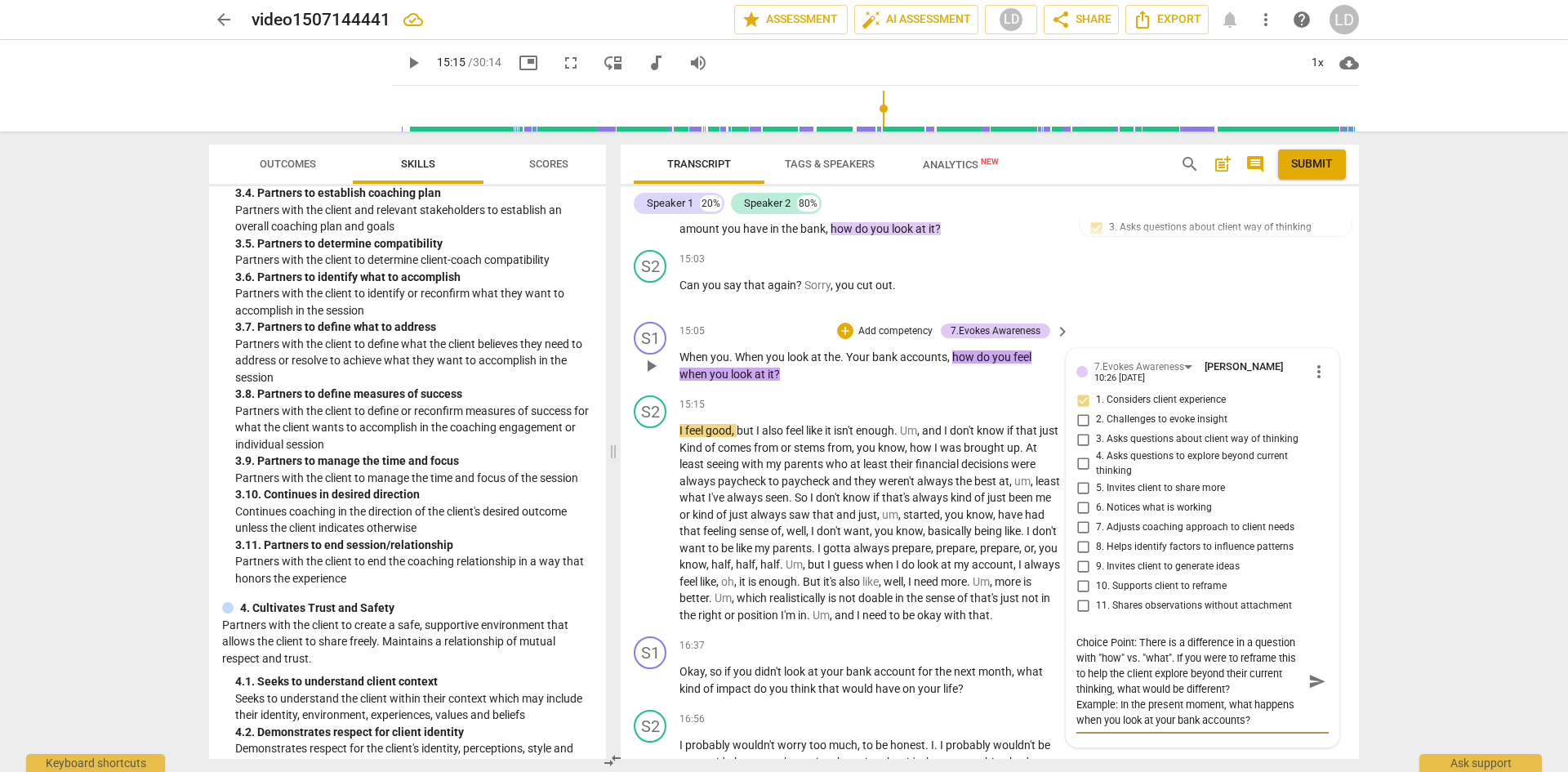
click at [1270, 728] on textarea "Choice Point: There is a difference in a question with "how" vs. "what". If you…" at bounding box center [1190, 682] width 226 height 93
click at [1311, 691] on span "send" at bounding box center [1317, 682] width 18 height 18
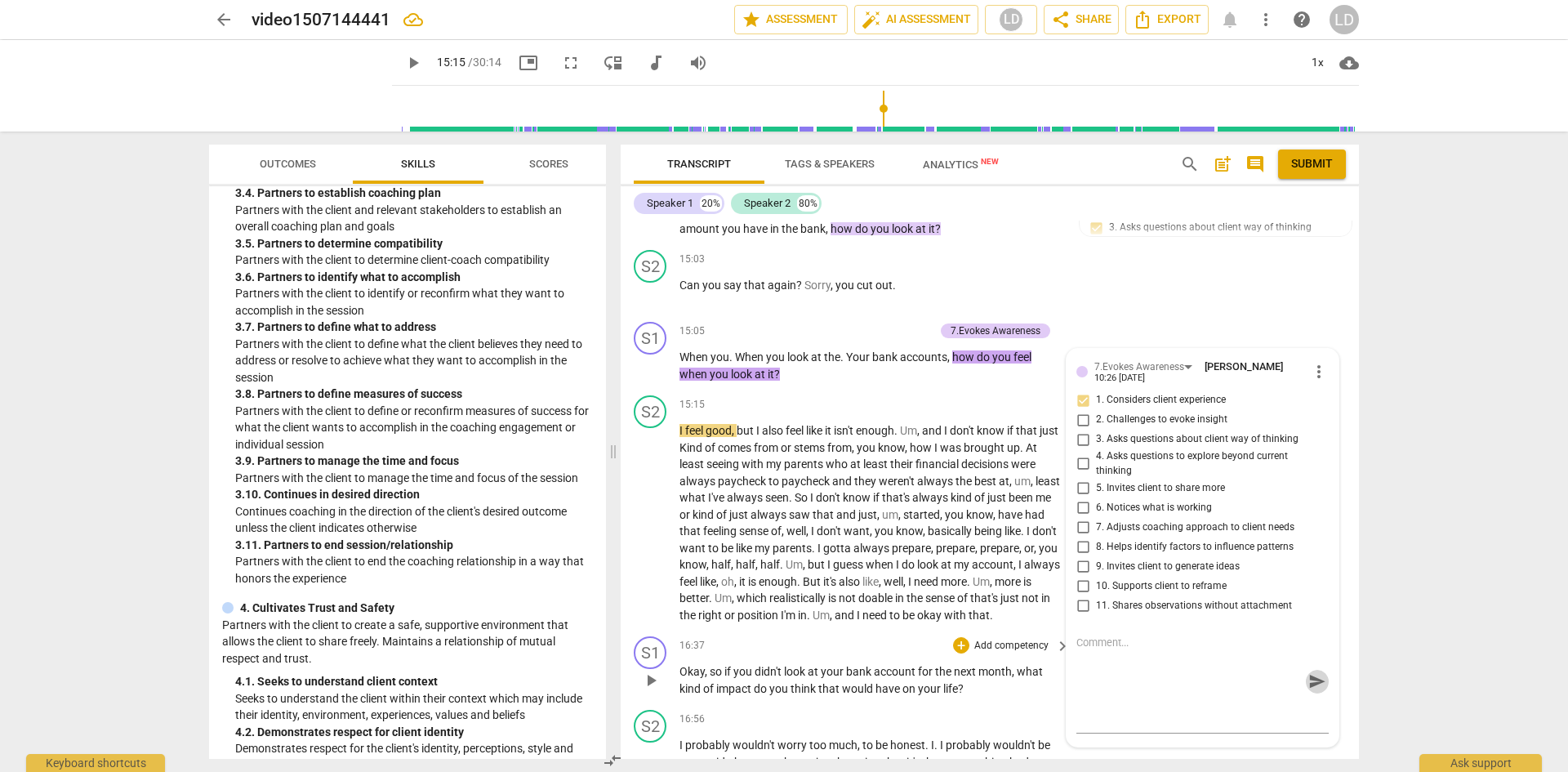
scroll to position [0, 0]
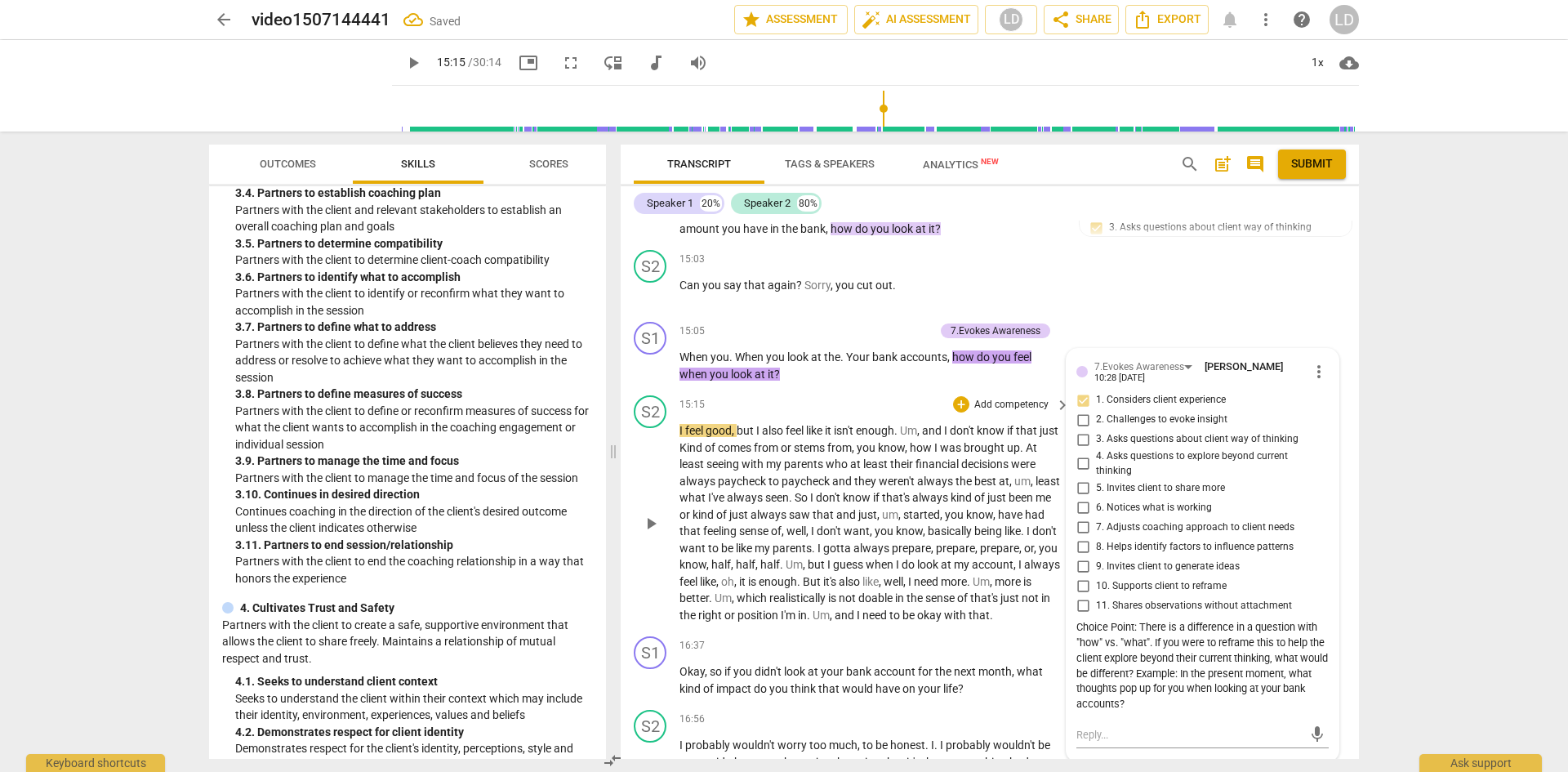
click at [656, 534] on span "play_arrow" at bounding box center [651, 523] width 20 height 20
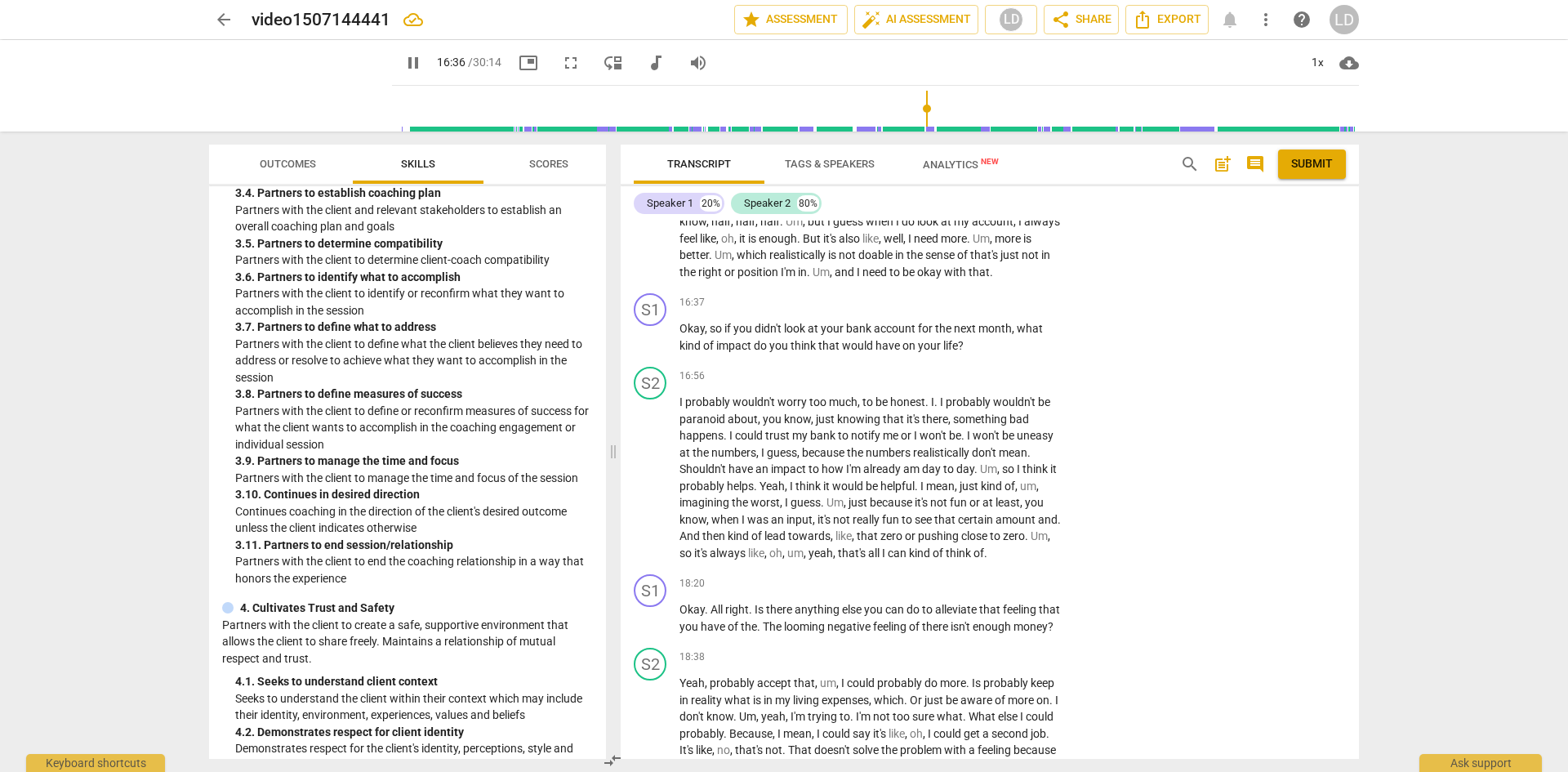
scroll to position [3777, 0]
click at [1015, 334] on span "," at bounding box center [1015, 327] width 5 height 13
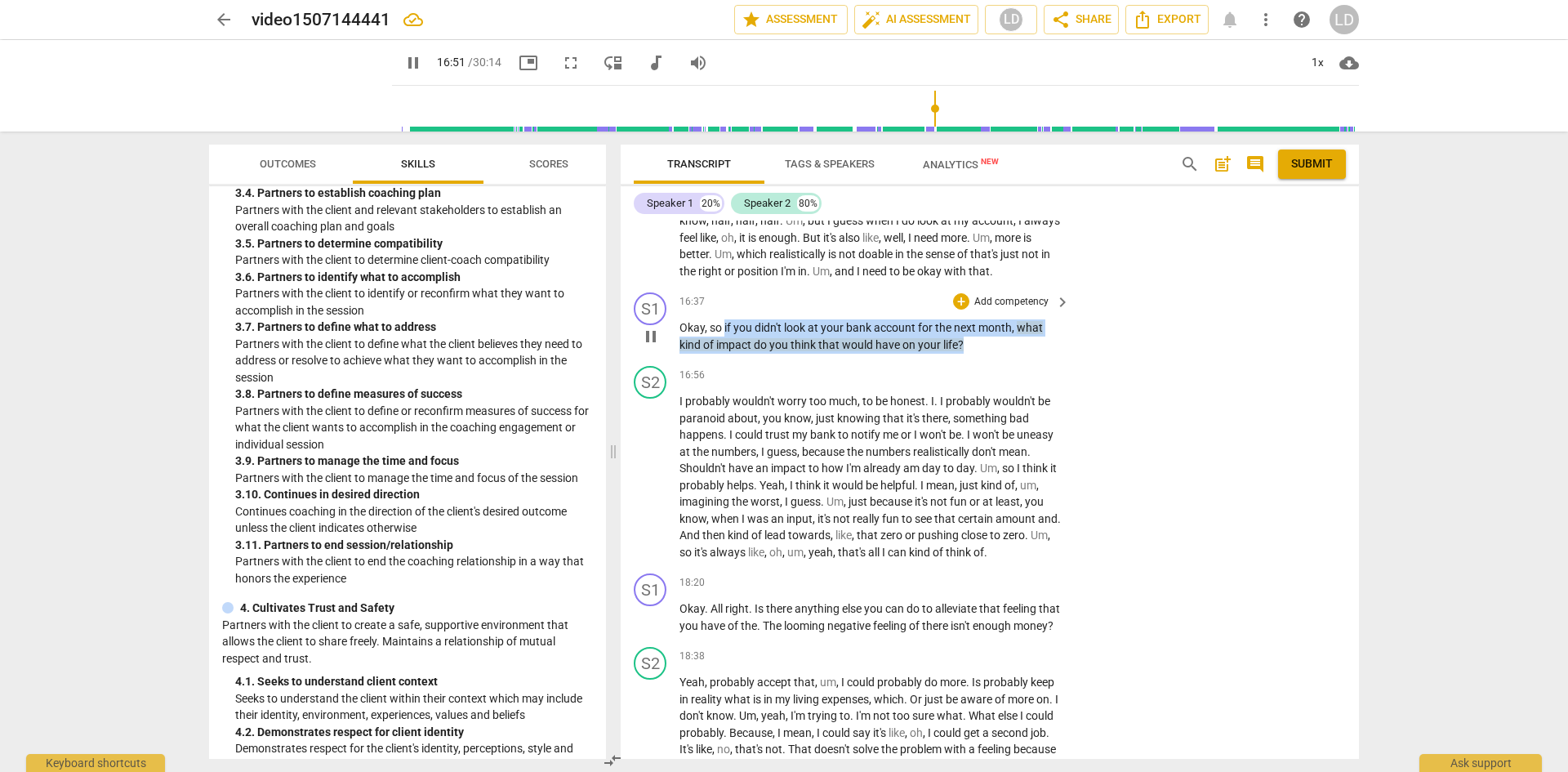
drag, startPoint x: 724, startPoint y: 374, endPoint x: 977, endPoint y: 398, distance: 254.1
click at [977, 353] on p "Okay , so if you didn't look at your bank account for the next month , what kin…" at bounding box center [870, 336] width 382 height 34
click at [962, 310] on div "+" at bounding box center [961, 301] width 16 height 16
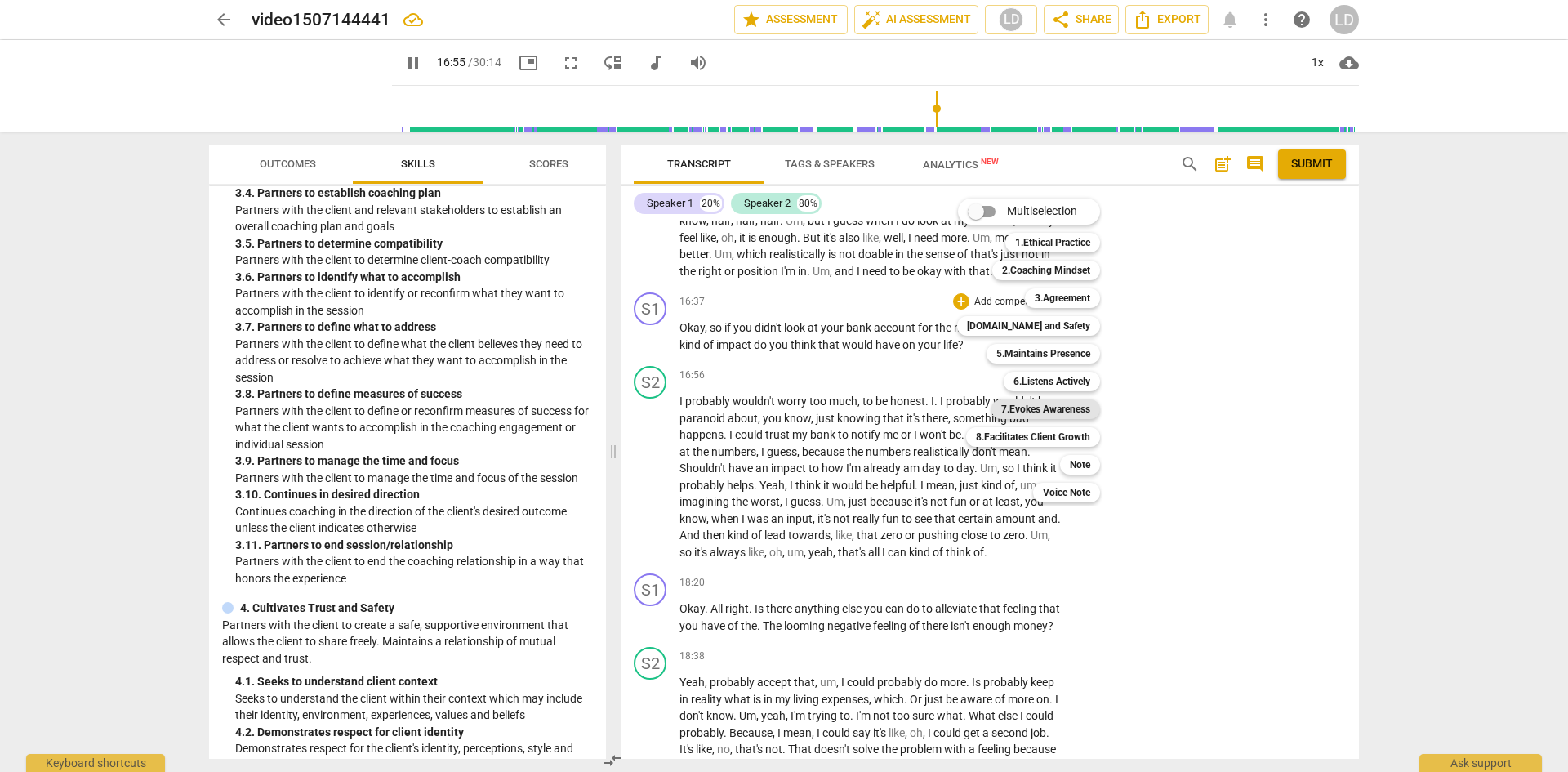
click at [1039, 411] on b "7.Evokes Awareness" at bounding box center [1046, 409] width 89 height 20
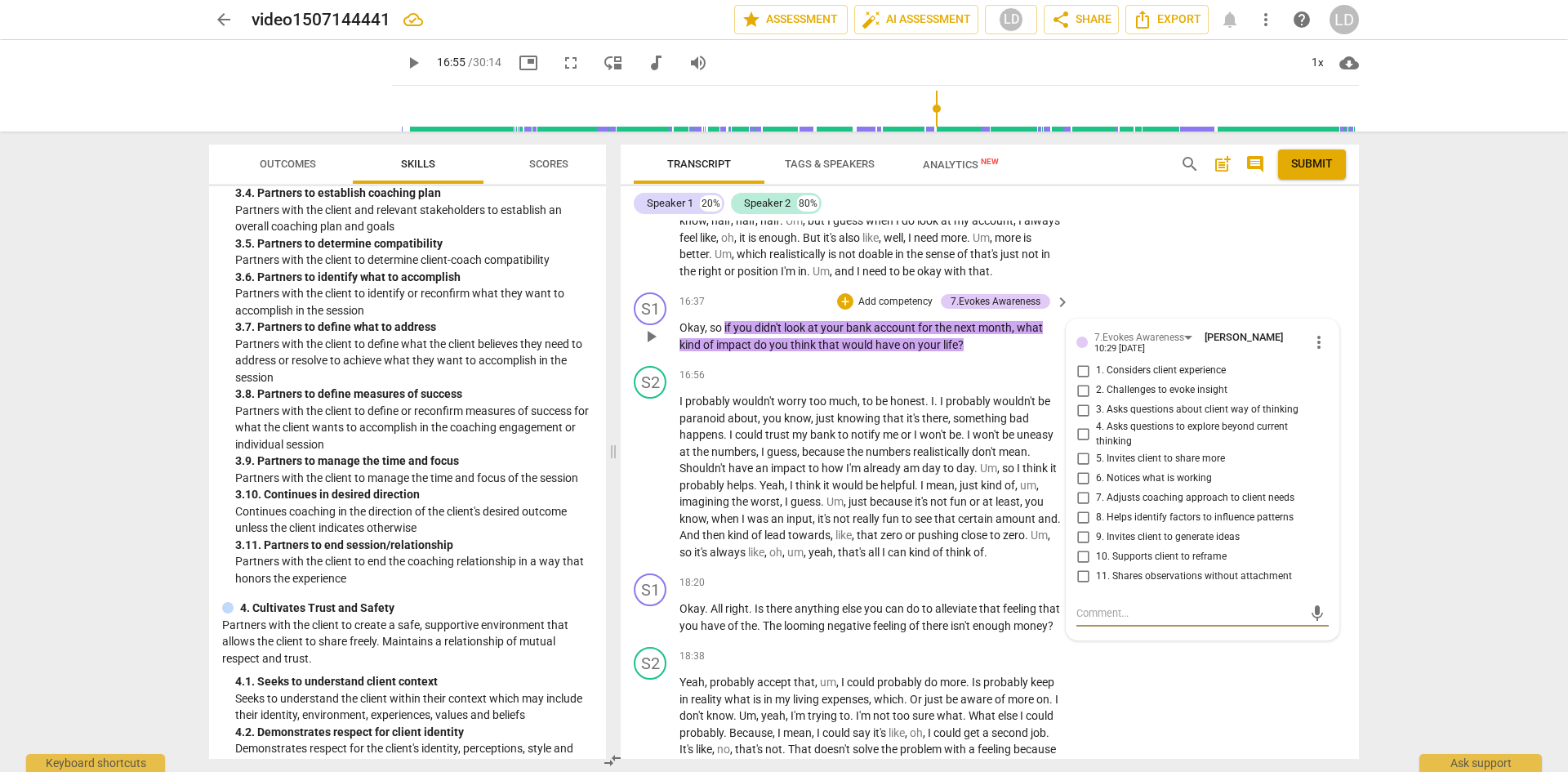
click at [1082, 445] on input "4. Asks questions to explore beyond current thinking" at bounding box center [1083, 435] width 26 height 20
click at [1146, 621] on textarea at bounding box center [1190, 614] width 226 height 15
click at [656, 347] on span "play_arrow" at bounding box center [651, 337] width 20 height 20
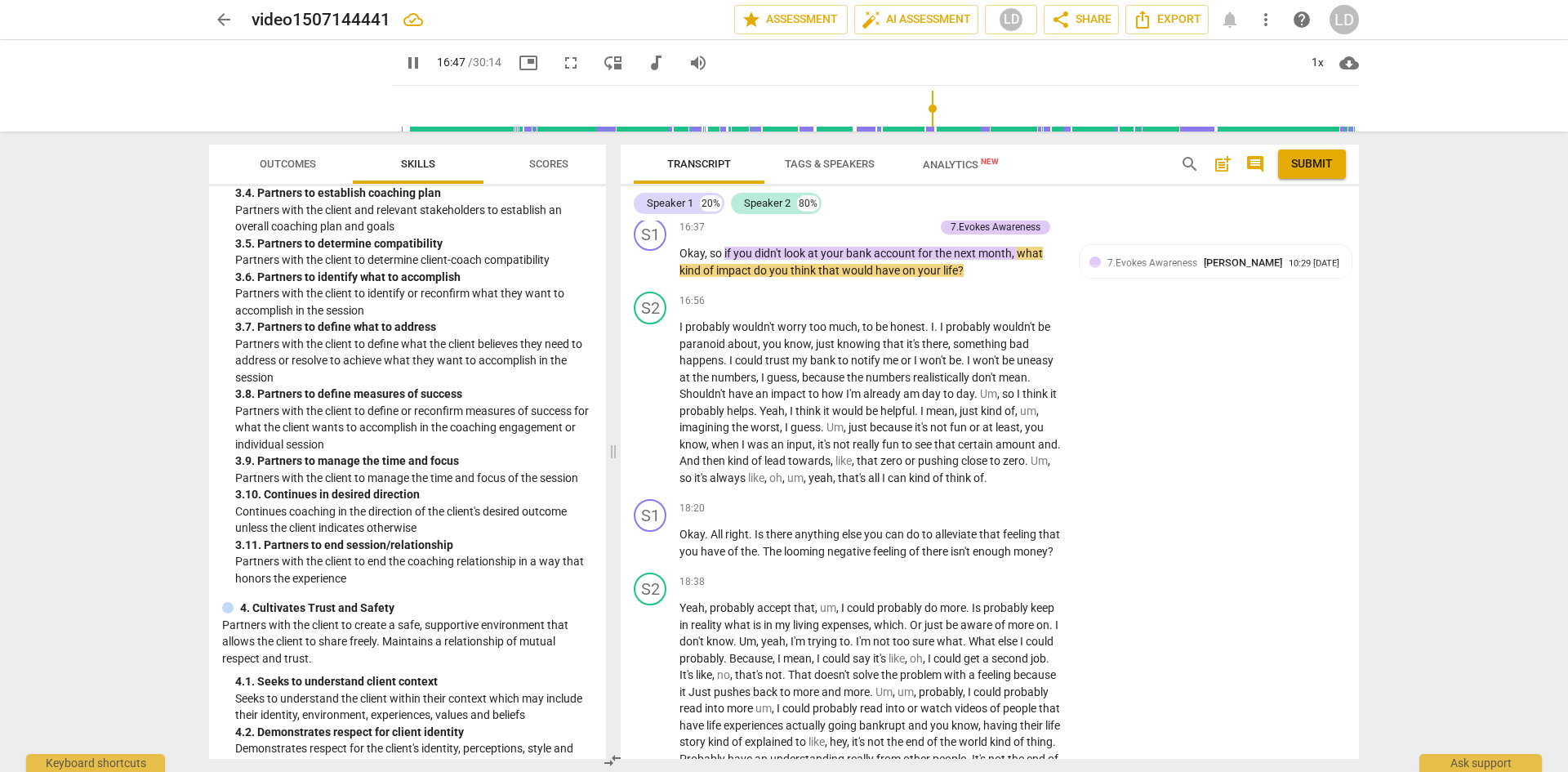
scroll to position [3914, 0]
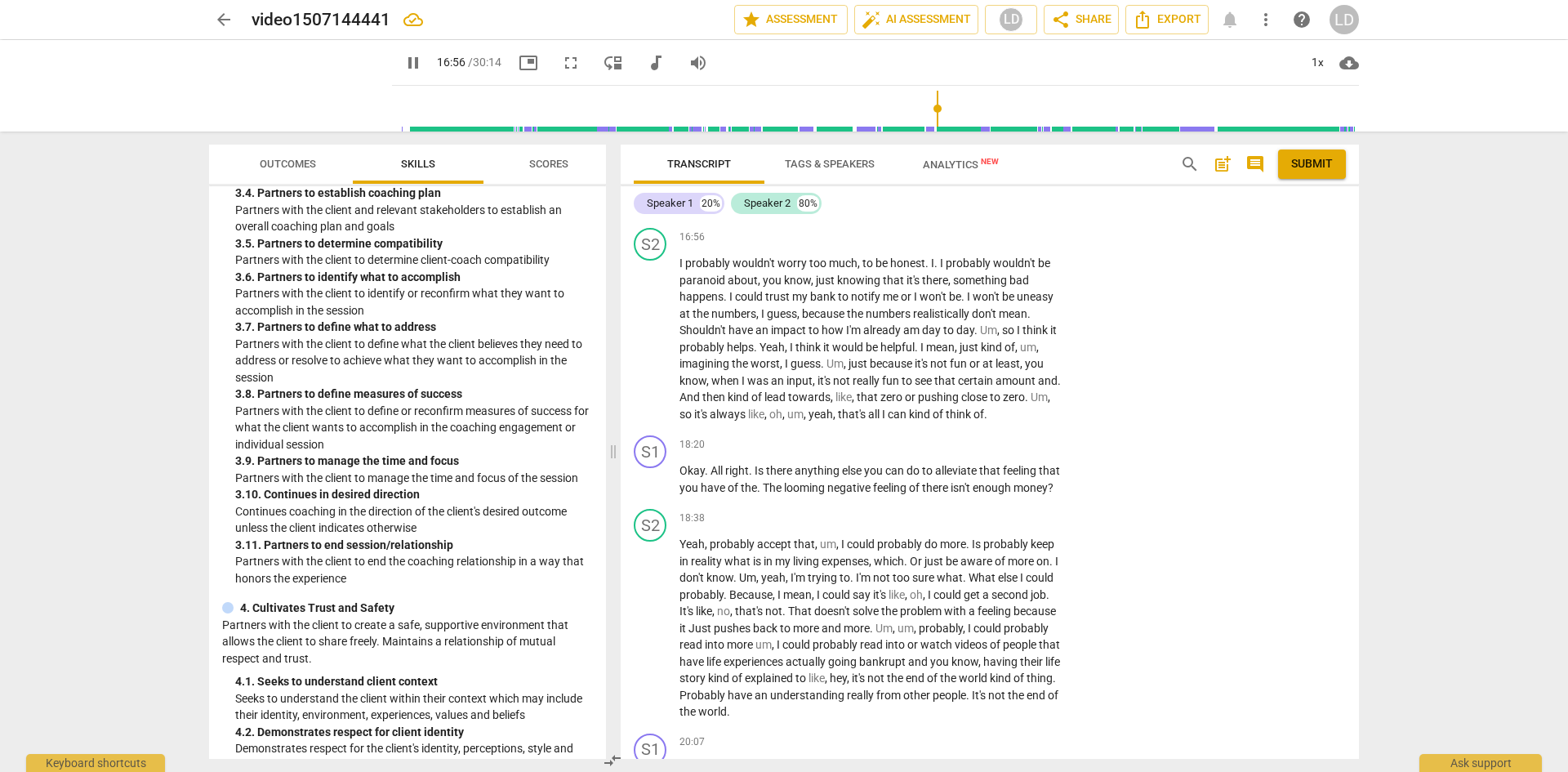
click at [651, 208] on span "pause" at bounding box center [651, 198] width 20 height 20
click at [1289, 206] on div "10:29 [DATE]" at bounding box center [1314, 201] width 51 height 10
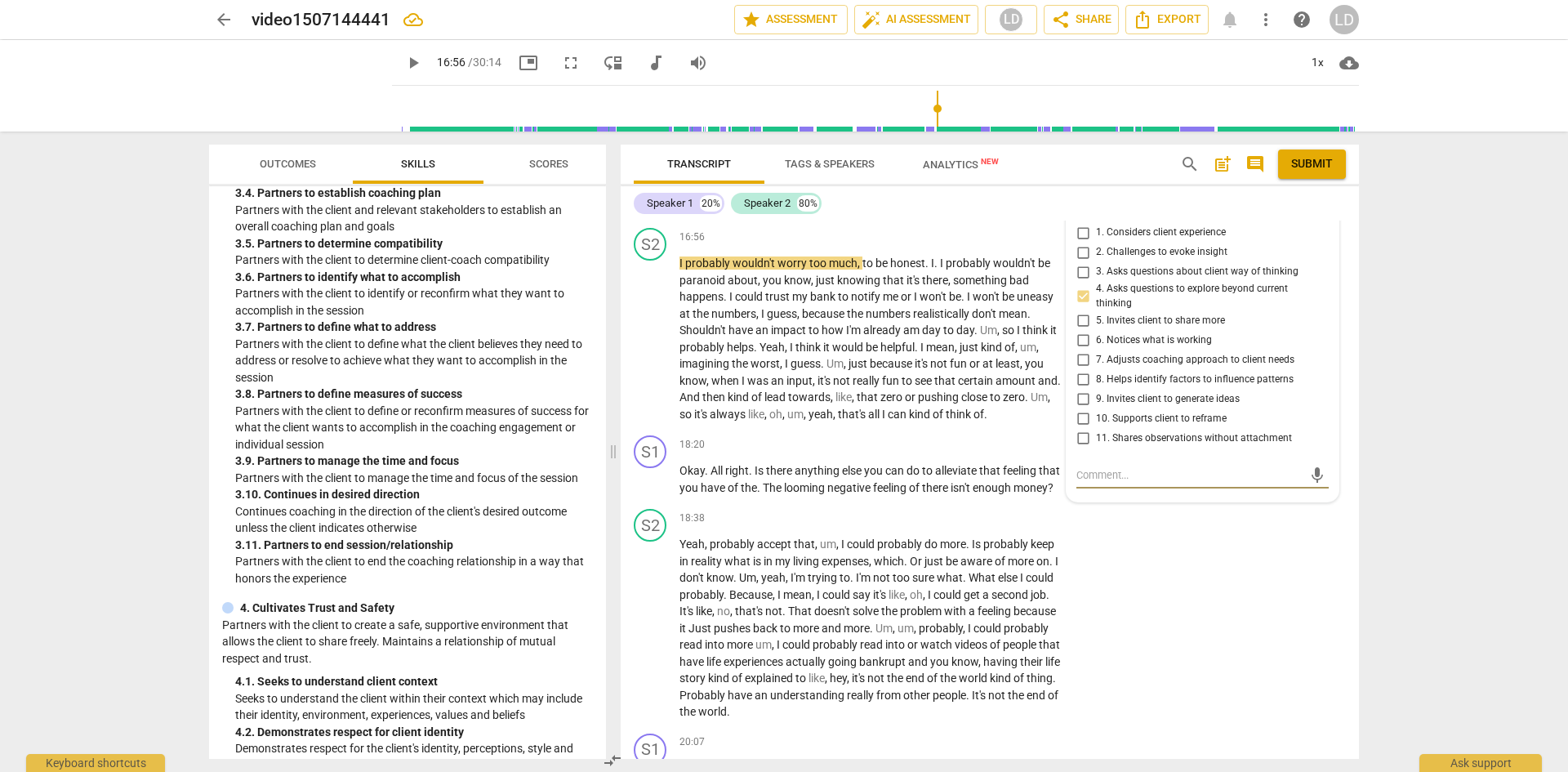
click at [1143, 489] on div "mic" at bounding box center [1202, 476] width 252 height 26
click at [1141, 483] on textarea at bounding box center [1190, 475] width 226 height 15
click at [1311, 493] on span "send" at bounding box center [1317, 484] width 18 height 18
click at [403, 66] on span "play_arrow" at bounding box center [413, 63] width 20 height 20
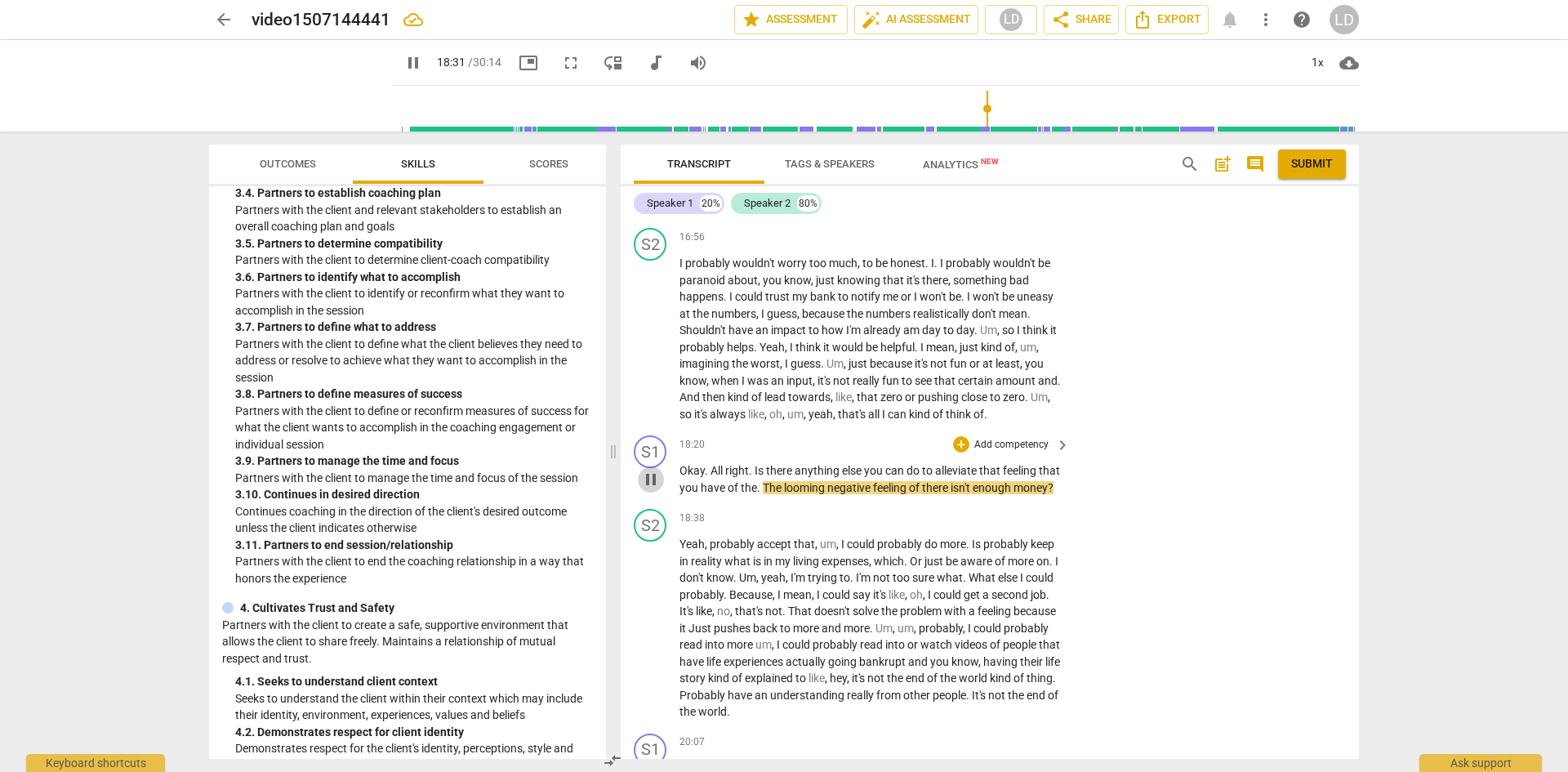
click at [654, 490] on span "pause" at bounding box center [651, 479] width 20 height 20
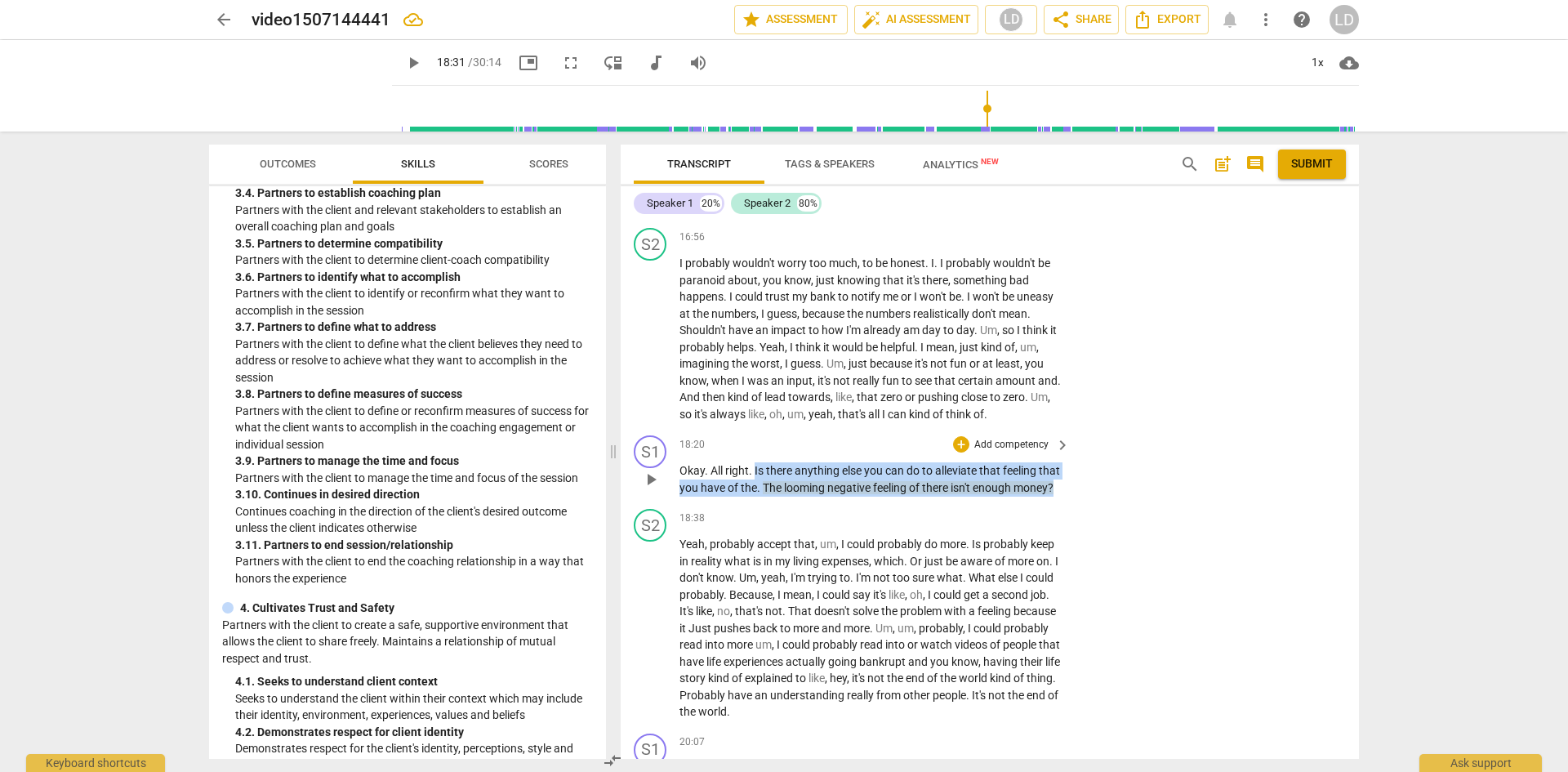
drag, startPoint x: 755, startPoint y: 519, endPoint x: 768, endPoint y: 556, distance: 39.2
click at [768, 496] on p "Okay . All right . Is there anything else you can do to alleviate that feeling …" at bounding box center [870, 479] width 382 height 34
click at [959, 453] on div "+" at bounding box center [961, 444] width 16 height 16
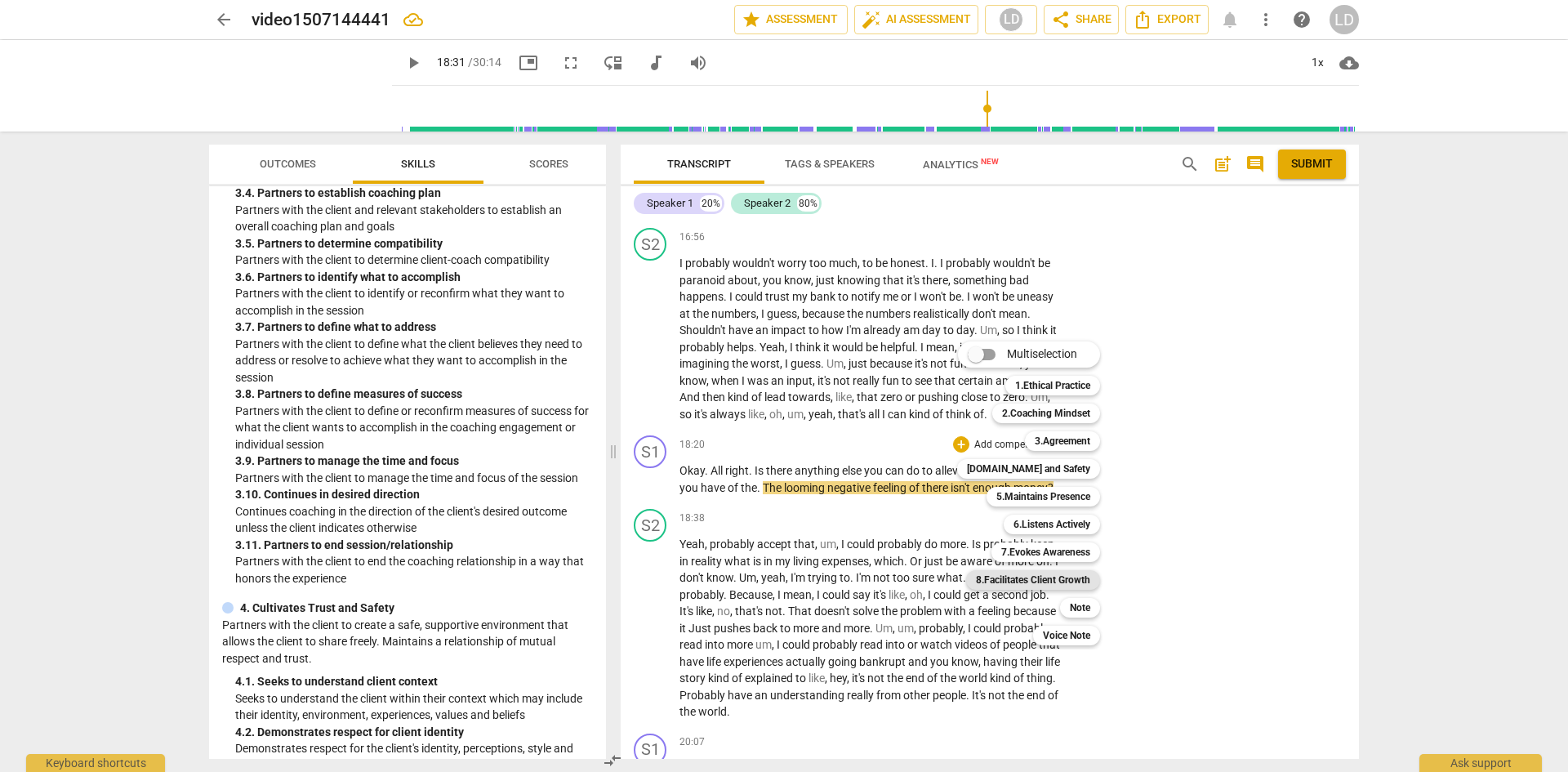
click at [1063, 586] on b "8.Facilitates Client Growth" at bounding box center [1033, 580] width 114 height 20
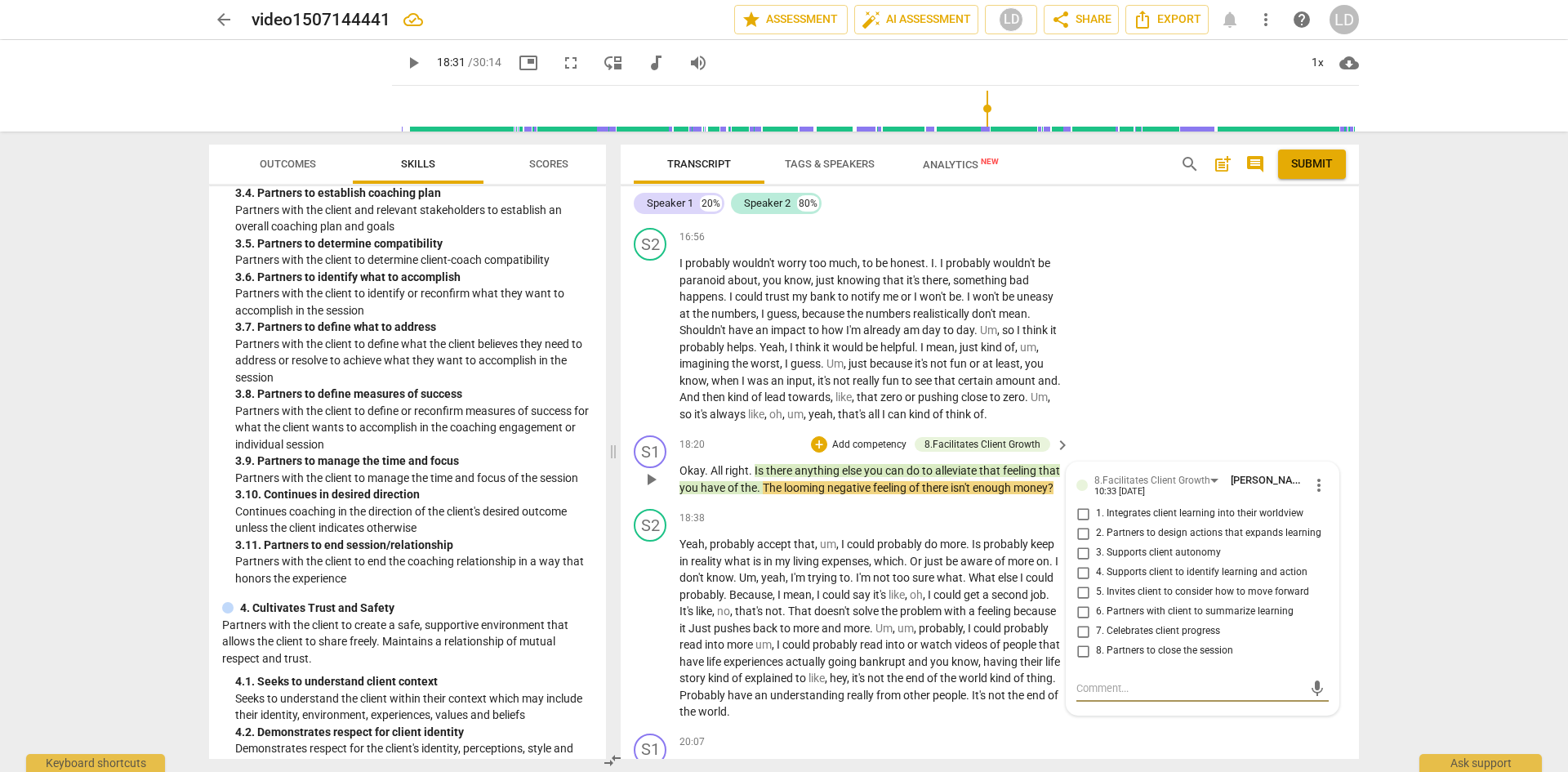
click at [1079, 602] on input "5. Invites client to consider how to move forward" at bounding box center [1083, 592] width 26 height 20
click at [1089, 696] on textarea at bounding box center [1190, 689] width 226 height 15
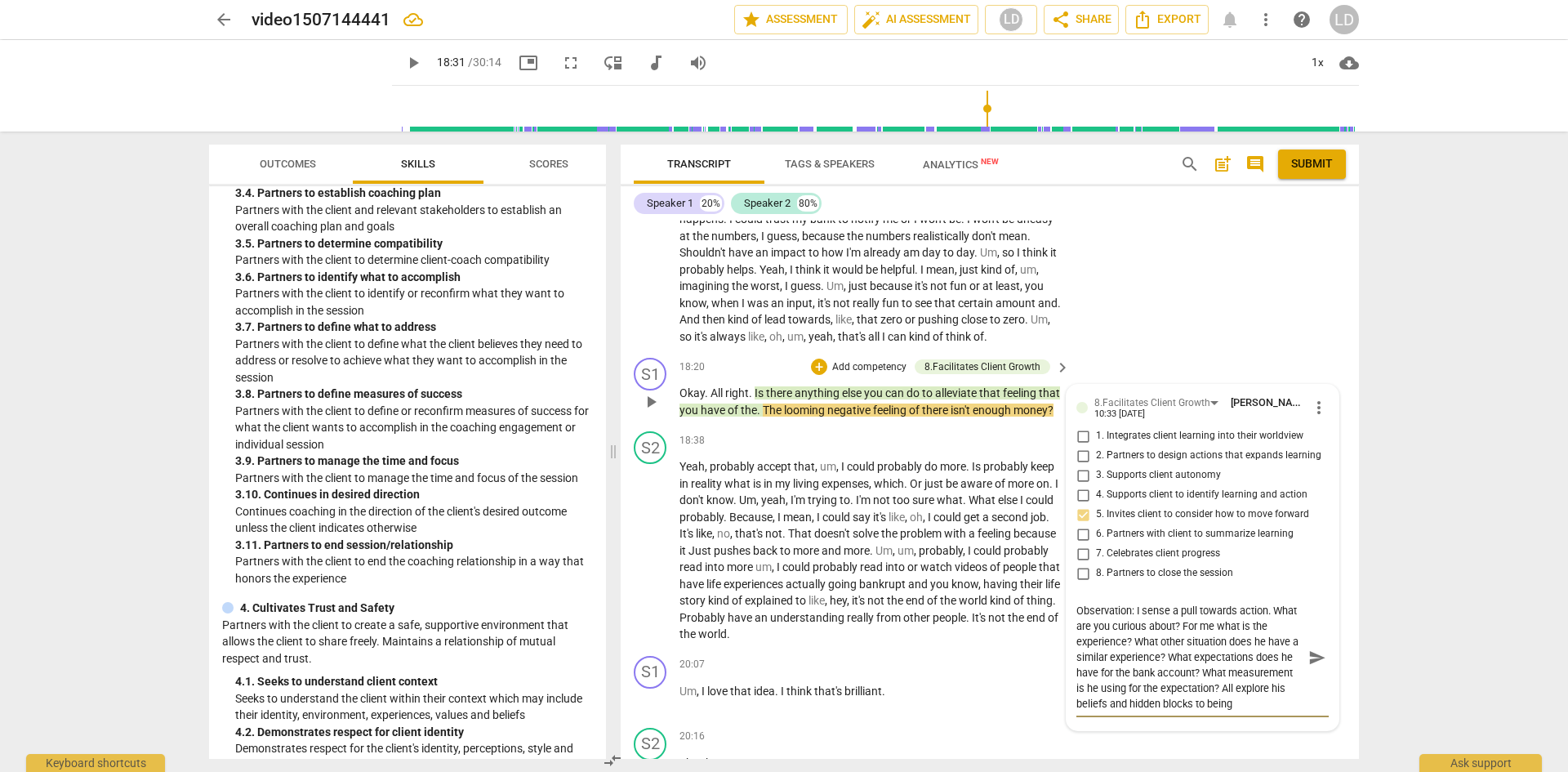
scroll to position [3993, 0]
click at [1315, 665] on span "send" at bounding box center [1317, 656] width 18 height 18
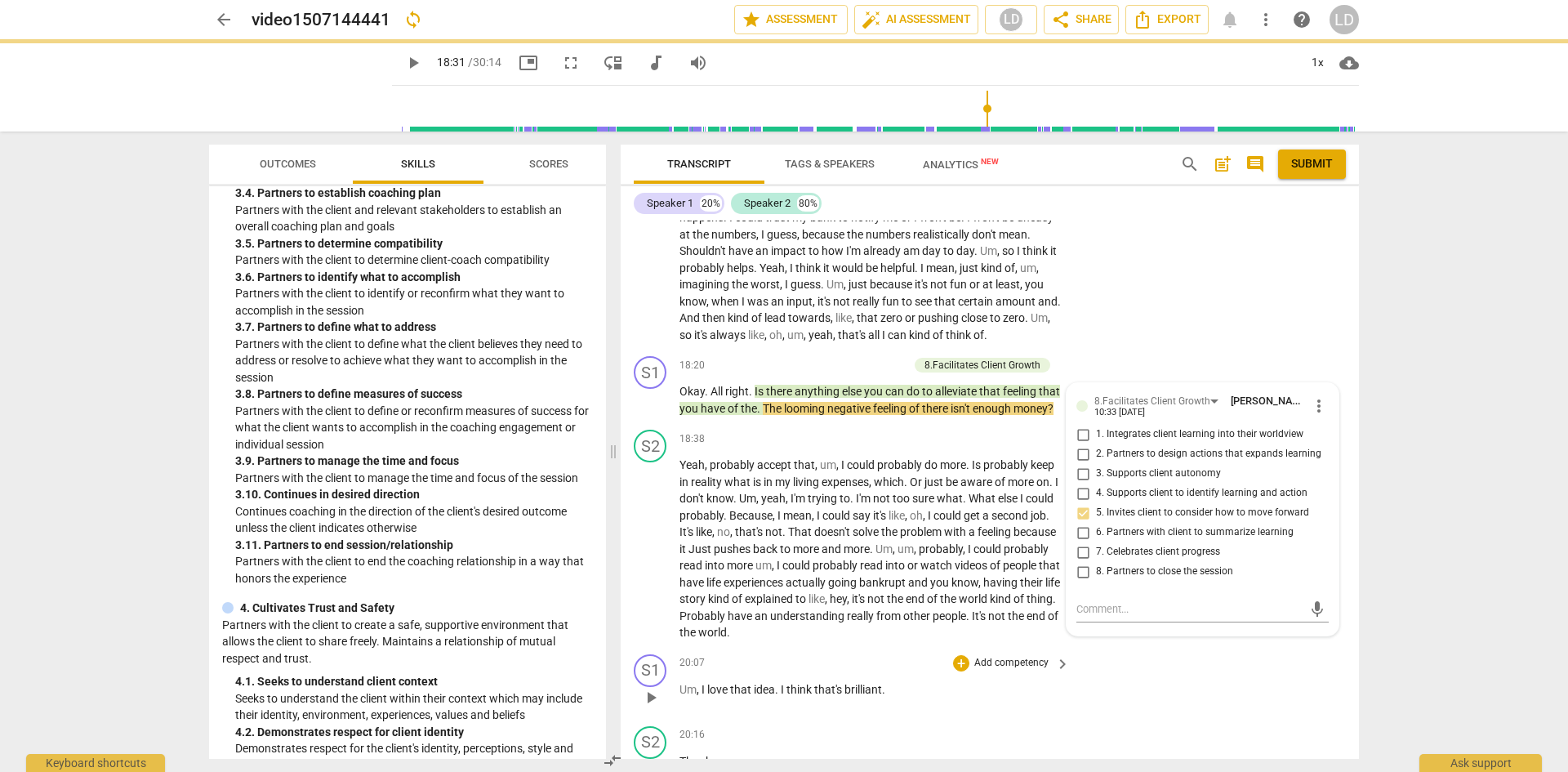
scroll to position [0, 0]
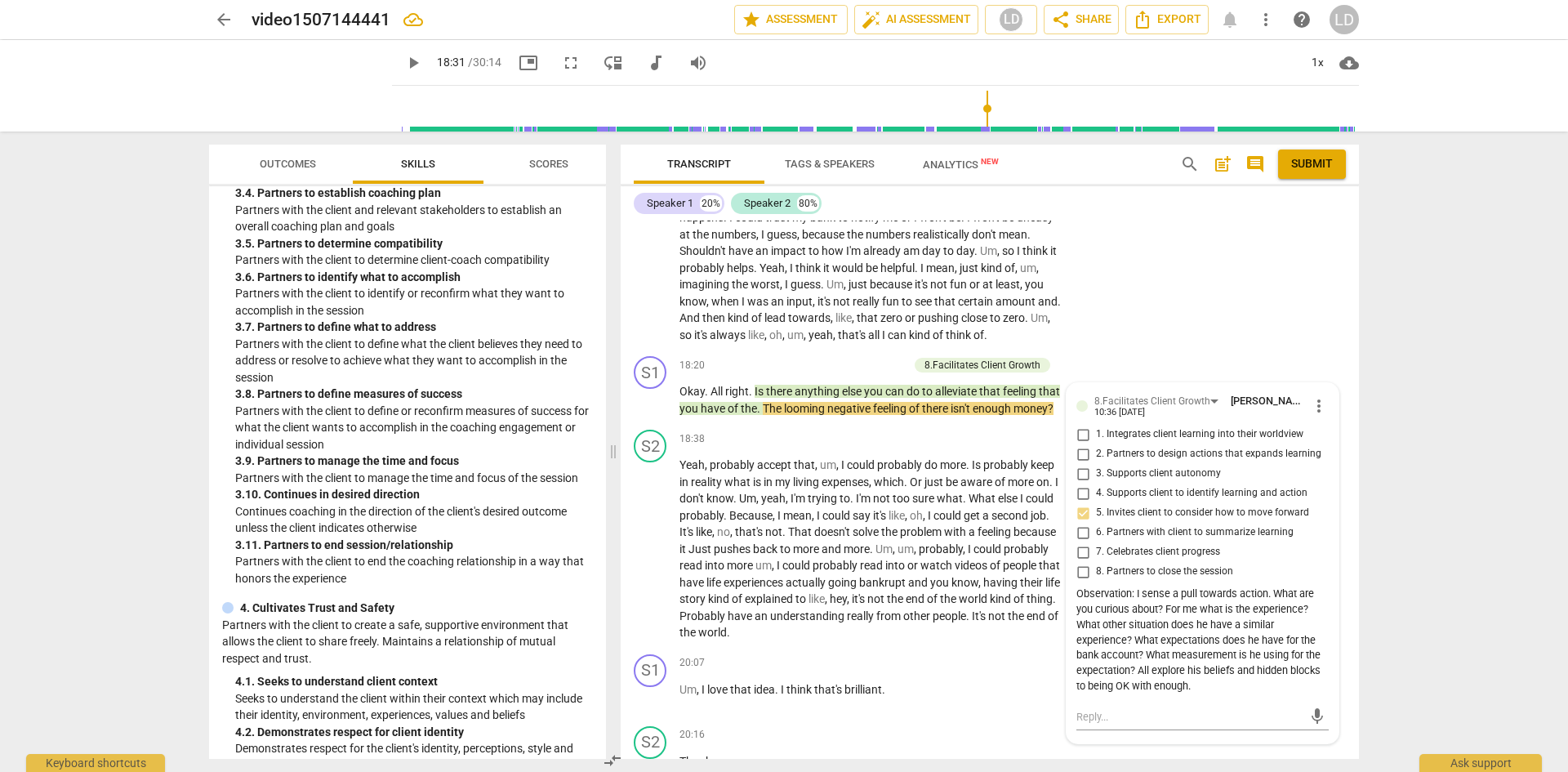
click at [1417, 473] on div "arrow_back video1507144441 edit star Assessment auto_fix_high AI Assessment LD …" at bounding box center [784, 386] width 1568 height 772
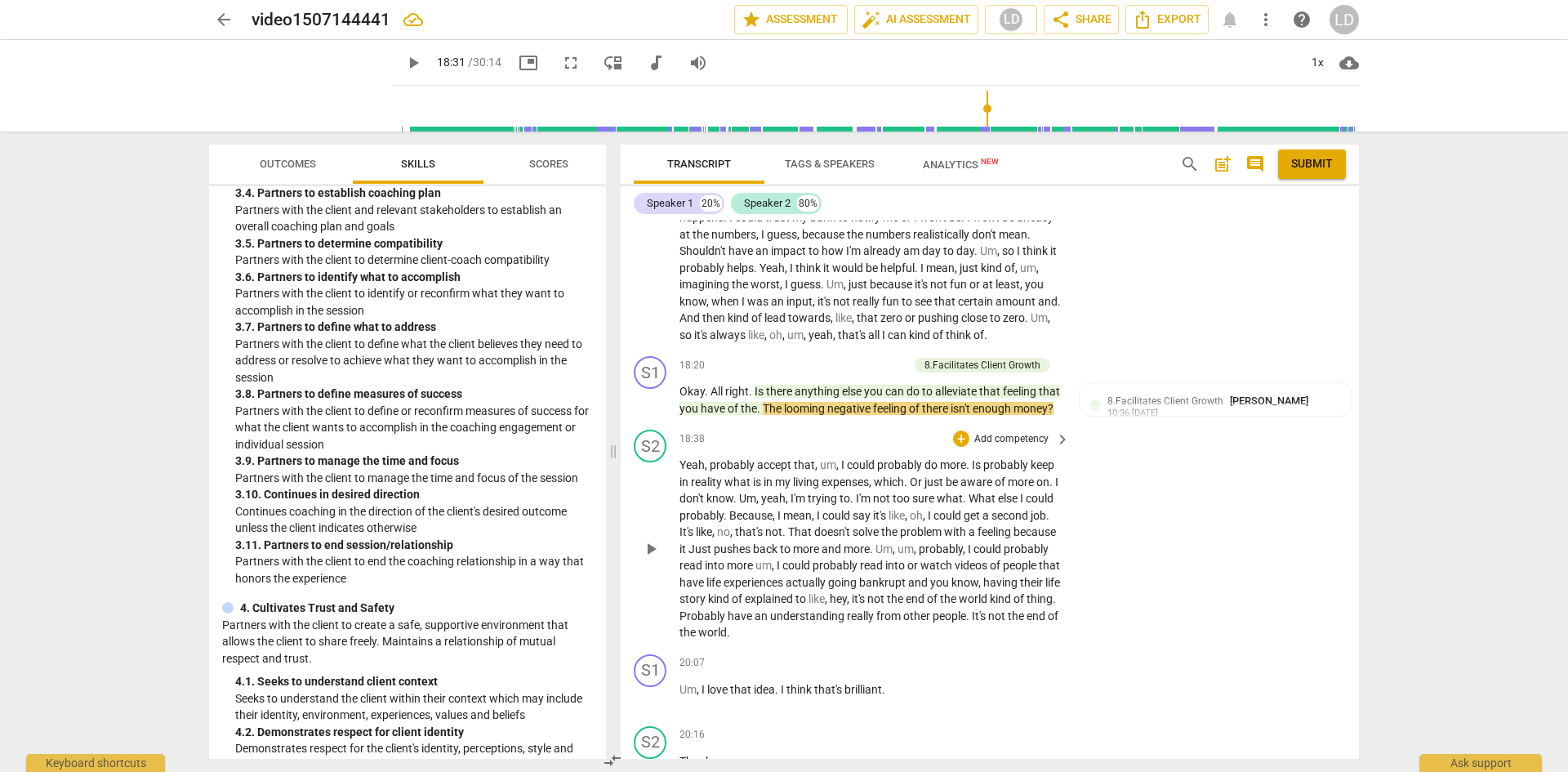
click at [685, 472] on span "Yeah" at bounding box center [692, 465] width 25 height 13
click at [679, 528] on div "play_arrow pause" at bounding box center [659, 550] width 41 height 174
click at [650, 559] on span "play_arrow" at bounding box center [651, 549] width 20 height 20
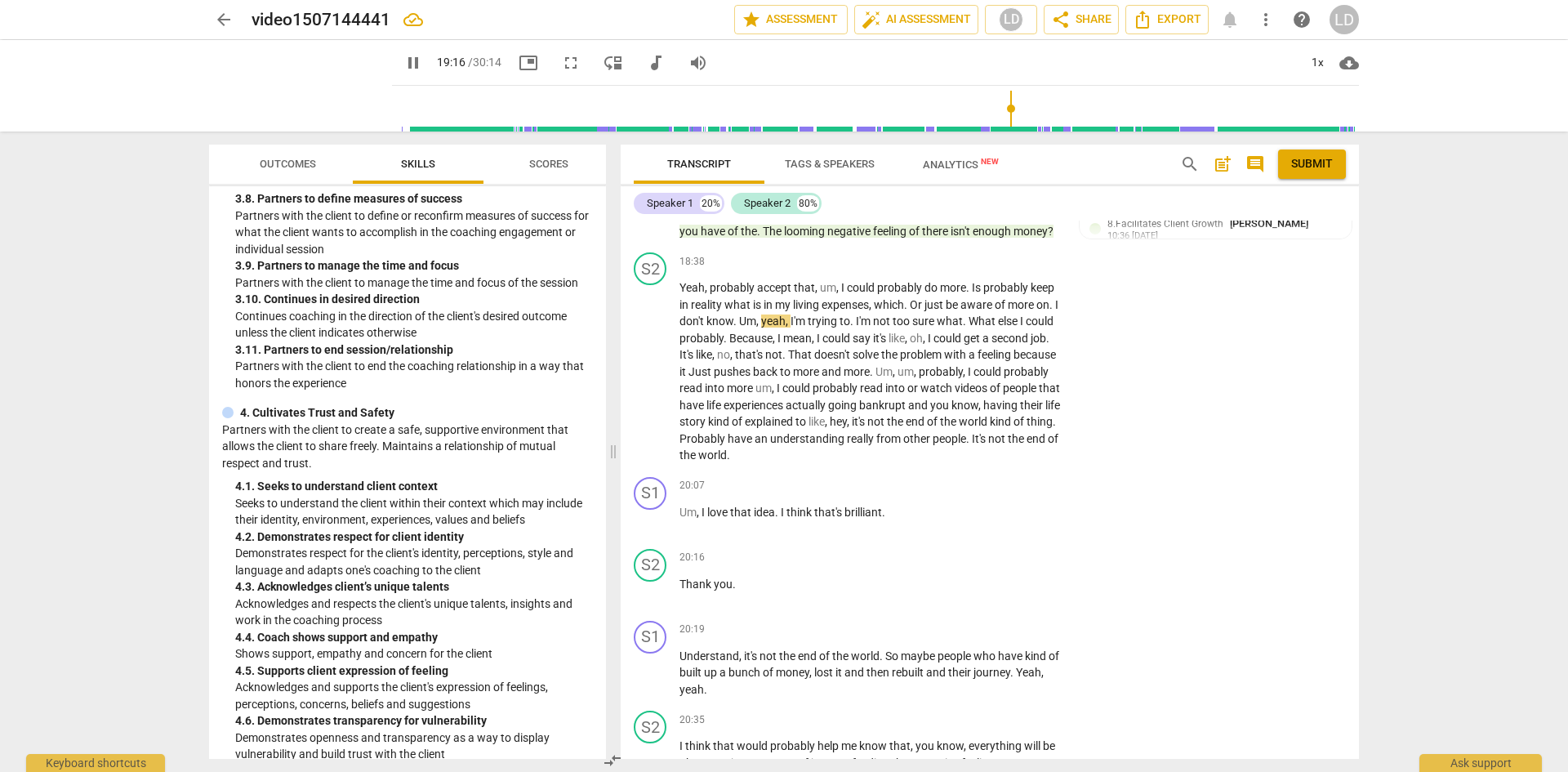
scroll to position [1295, 0]
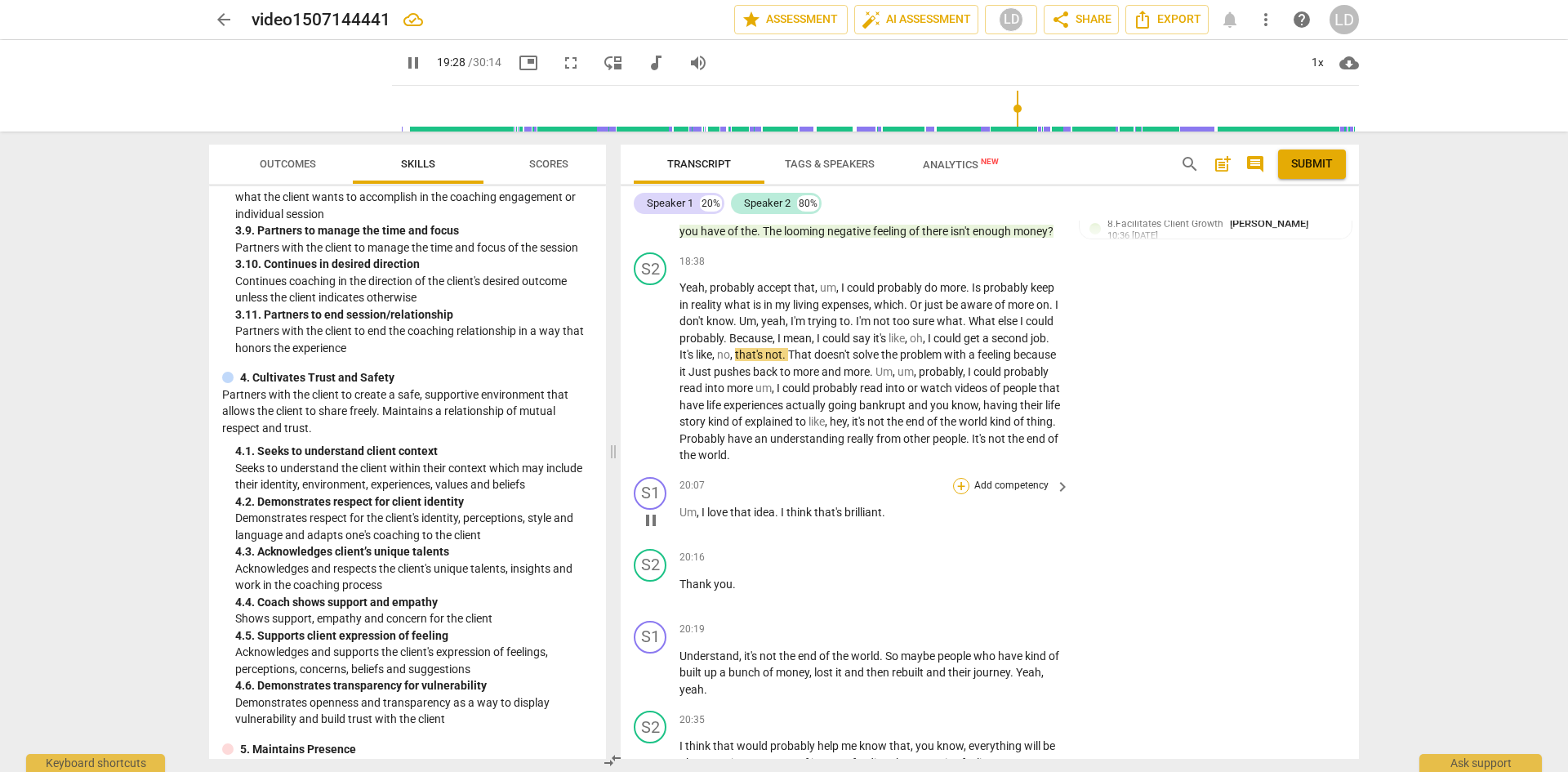
click at [953, 495] on div "+" at bounding box center [961, 486] width 16 height 16
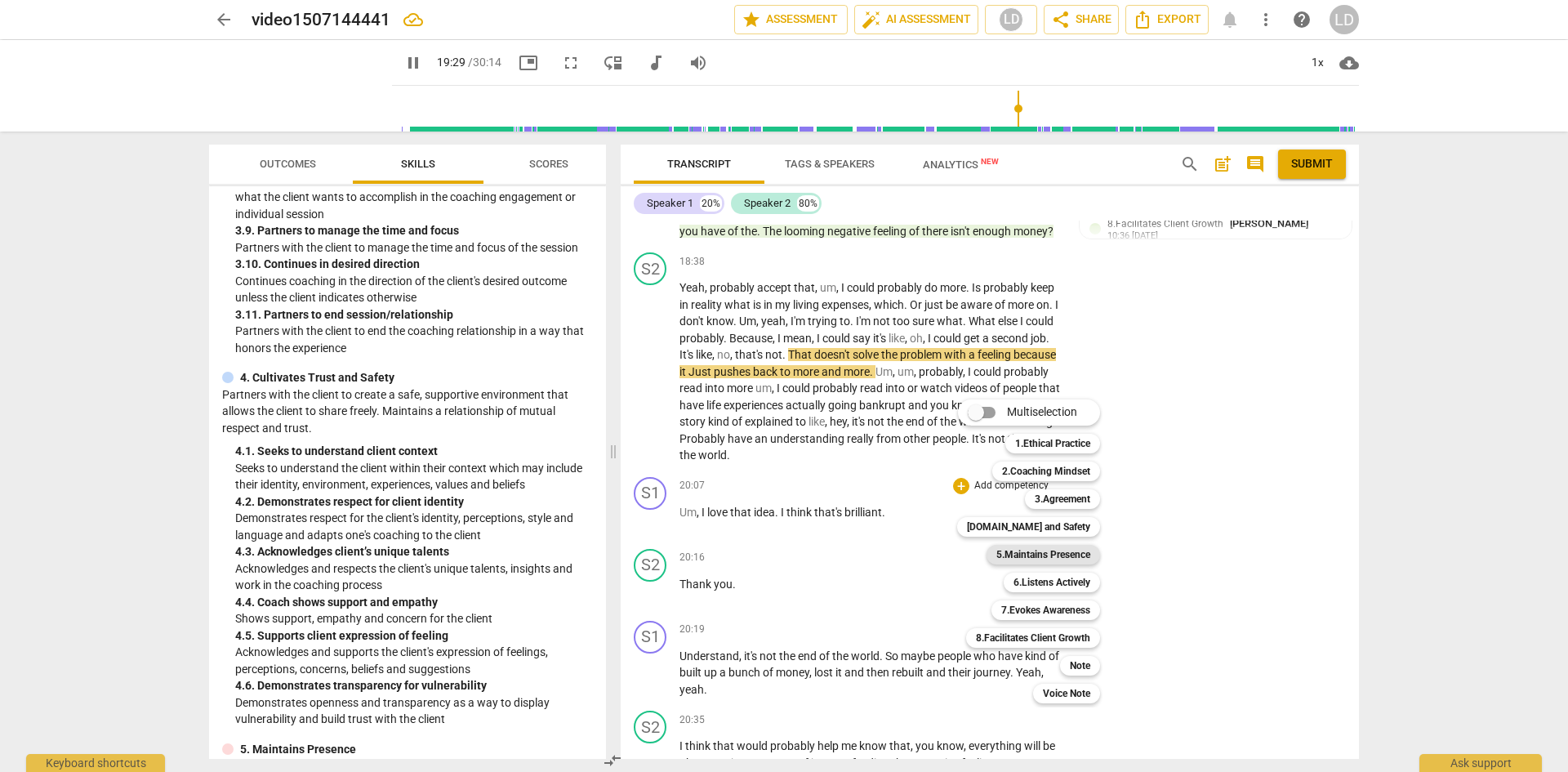
click at [1027, 553] on b "5.Maintains Presence" at bounding box center [1043, 554] width 94 height 20
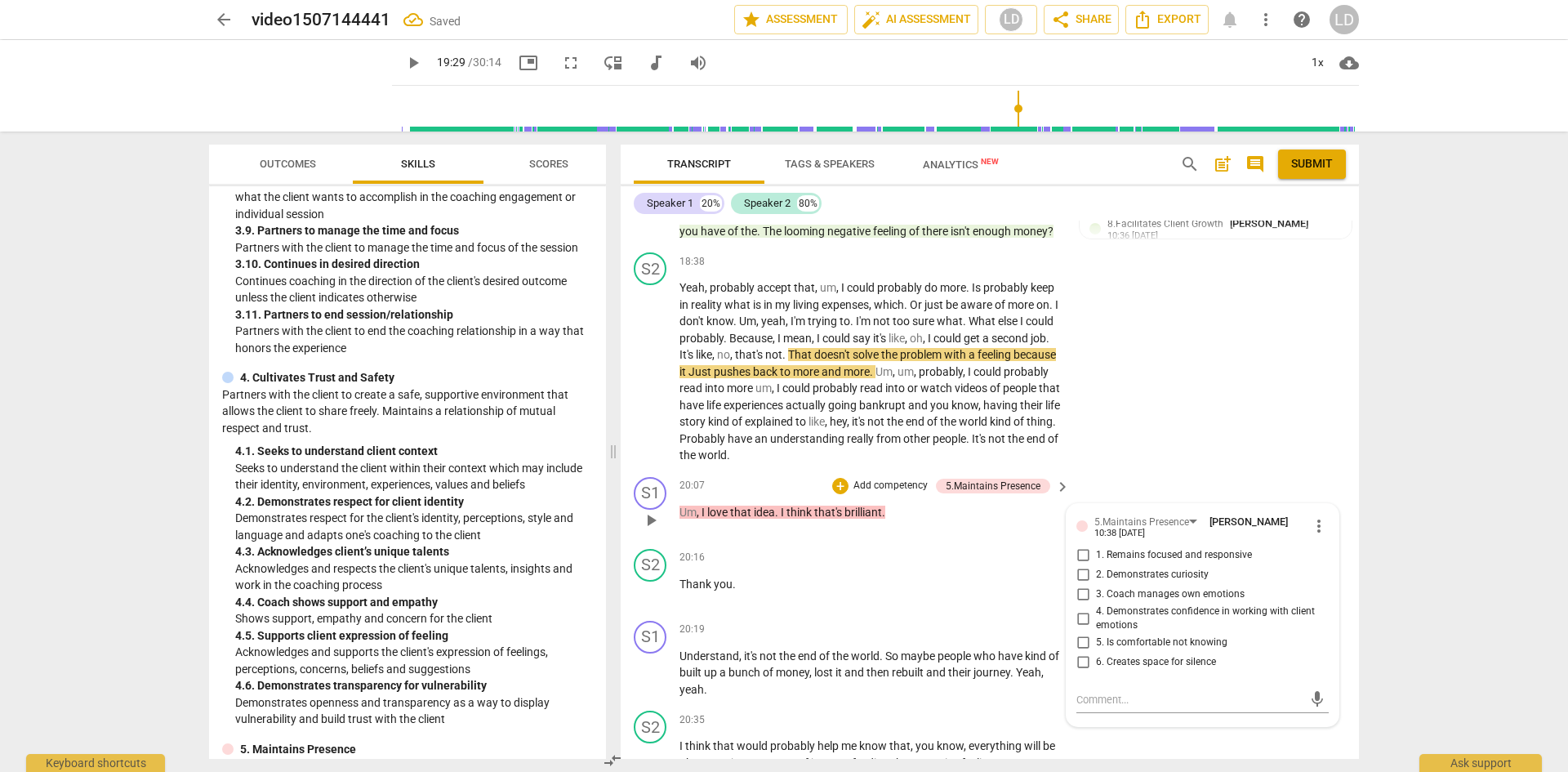
scroll to position [4184, 0]
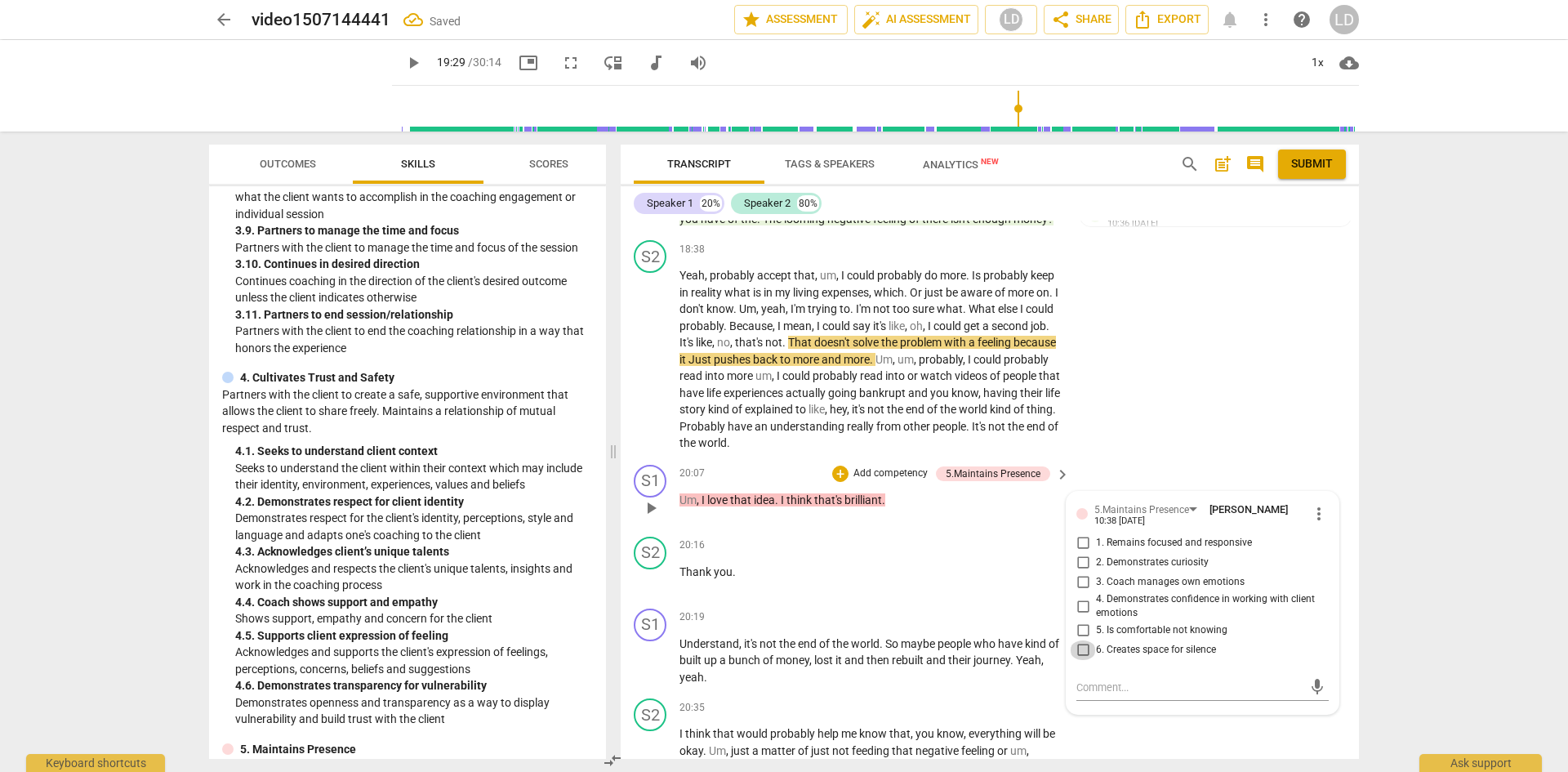
click at [1085, 660] on input "6. Creates space for silence" at bounding box center [1083, 651] width 26 height 20
click at [839, 482] on div "+" at bounding box center [840, 473] width 16 height 16
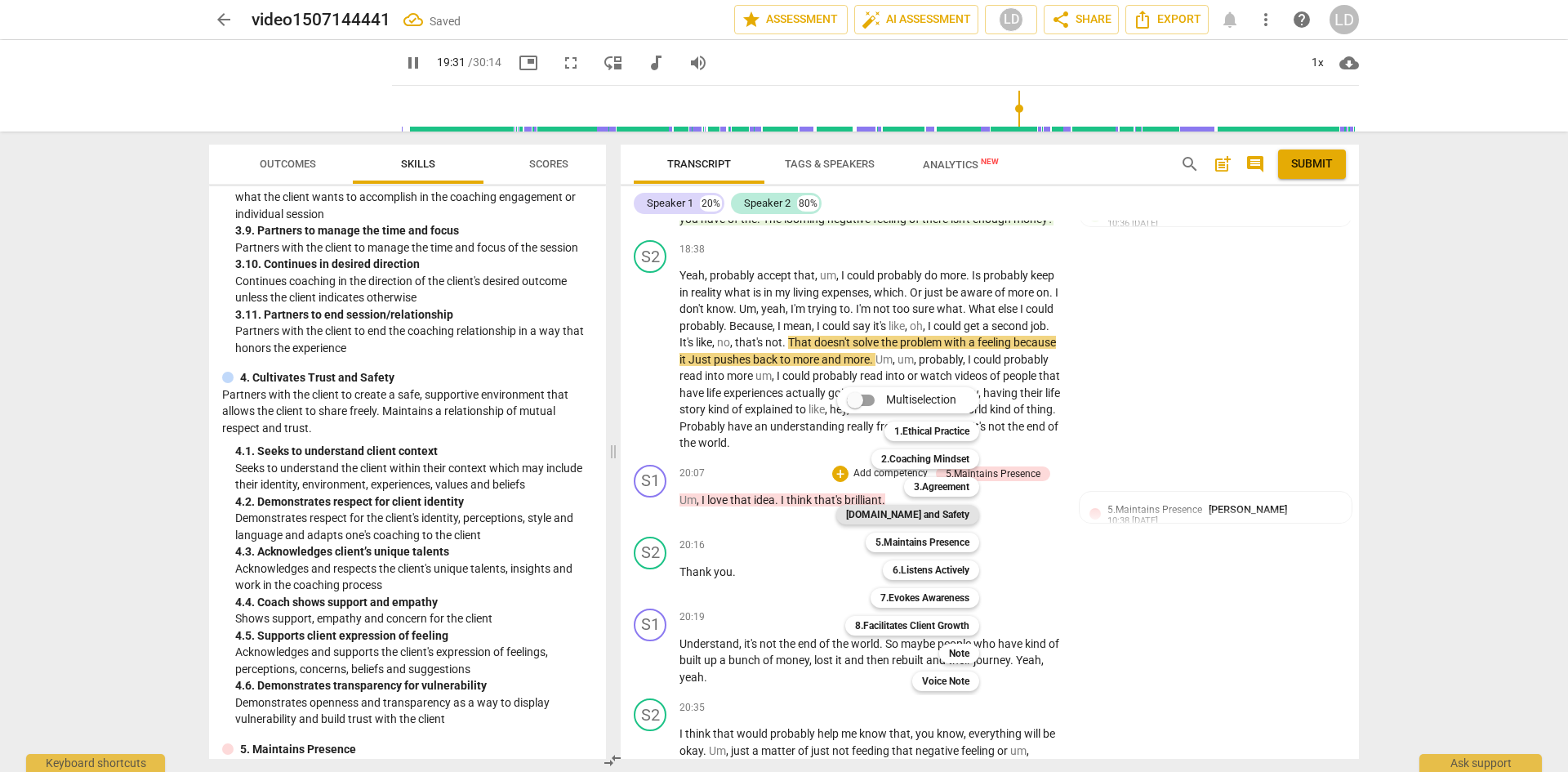
click at [929, 516] on b "[DOMAIN_NAME] and Safety" at bounding box center [907, 515] width 123 height 20
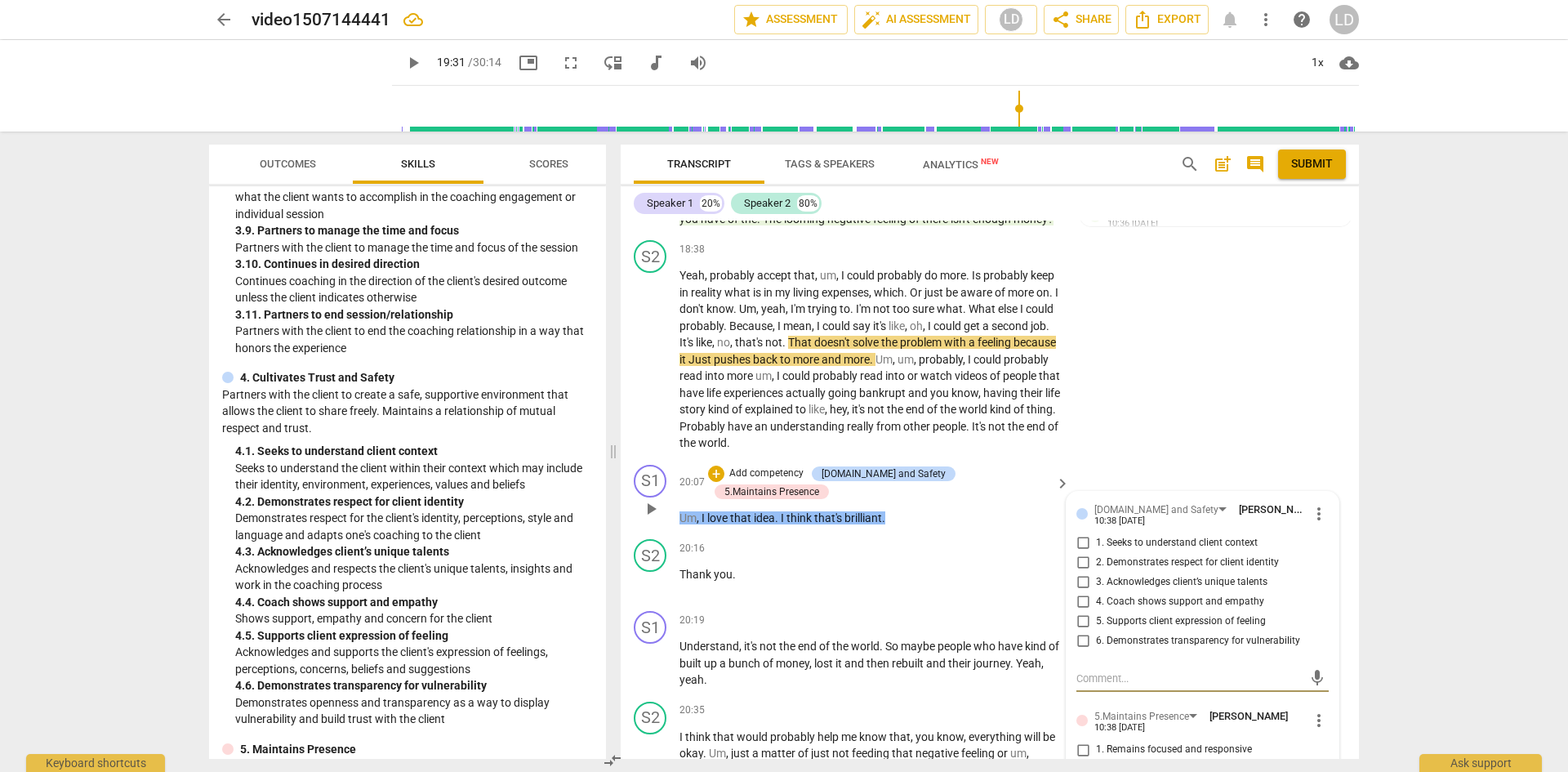
click at [1081, 573] on input "2. Demonstrates respect for client identity" at bounding box center [1083, 563] width 26 height 20
click at [1079, 593] on input "3. Acknowledges client’s unique talents" at bounding box center [1083, 583] width 26 height 20
click at [1084, 573] on input "2. Demonstrates respect for client identity" at bounding box center [1083, 563] width 26 height 20
click at [1080, 573] on input "2. Demonstrates respect for client identity" at bounding box center [1083, 563] width 26 height 20
click at [1104, 687] on textarea at bounding box center [1190, 679] width 226 height 15
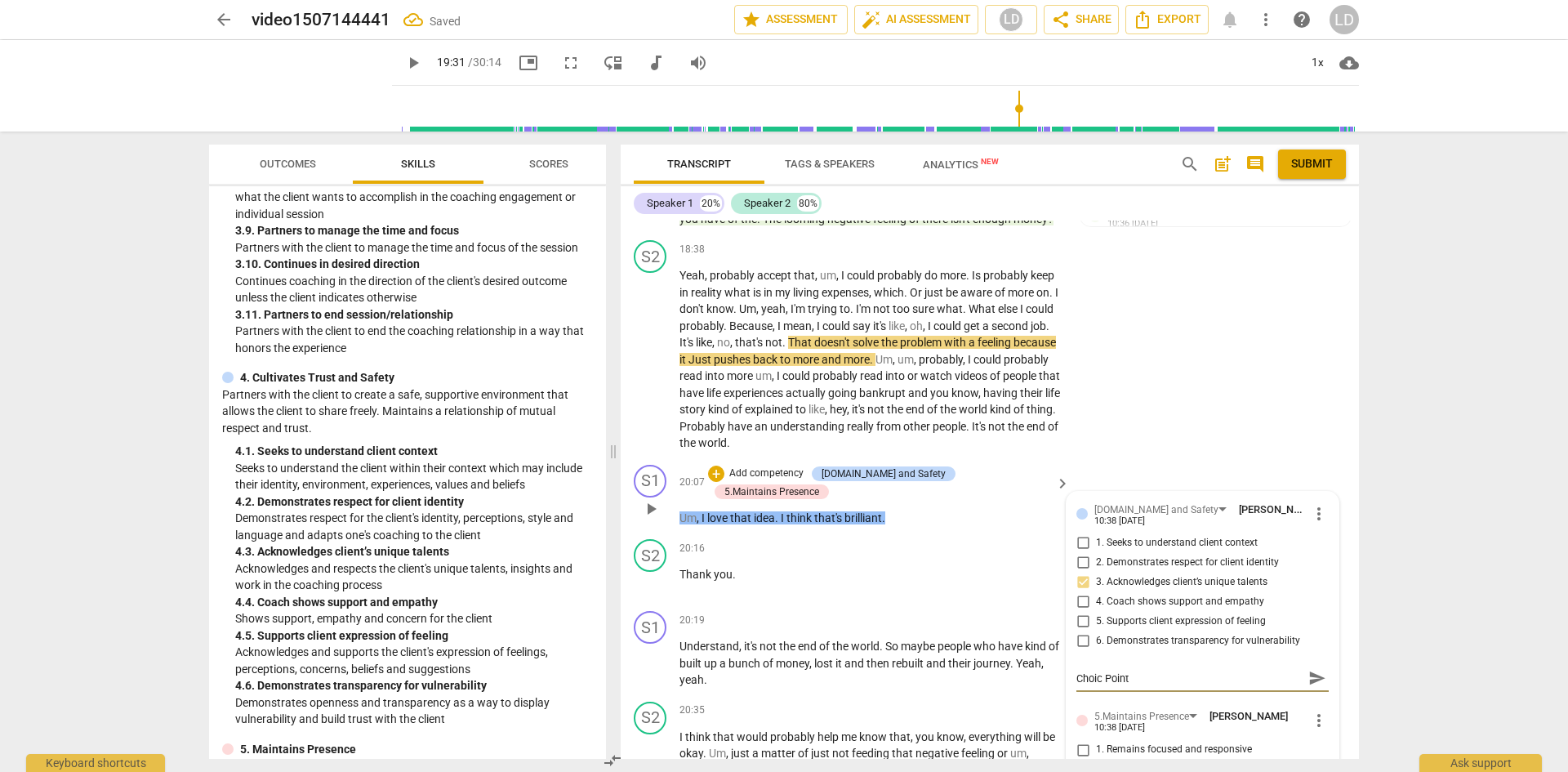
click at [1096, 687] on textarea "Choic Point" at bounding box center [1190, 679] width 226 height 15
click at [1137, 687] on textarea "Choice Point" at bounding box center [1190, 679] width 226 height 15
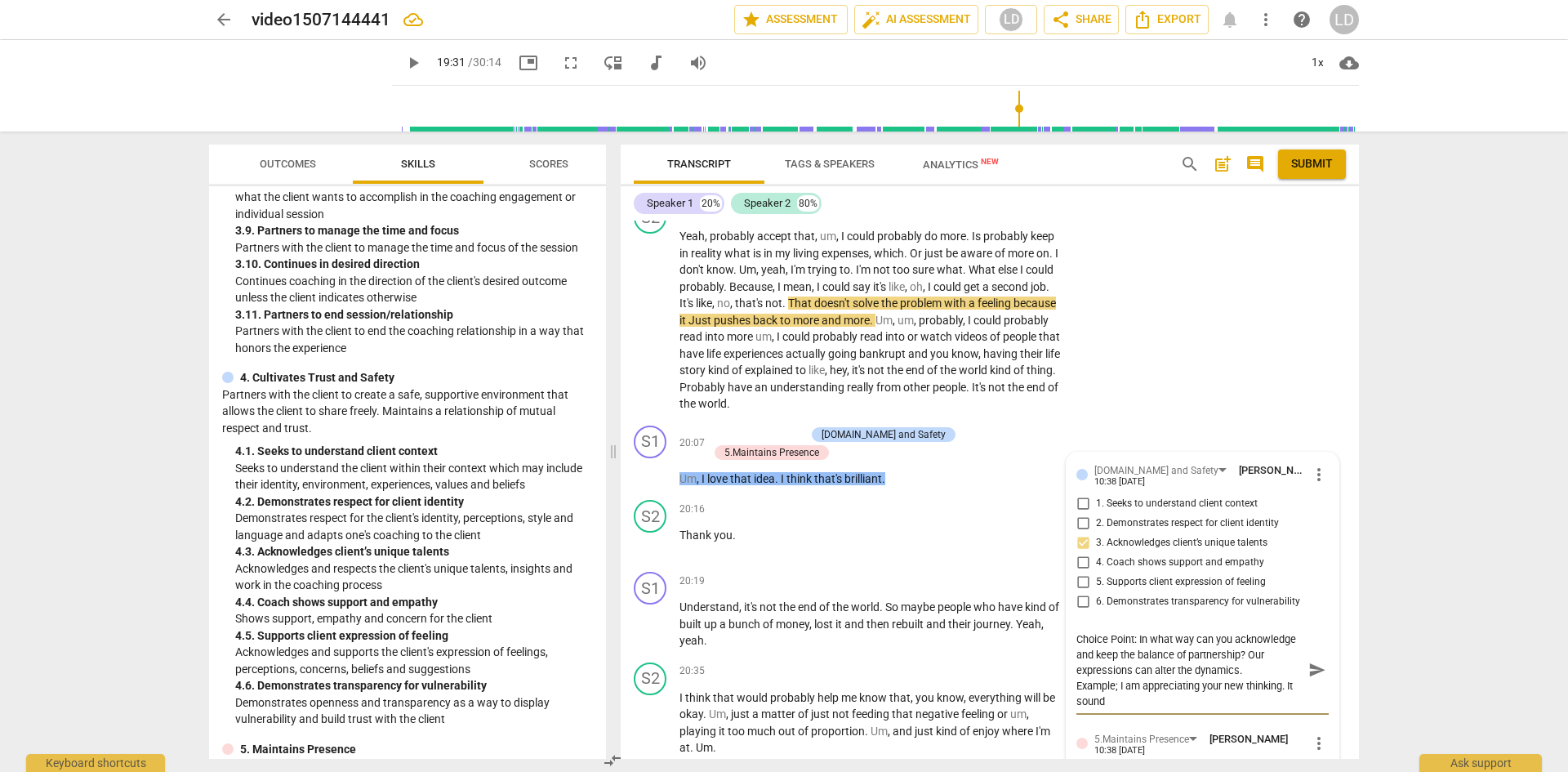
scroll to position [15, 0]
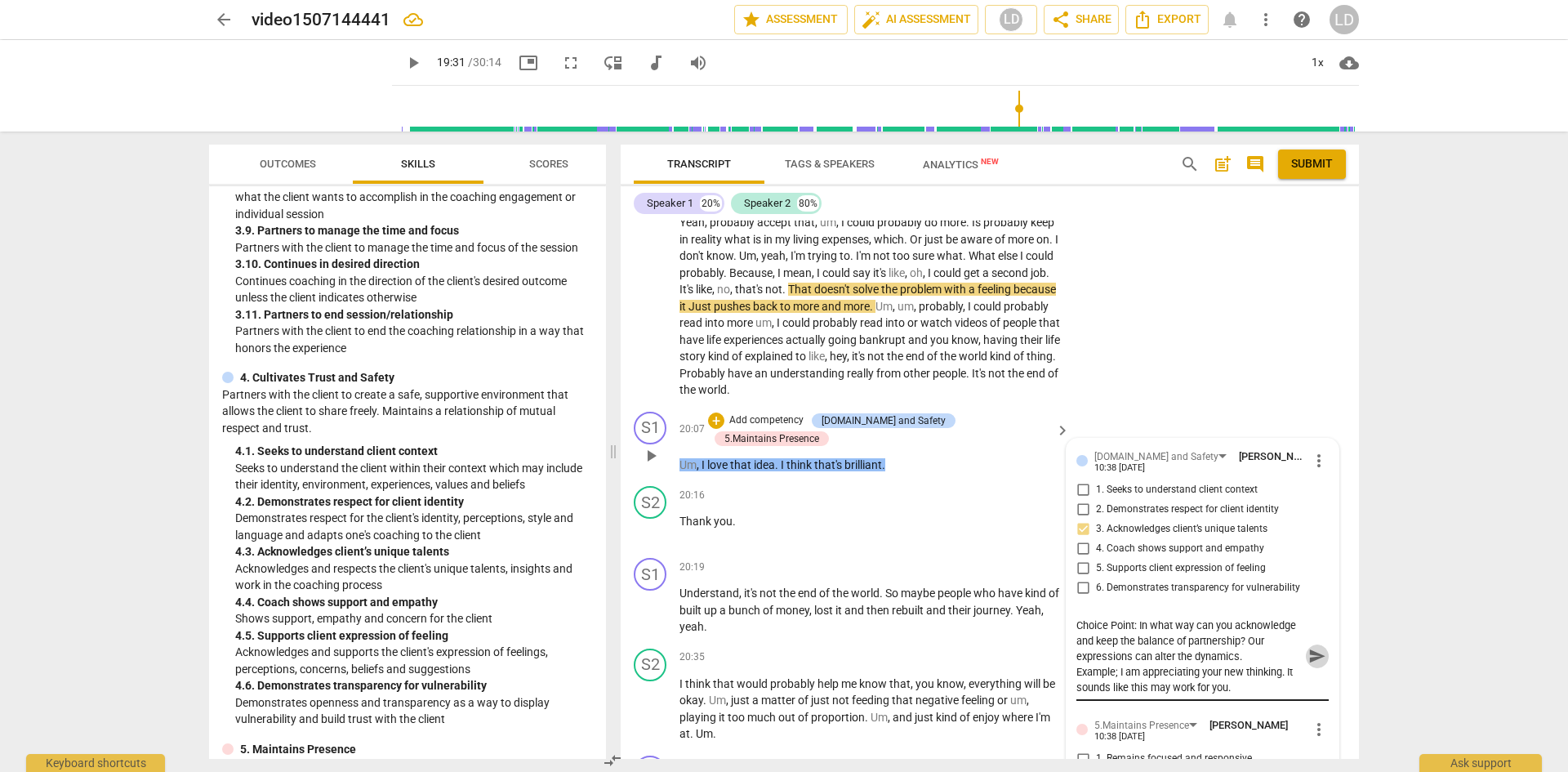
click at [1318, 665] on span "send" at bounding box center [1317, 656] width 18 height 18
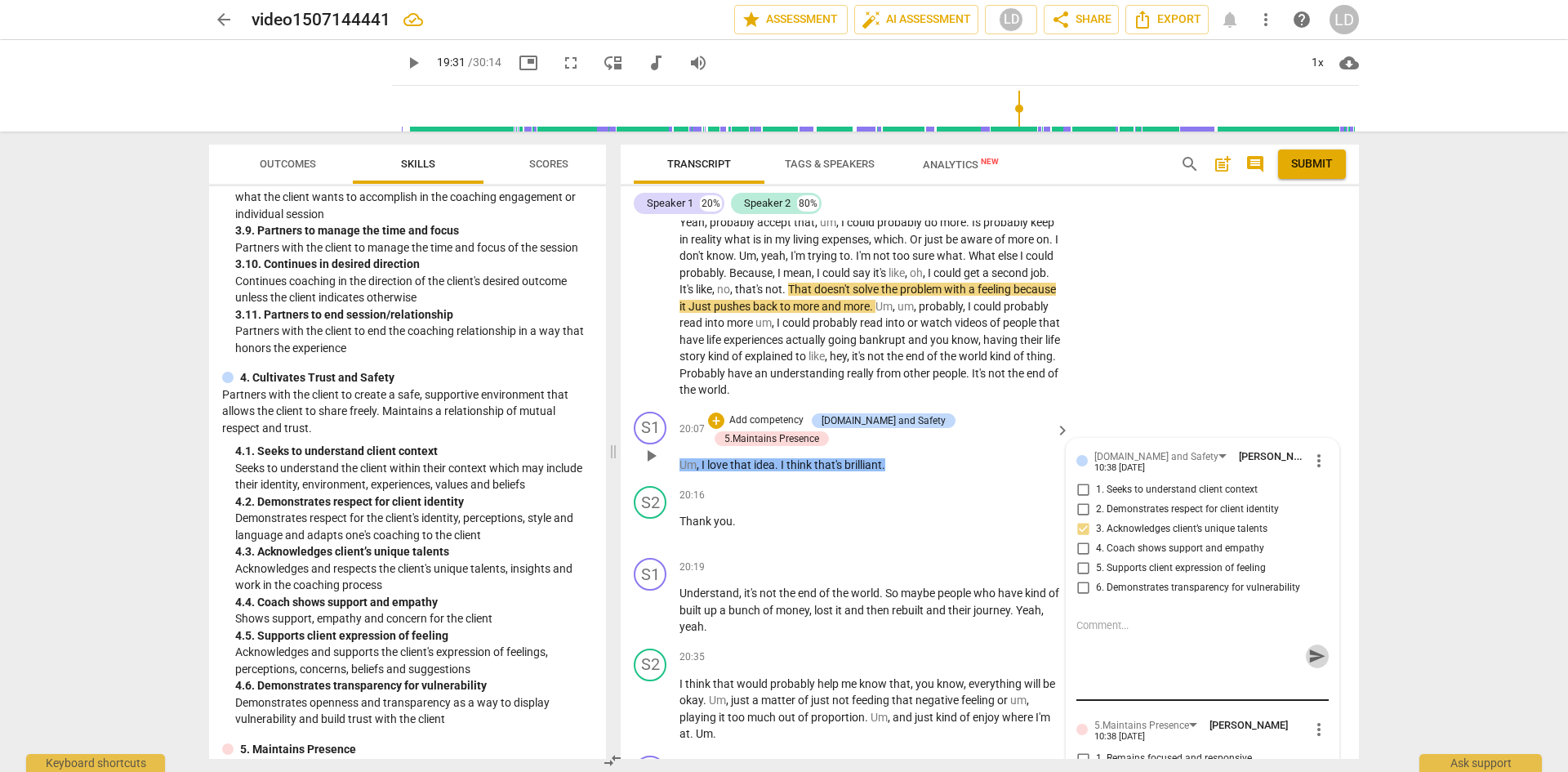
scroll to position [0, 0]
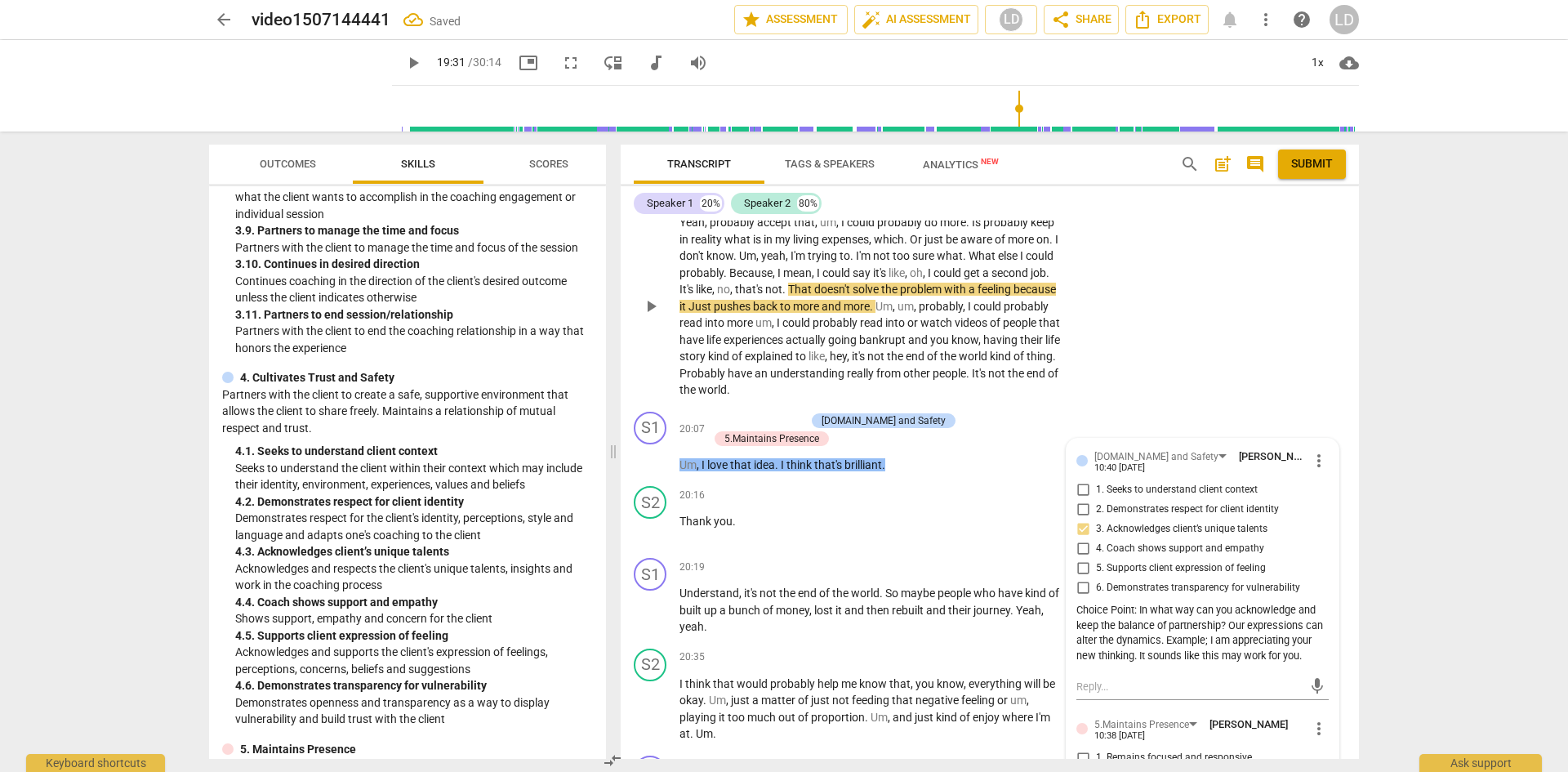
click at [658, 317] on span "play_arrow" at bounding box center [651, 306] width 20 height 20
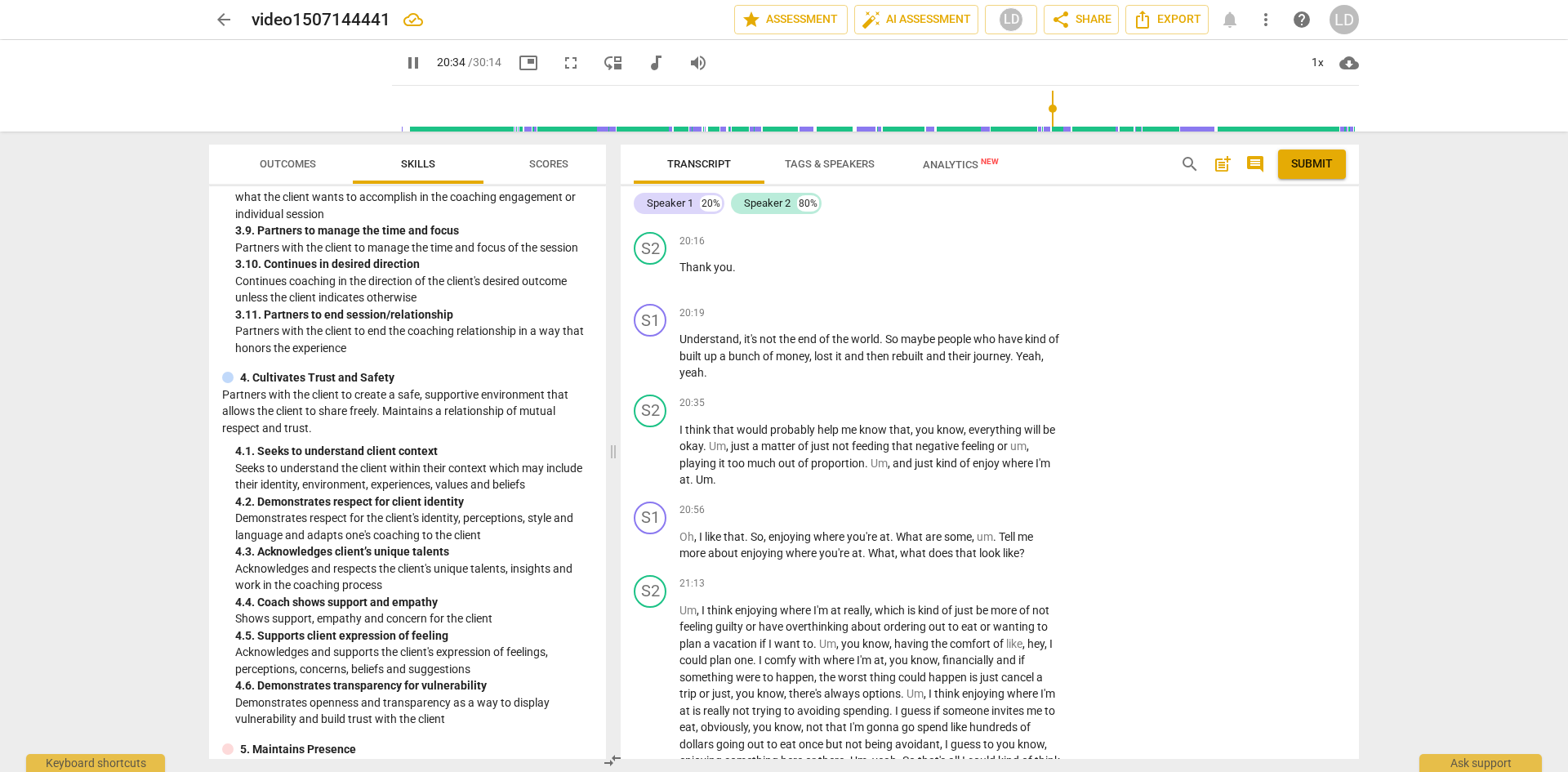
scroll to position [4523, 0]
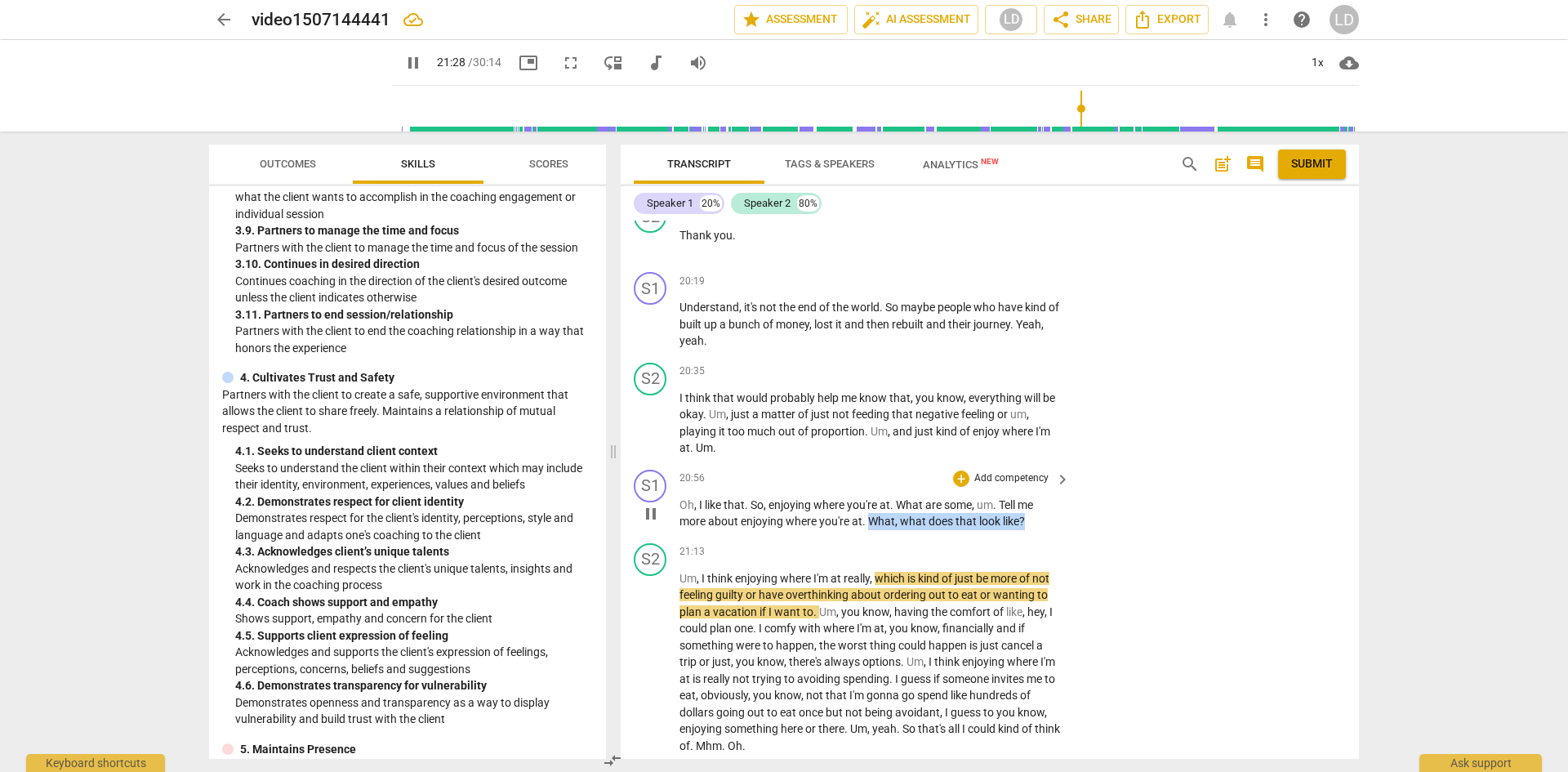
drag, startPoint x: 871, startPoint y: 585, endPoint x: 1031, endPoint y: 594, distance: 160.3
click at [1031, 537] on div "S1 play_arrow pause 20:56 + Add competency keyboard_arrow_right Oh , I like tha…" at bounding box center [990, 499] width 739 height 73
click at [962, 487] on div "+" at bounding box center [961, 479] width 16 height 16
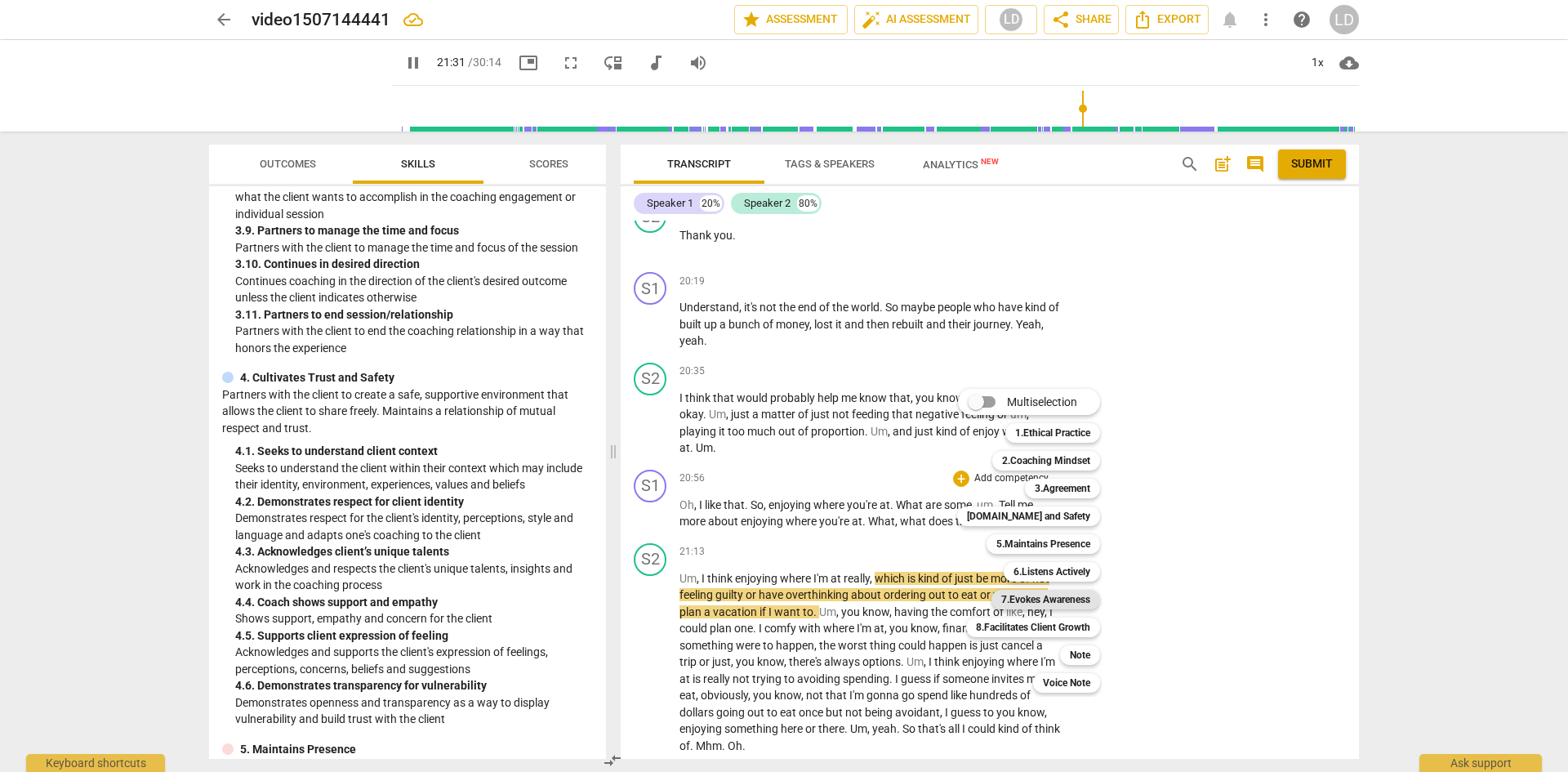
click at [1040, 604] on b "7.Evokes Awareness" at bounding box center [1046, 600] width 89 height 20
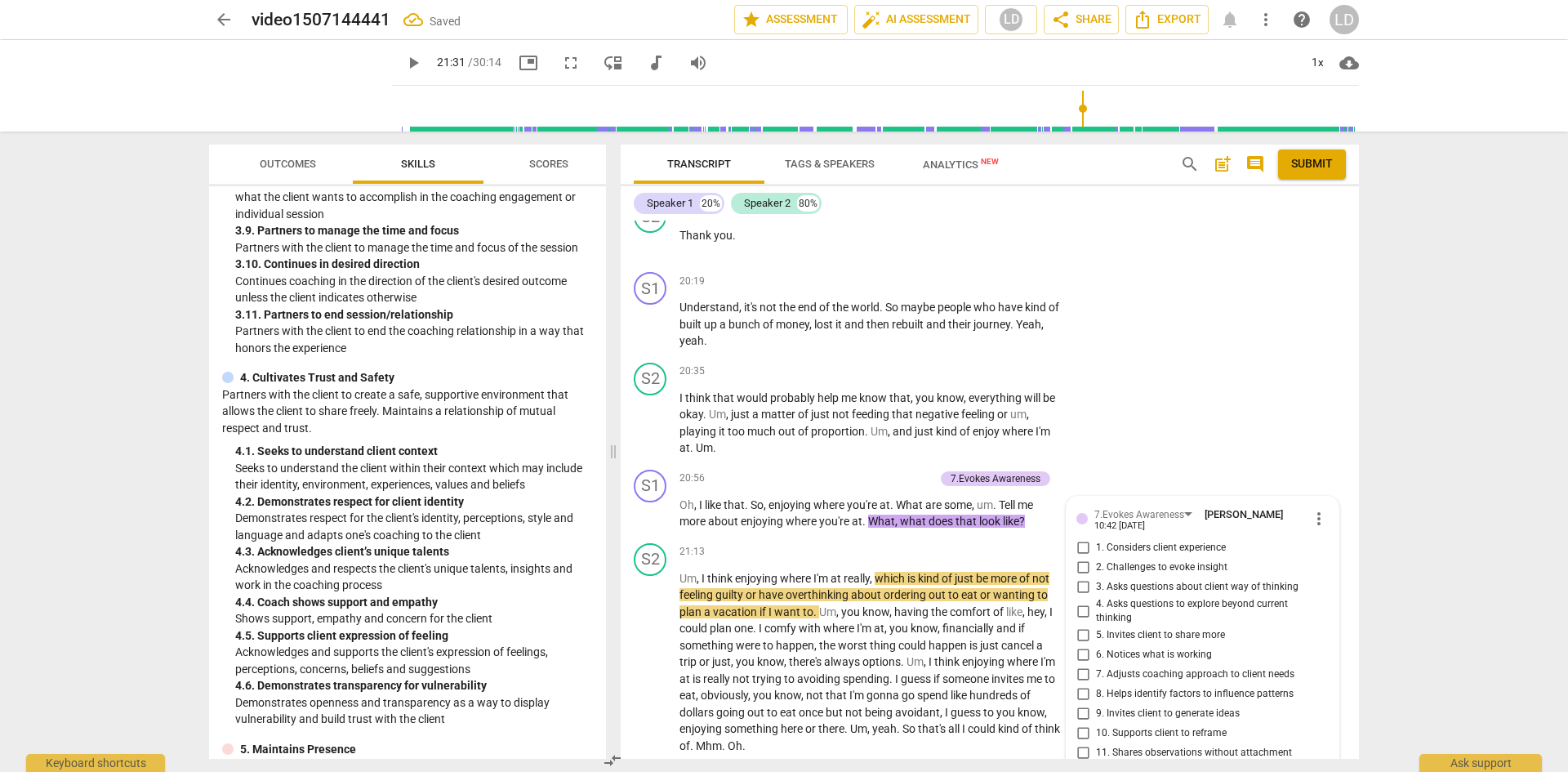
scroll to position [4886, 0]
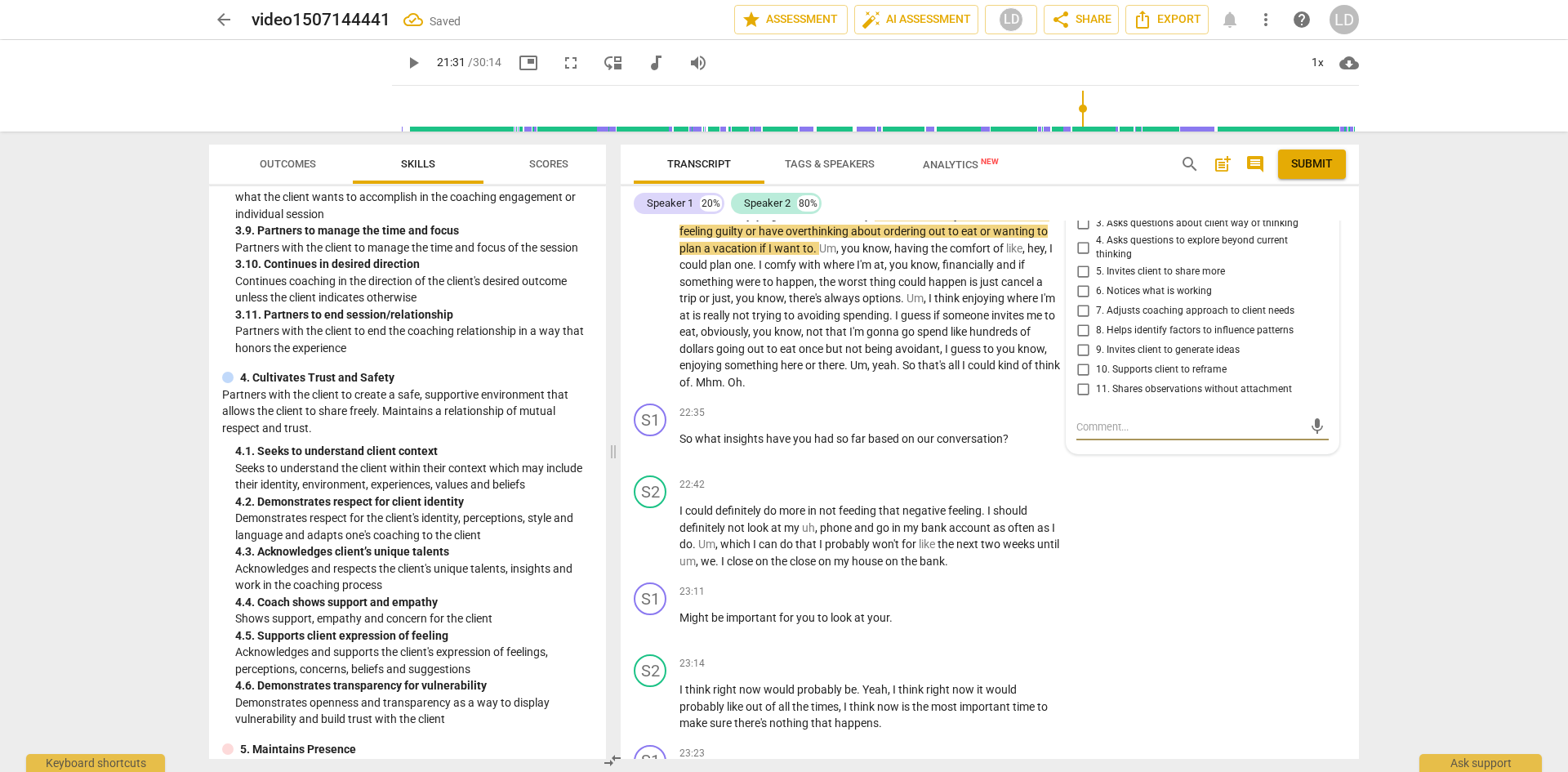
click at [1081, 257] on input "4. Asks questions to explore beyond current thinking" at bounding box center [1083, 247] width 26 height 20
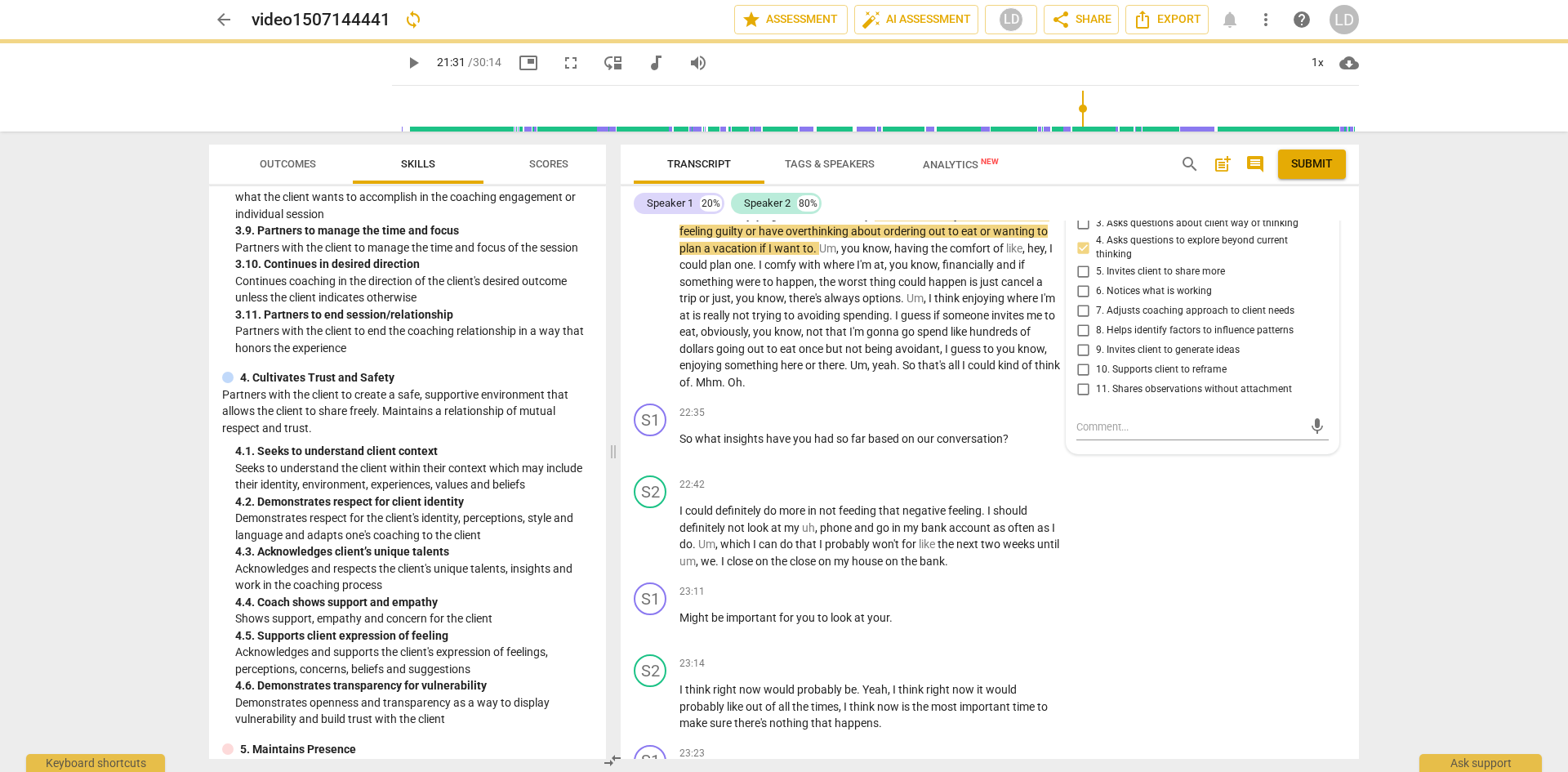
click at [1407, 628] on div "arrow_back video1507144441 sync edit star Assessment auto_fix_high AI Assessmen…" at bounding box center [784, 386] width 1568 height 772
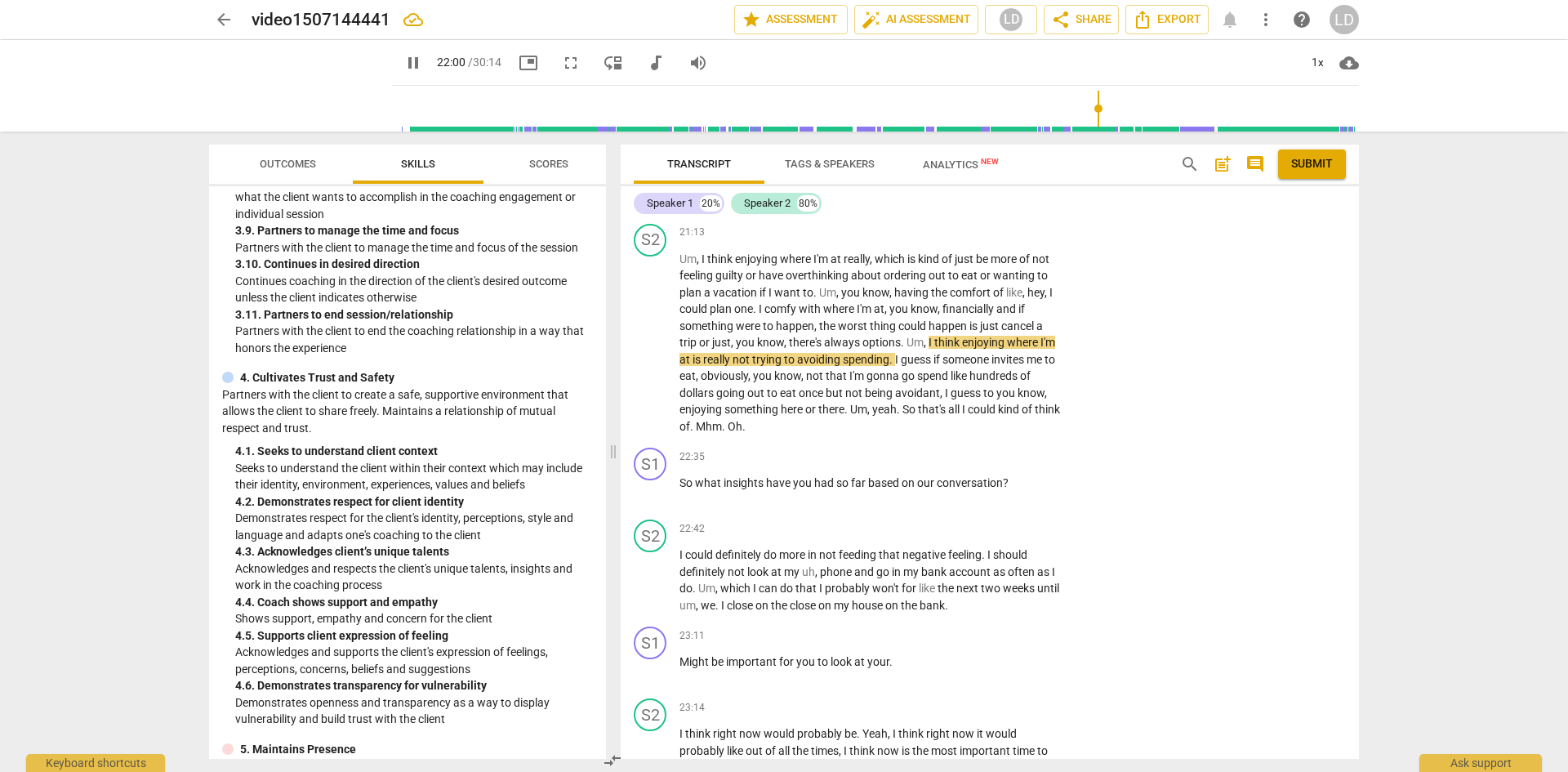
scroll to position [4843, 0]
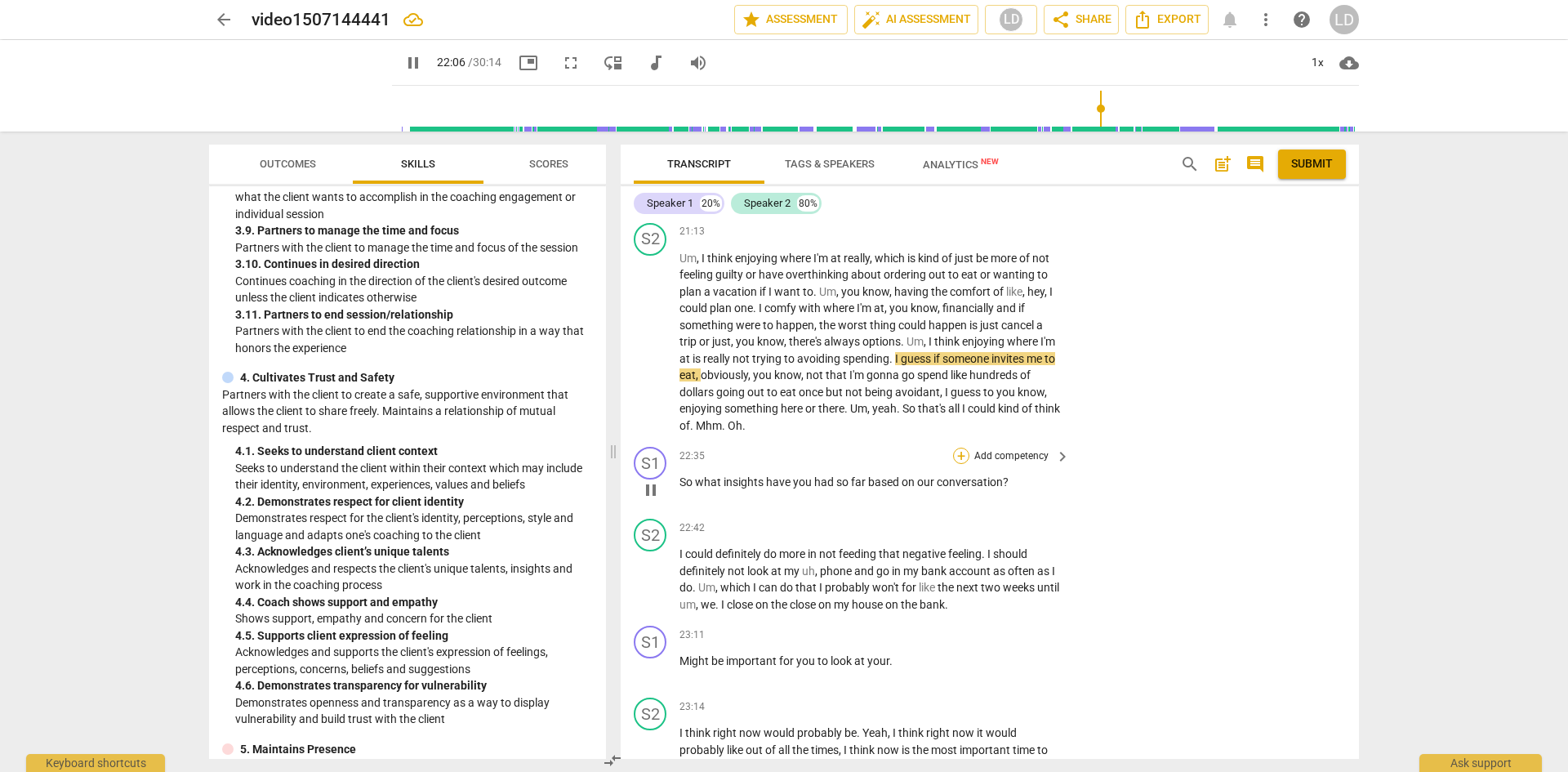
click at [957, 464] on div "+" at bounding box center [961, 455] width 16 height 16
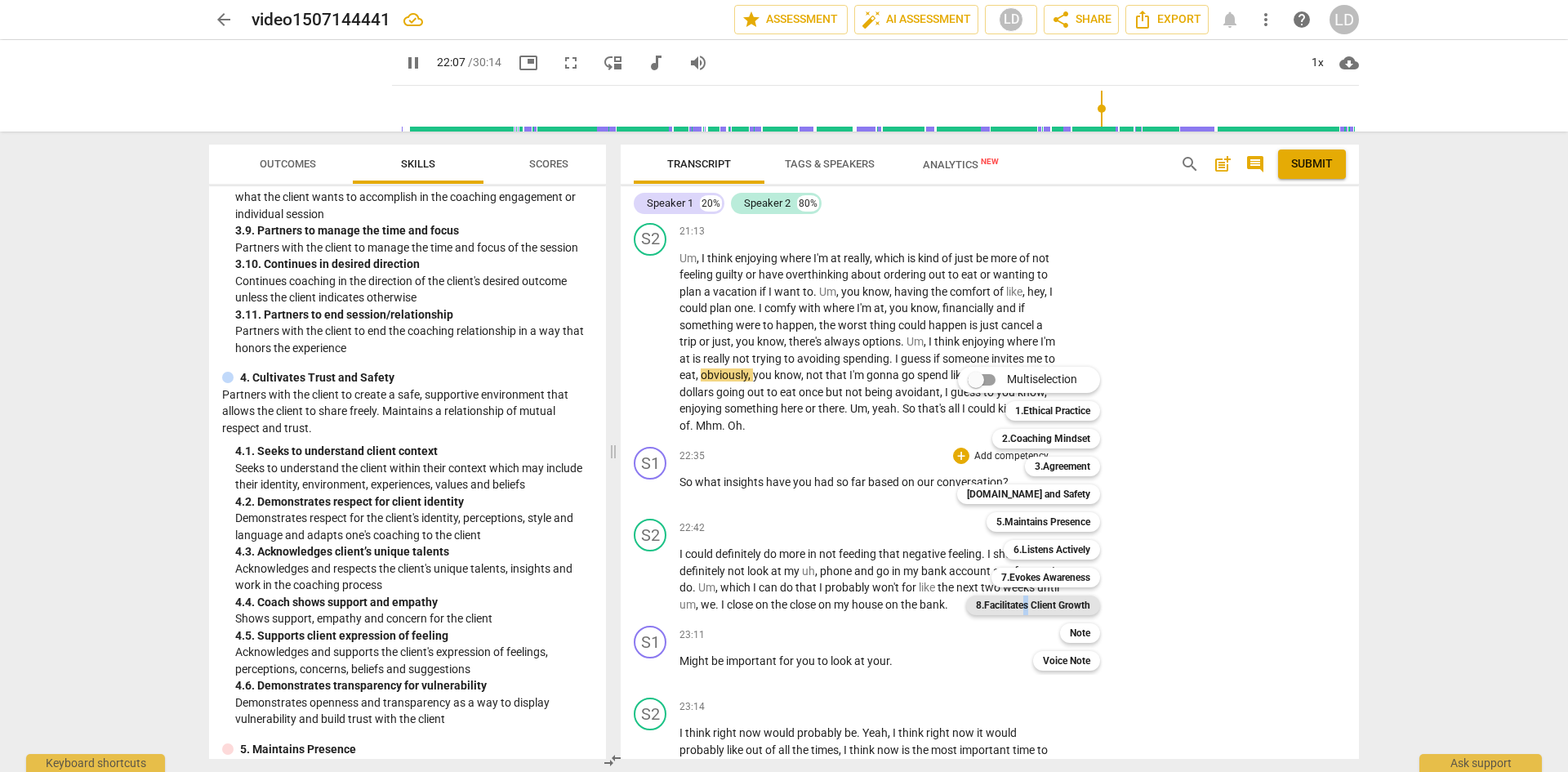
click at [1027, 604] on b "8.Facilitates Client Growth" at bounding box center [1033, 605] width 114 height 20
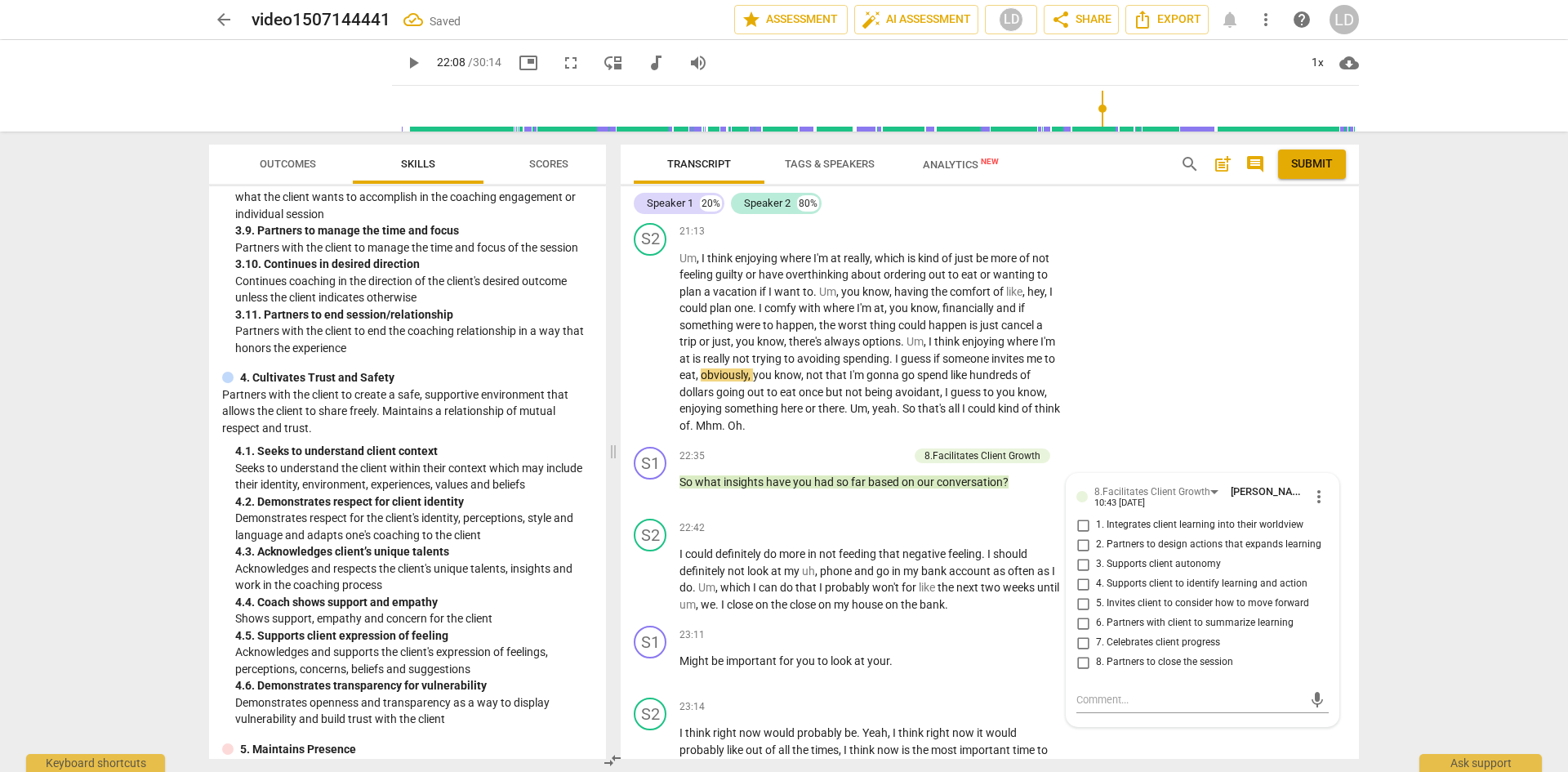
scroll to position [4852, 0]
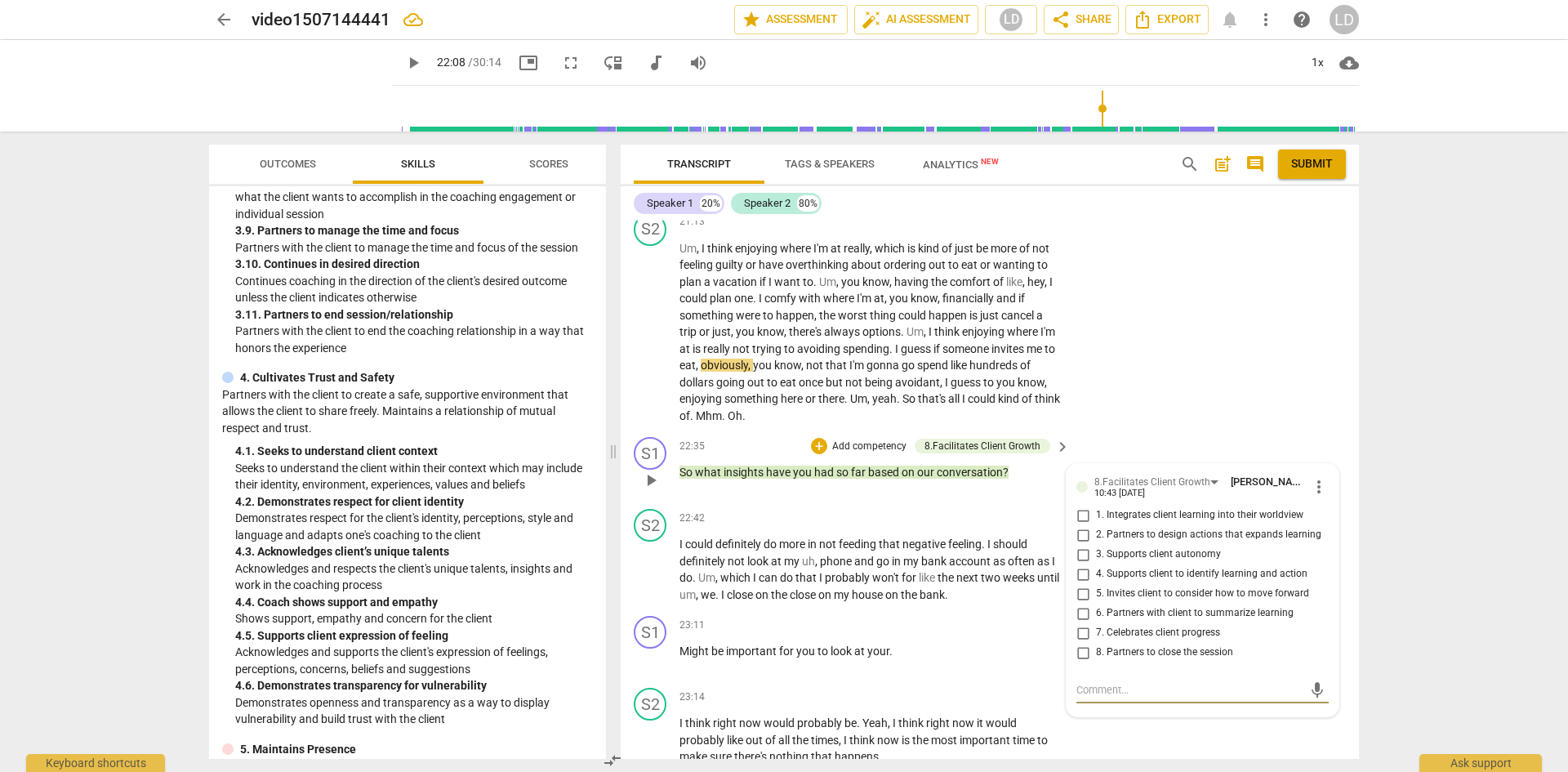
click at [1081, 624] on input "6. Partners with client to summarize learning" at bounding box center [1083, 614] width 26 height 20
click at [403, 62] on span "play_arrow" at bounding box center [413, 63] width 20 height 20
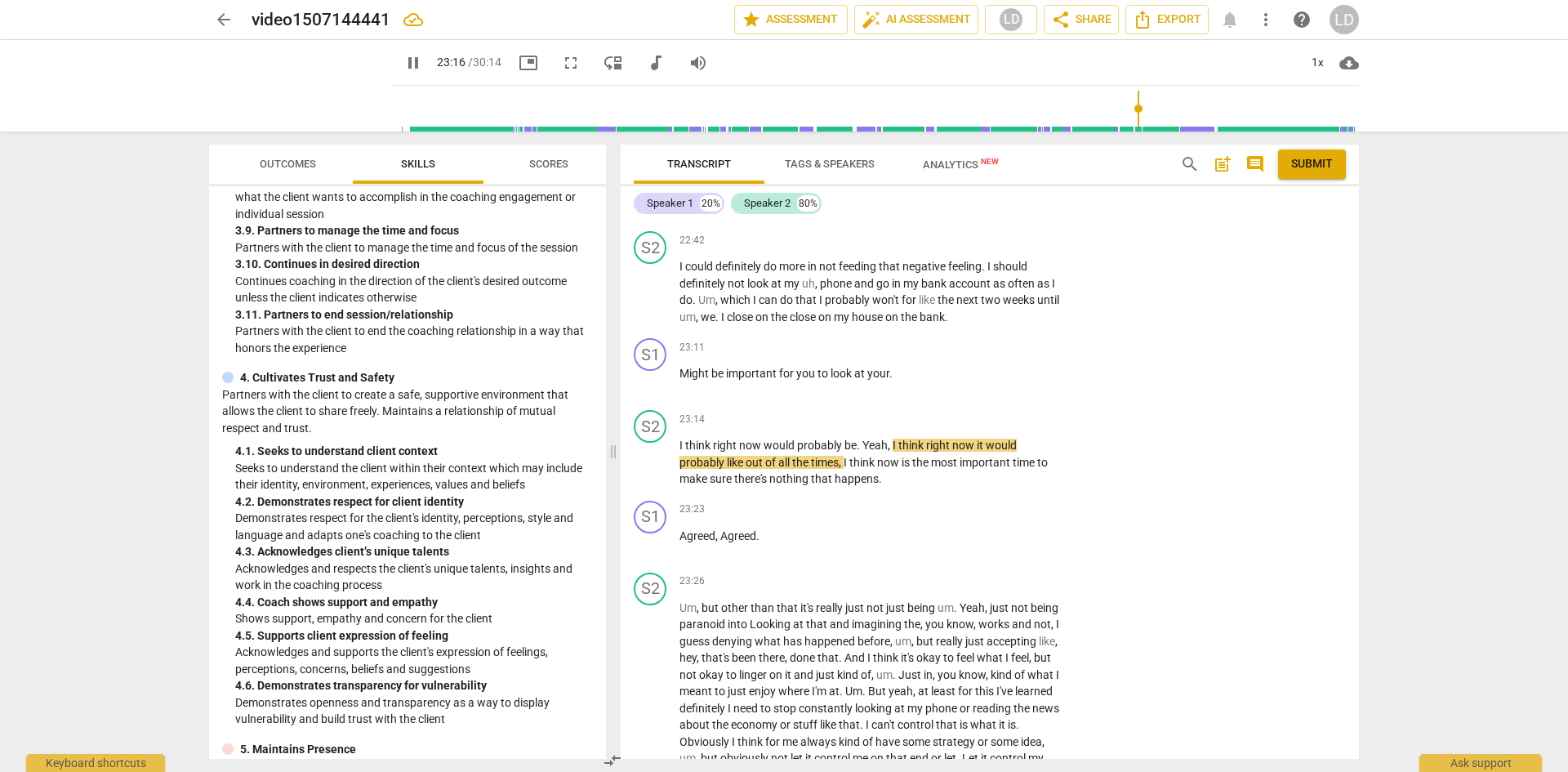
scroll to position [5184, 0]
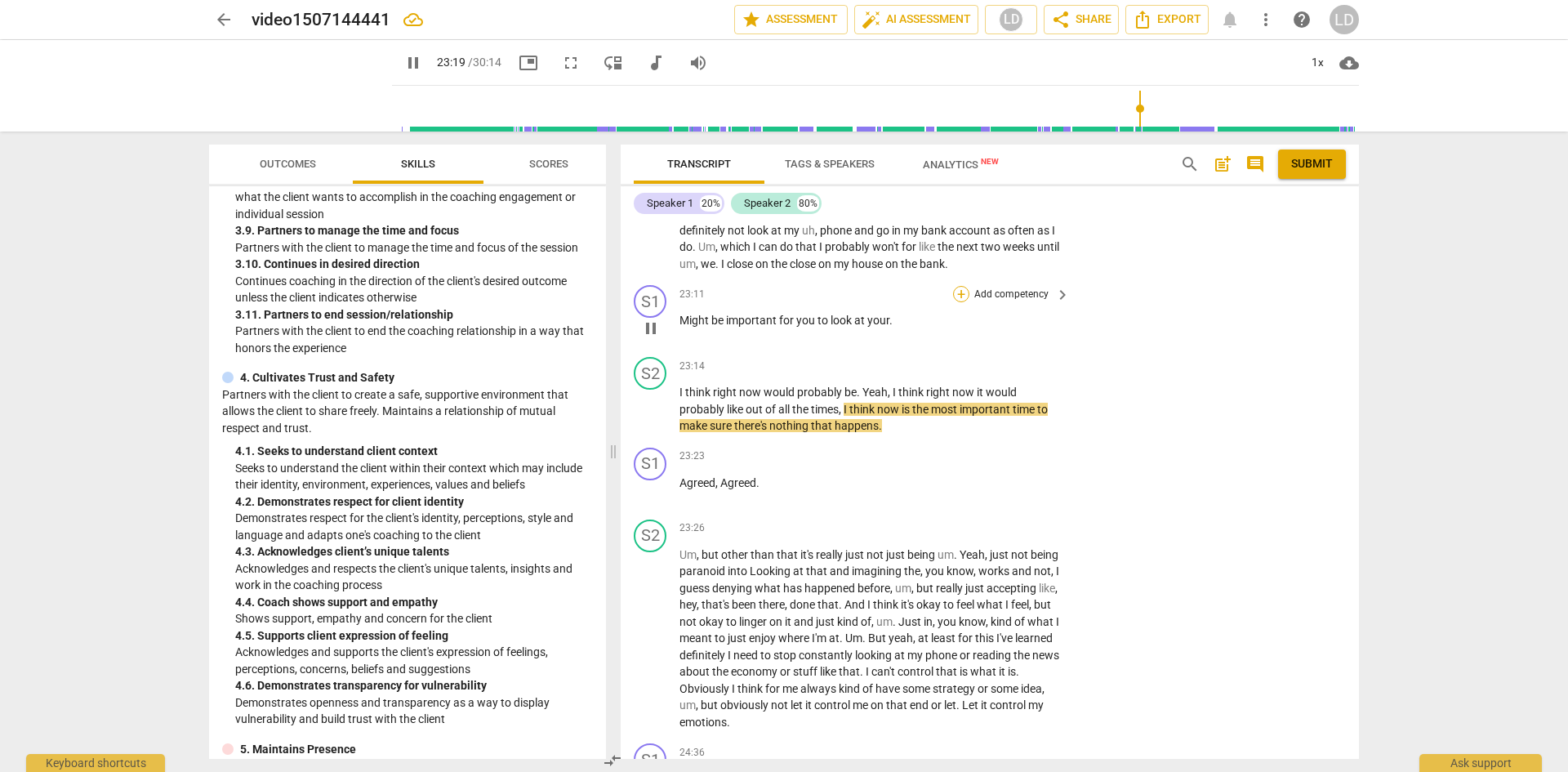
click at [963, 302] on div "+" at bounding box center [961, 293] width 16 height 16
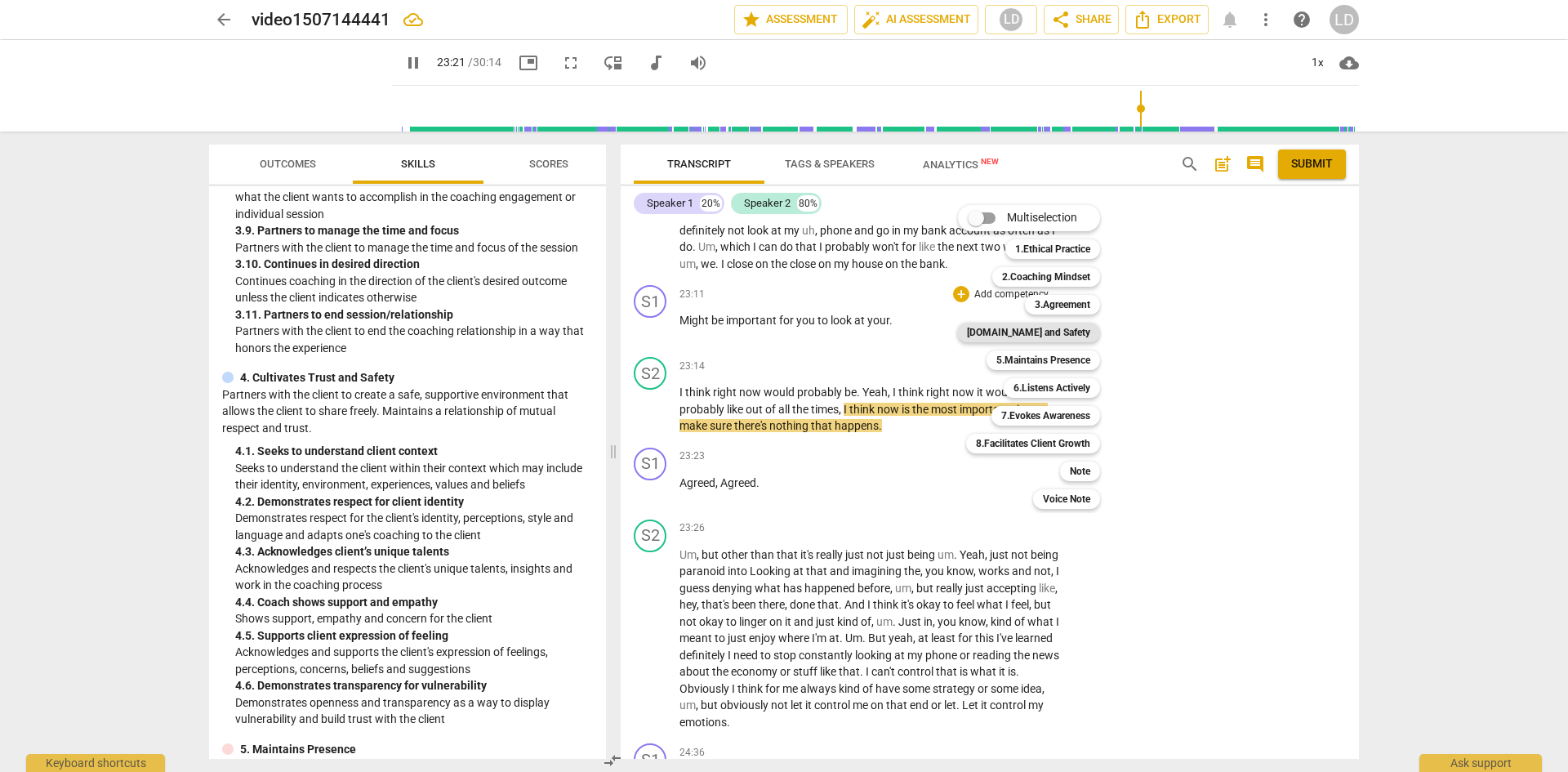
click at [1051, 333] on b "[DOMAIN_NAME] and Safety" at bounding box center [1028, 332] width 123 height 20
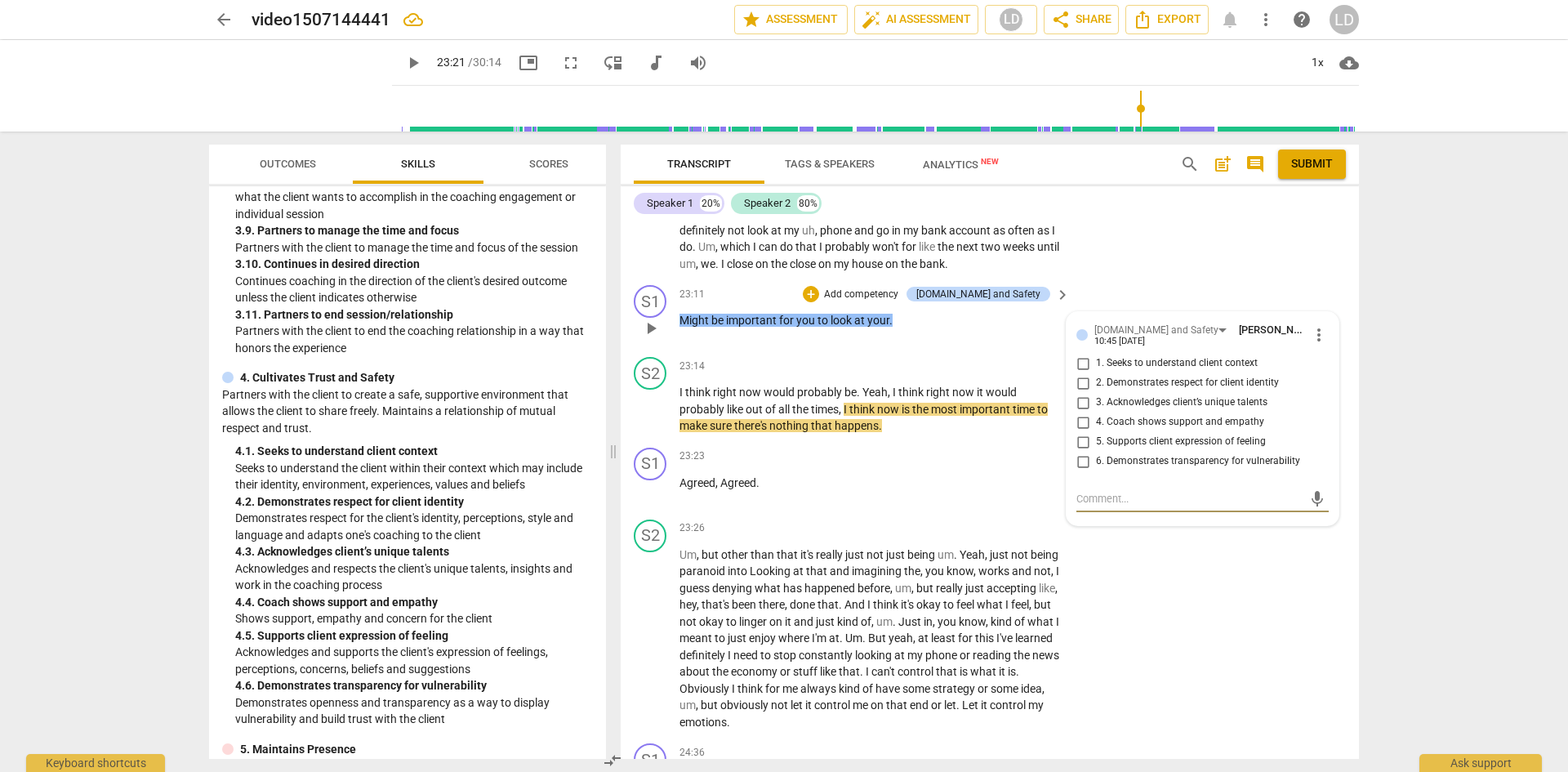
click at [1079, 432] on input "4. Coach shows support and empathy" at bounding box center [1083, 423] width 26 height 20
click at [1409, 401] on div "arrow_back video1507144441 Saved edit star Assessment auto_fix_high AI Assessme…" at bounding box center [784, 386] width 1568 height 772
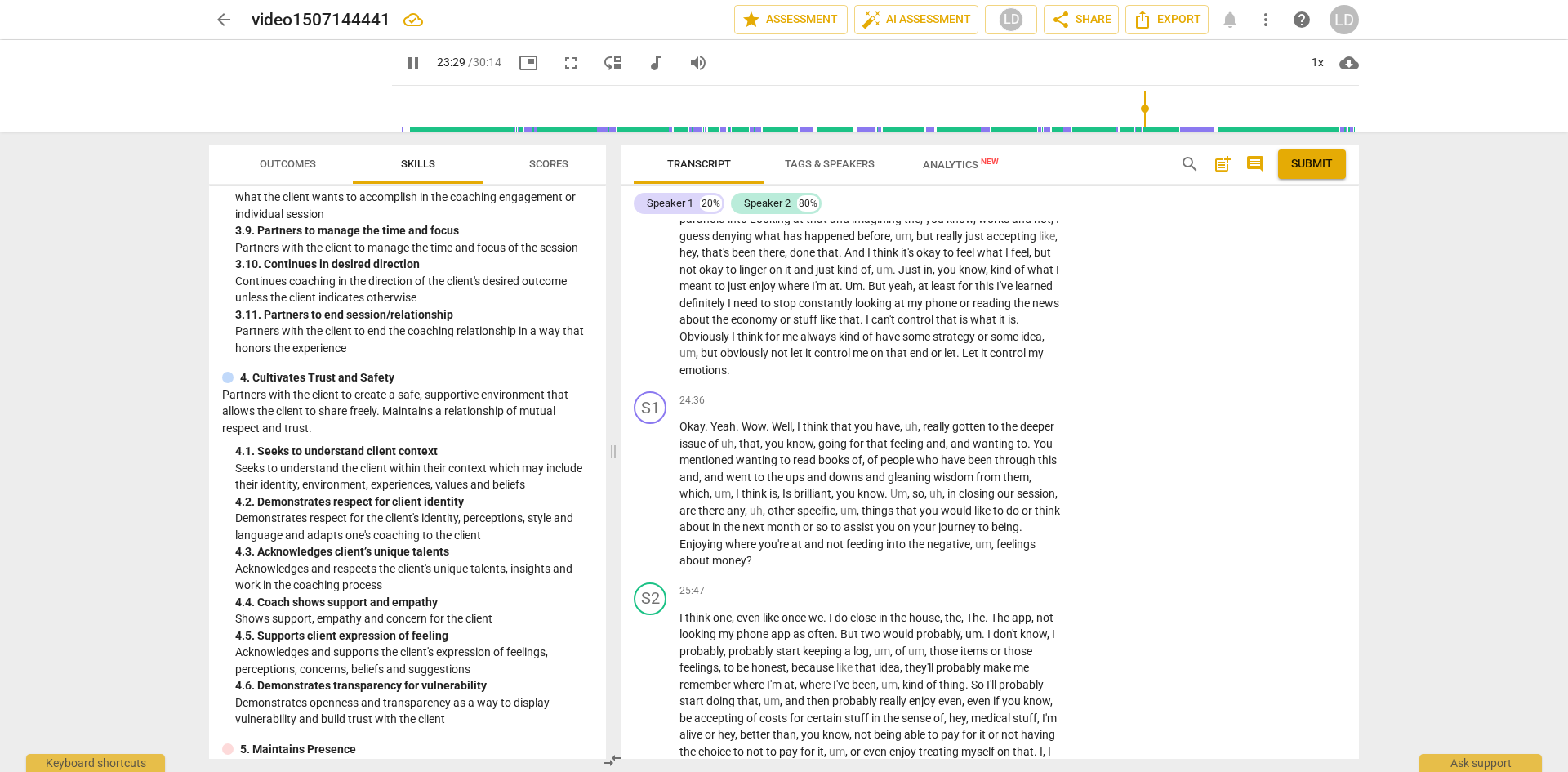
scroll to position [5547, 0]
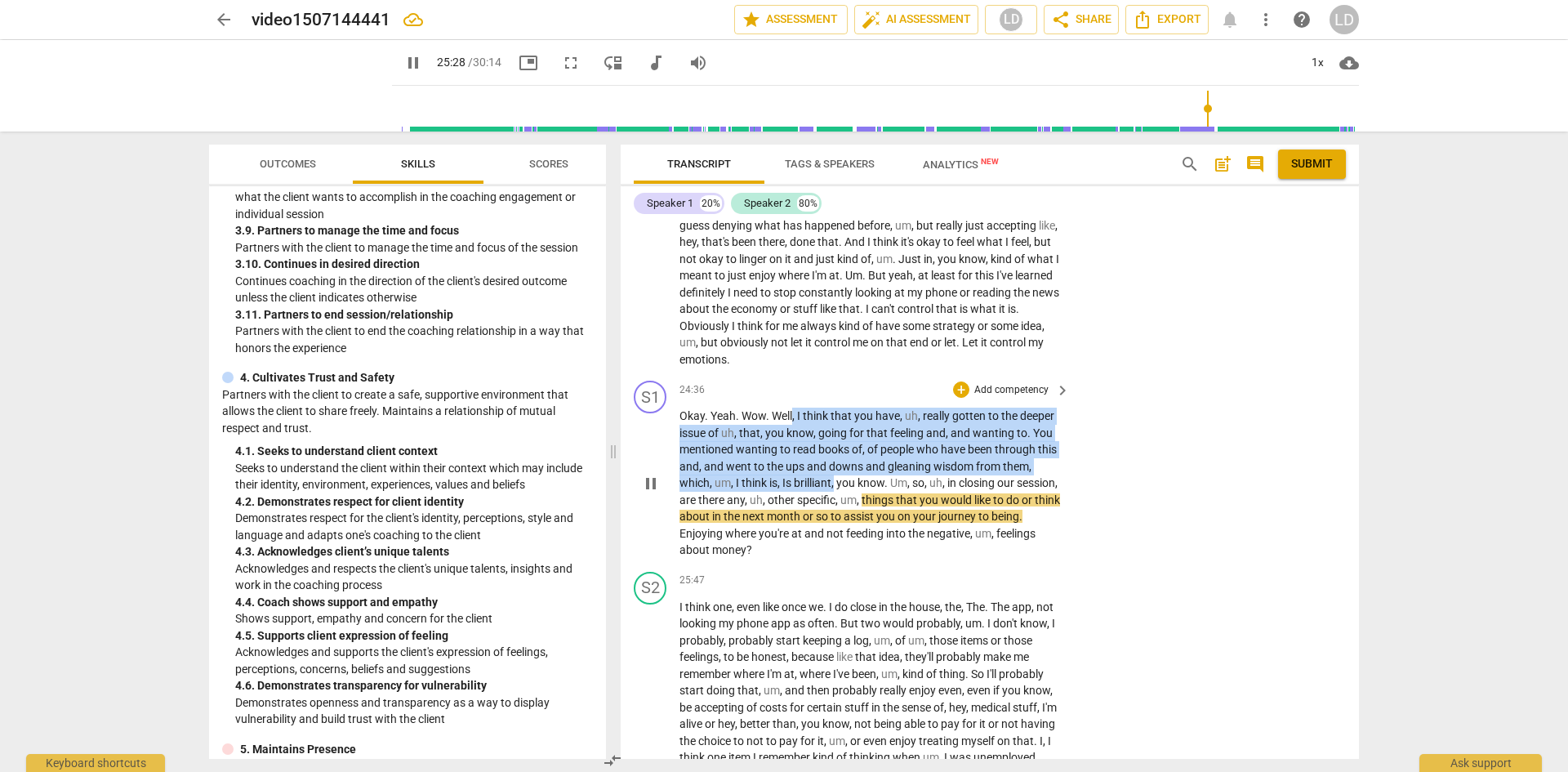
drag, startPoint x: 835, startPoint y: 547, endPoint x: 792, endPoint y: 479, distance: 80.5
click at [792, 479] on p "Okay . Yeah . Wow . Well , I think that you have , uh , really gotten to the de…" at bounding box center [870, 484] width 382 height 151
click at [964, 398] on div "+" at bounding box center [961, 390] width 16 height 16
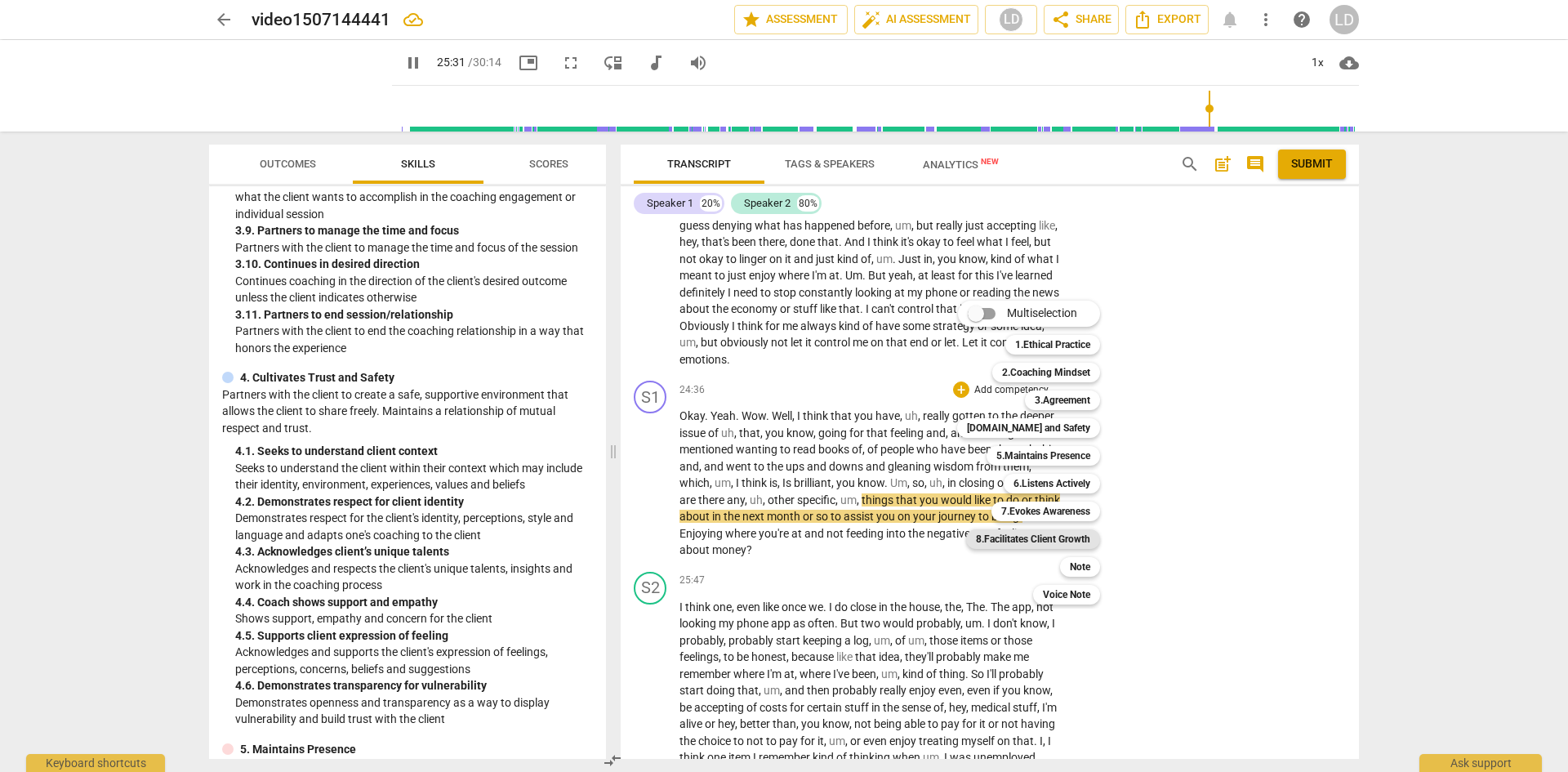
click at [1054, 538] on b "8.Facilitates Client Growth" at bounding box center [1033, 539] width 114 height 20
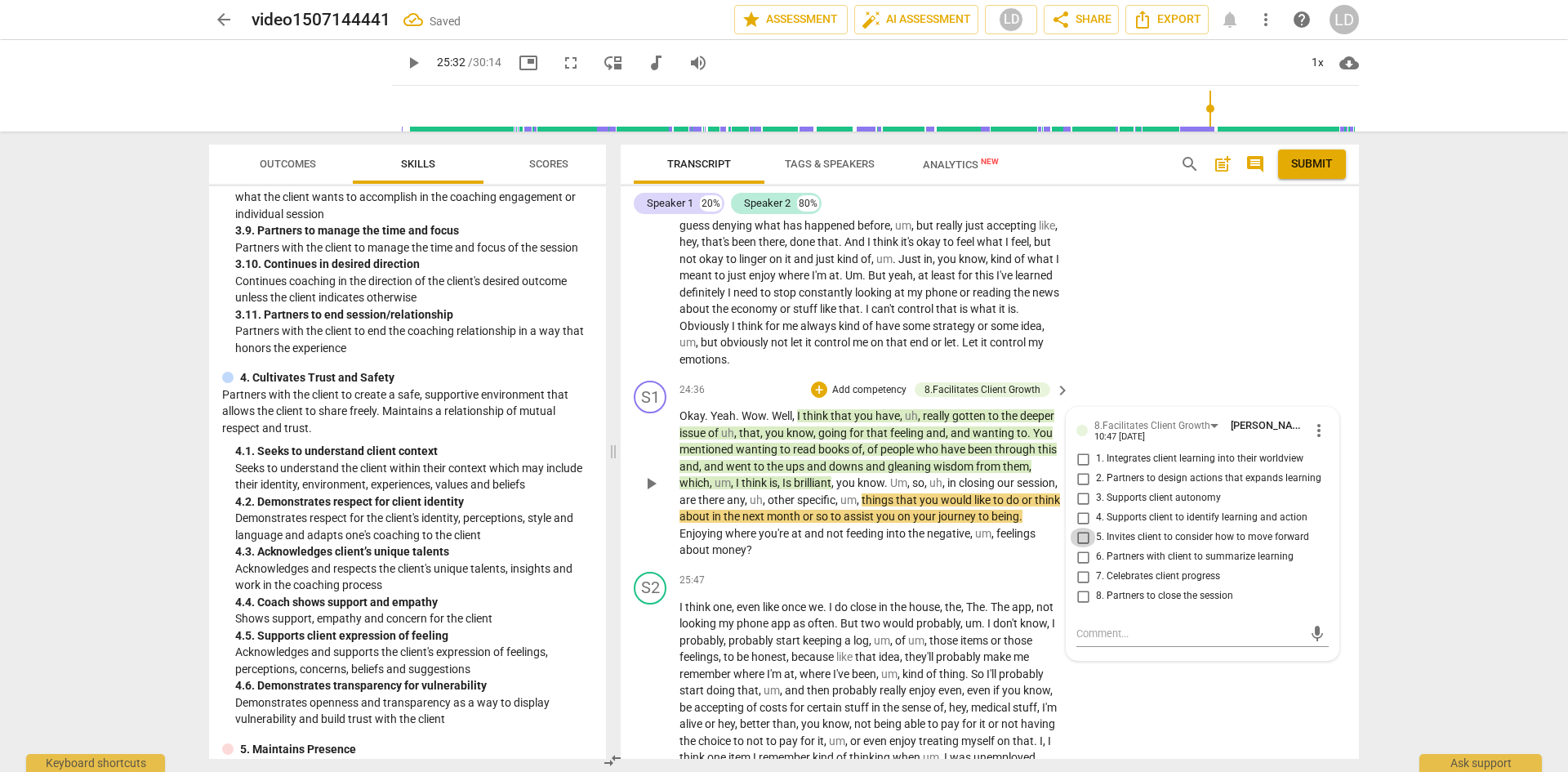
click at [1079, 547] on input "5. Invites client to consider how to move forward" at bounding box center [1083, 538] width 26 height 20
click at [1085, 587] on input "7. Celebrates client progress" at bounding box center [1083, 577] width 26 height 20
click at [1083, 607] on input "8. Partners to close the session" at bounding box center [1083, 596] width 26 height 20
click at [1383, 557] on div "arrow_back video1507144441 Saved edit star Assessment auto_fix_high AI Assessme…" at bounding box center [784, 386] width 1568 height 772
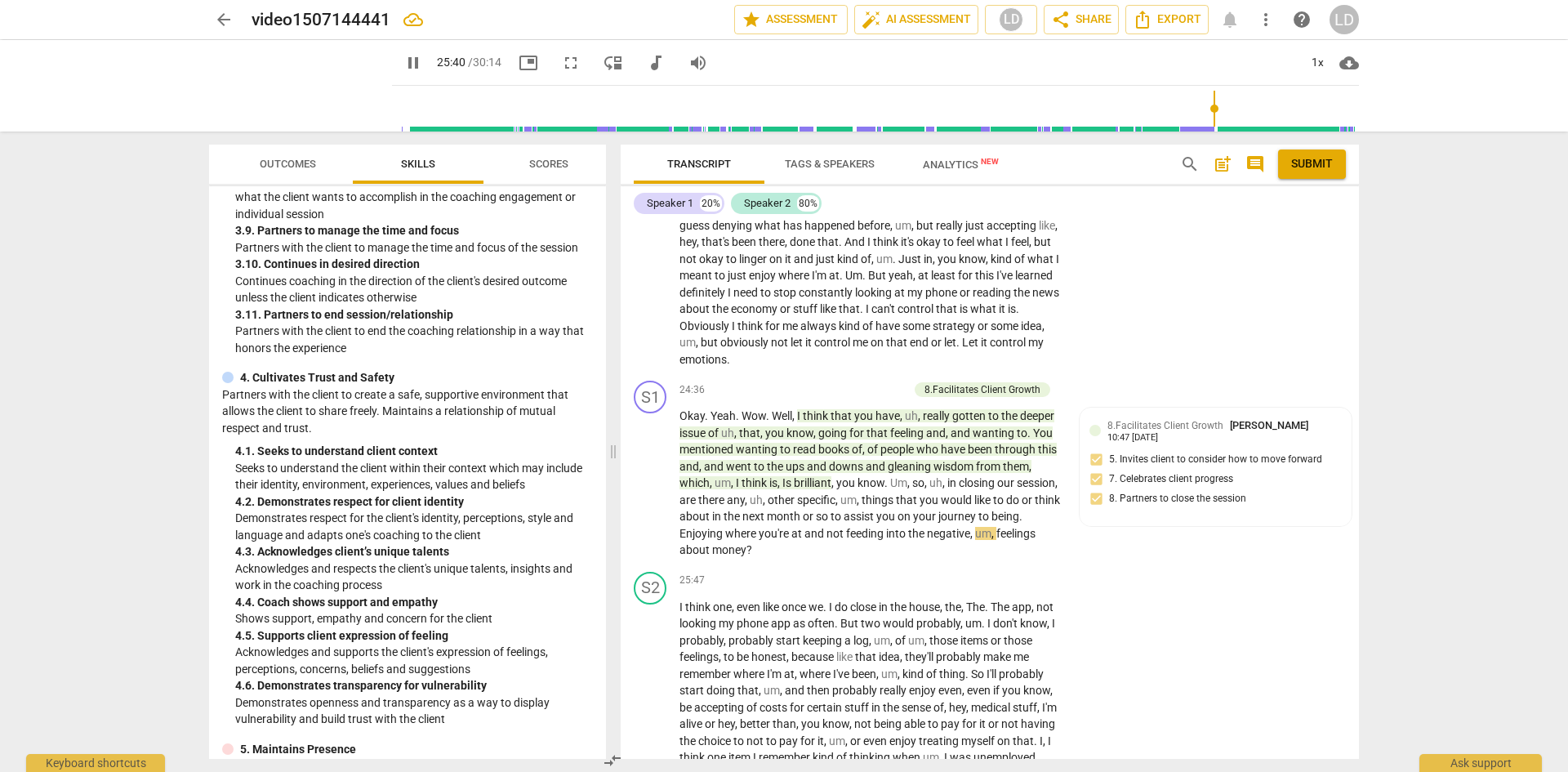
drag, startPoint x: 1353, startPoint y: 670, endPoint x: 1356, endPoint y: 682, distance: 12.4
click at [1356, 682] on div "S1 play_arrow pause 00:06 + Add competency keyboard_arrow_right Recording in pr…" at bounding box center [990, 490] width 739 height 539
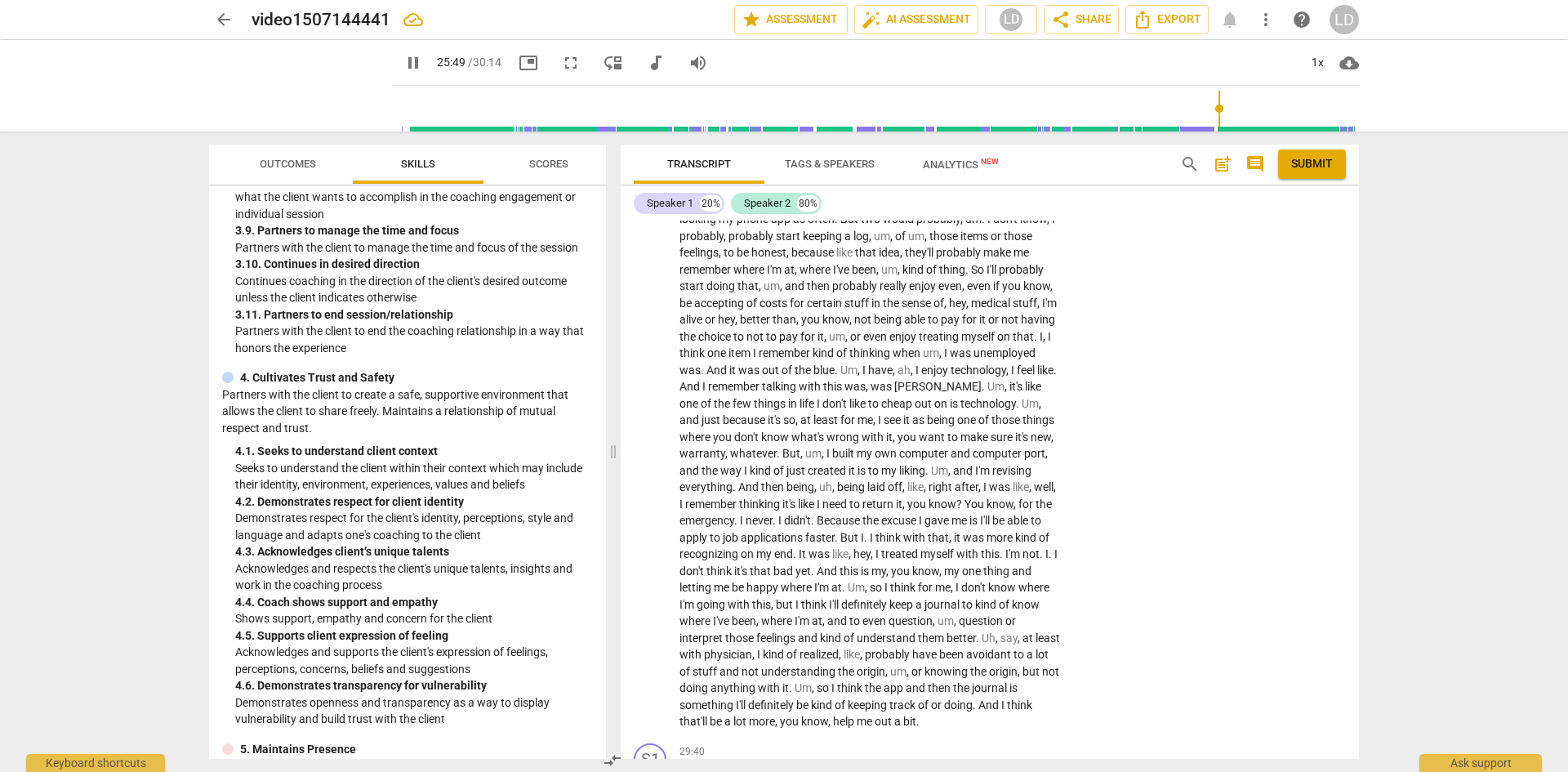
scroll to position [5952, 0]
drag, startPoint x: 1352, startPoint y: 703, endPoint x: 1352, endPoint y: 717, distance: 14.0
click at [1352, 717] on div "S2 play_arrow pause 25:47 + Add competency keyboard_arrow_right I think one , e…" at bounding box center [990, 448] width 739 height 577
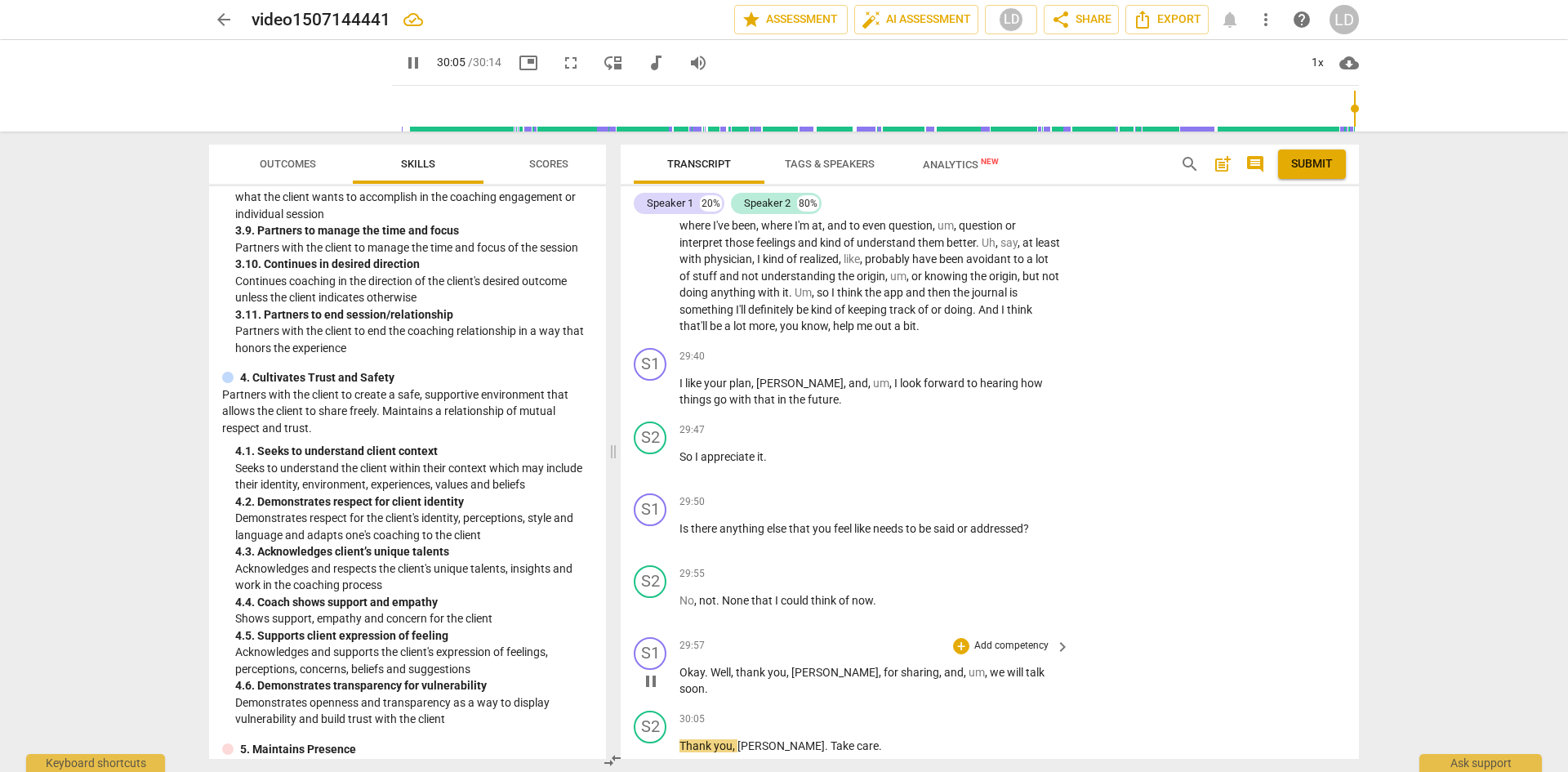
scroll to position [6485, 0]
